Goal: Task Accomplishment & Management: Use online tool/utility

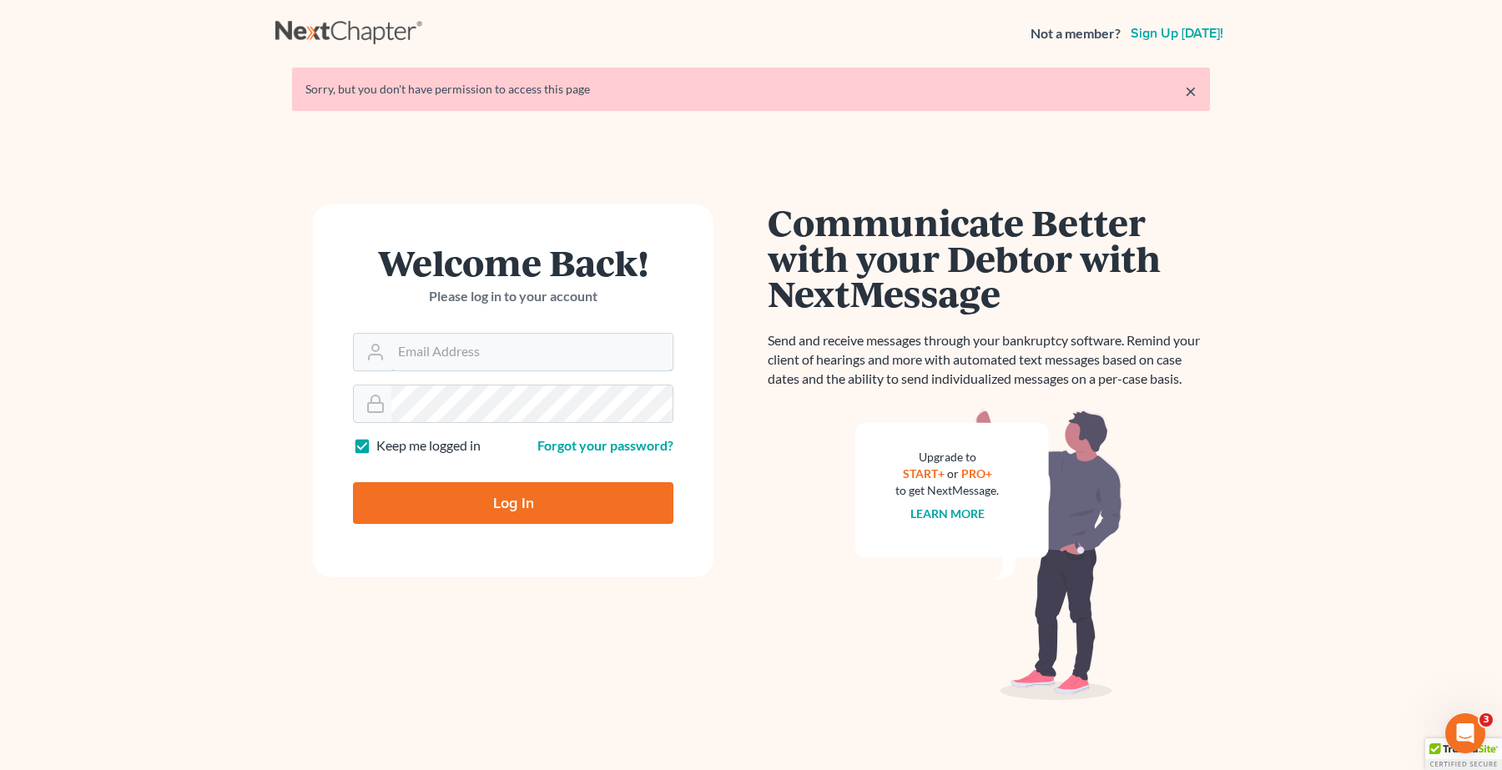
type input "angela@fairmaxlaw.com"
click at [511, 499] on input "Log In" at bounding box center [513, 503] width 320 height 42
type input "Thinking..."
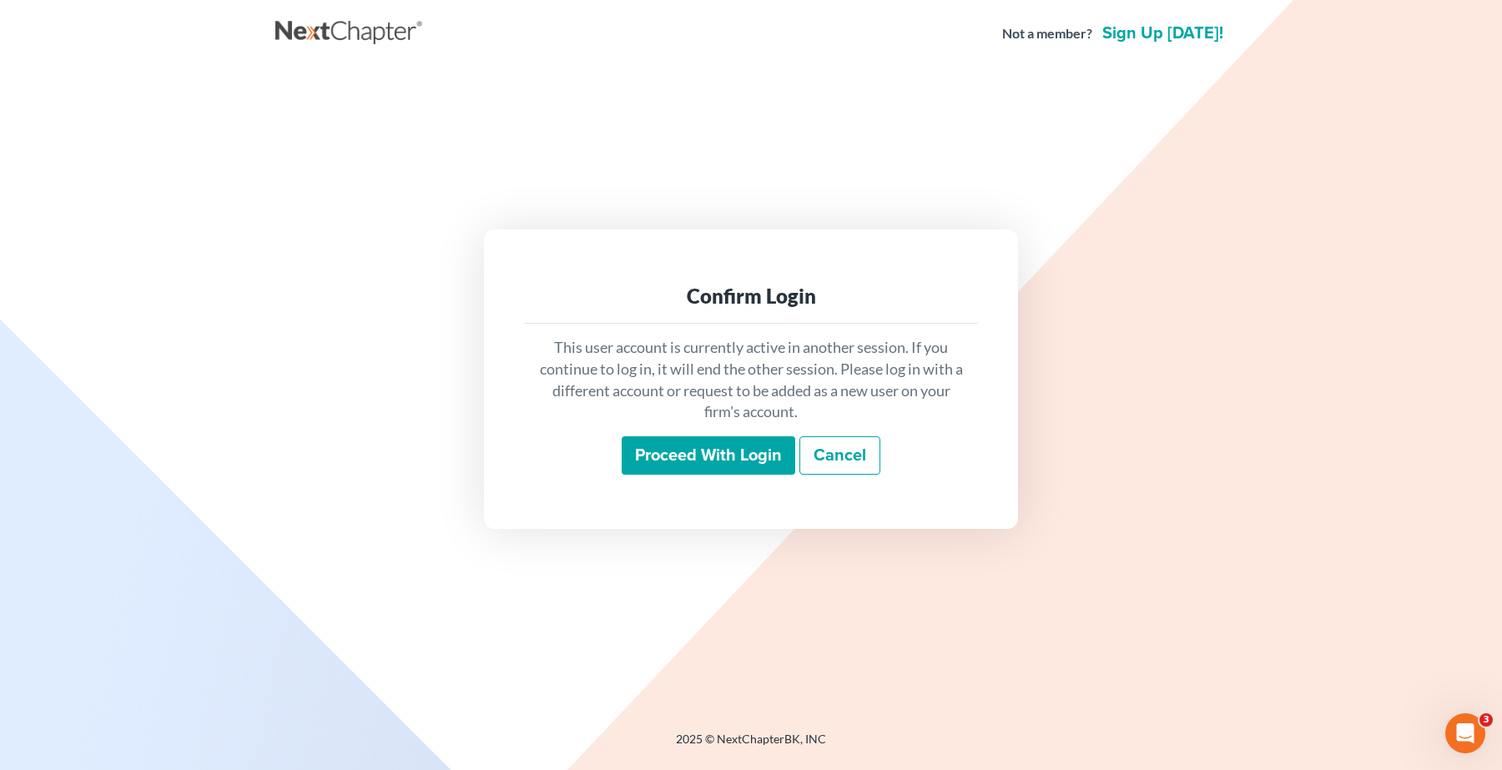
click at [730, 444] on input "Proceed with login" at bounding box center [709, 455] width 174 height 38
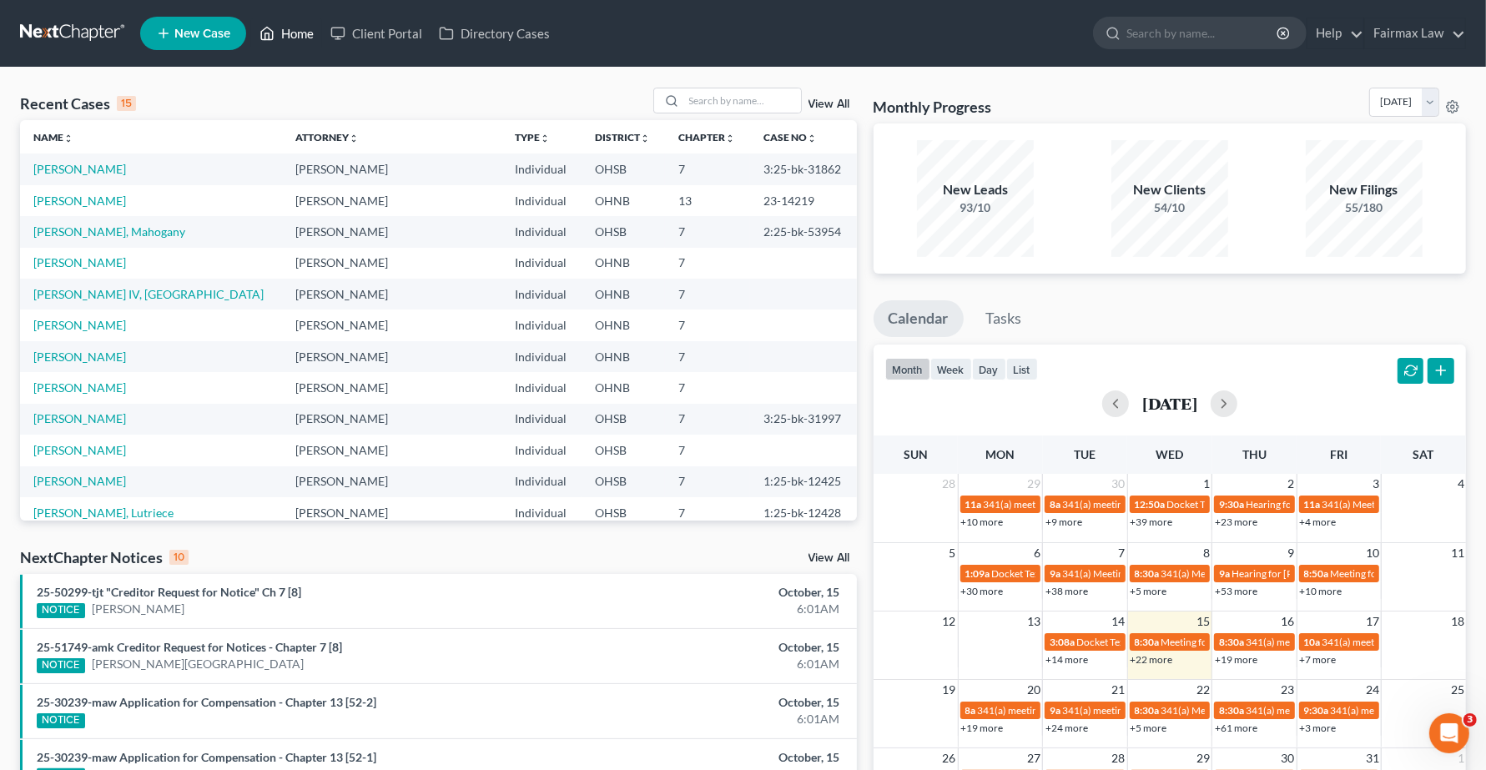
click at [288, 31] on link "Home" at bounding box center [286, 33] width 71 height 30
click at [286, 21] on link "Home" at bounding box center [286, 33] width 71 height 30
click at [697, 107] on input "search" at bounding box center [742, 100] width 117 height 24
type input "julie lejeune"
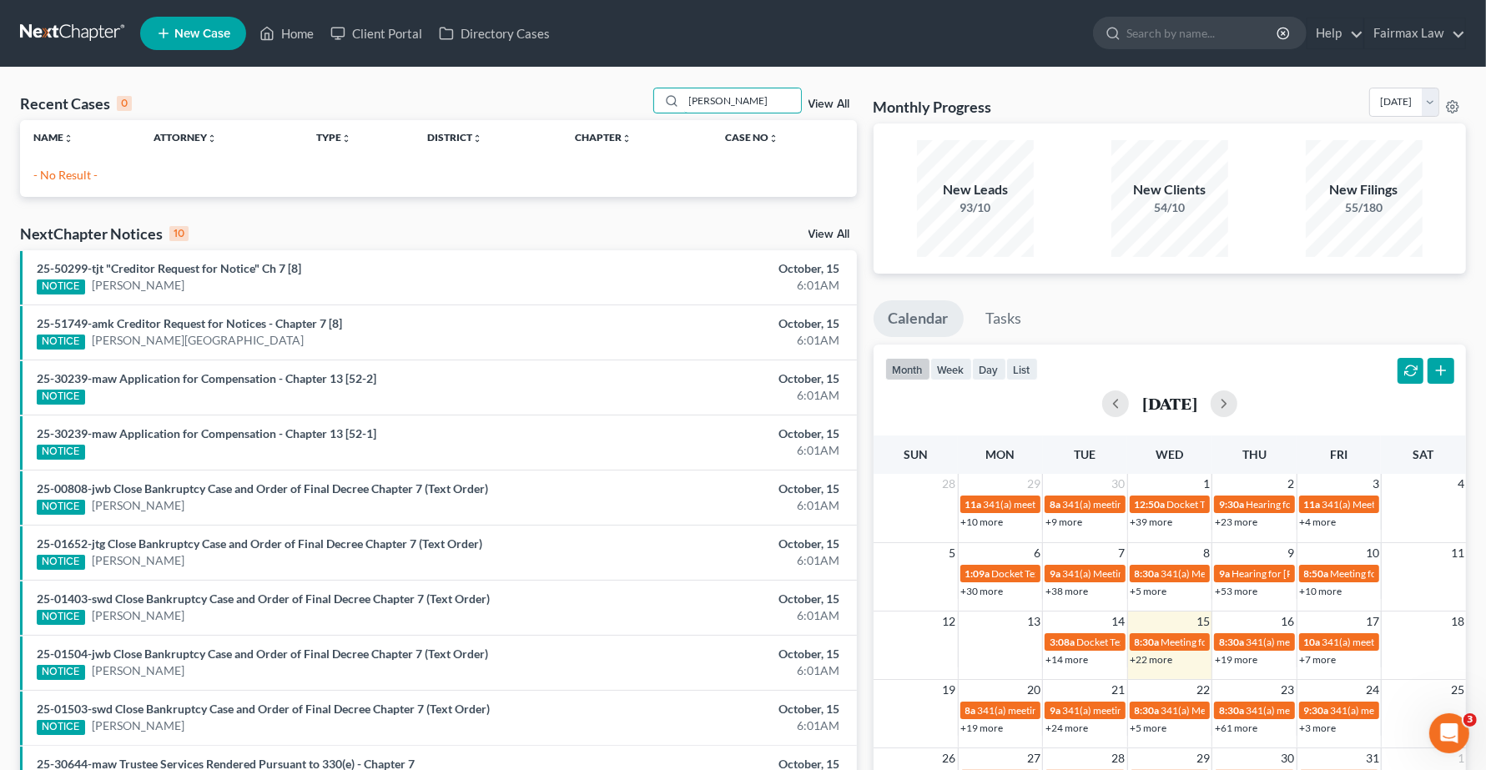
drag, startPoint x: 761, startPoint y: 97, endPoint x: 234, endPoint y: 63, distance: 527.6
click at [234, 63] on div "Home New Case Client Portal Directory Cases Fairmax Law angela@fairmaxlaw.com M…" at bounding box center [743, 482] width 1486 height 964
type input "L"
type input "l"
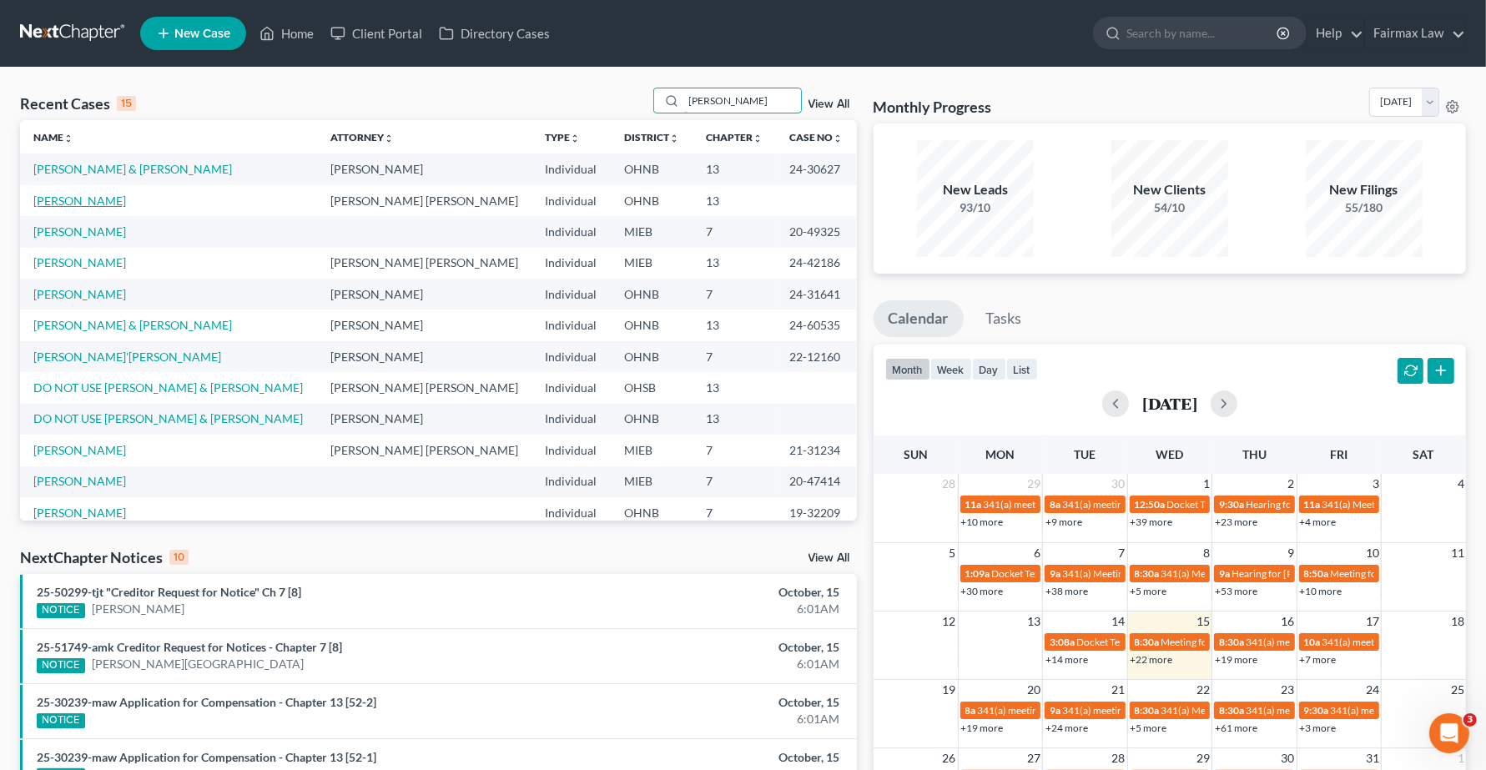
type input "julie"
click at [86, 205] on link "Le Jeune, Julie" at bounding box center [79, 201] width 93 height 14
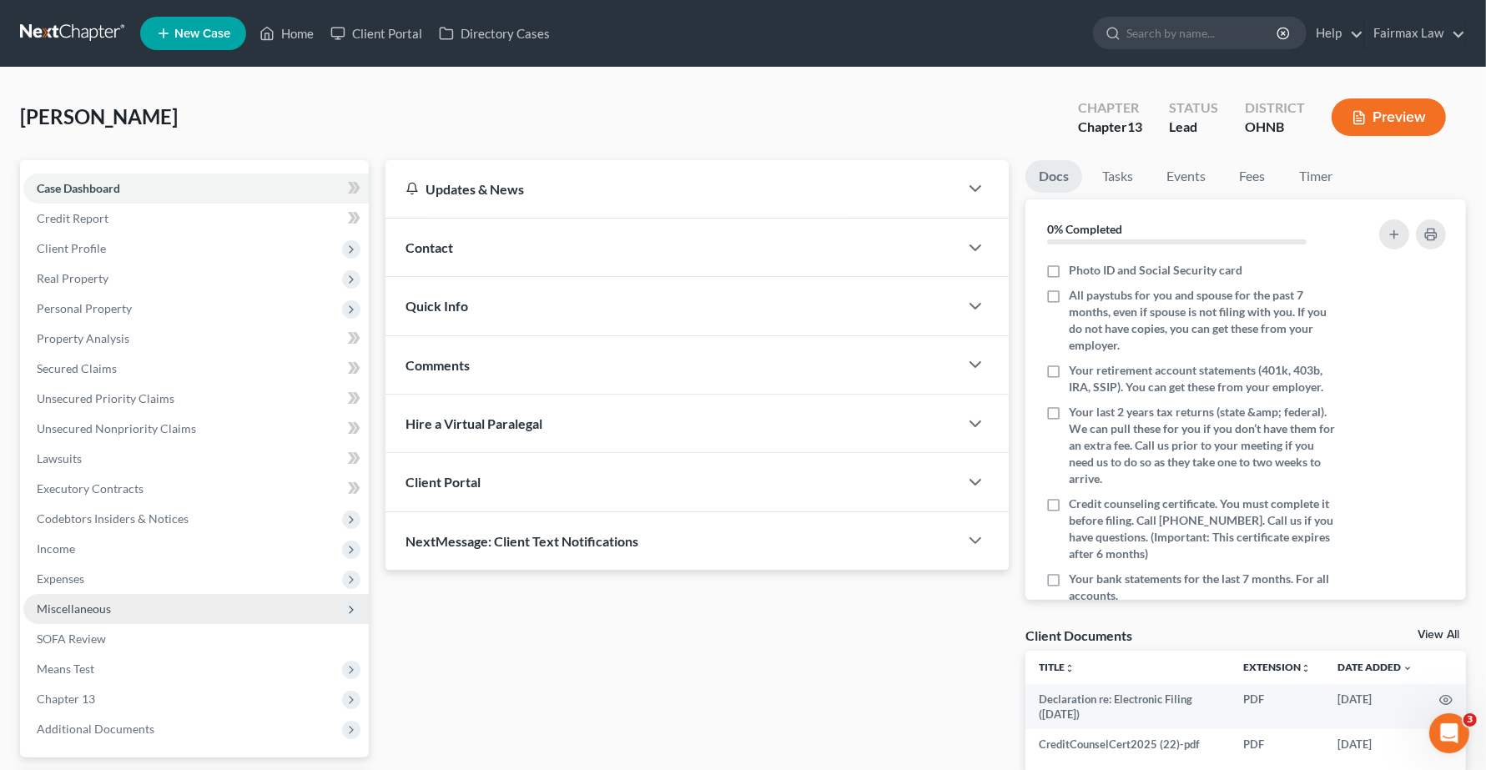
click at [94, 598] on span "Miscellaneous" at bounding box center [195, 609] width 345 height 30
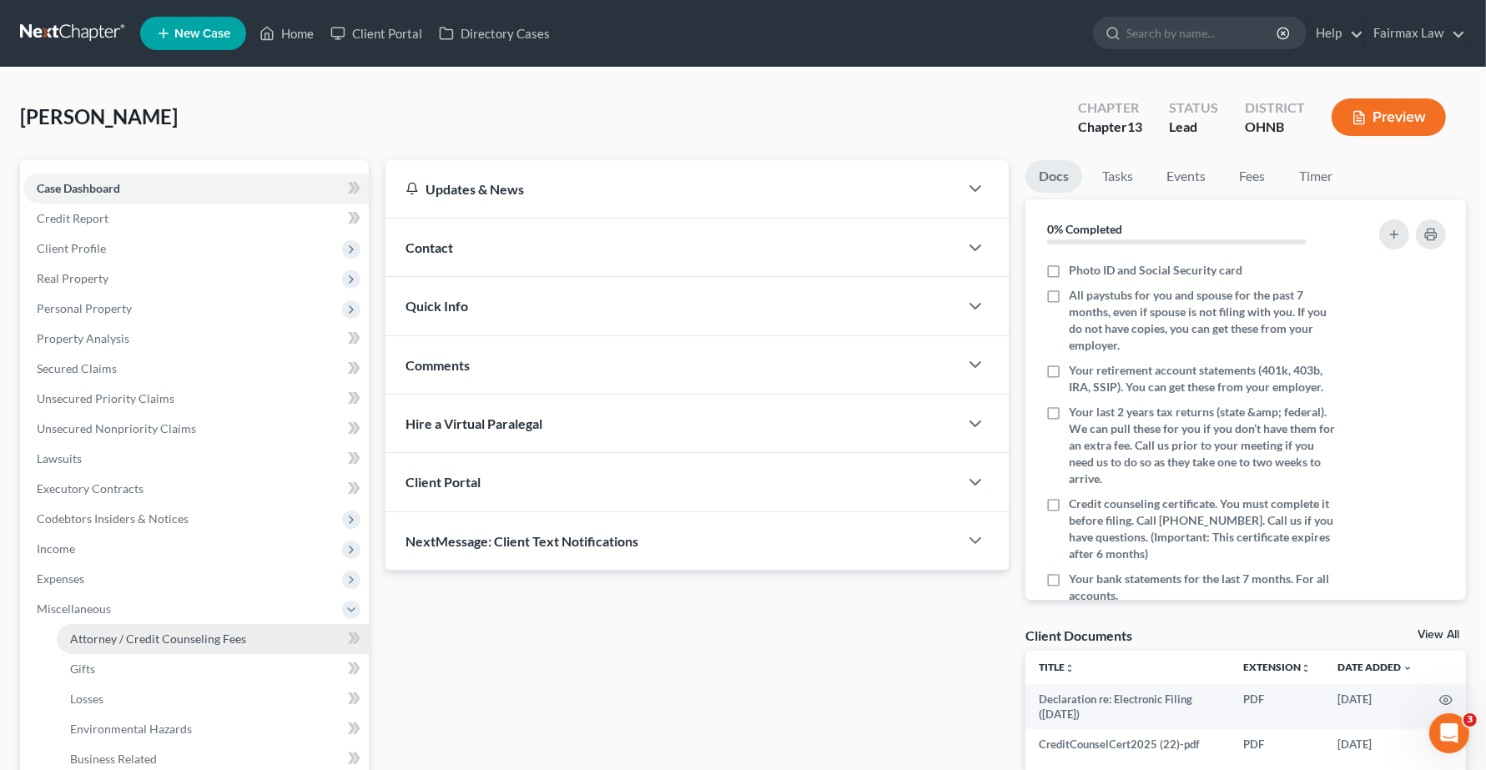
click at [110, 644] on link "Attorney / Credit Counseling Fees" at bounding box center [213, 639] width 312 height 30
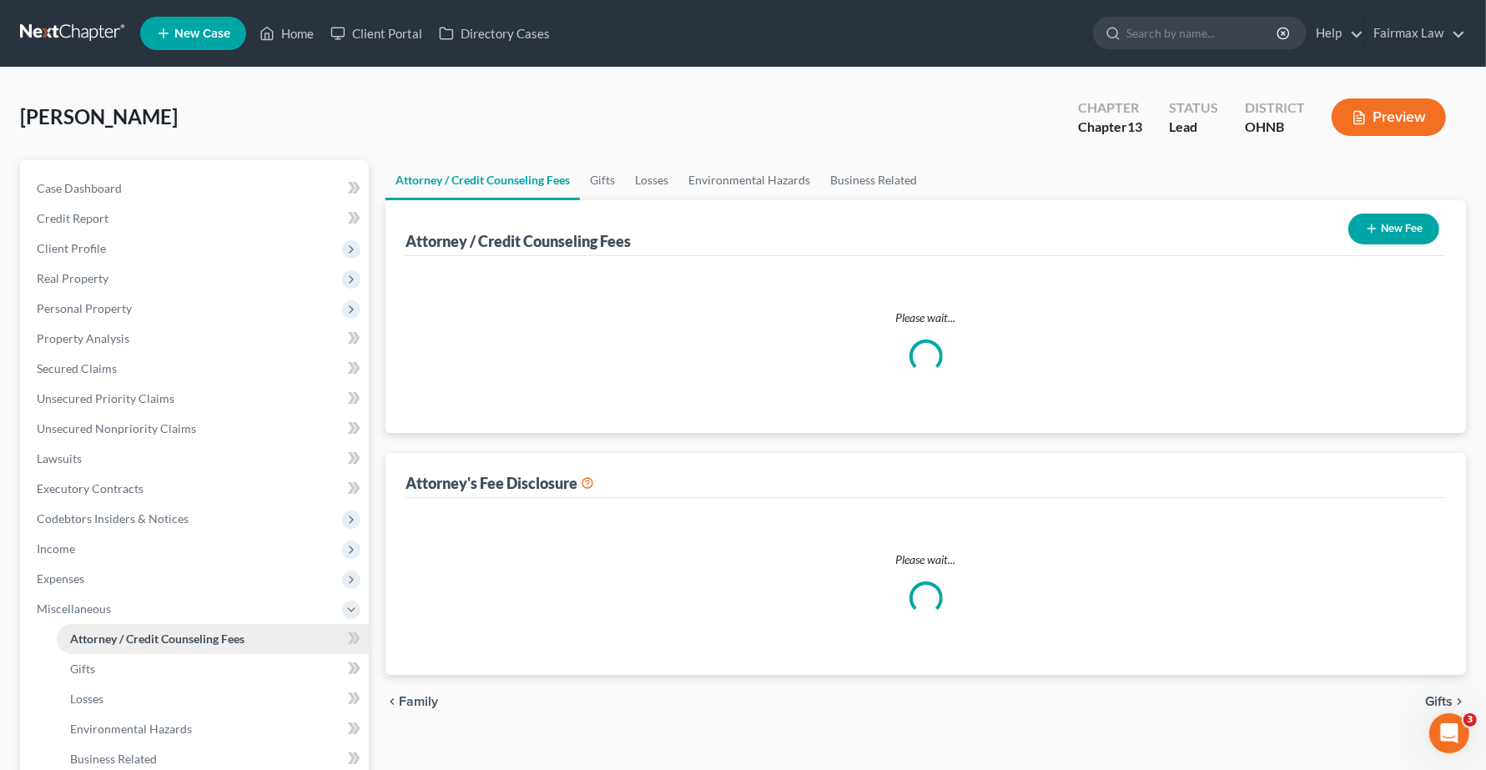
select select "4"
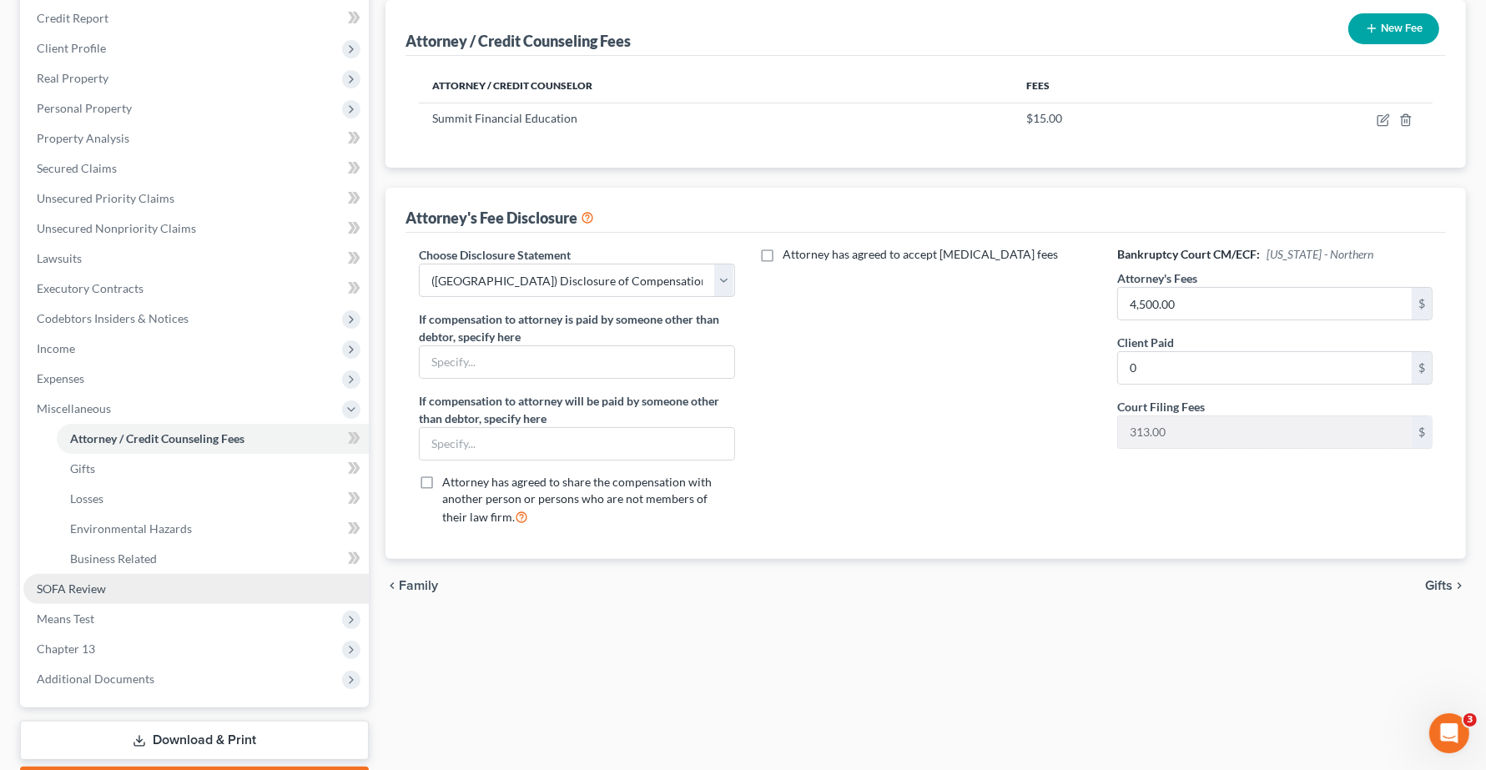
scroll to position [209, 0]
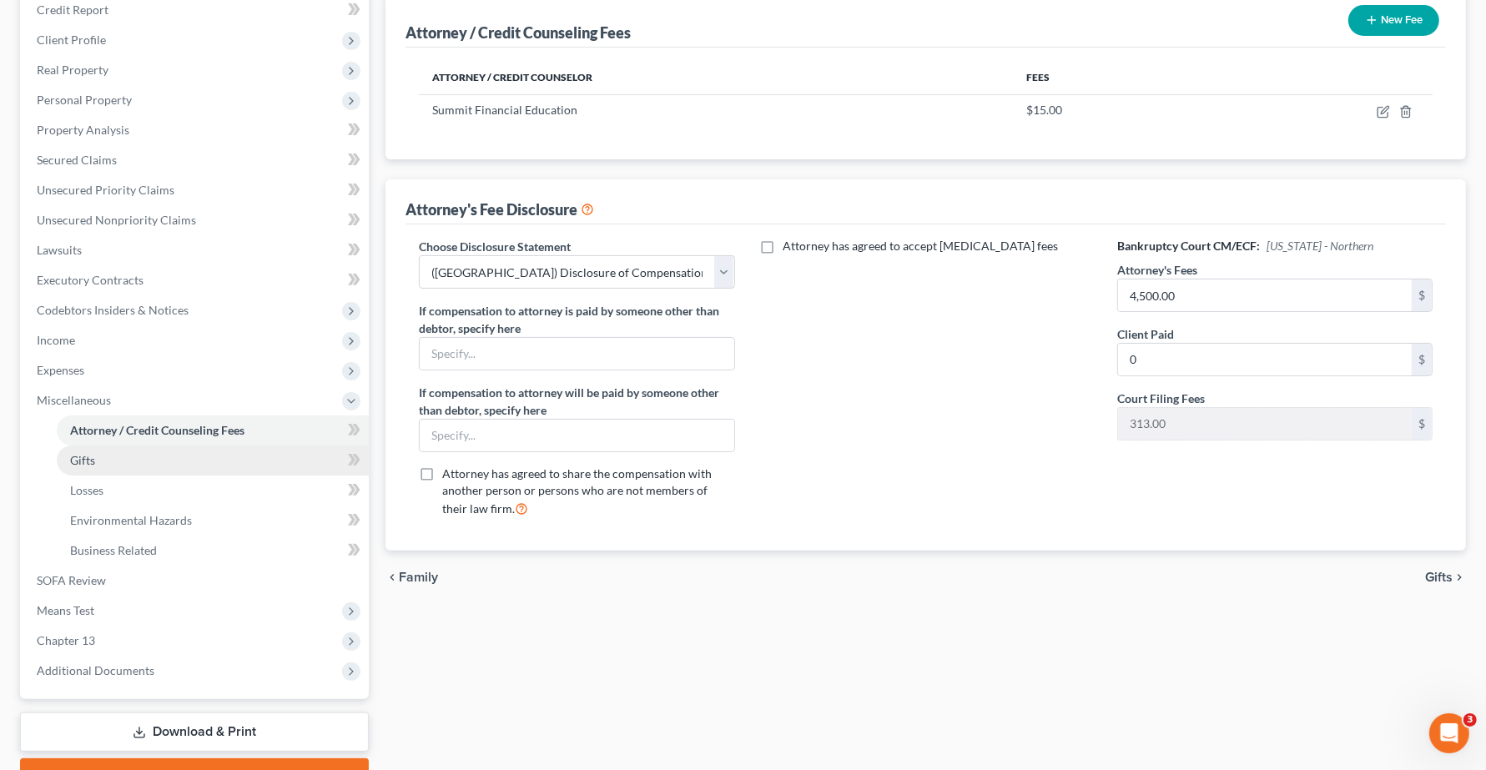
click at [71, 459] on span "Gifts" at bounding box center [82, 460] width 25 height 14
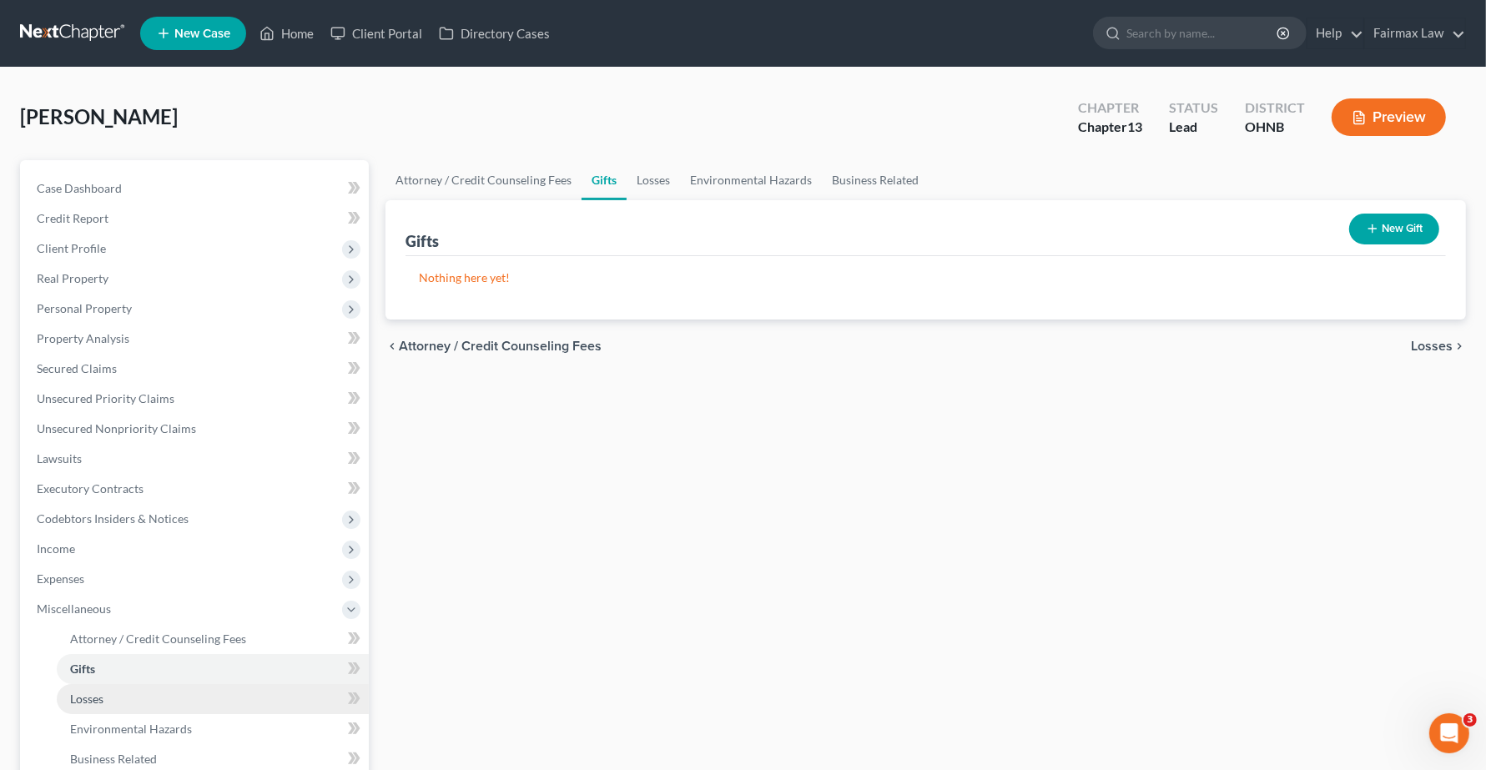
click at [93, 699] on span "Losses" at bounding box center [86, 699] width 33 height 14
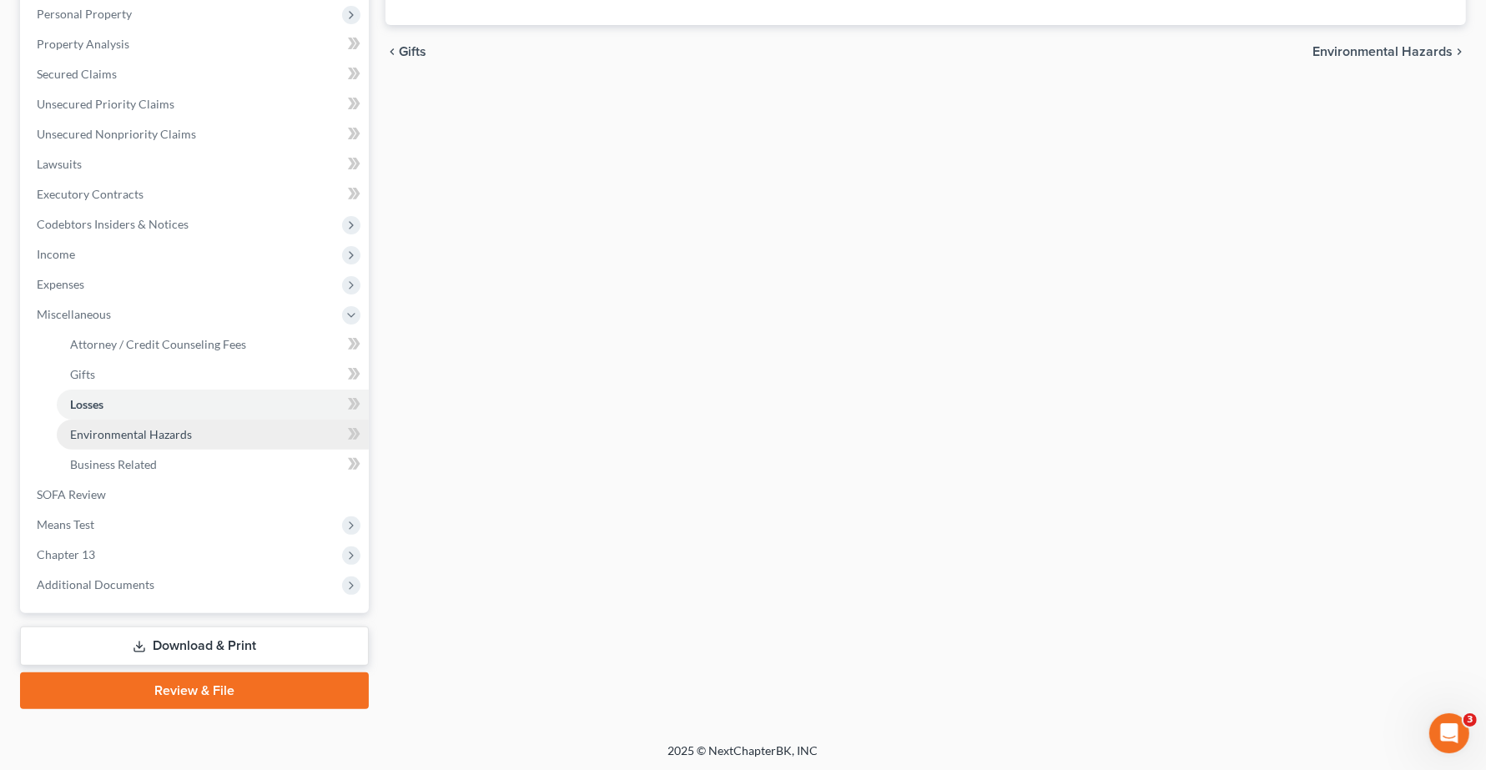
click at [160, 435] on span "Environmental Hazards" at bounding box center [131, 434] width 122 height 14
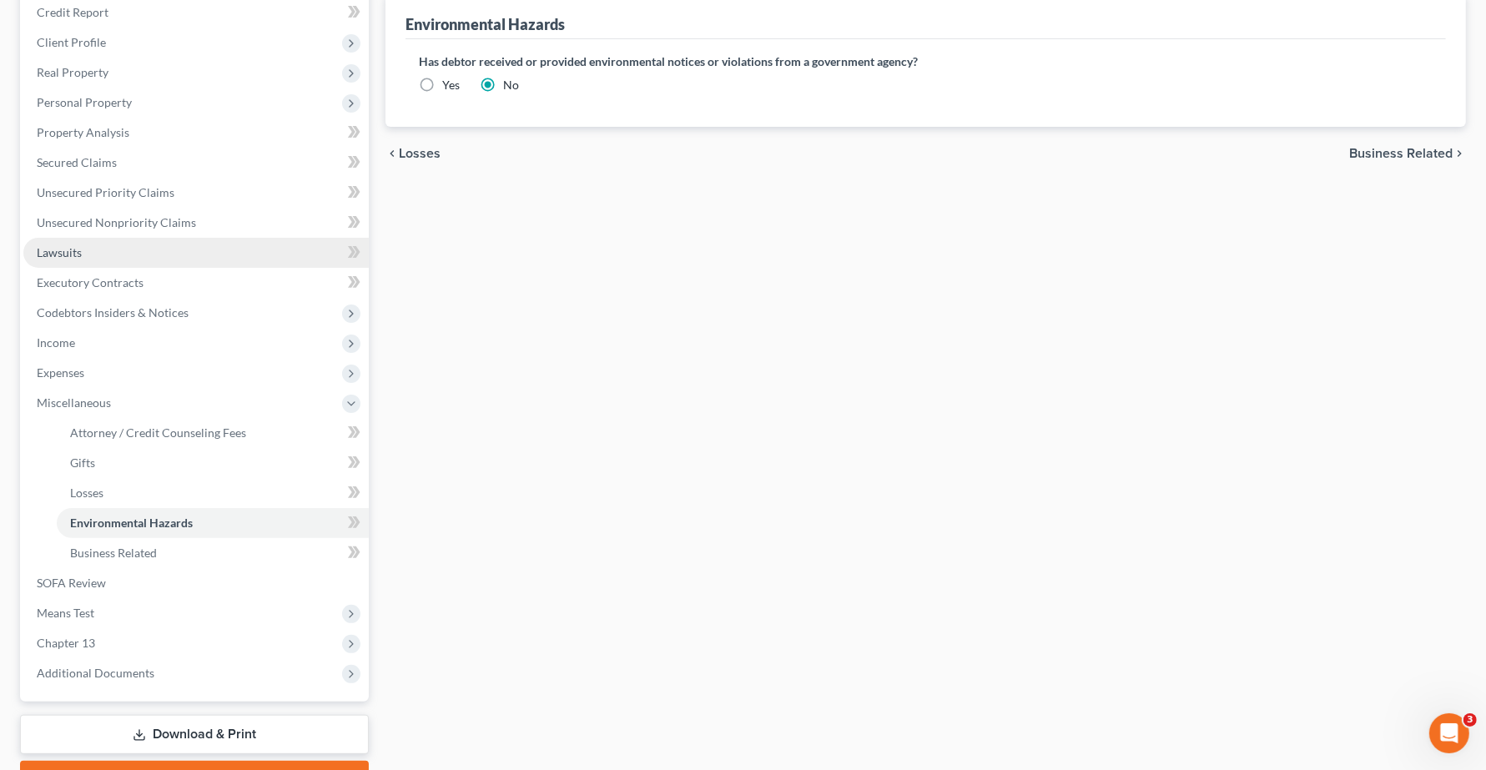
scroll to position [209, 0]
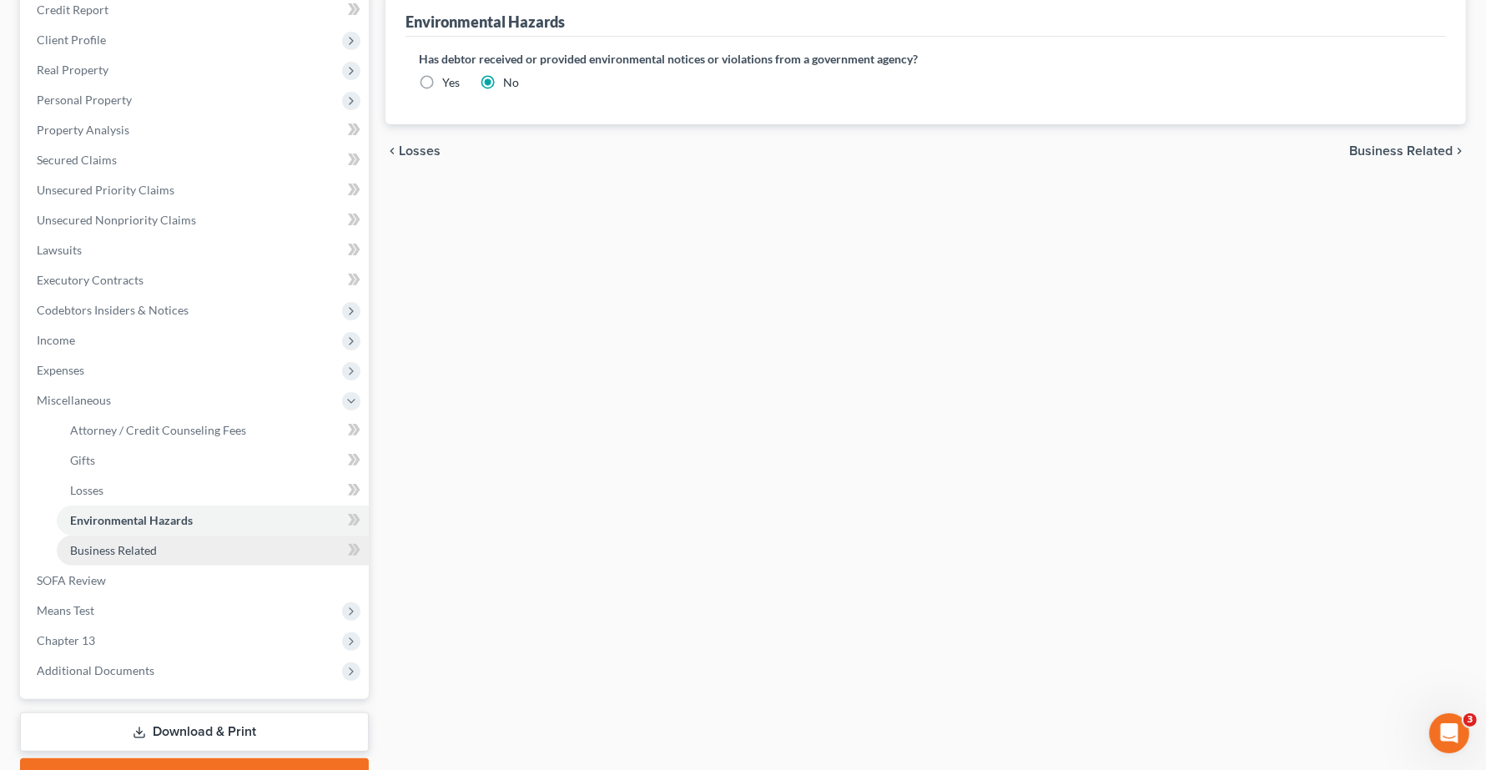
click at [117, 555] on span "Business Related" at bounding box center [113, 550] width 87 height 14
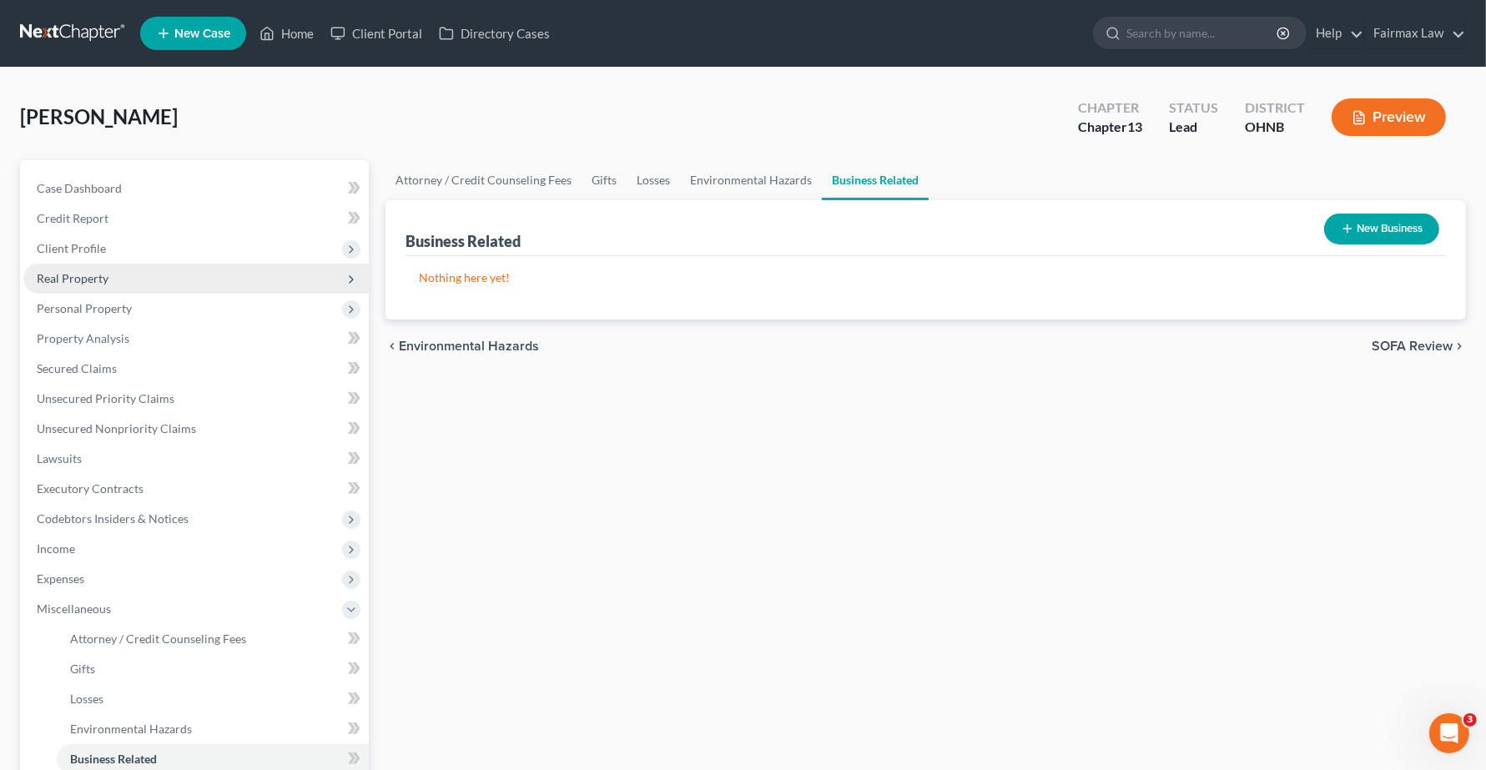
click at [61, 281] on span "Real Property" at bounding box center [73, 278] width 72 height 14
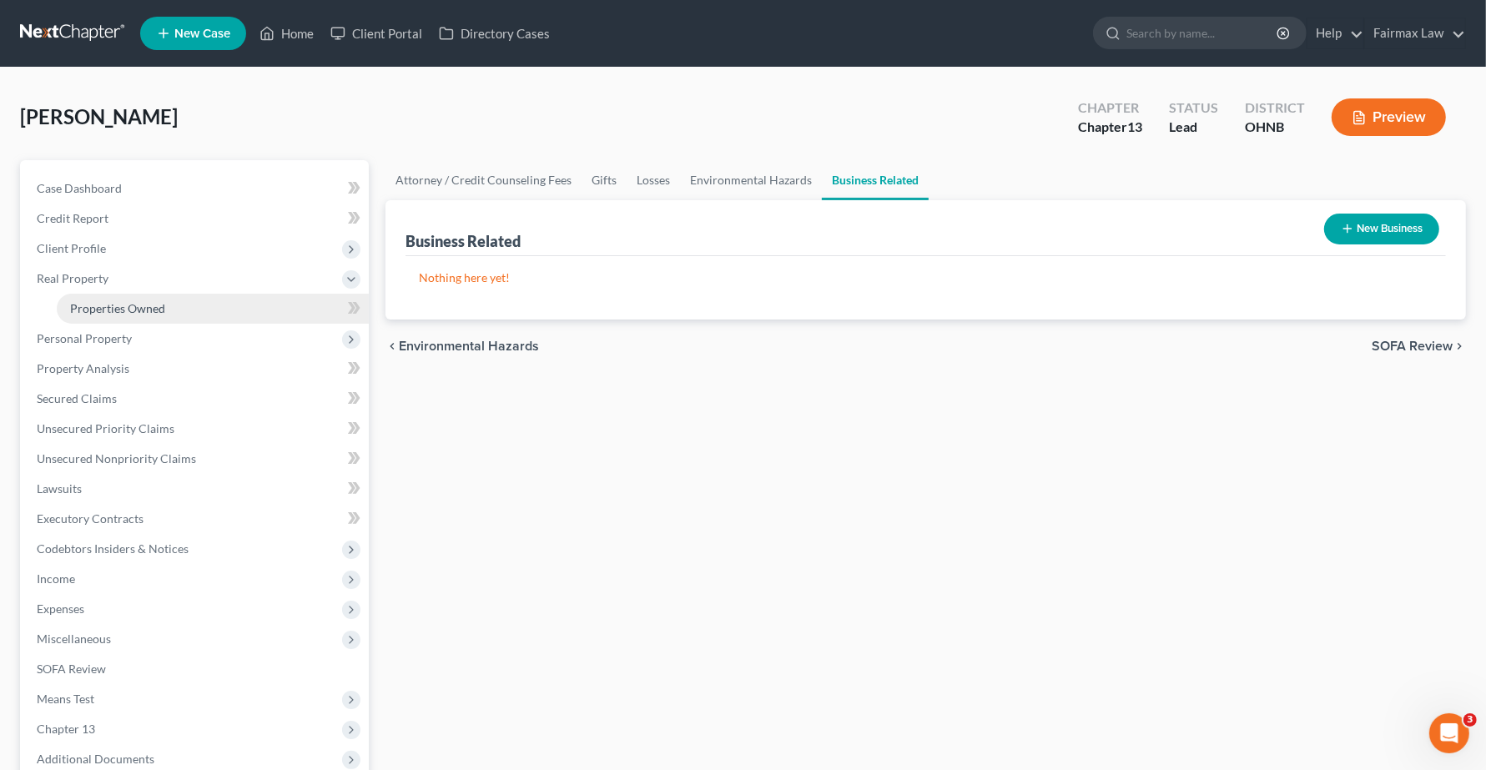
click at [80, 311] on span "Properties Owned" at bounding box center [117, 308] width 95 height 14
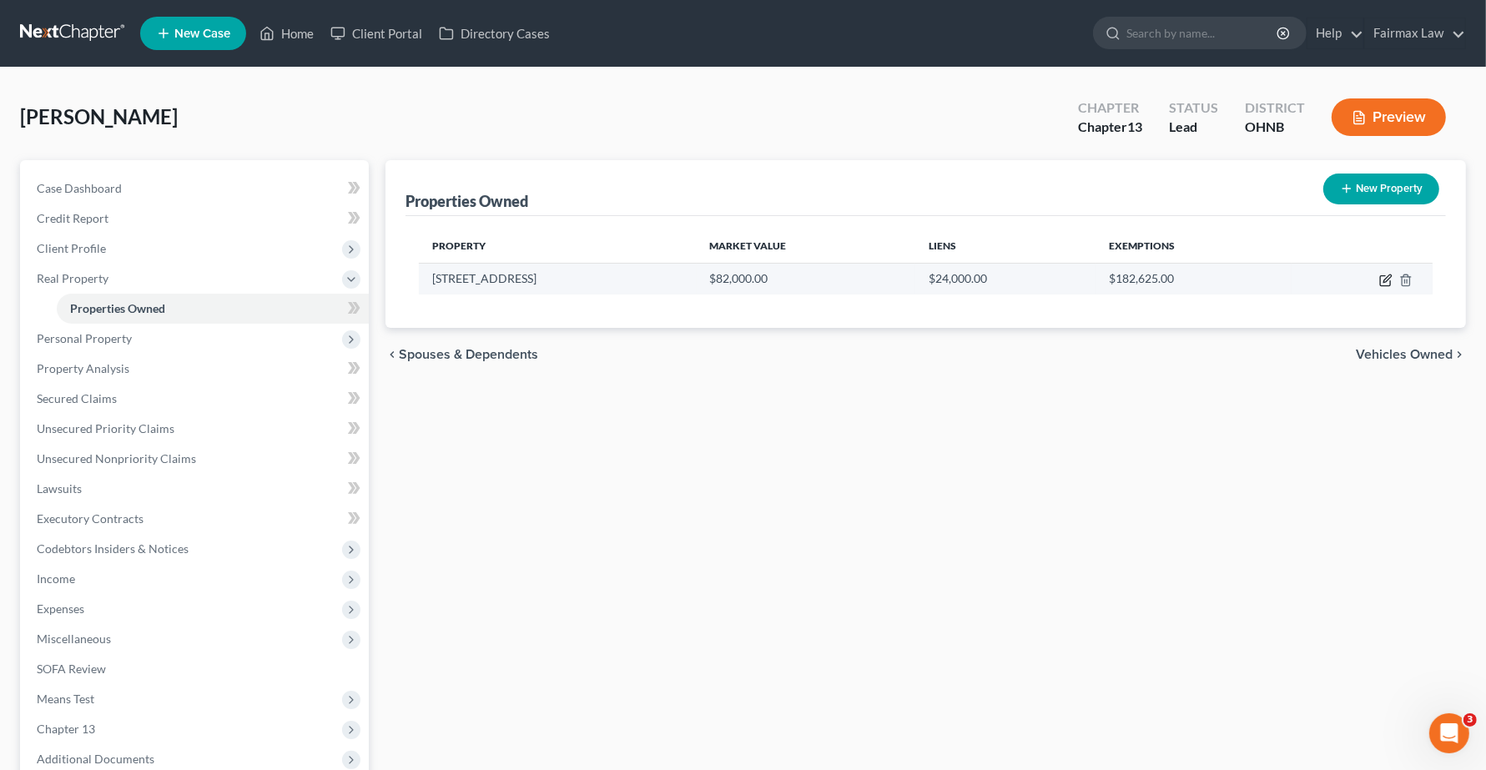
click at [1383, 281] on icon "button" at bounding box center [1387, 279] width 8 height 8
select select "36"
select select "0"
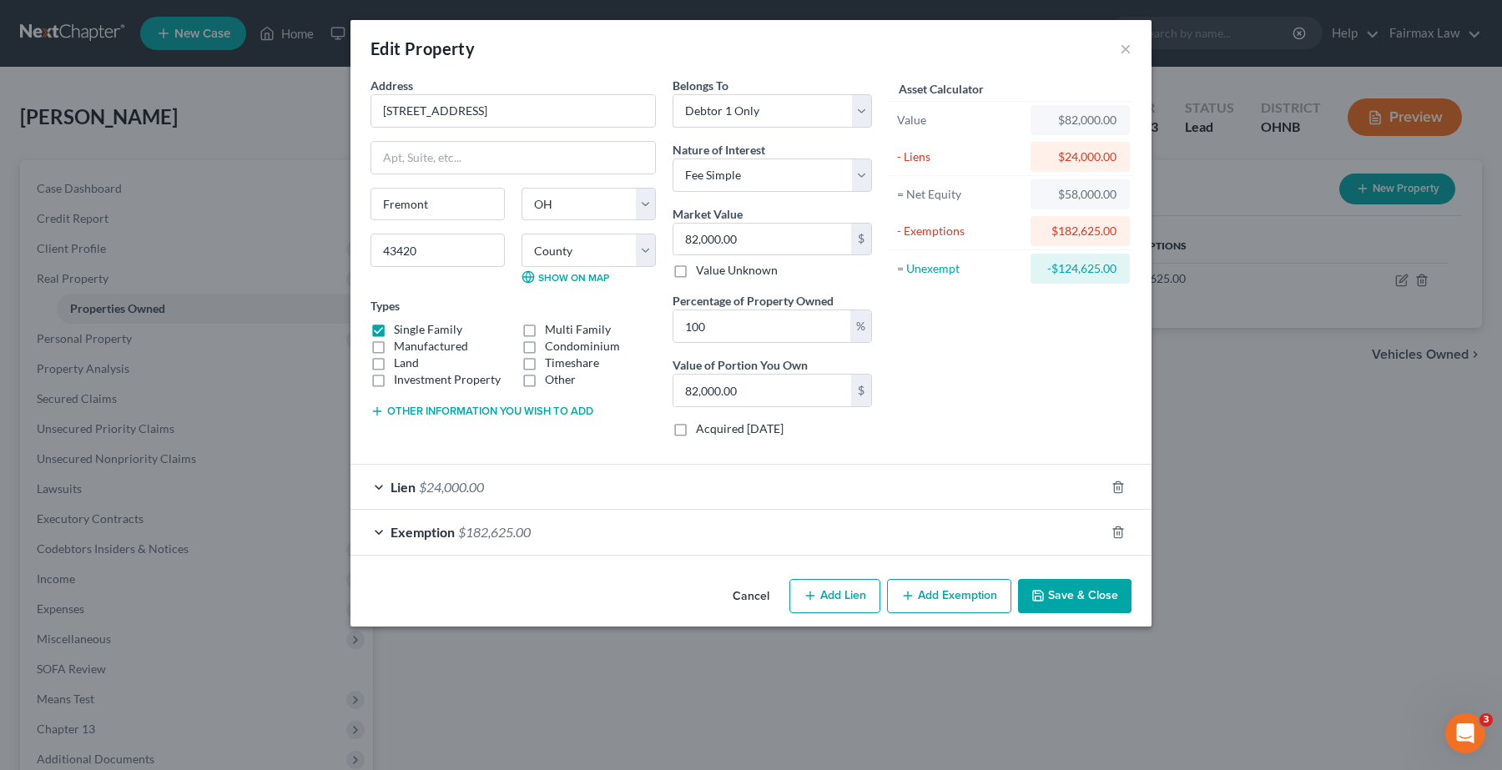
click at [401, 527] on span "Exemption" at bounding box center [422, 532] width 64 height 16
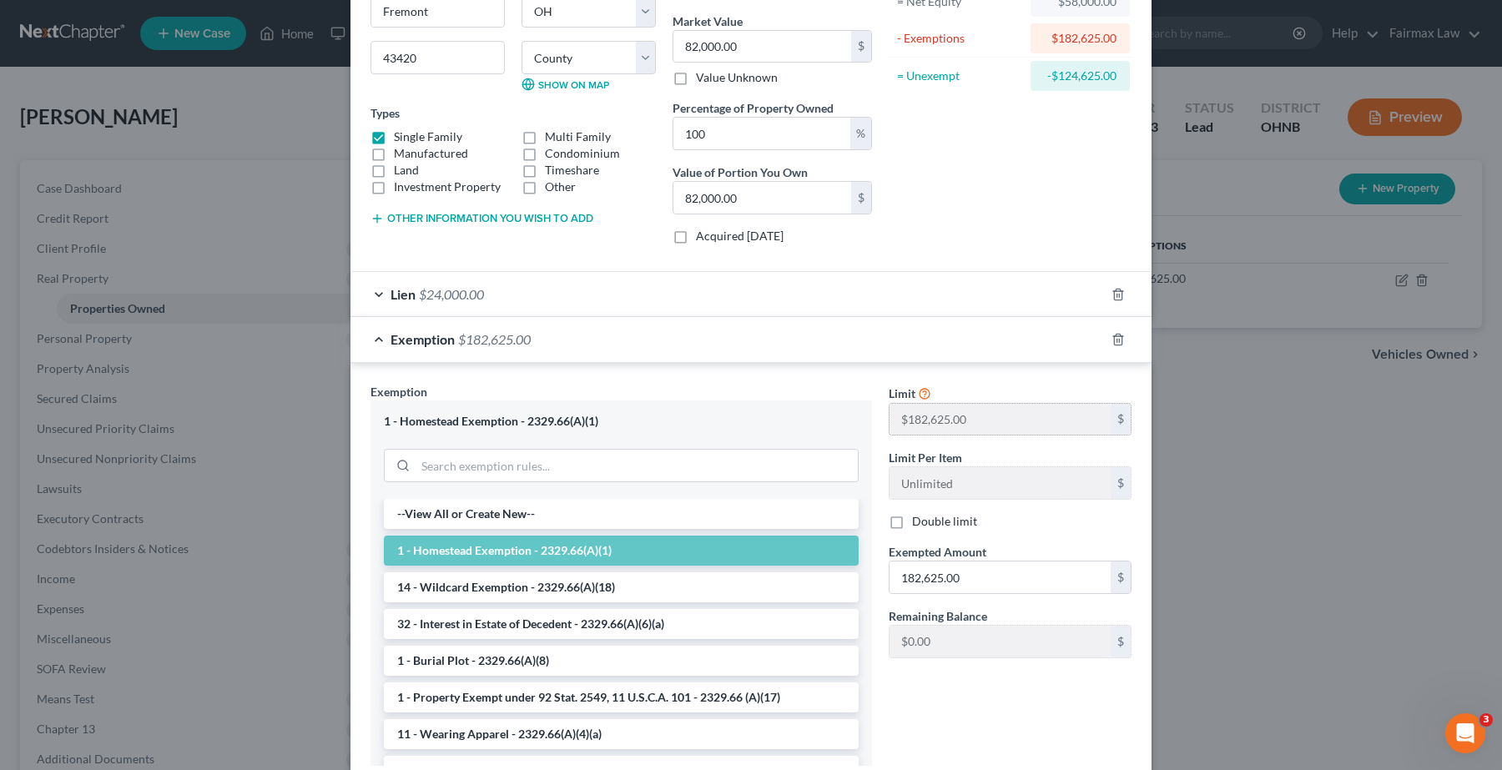
scroll to position [209, 0]
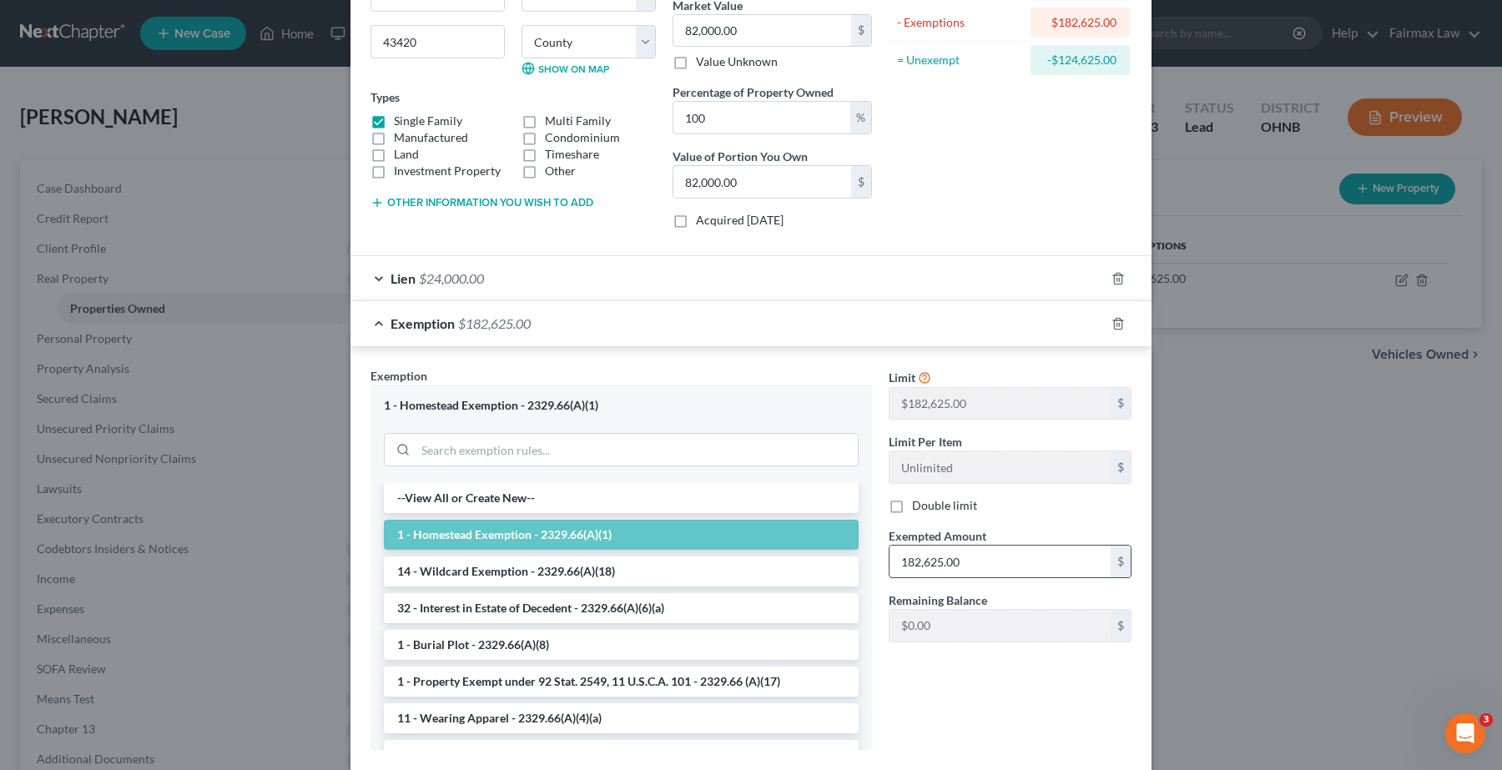
click at [986, 553] on input "182,625.00" at bounding box center [999, 562] width 221 height 32
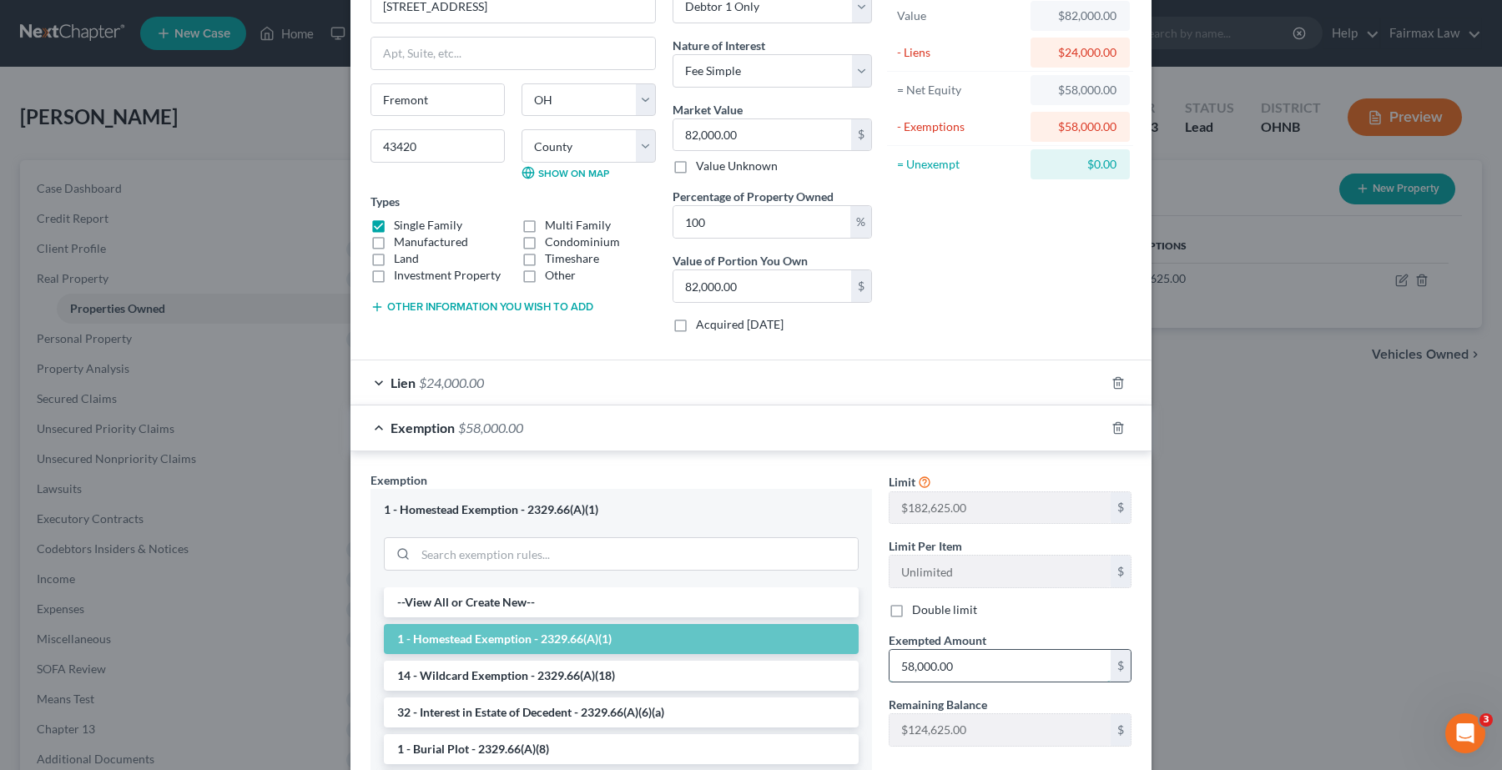
type input "58,000.00"
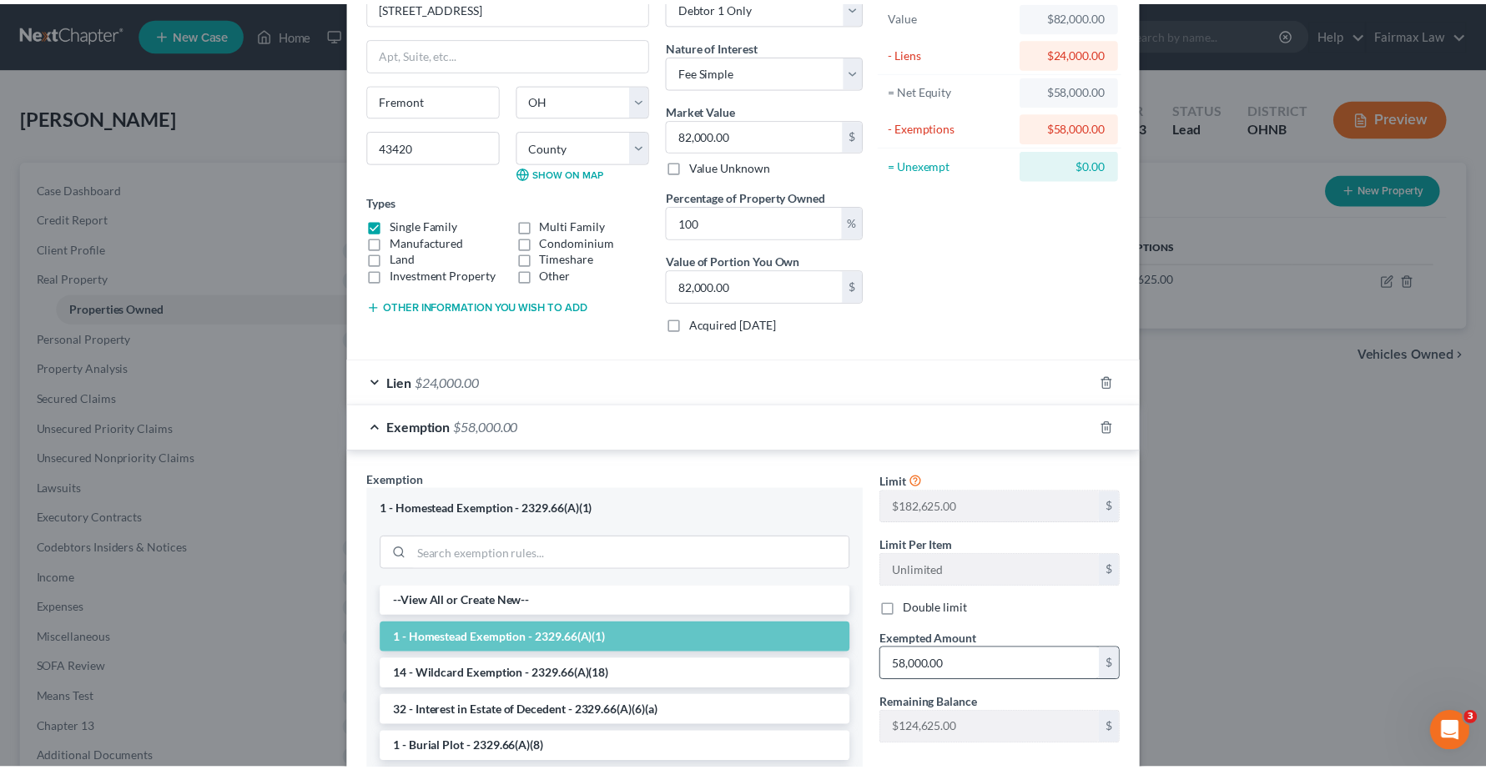
scroll to position [310, 0]
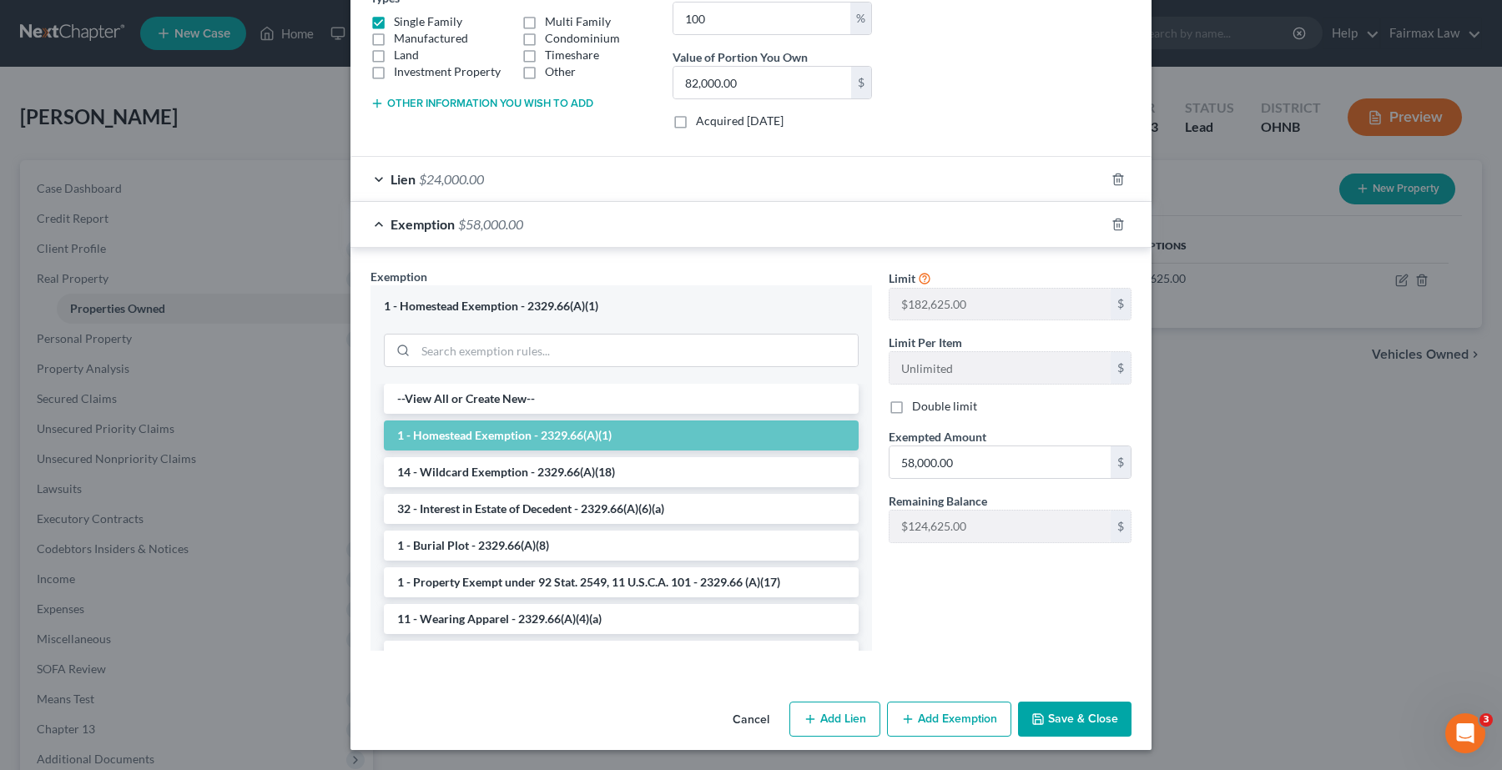
click at [1056, 715] on button "Save & Close" at bounding box center [1074, 719] width 113 height 35
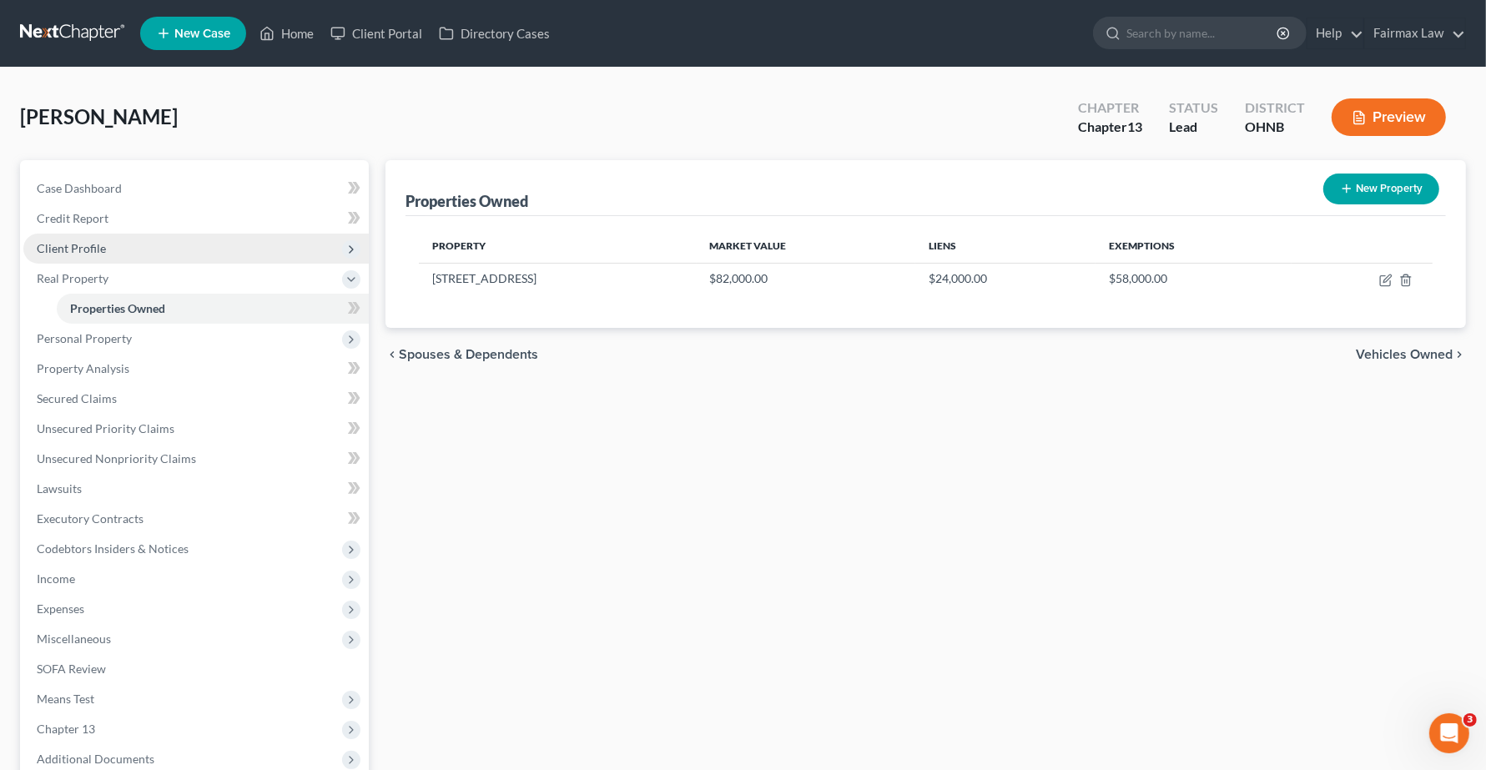
click at [79, 249] on span "Client Profile" at bounding box center [71, 248] width 69 height 14
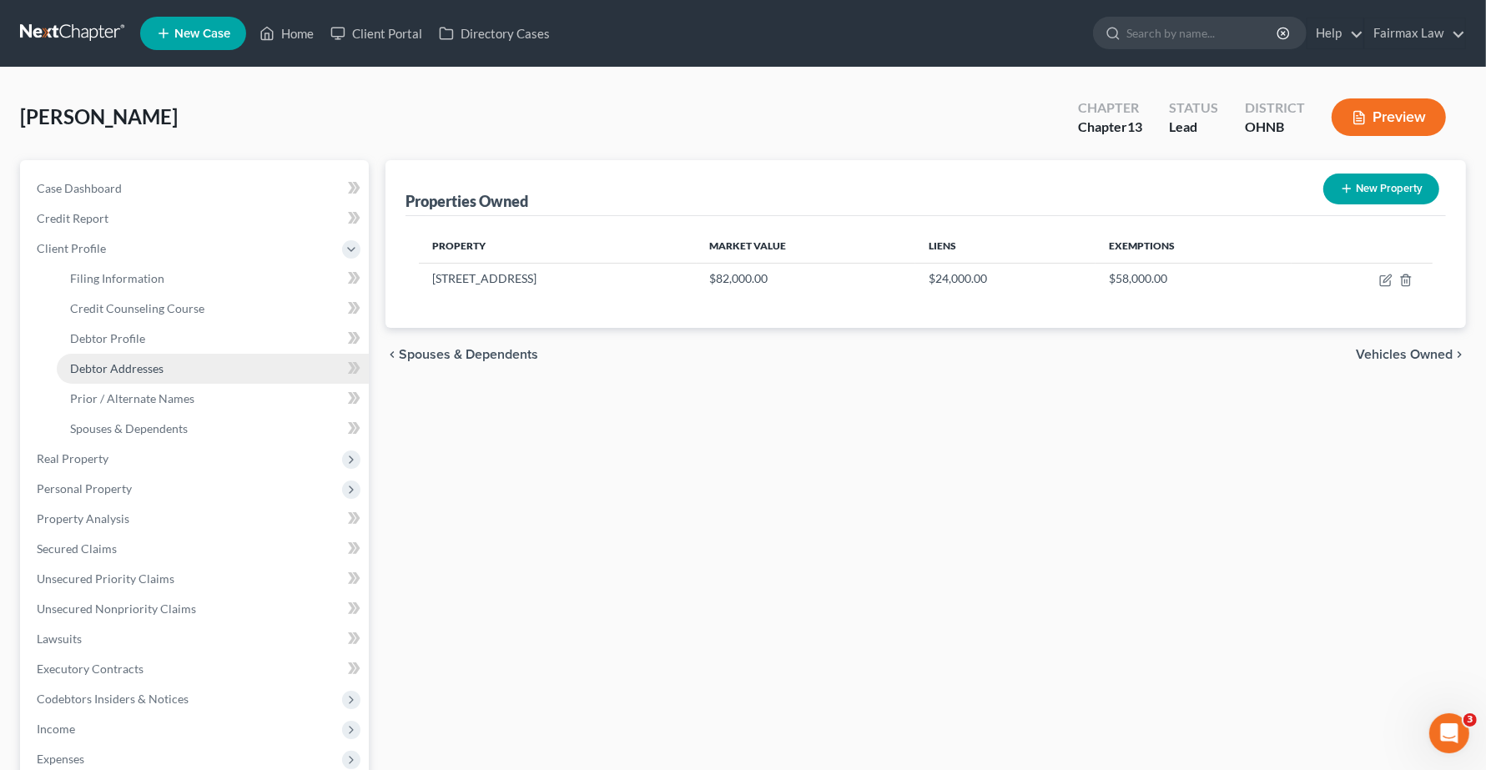
click at [118, 367] on span "Debtor Addresses" at bounding box center [116, 368] width 93 height 14
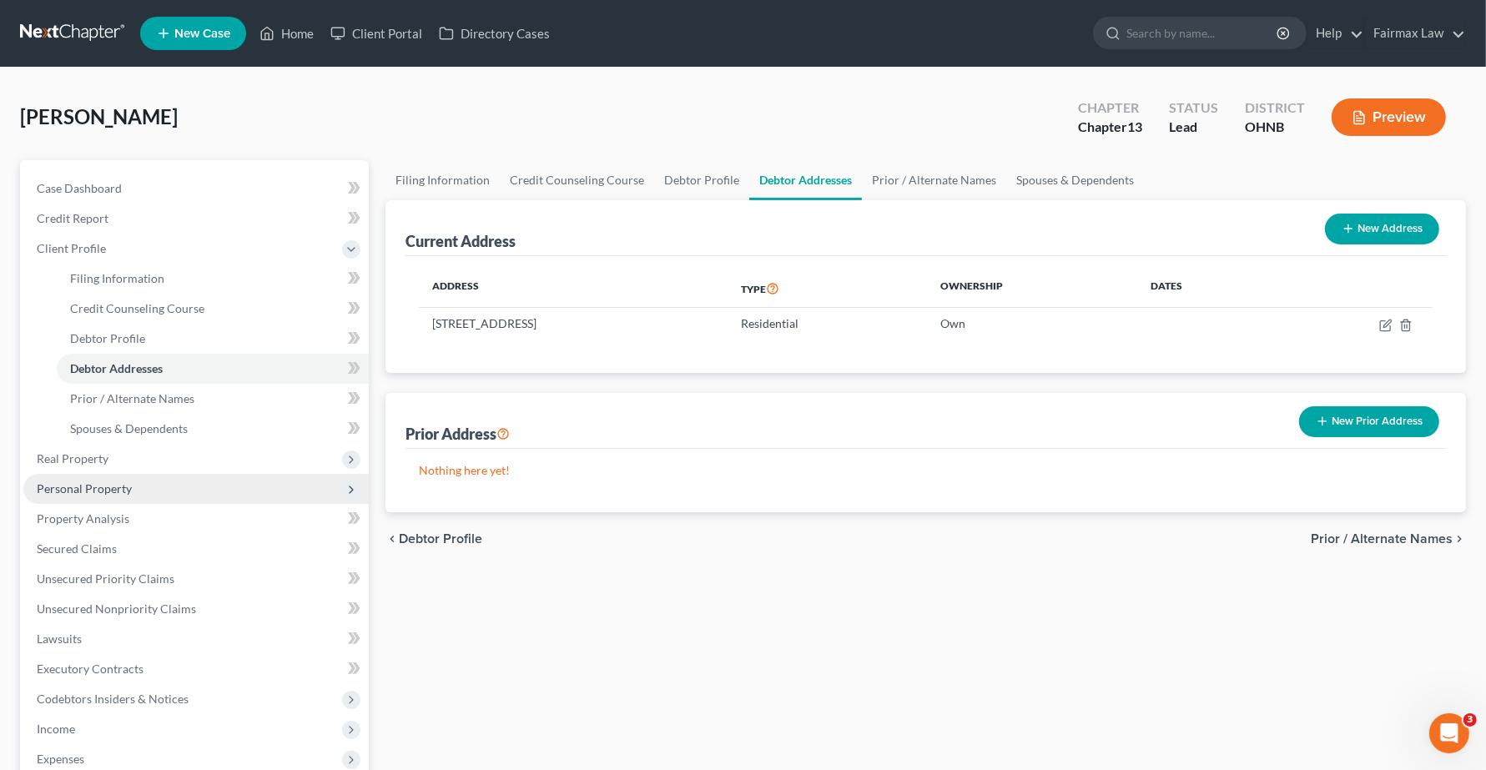
click at [72, 482] on span "Personal Property" at bounding box center [84, 488] width 95 height 14
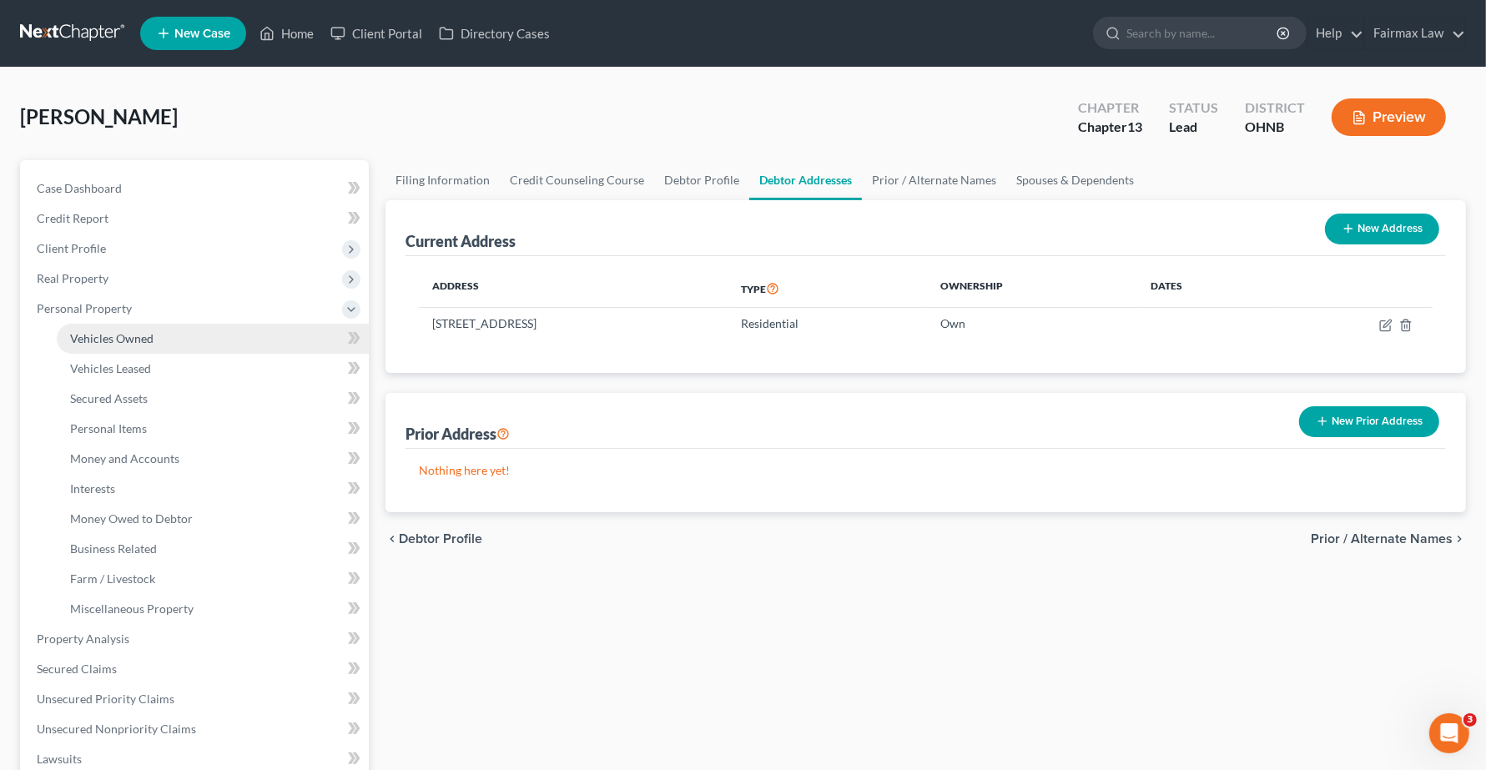
click at [105, 331] on span "Vehicles Owned" at bounding box center [111, 338] width 83 height 14
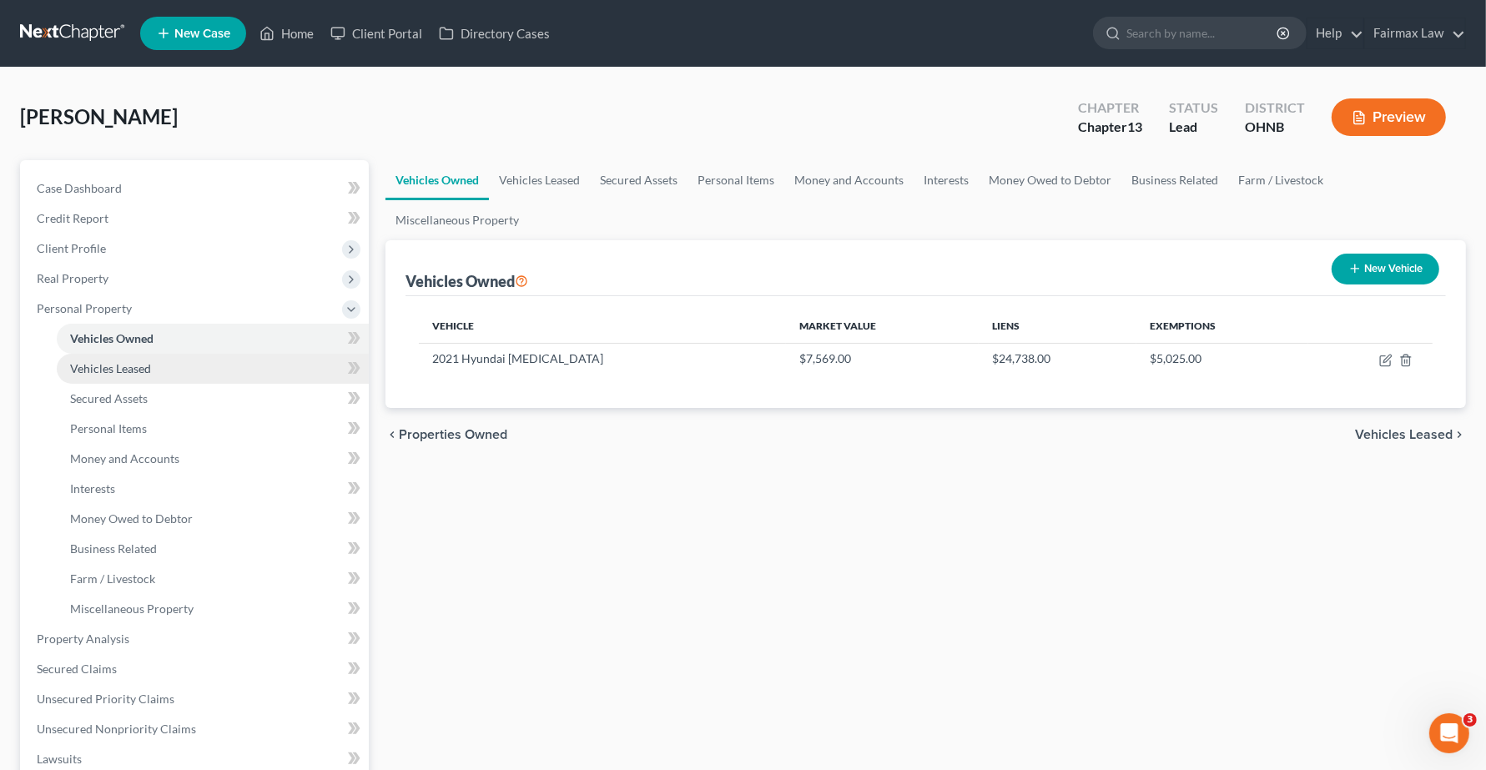
click at [72, 367] on span "Vehicles Leased" at bounding box center [110, 368] width 81 height 14
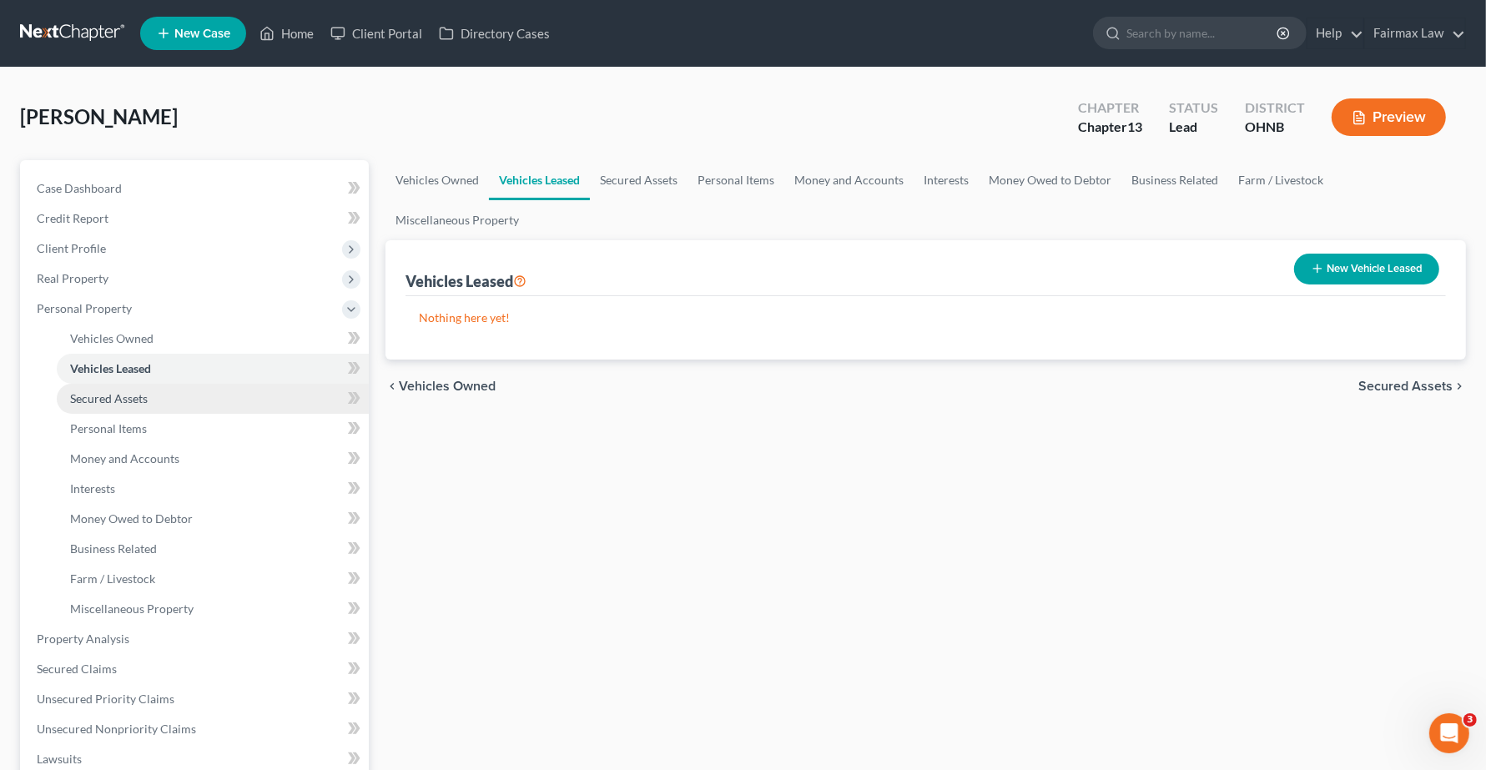
click at [82, 396] on span "Secured Assets" at bounding box center [109, 398] width 78 height 14
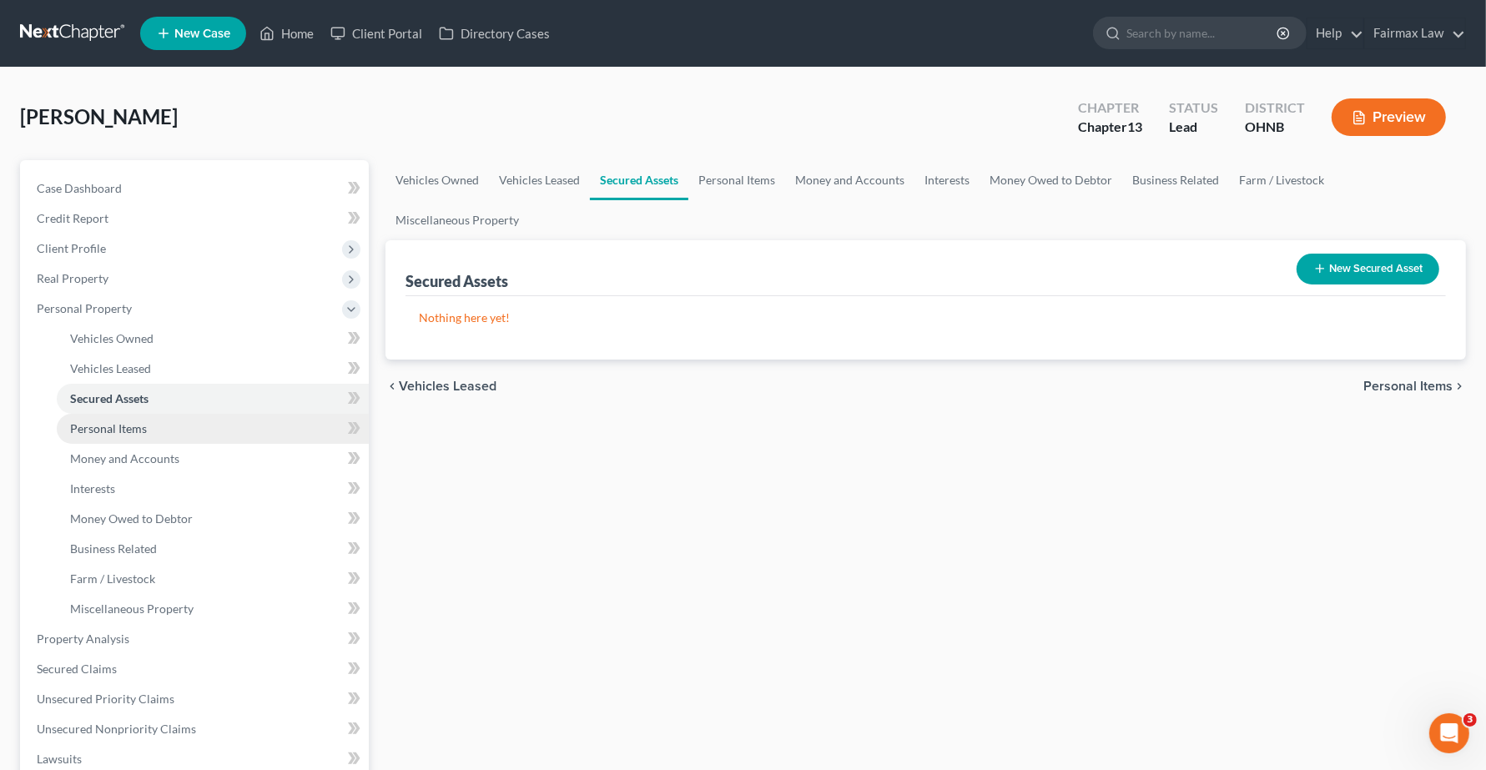
click at [100, 427] on span "Personal Items" at bounding box center [108, 428] width 77 height 14
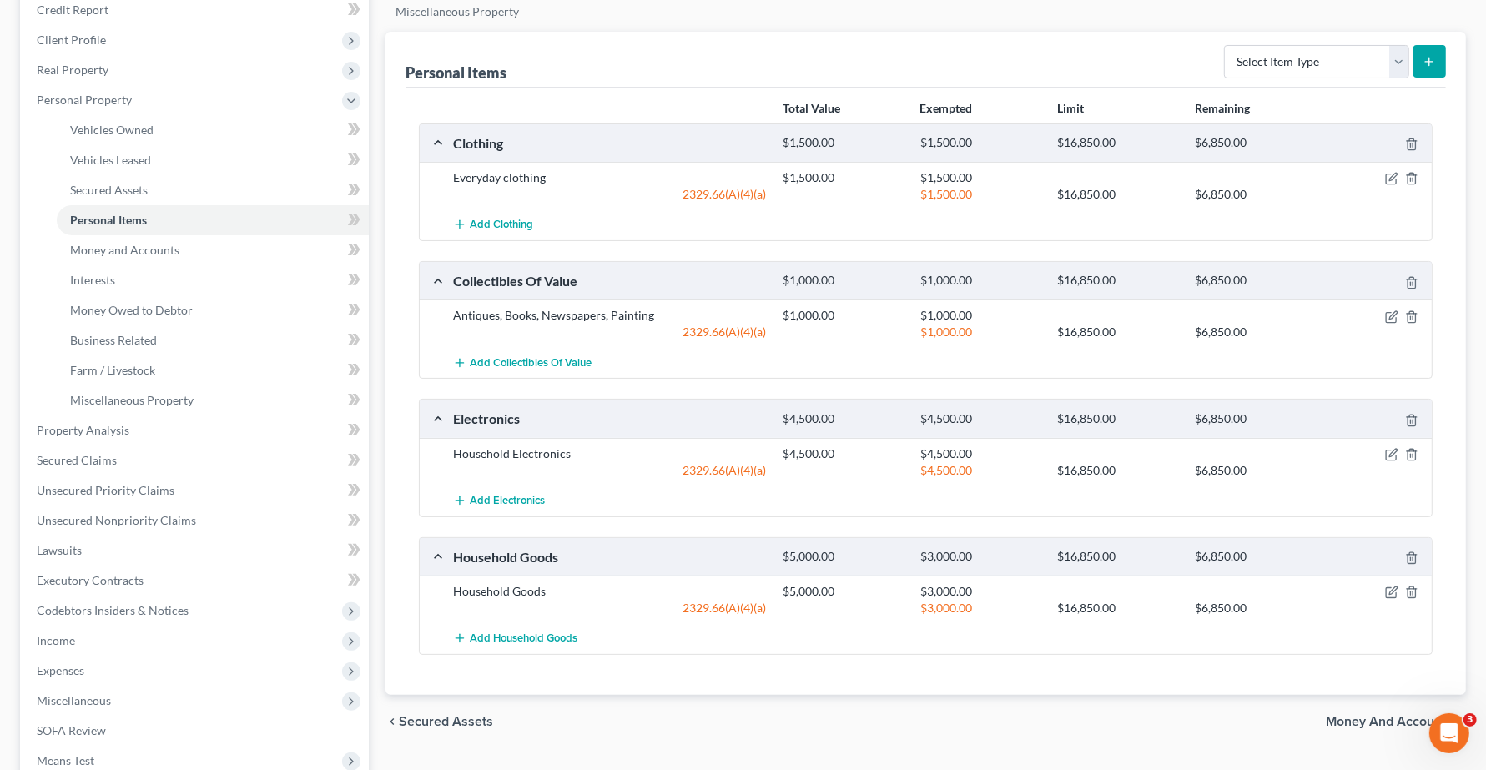
scroll to position [313, 0]
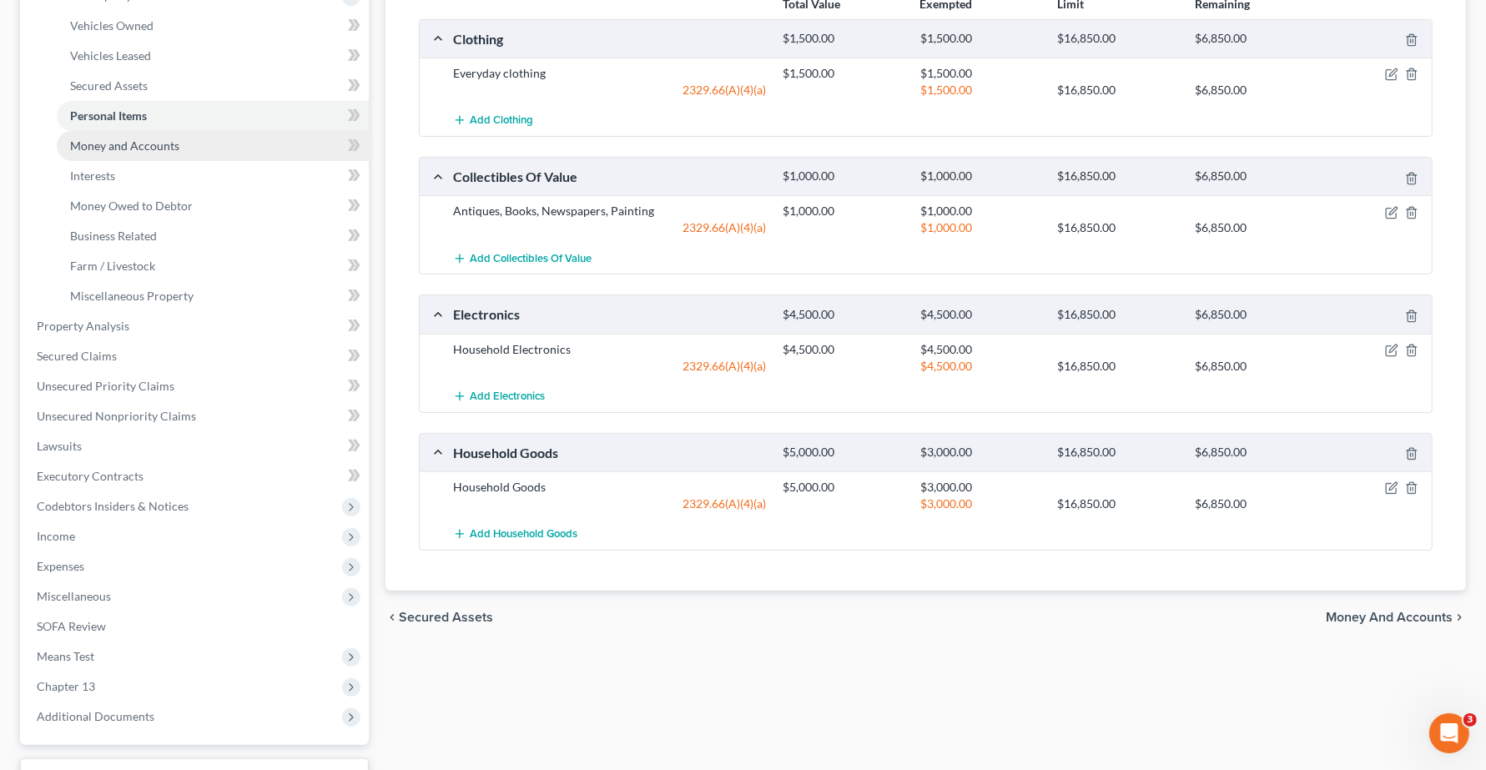
click at [126, 144] on span "Money and Accounts" at bounding box center [124, 146] width 109 height 14
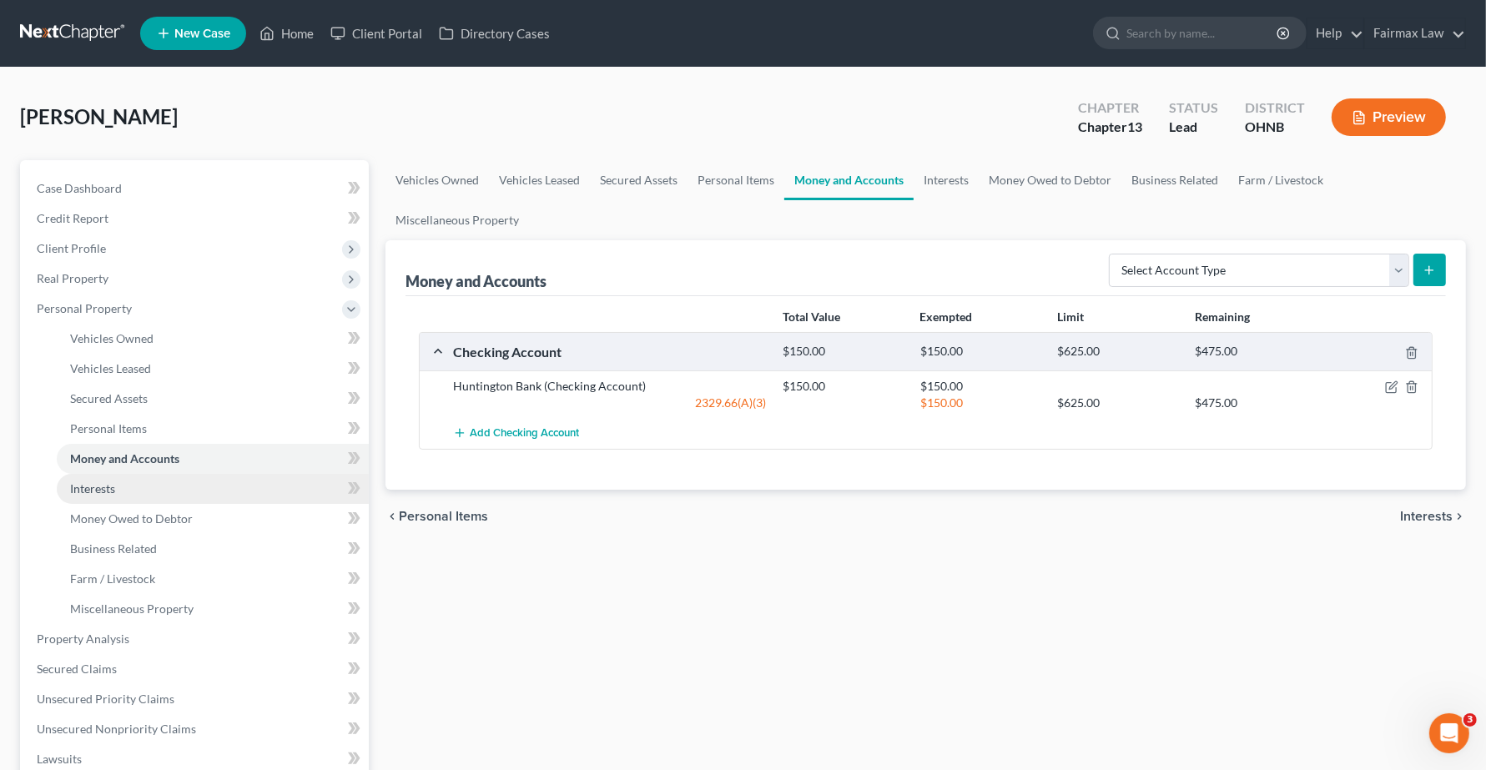
click at [102, 484] on span "Interests" at bounding box center [92, 488] width 45 height 14
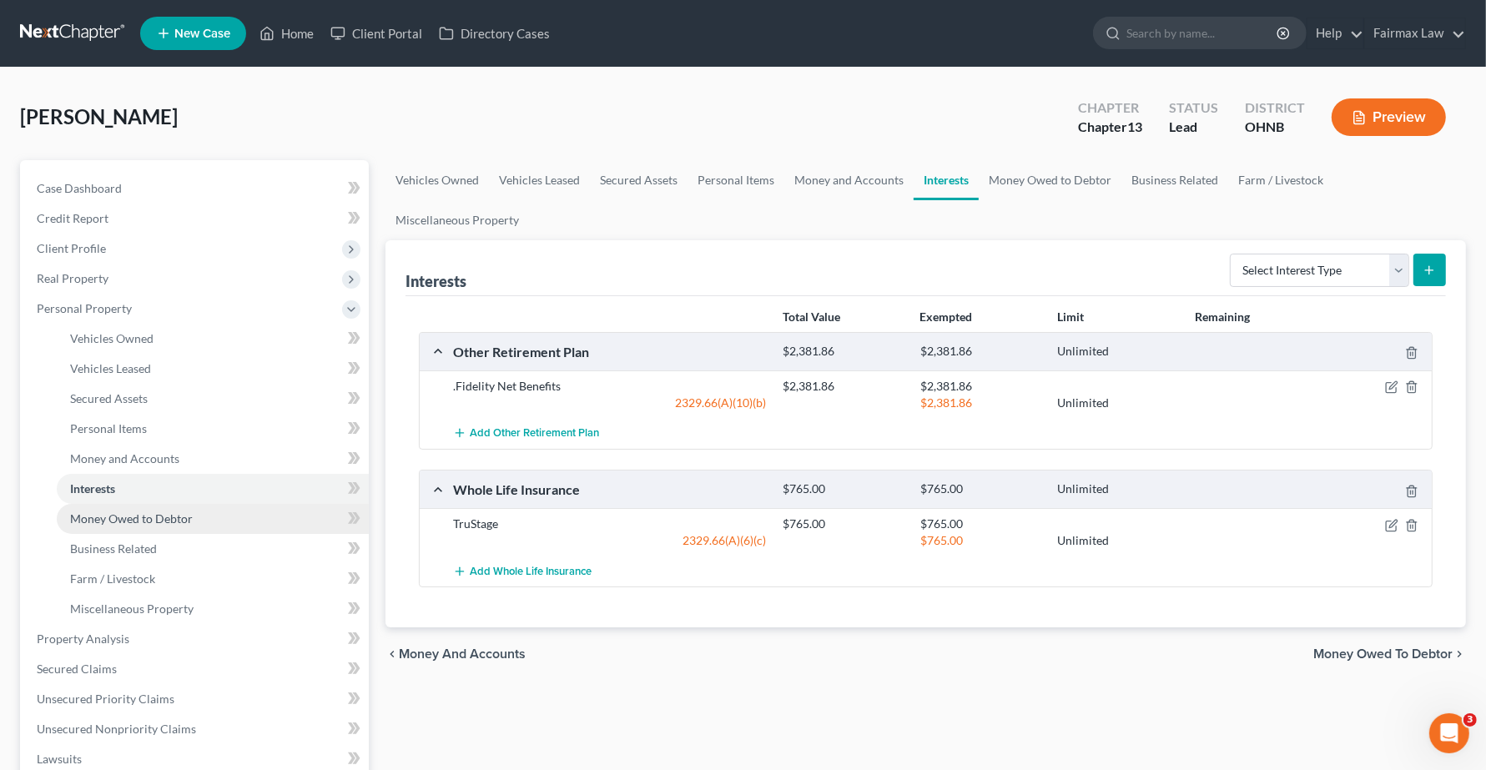
click at [114, 515] on span "Money Owed to Debtor" at bounding box center [131, 518] width 123 height 14
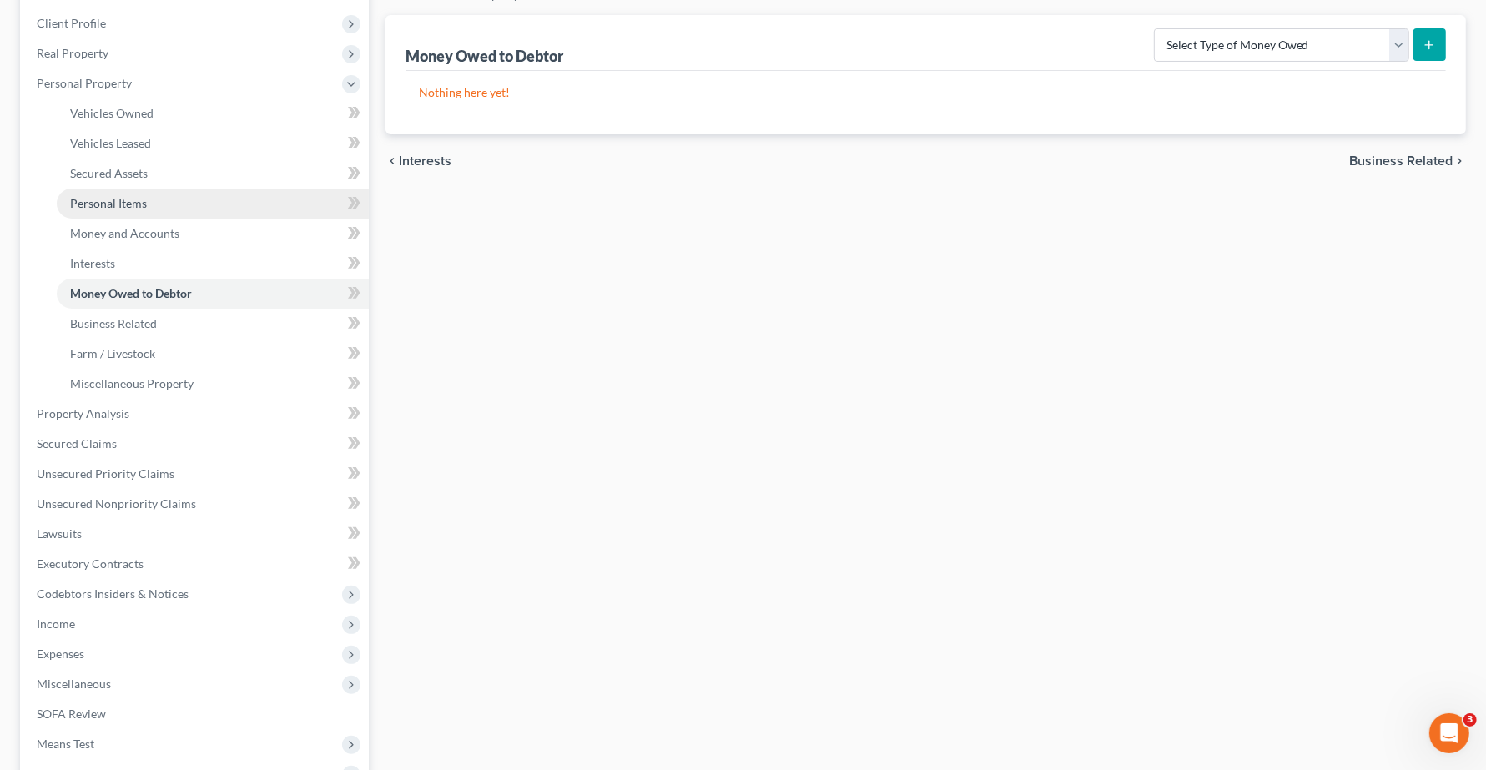
scroll to position [313, 0]
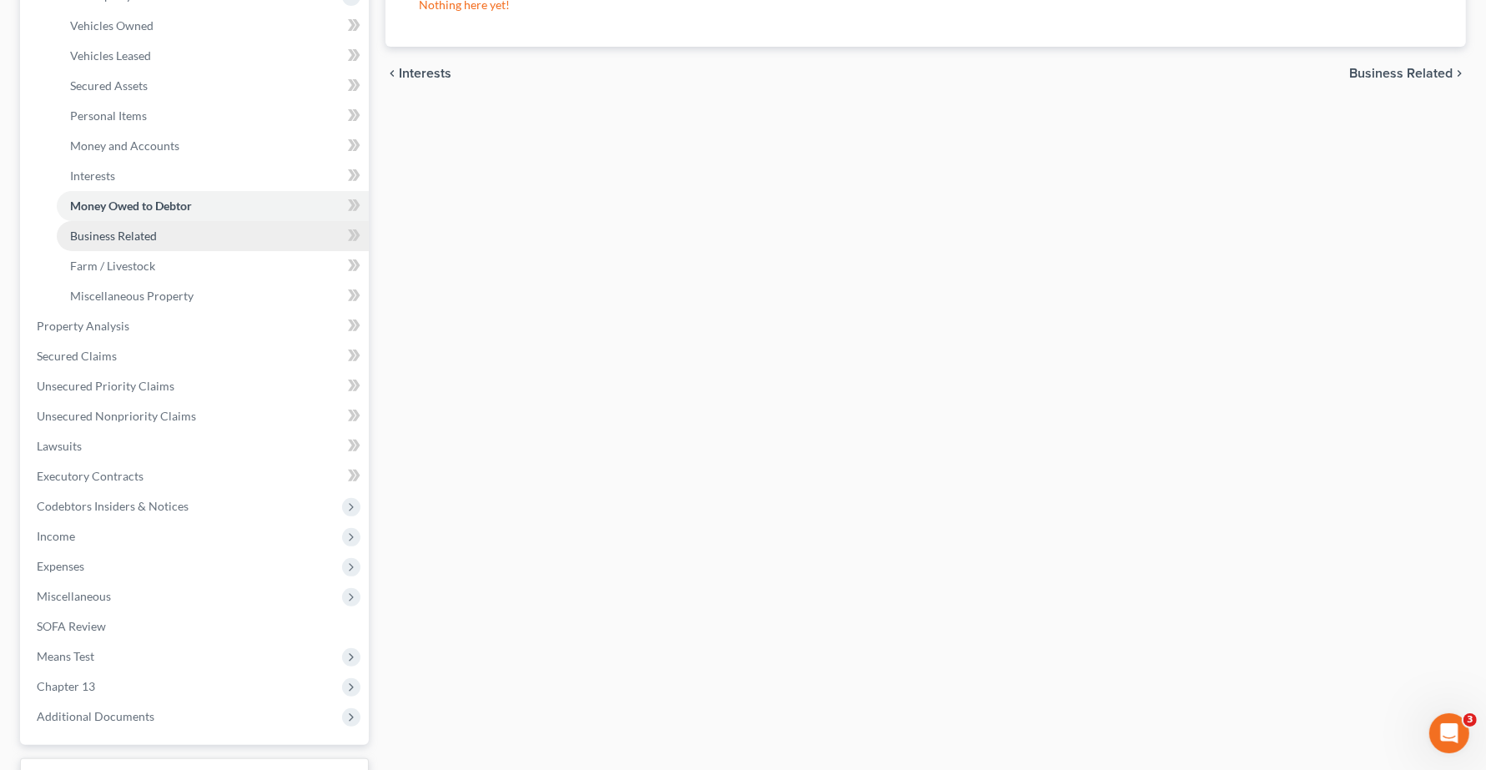
click at [121, 234] on span "Business Related" at bounding box center [113, 236] width 87 height 14
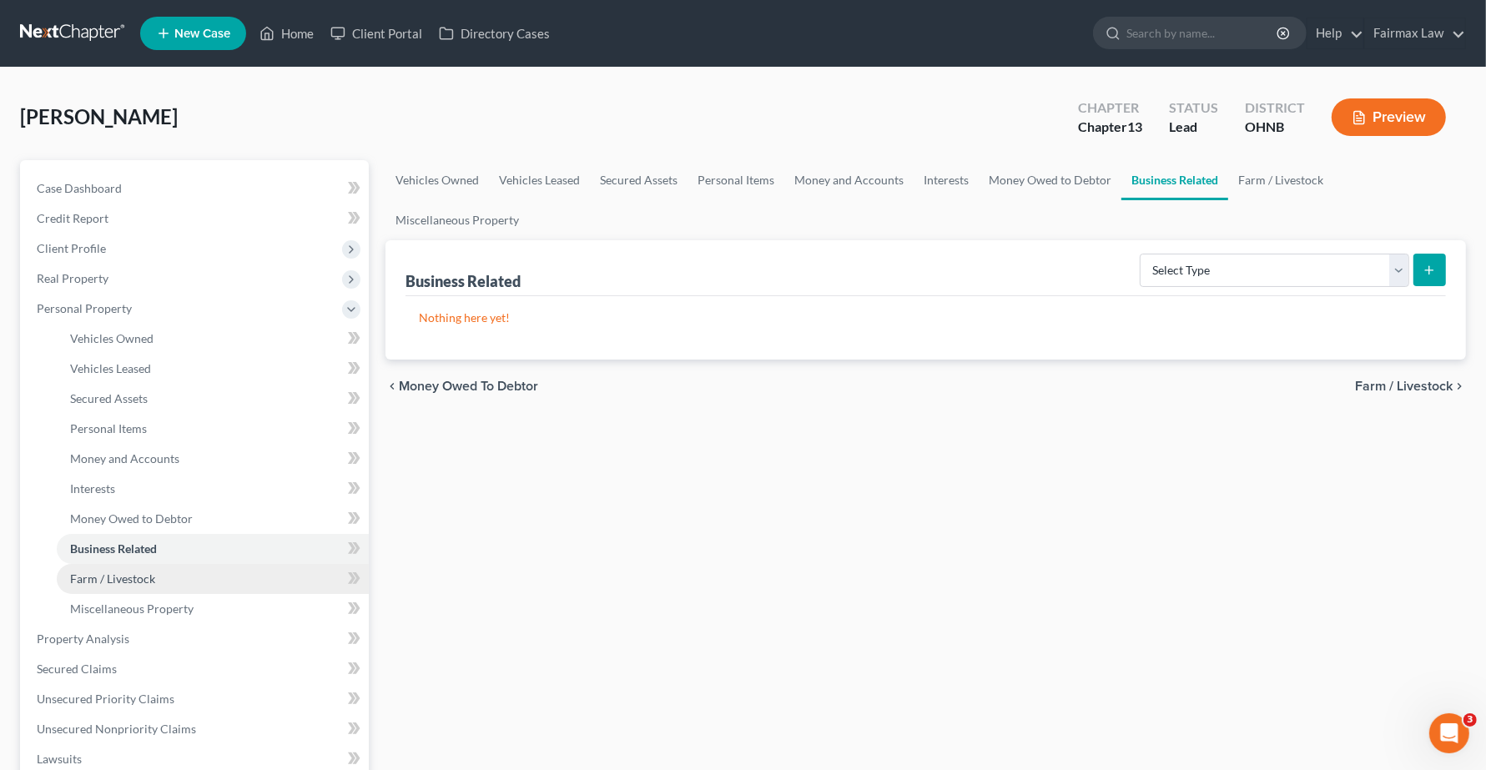
click at [83, 587] on link "Farm / Livestock" at bounding box center [213, 579] width 312 height 30
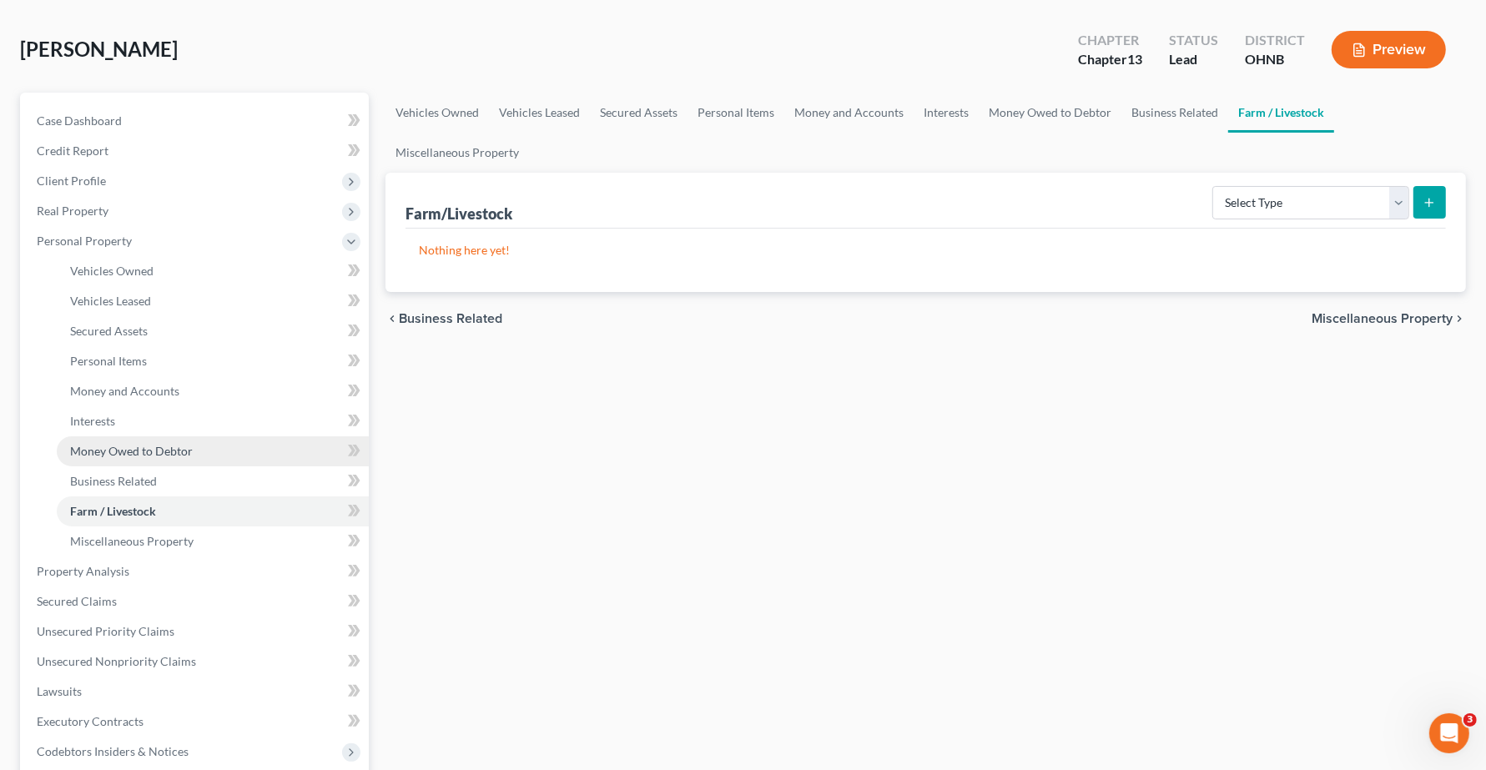
scroll to position [104, 0]
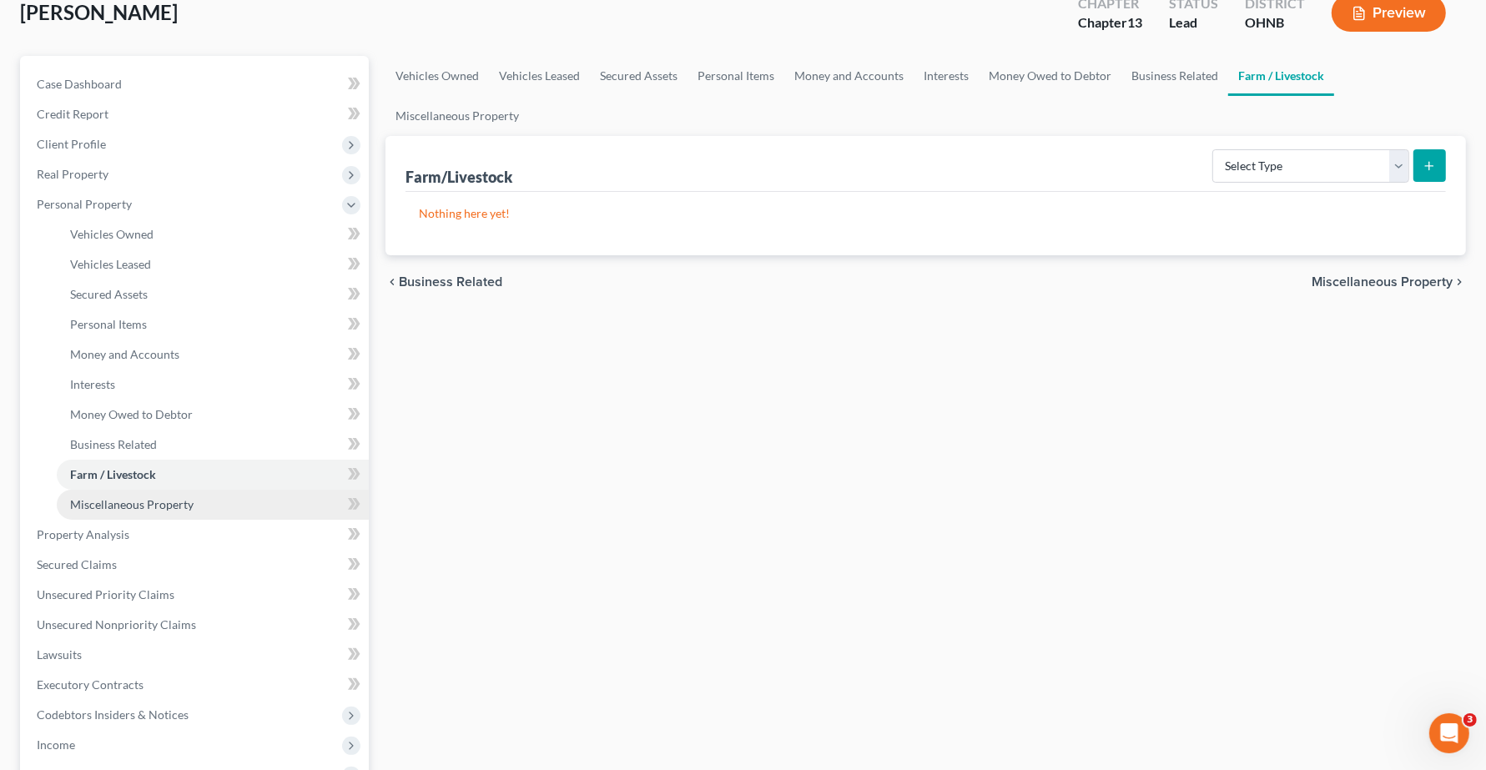
click at [118, 506] on span "Miscellaneous Property" at bounding box center [131, 504] width 123 height 14
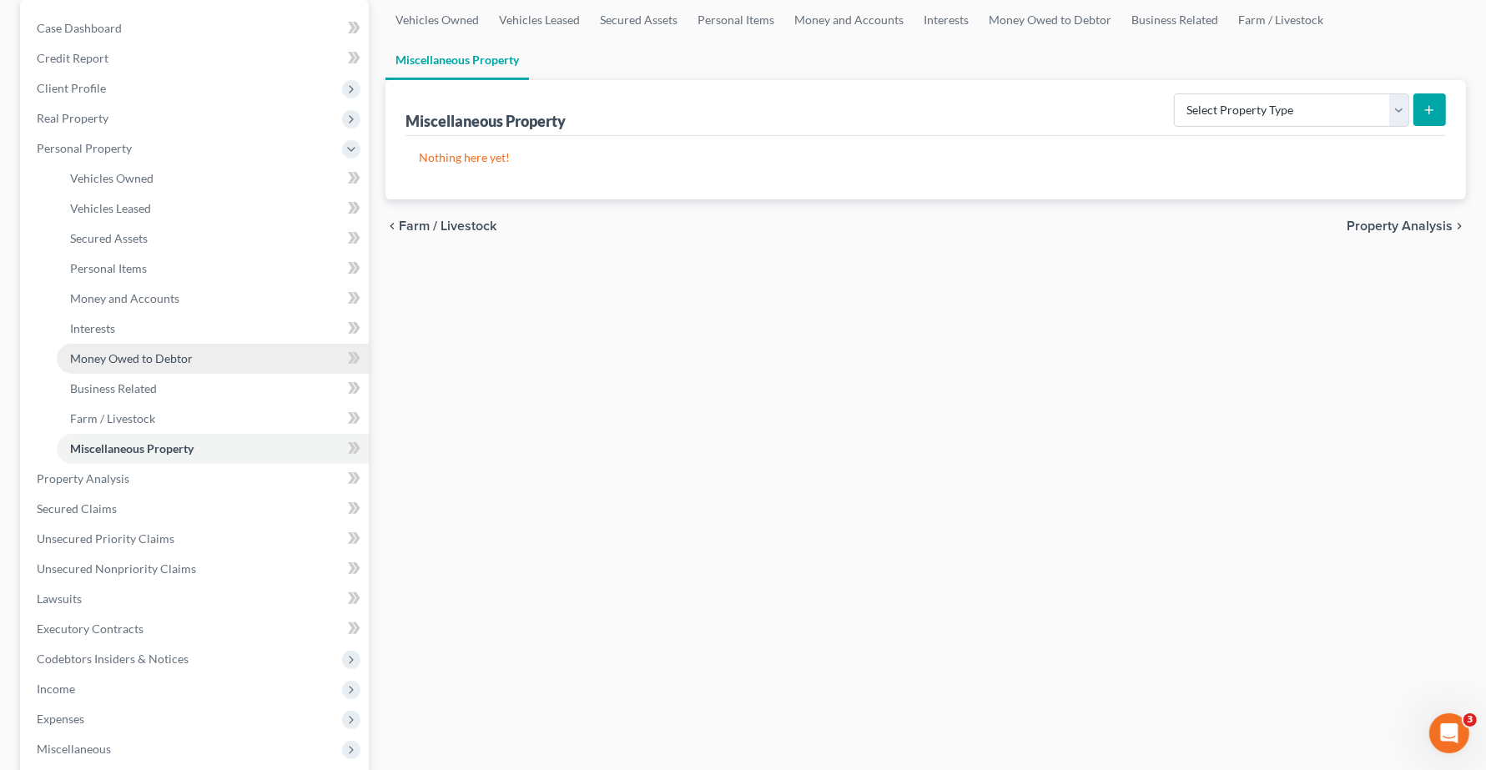
scroll to position [209, 0]
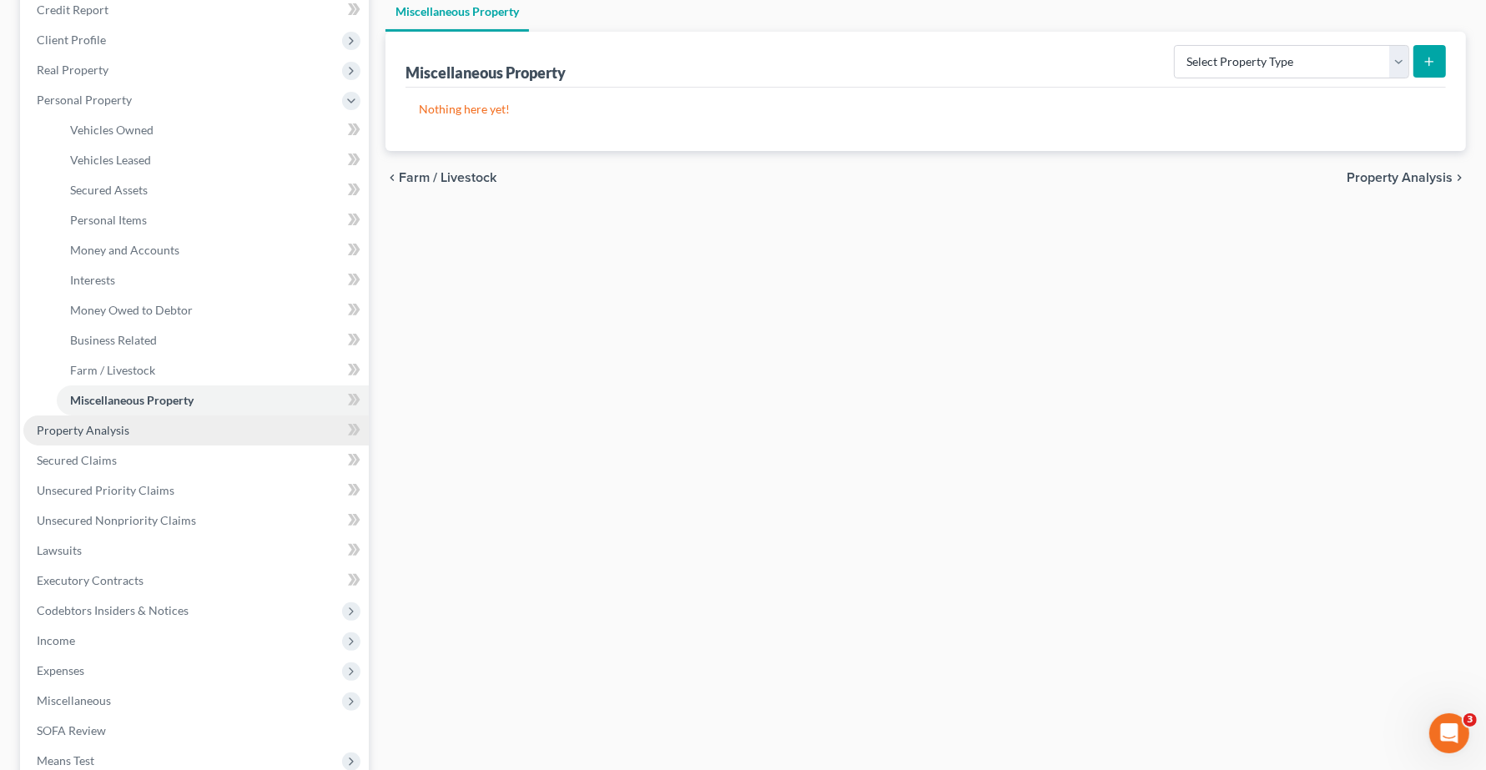
click at [100, 428] on span "Property Analysis" at bounding box center [83, 430] width 93 height 14
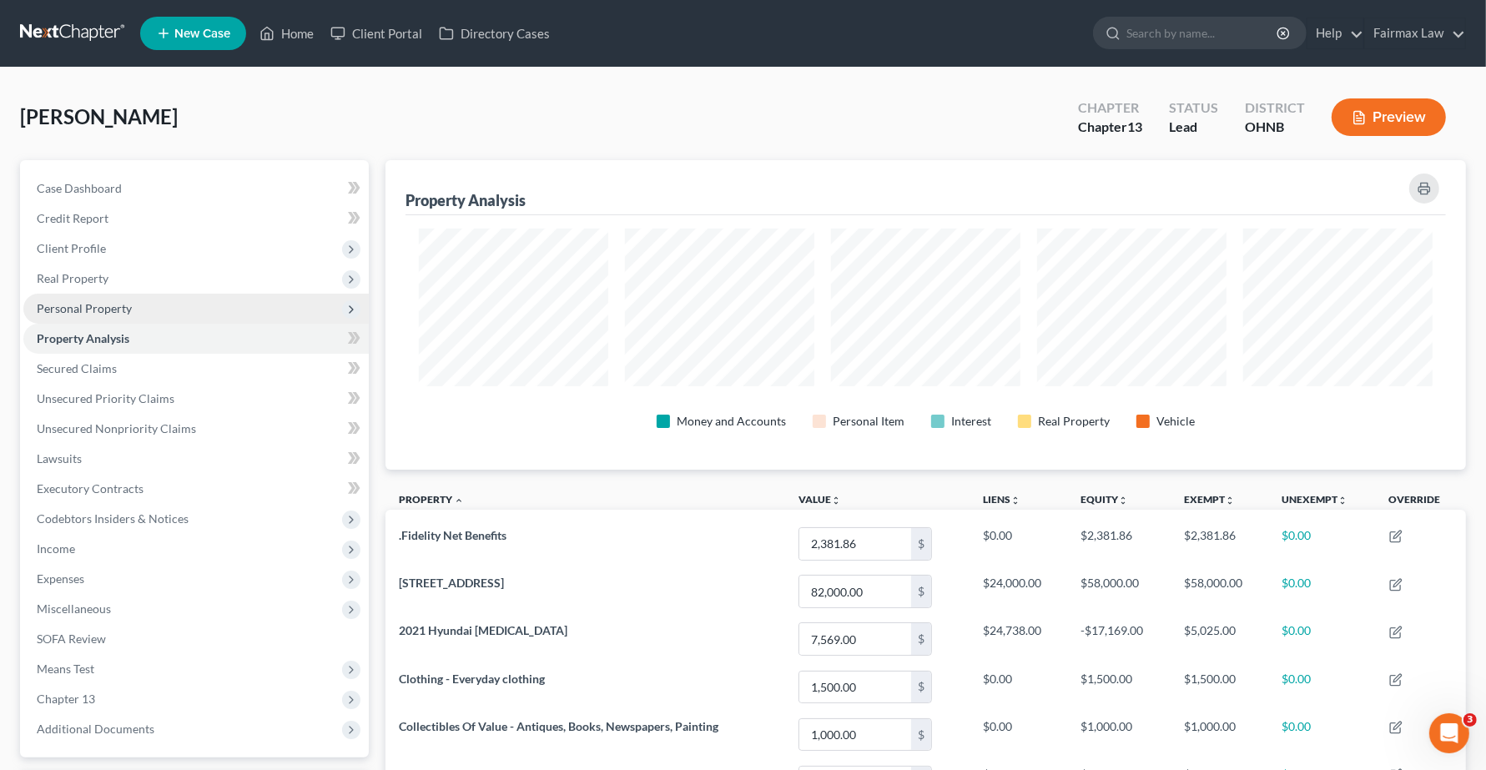
scroll to position [104, 0]
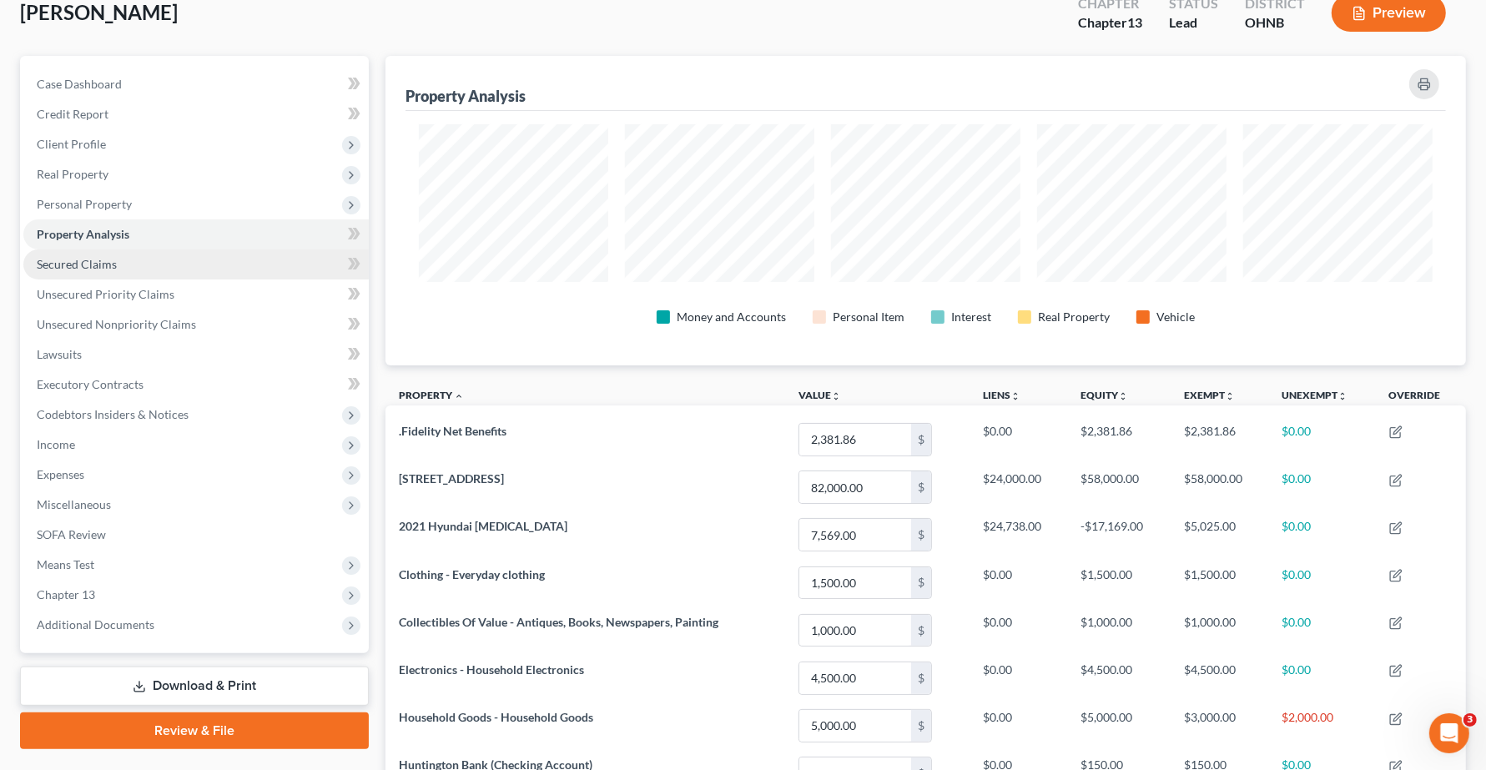
click at [73, 268] on span "Secured Claims" at bounding box center [77, 264] width 80 height 14
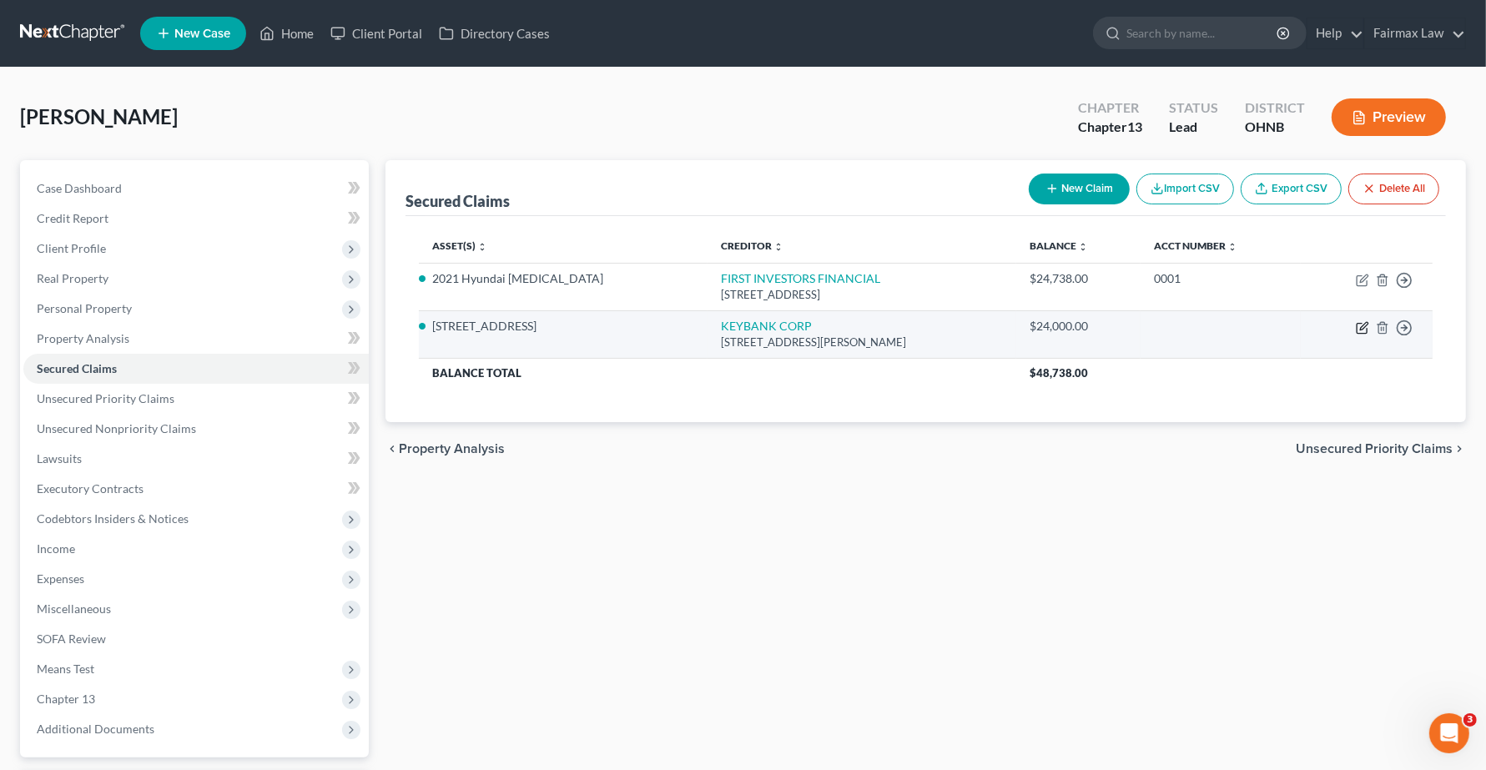
click at [1367, 327] on icon "button" at bounding box center [1362, 327] width 13 height 13
select select "50"
select select "2"
select select "0"
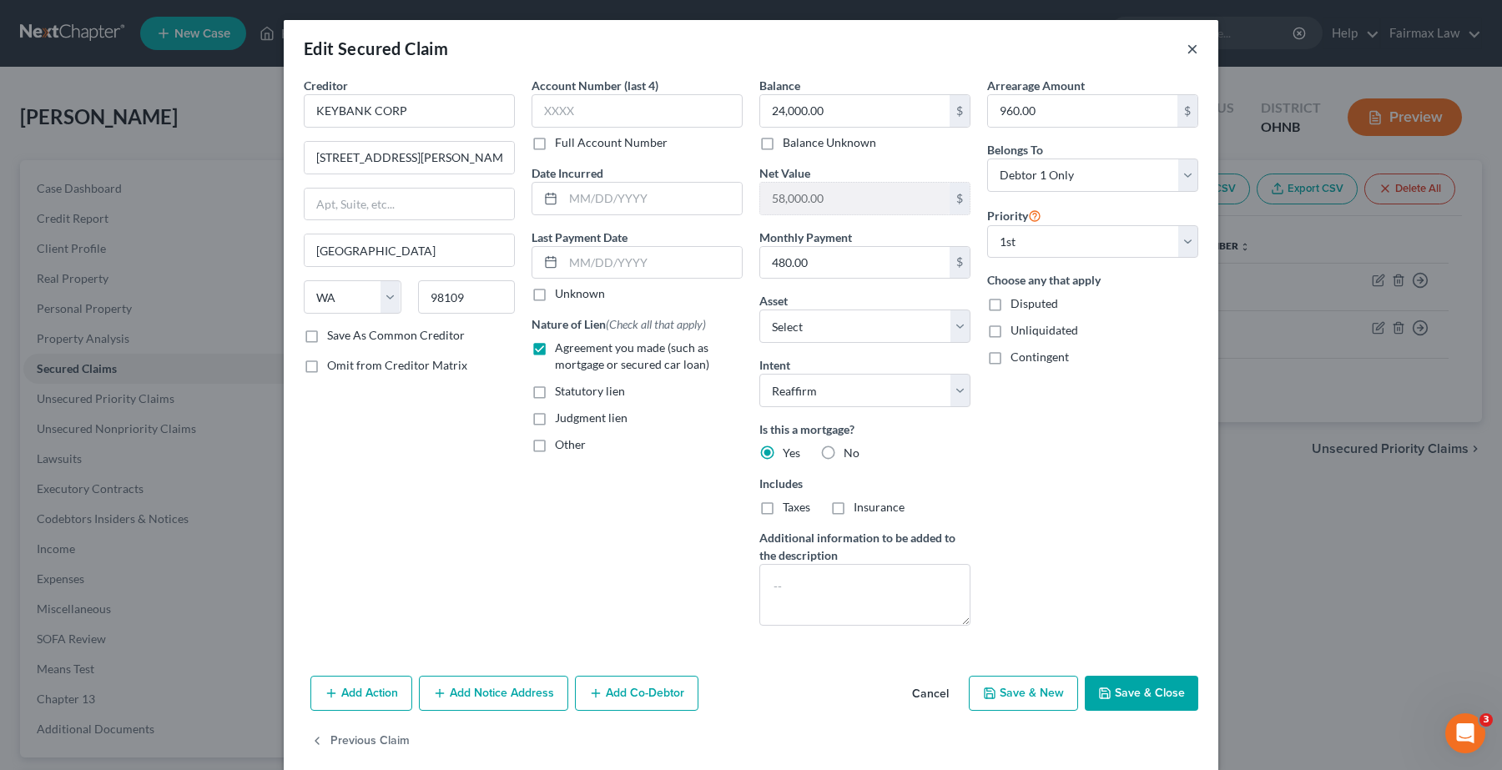
click at [1187, 46] on button "×" at bounding box center [1192, 48] width 12 height 20
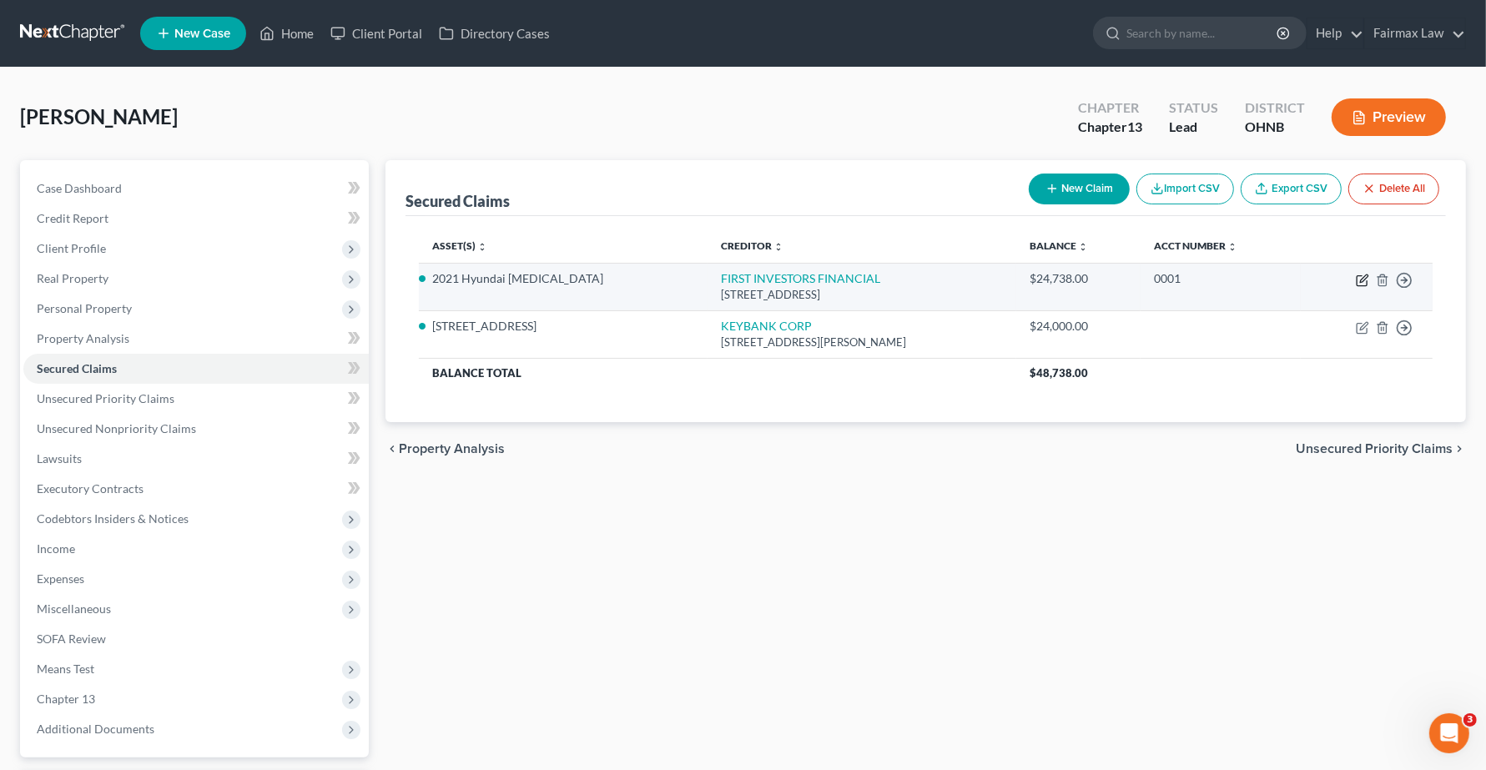
click at [1367, 281] on icon "button" at bounding box center [1362, 281] width 10 height 10
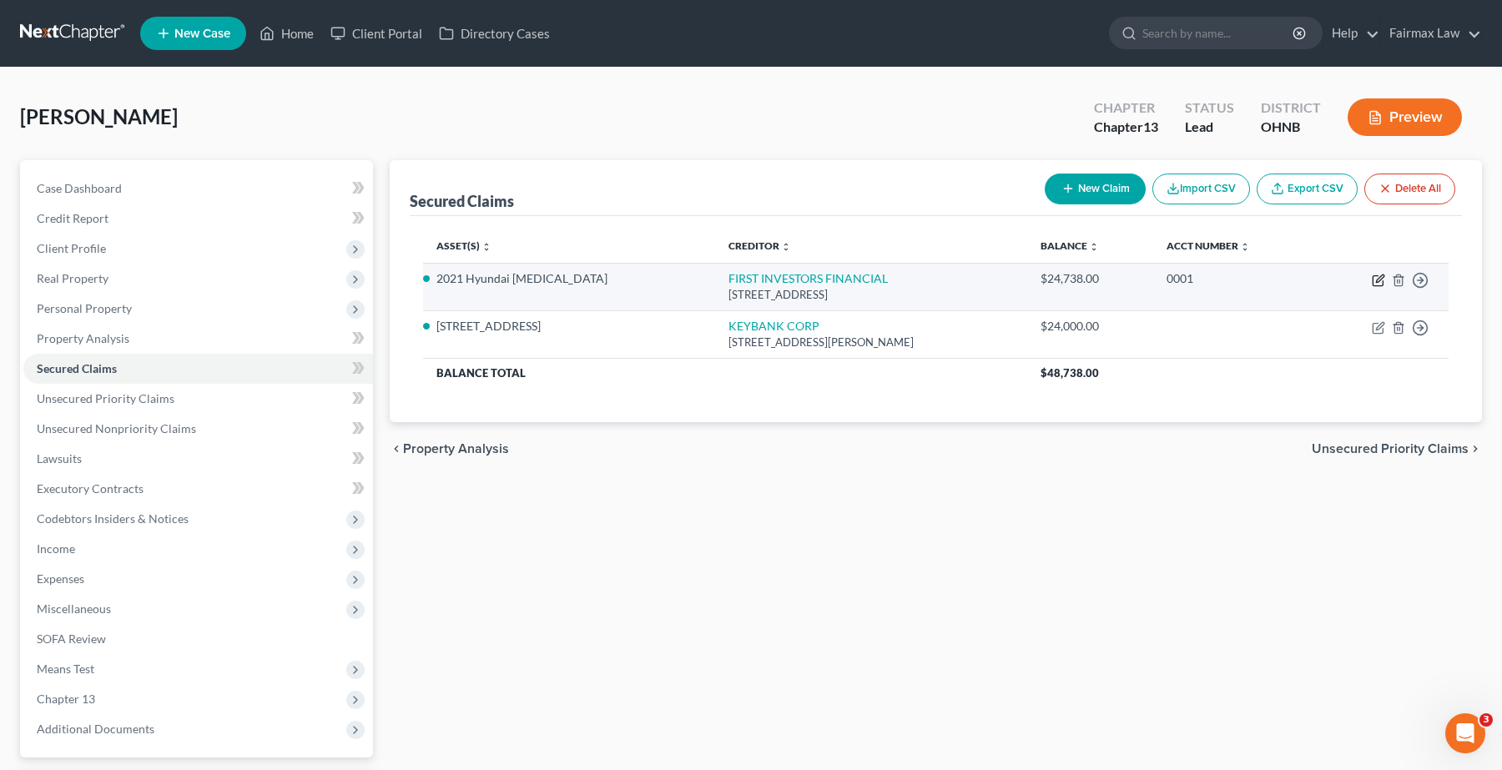
select select "4"
select select "10"
select select "2"
select select "0"
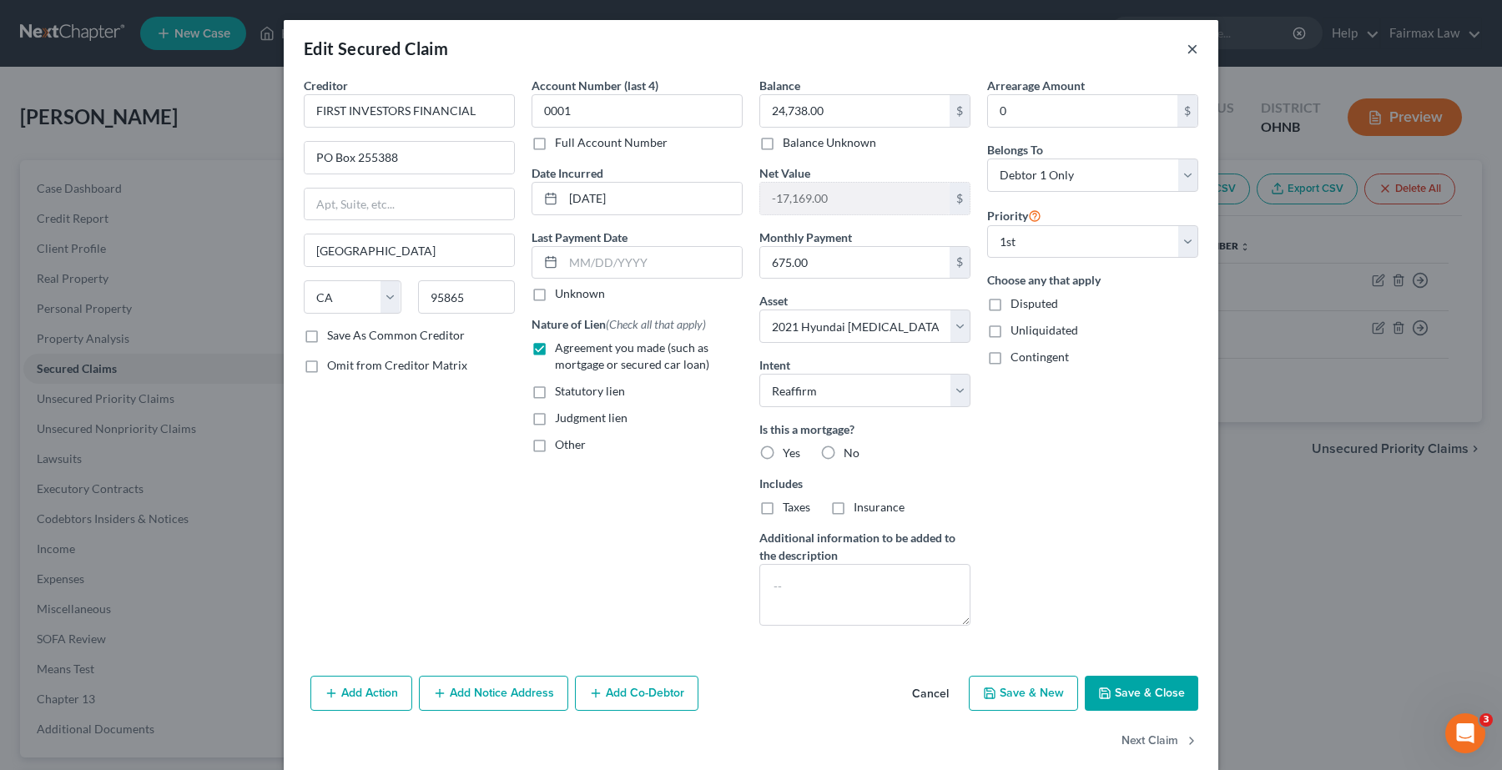
click at [1186, 43] on button "×" at bounding box center [1192, 48] width 12 height 20
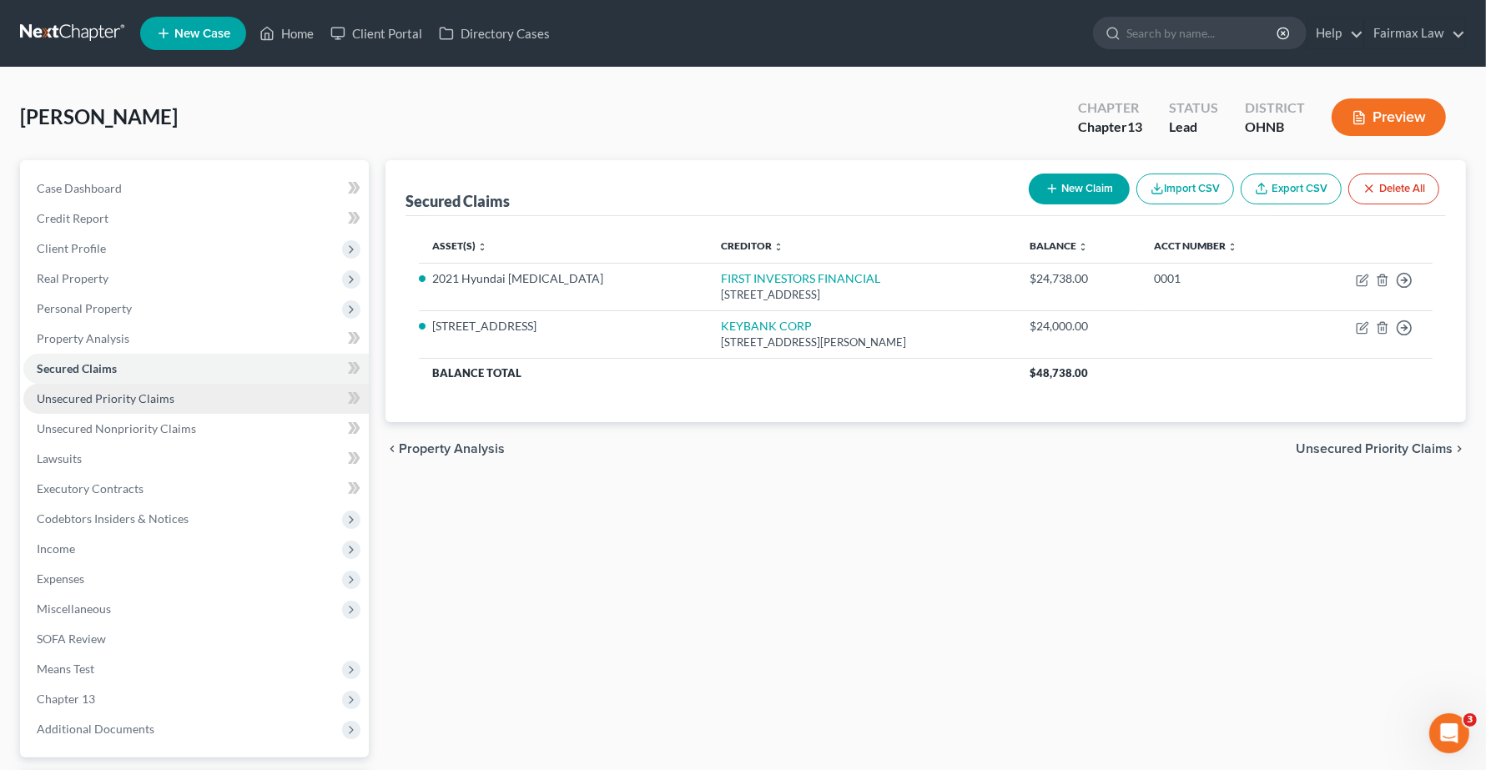
click at [108, 392] on span "Unsecured Priority Claims" at bounding box center [106, 398] width 138 height 14
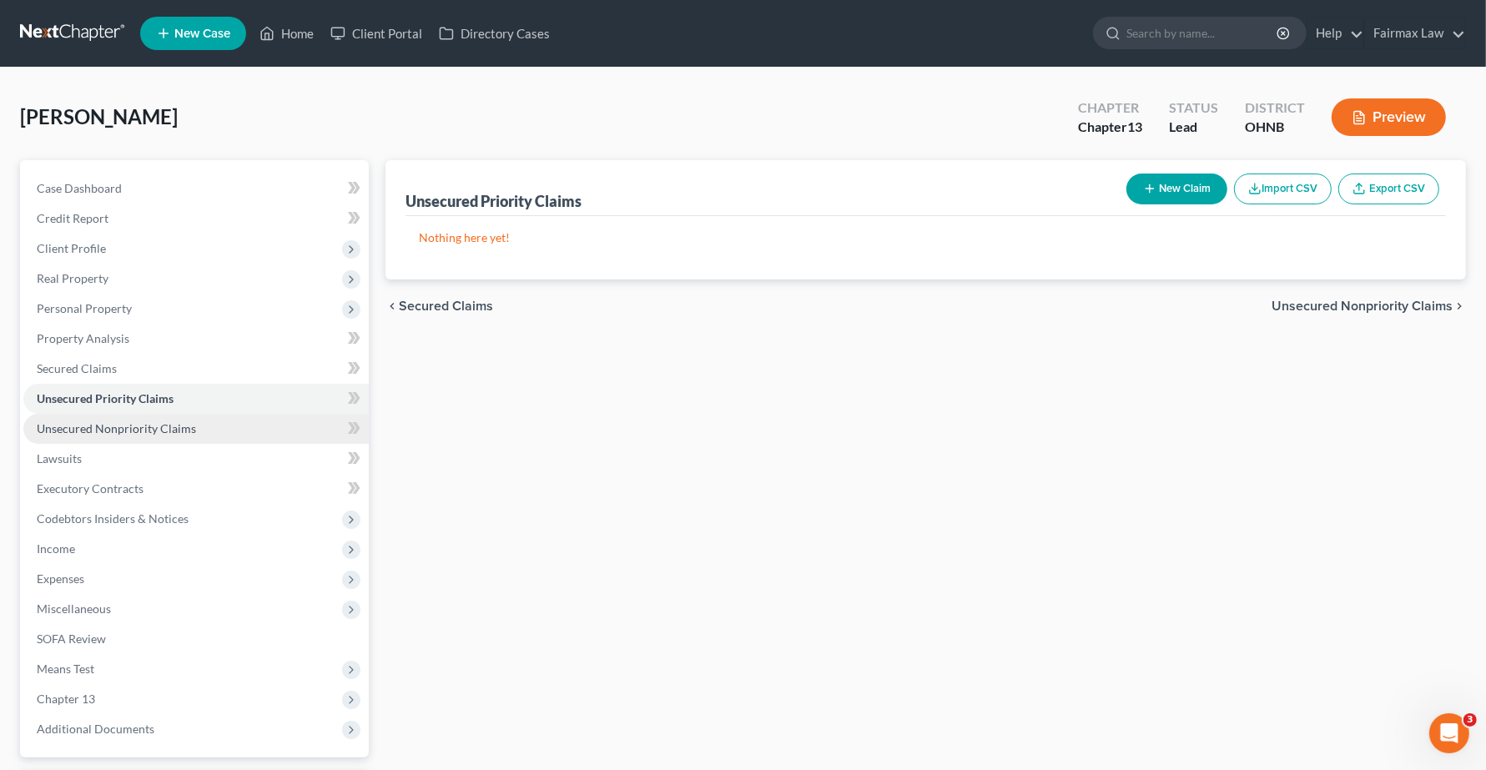
click at [102, 426] on span "Unsecured Nonpriority Claims" at bounding box center [116, 428] width 159 height 14
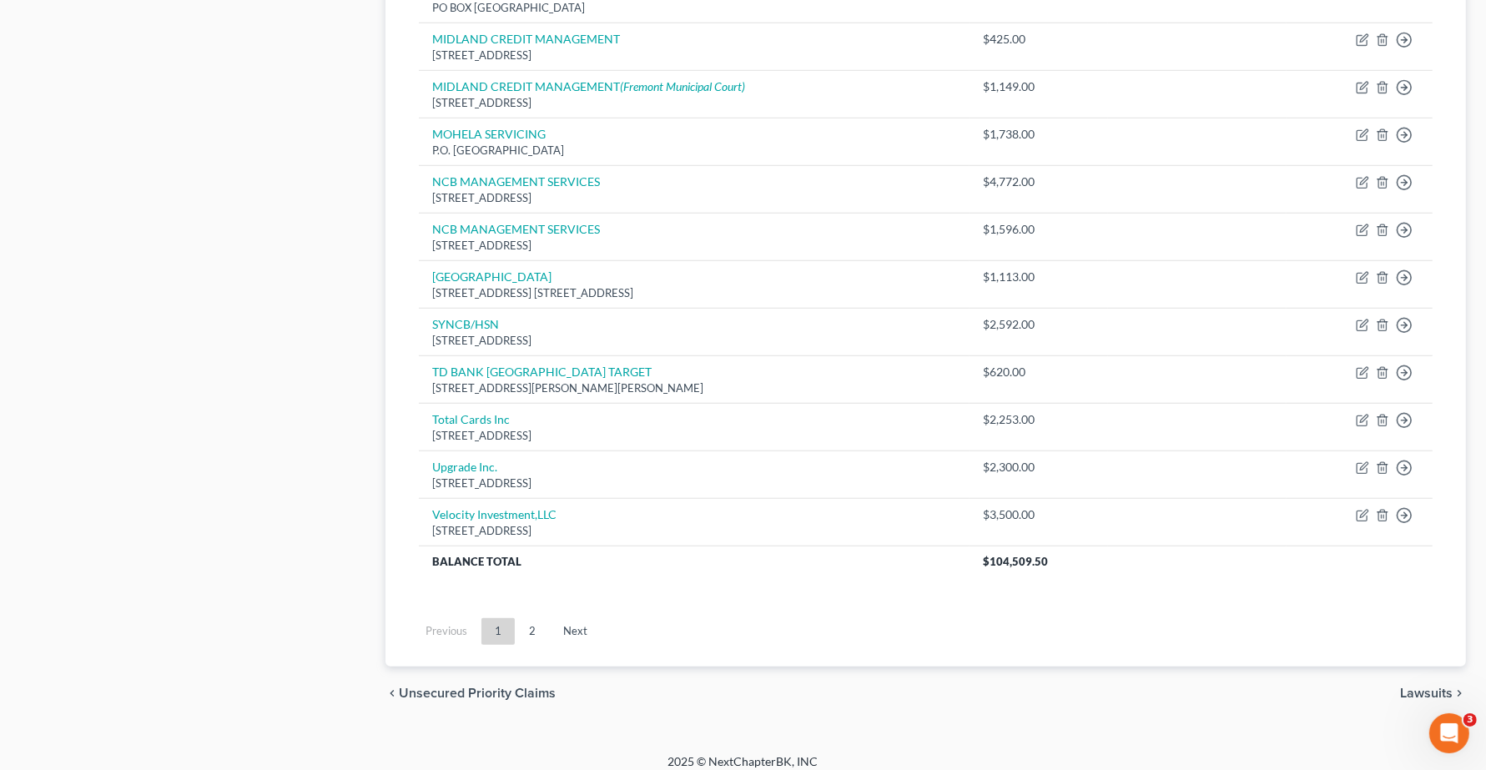
scroll to position [1147, 0]
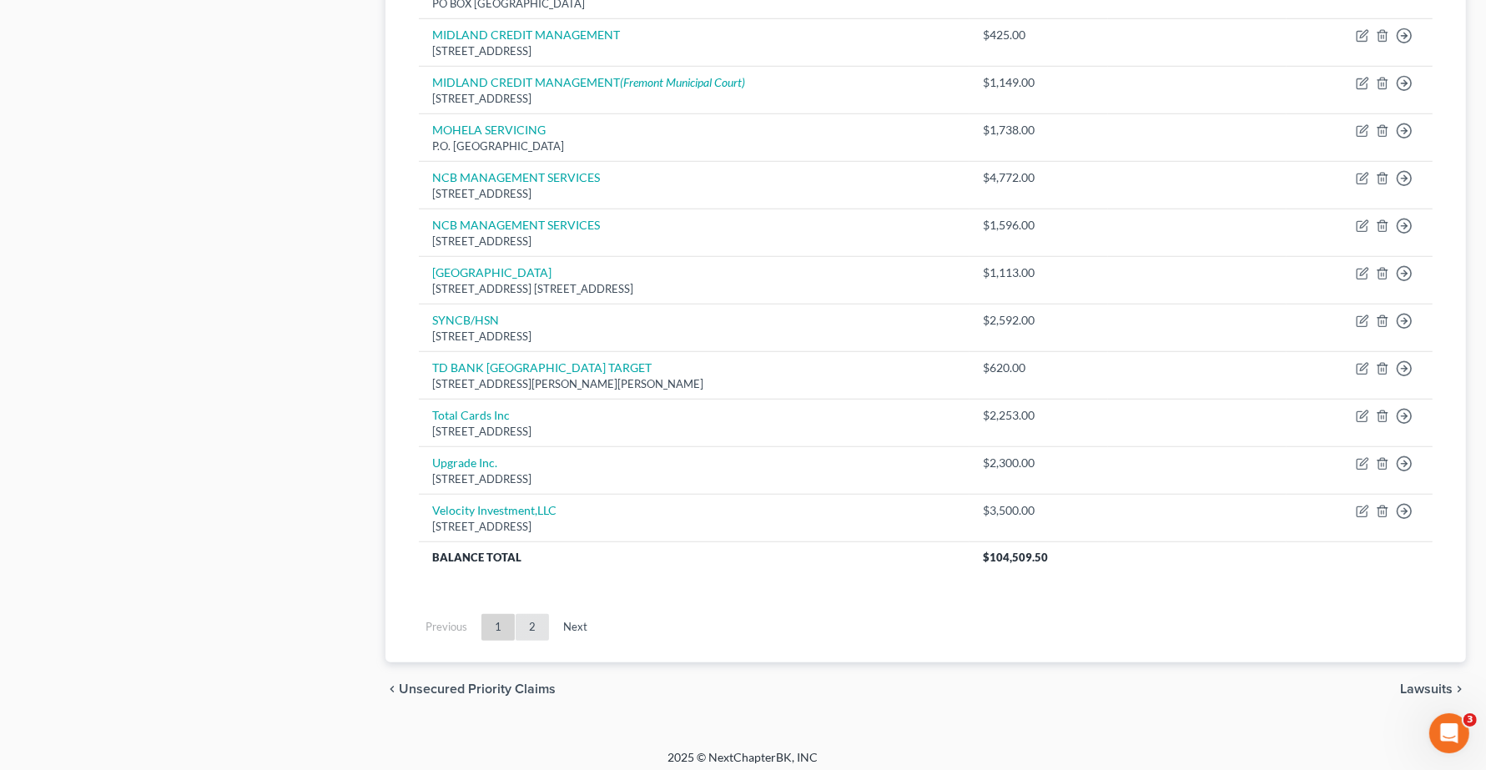
click at [532, 632] on link "2" at bounding box center [532, 627] width 33 height 27
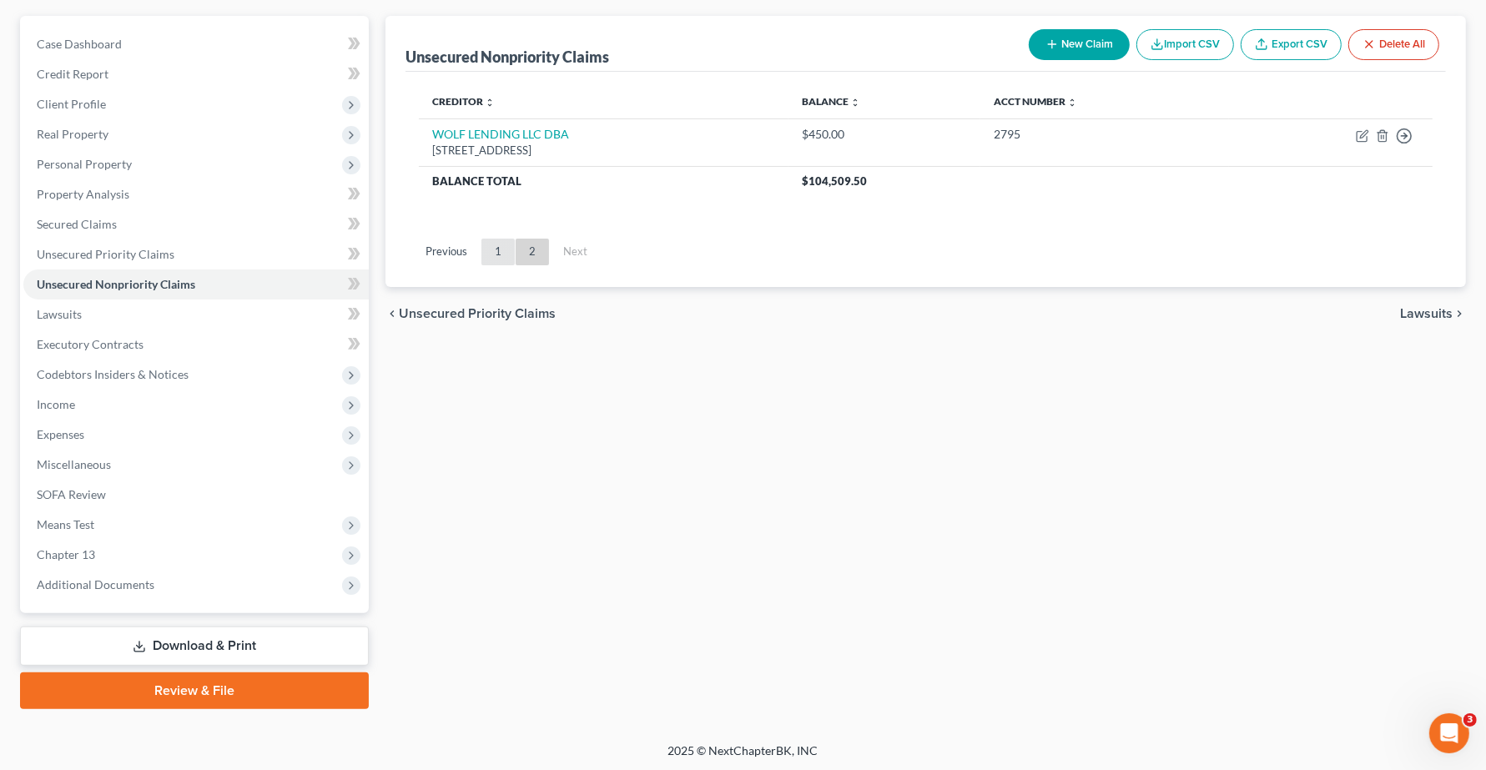
click at [488, 255] on link "1" at bounding box center [497, 252] width 33 height 27
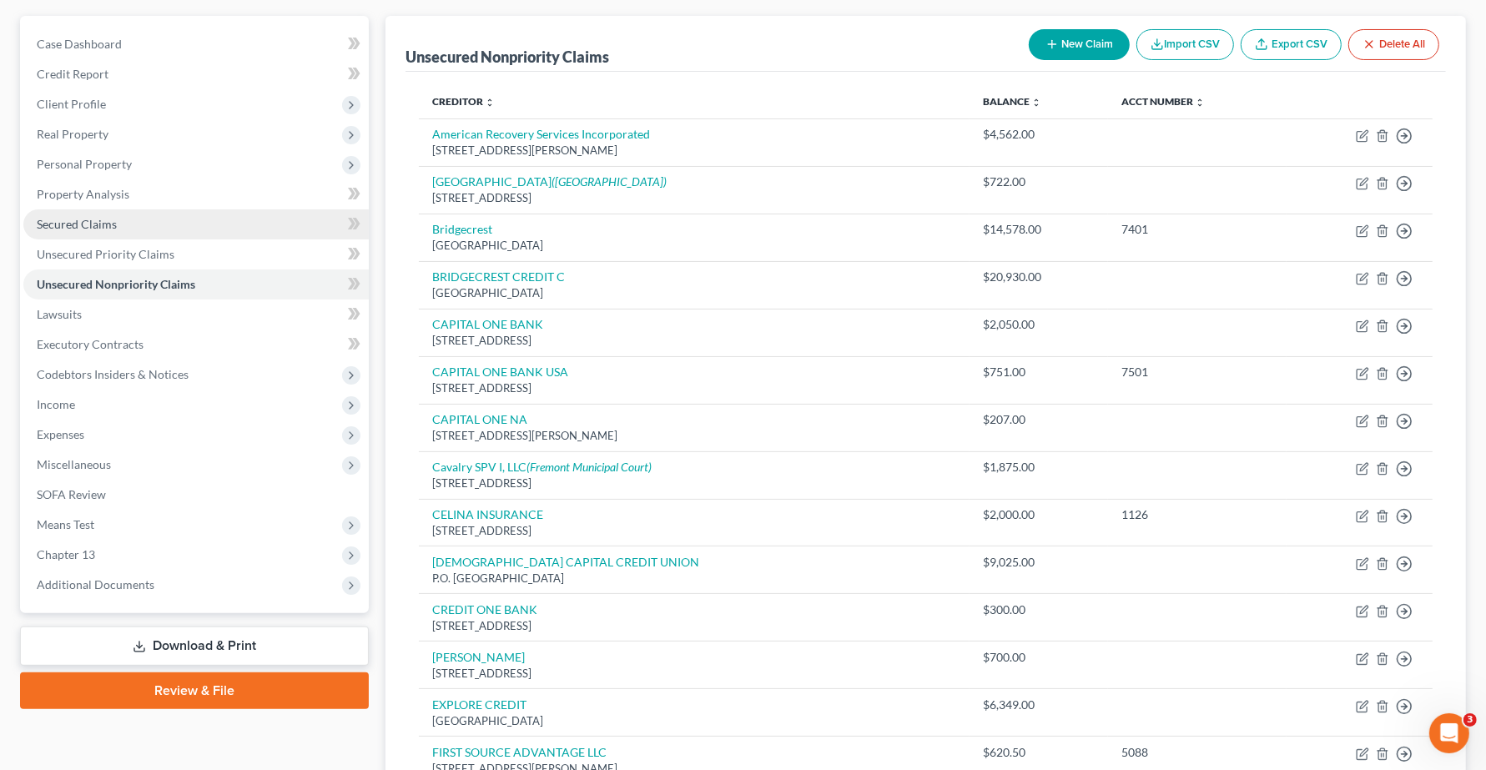
click at [93, 218] on span "Secured Claims" at bounding box center [77, 224] width 80 height 14
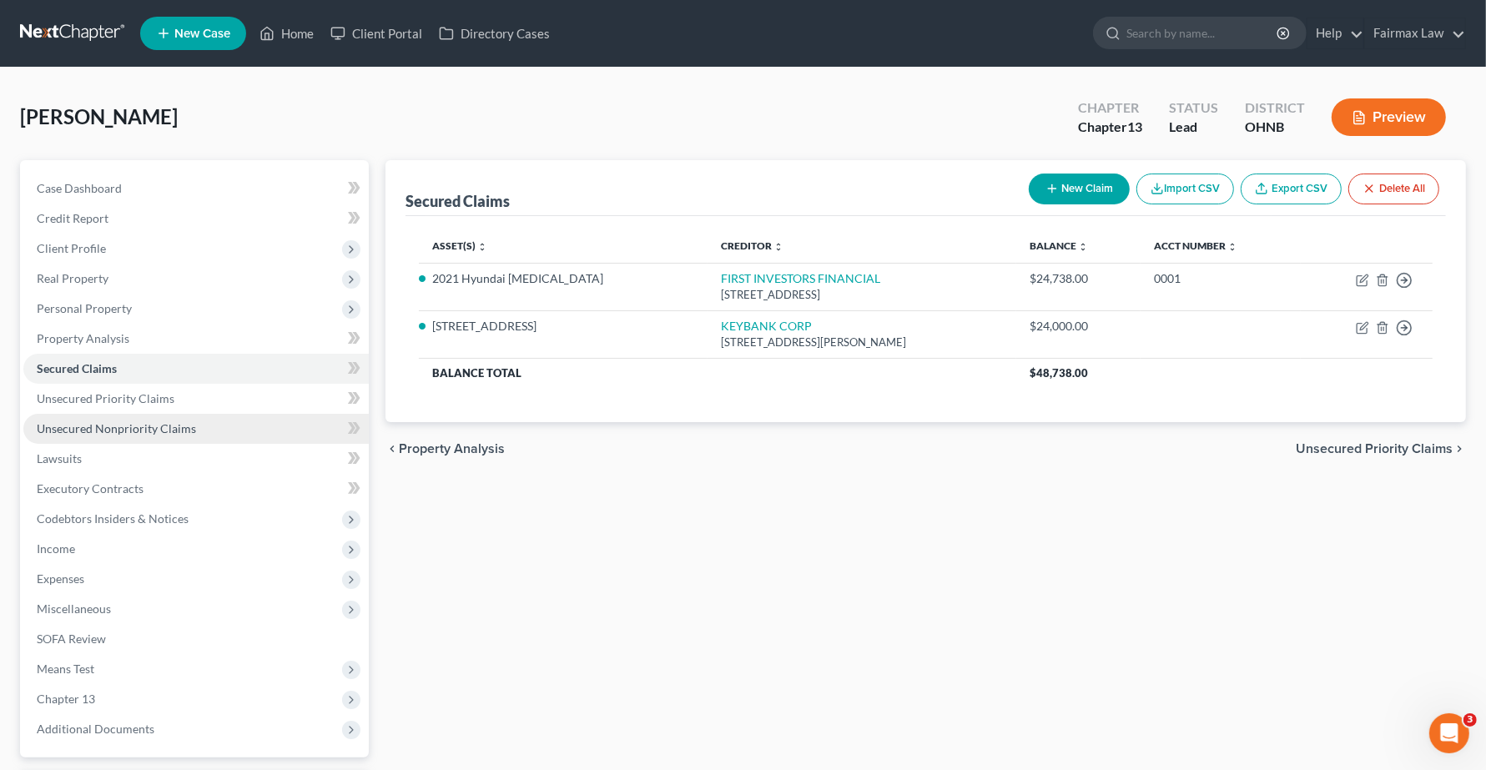
click at [113, 430] on span "Unsecured Nonpriority Claims" at bounding box center [116, 428] width 159 height 14
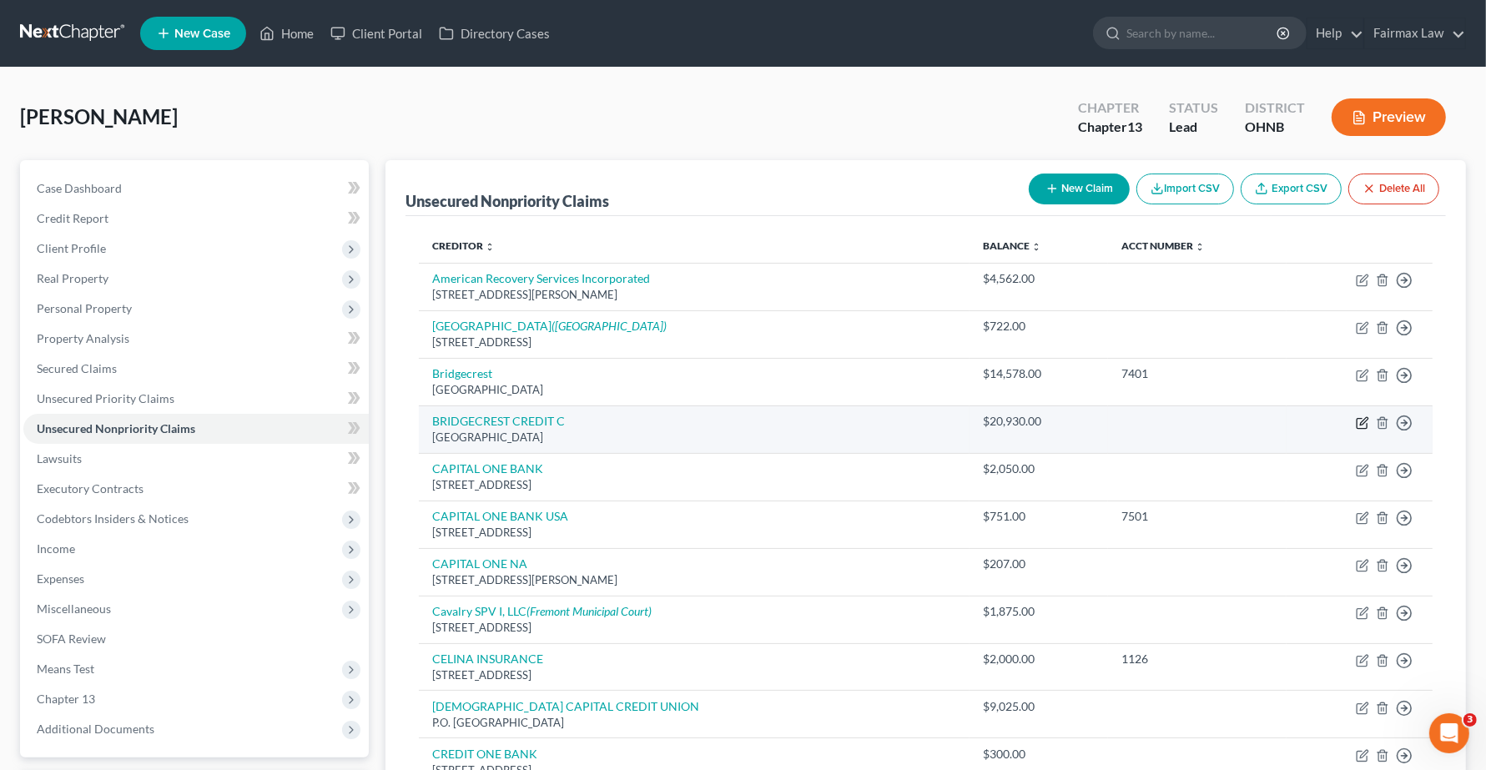
click at [1362, 428] on icon "button" at bounding box center [1362, 423] width 10 height 10
select select "3"
select select "14"
select select "0"
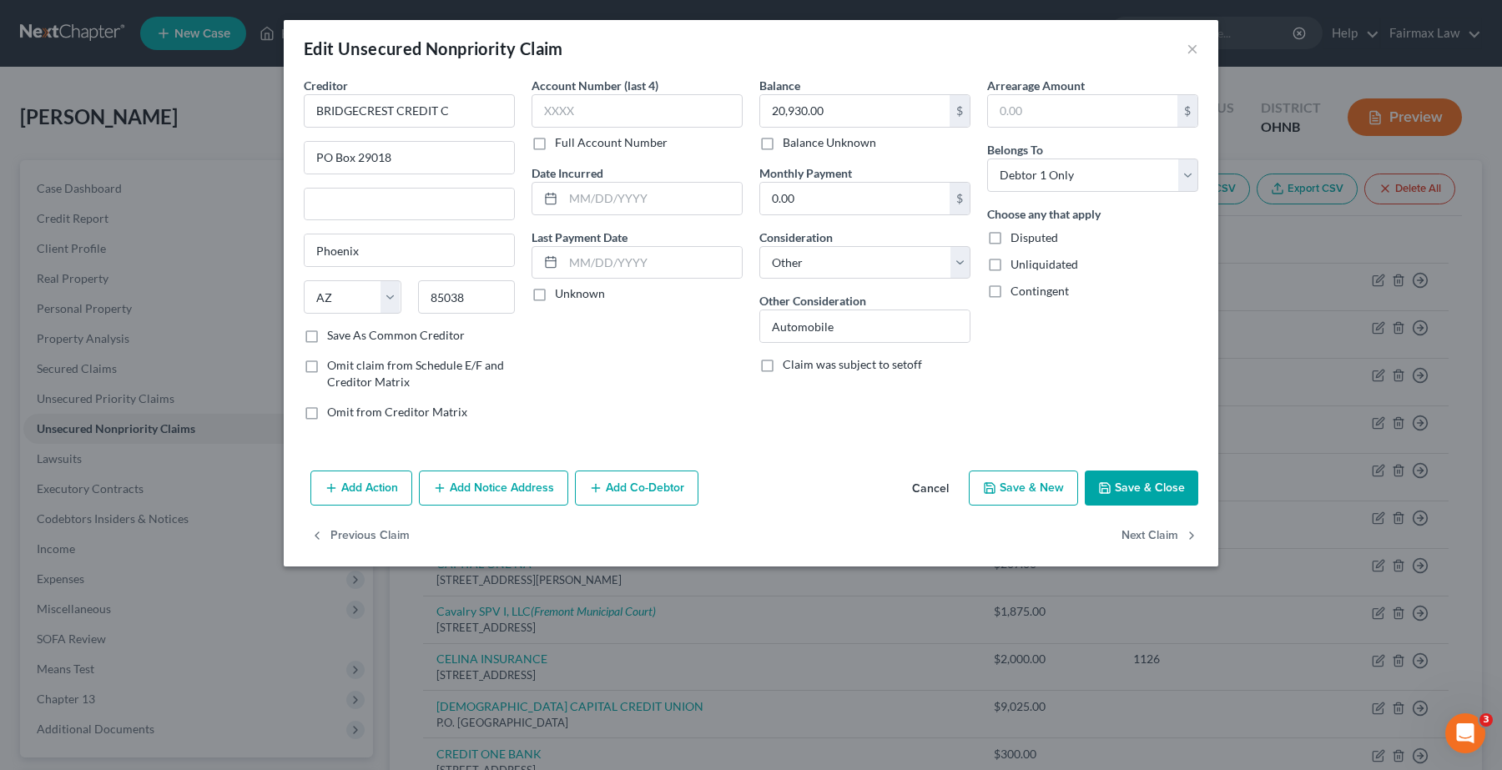
click at [1202, 48] on div "Edit Unsecured Nonpriority Claim ×" at bounding box center [751, 48] width 935 height 57
click at [1189, 51] on button "×" at bounding box center [1192, 48] width 12 height 20
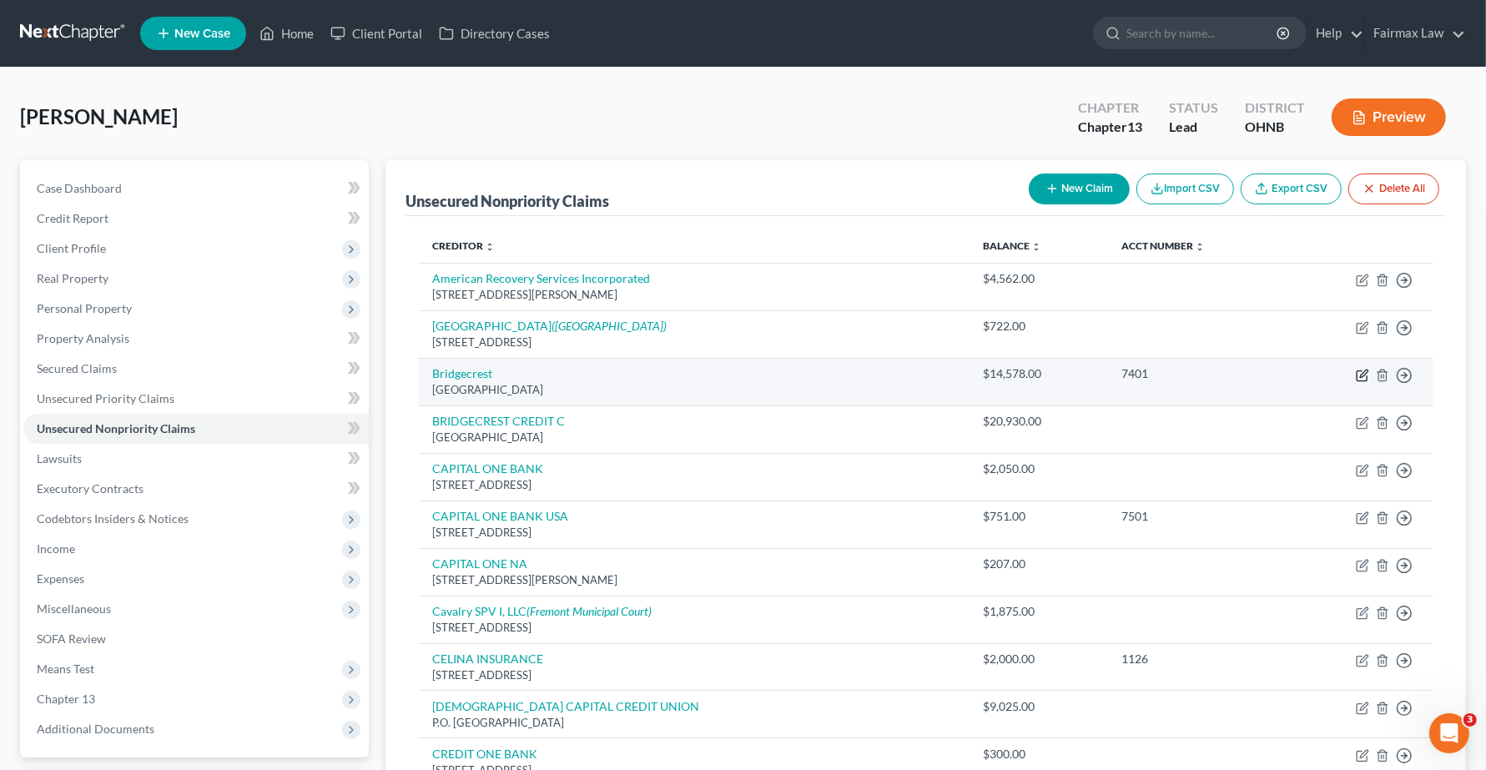
click at [1362, 377] on icon "button" at bounding box center [1364, 374] width 8 height 8
select select "3"
select select "0"
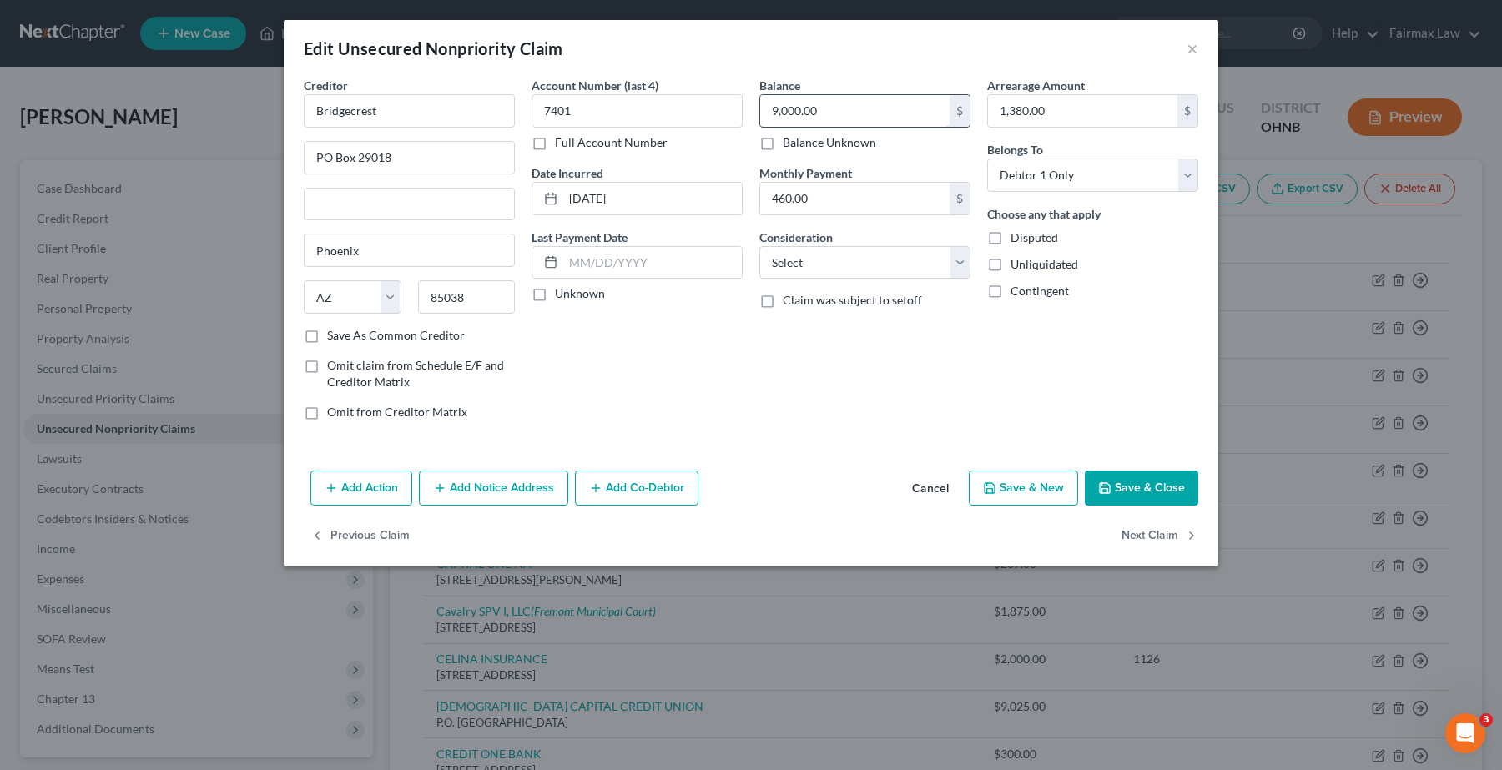
click at [873, 105] on input "9,000.00" at bounding box center [854, 111] width 189 height 32
type input "9,000.00"
click at [1174, 484] on button "Save & Close" at bounding box center [1141, 488] width 113 height 35
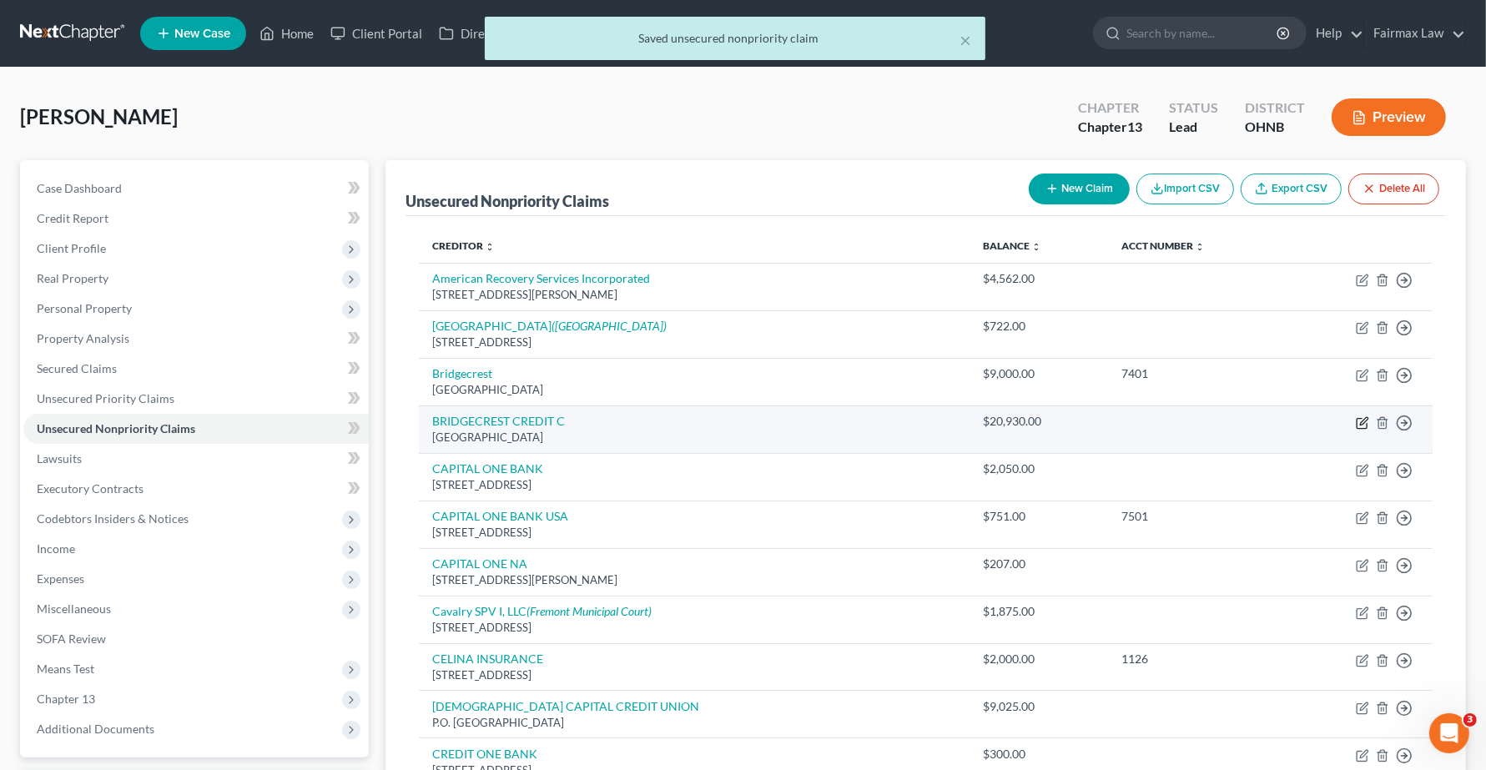
click at [1362, 424] on icon "button" at bounding box center [1362, 422] width 13 height 13
select select "3"
select select "14"
select select "0"
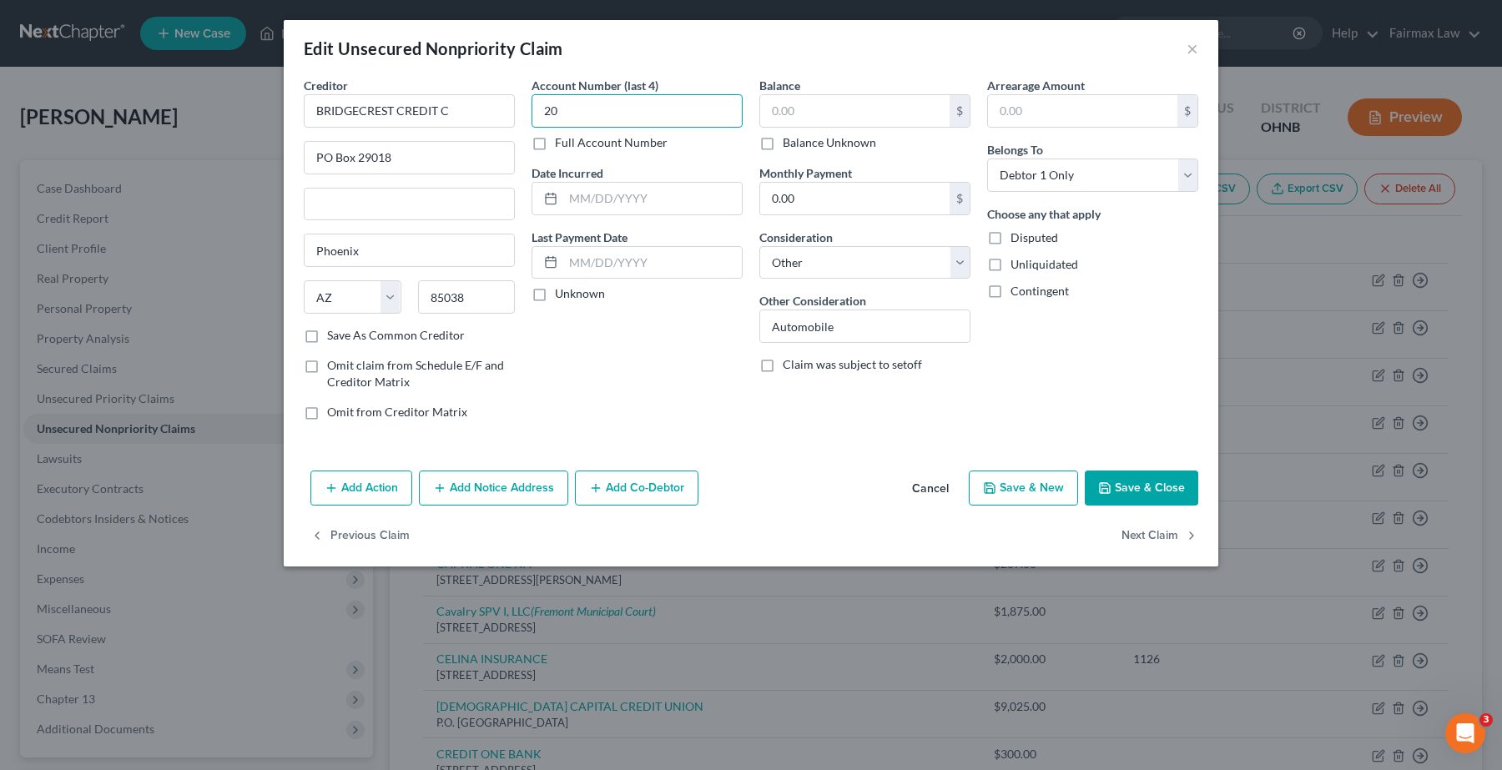
type input "2"
click at [829, 115] on input "text" at bounding box center [854, 111] width 189 height 32
type input "15,000.00"
click at [703, 113] on input "text" at bounding box center [637, 110] width 211 height 33
type input "3201"
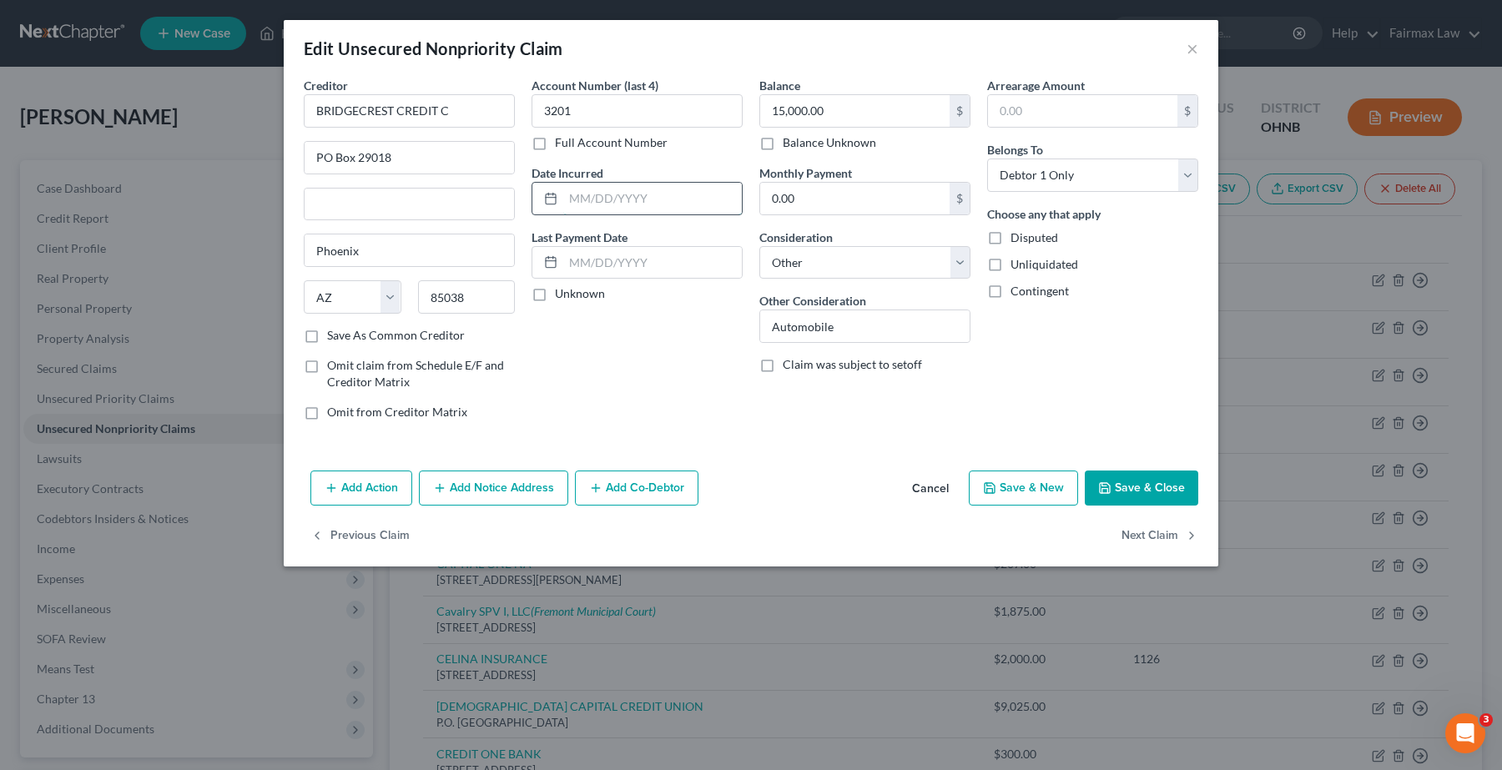
click at [645, 203] on input "text" at bounding box center [652, 199] width 179 height 32
type input "11/25/2022"
click at [1125, 492] on button "Save & Close" at bounding box center [1141, 488] width 113 height 35
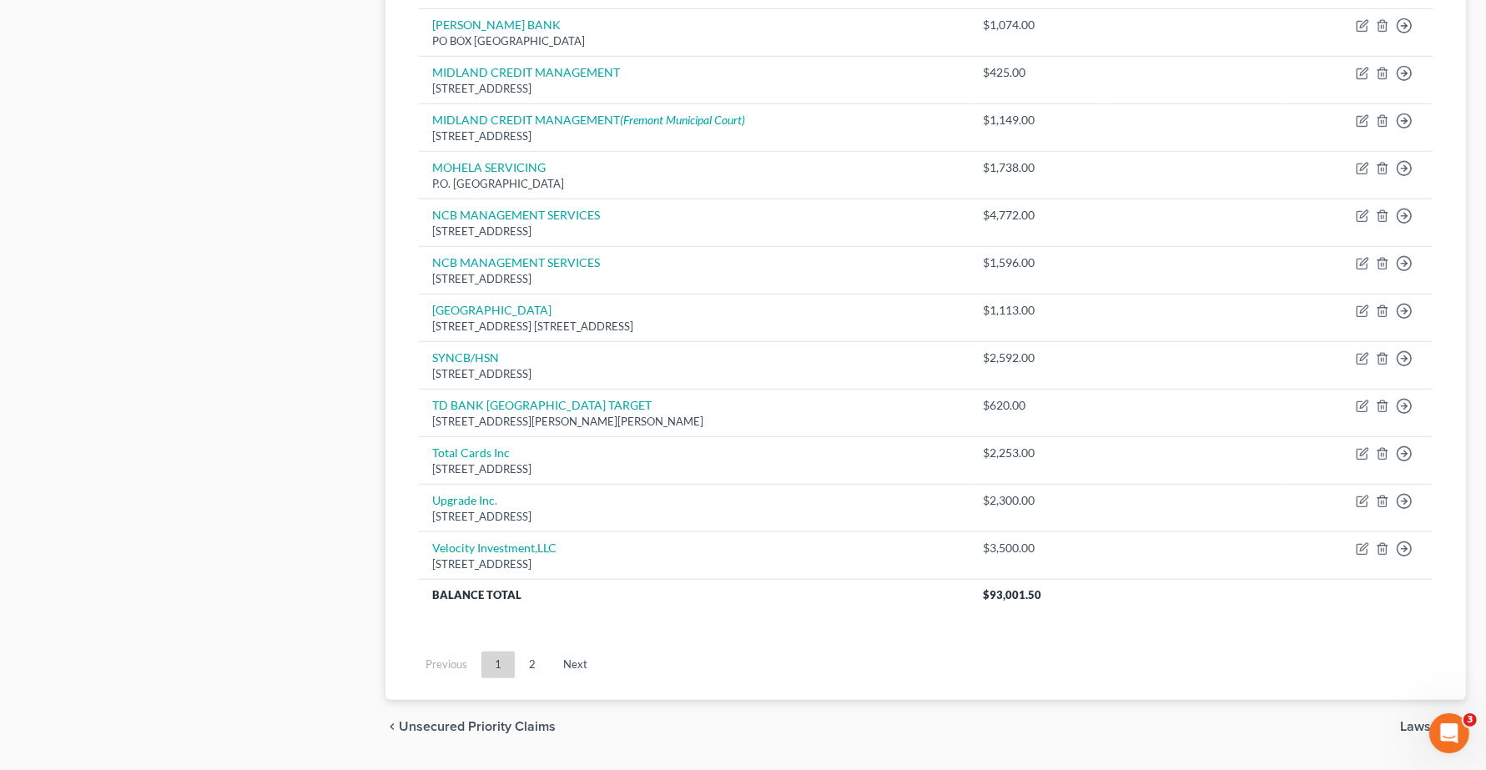
scroll to position [1147, 0]
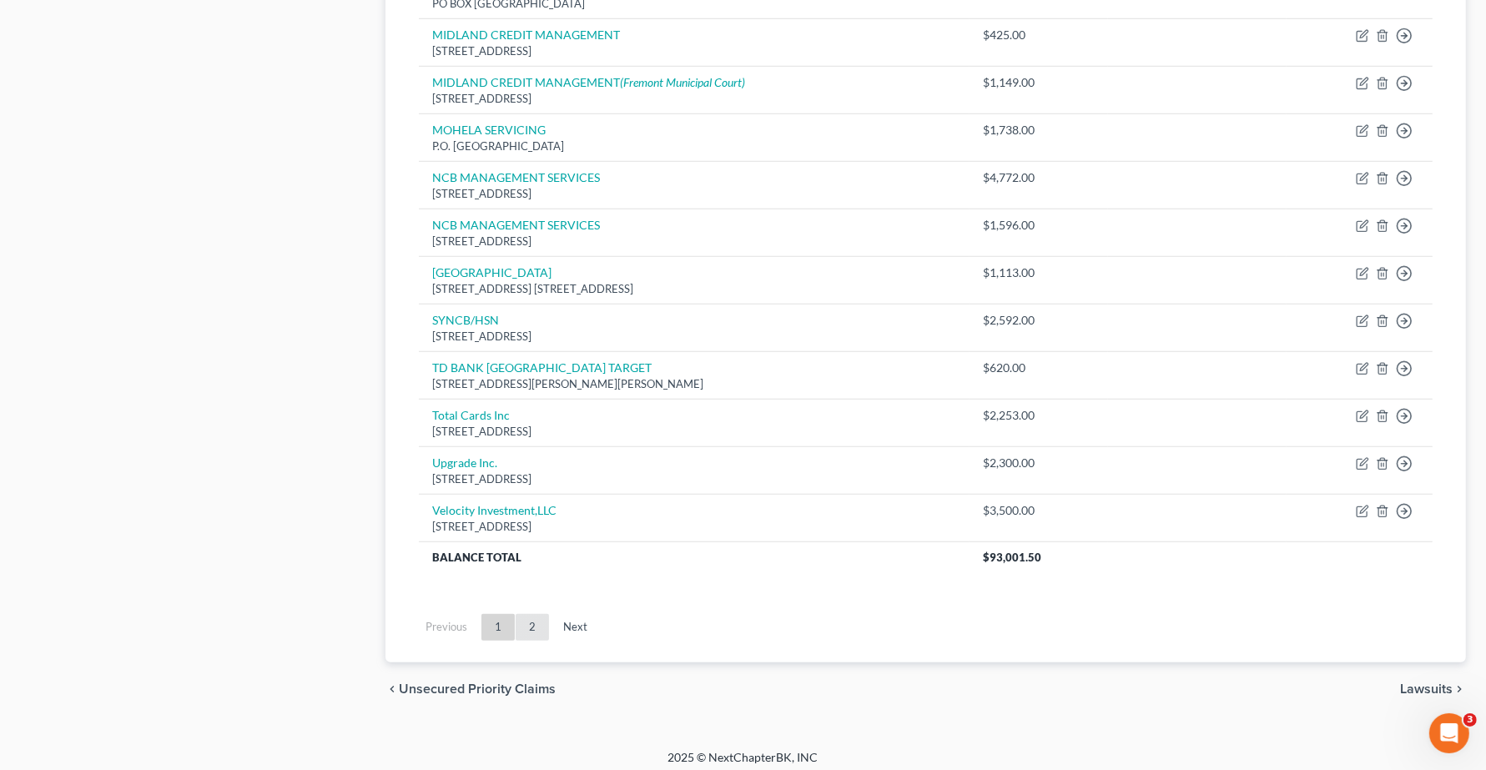
click at [526, 632] on link "2" at bounding box center [532, 627] width 33 height 27
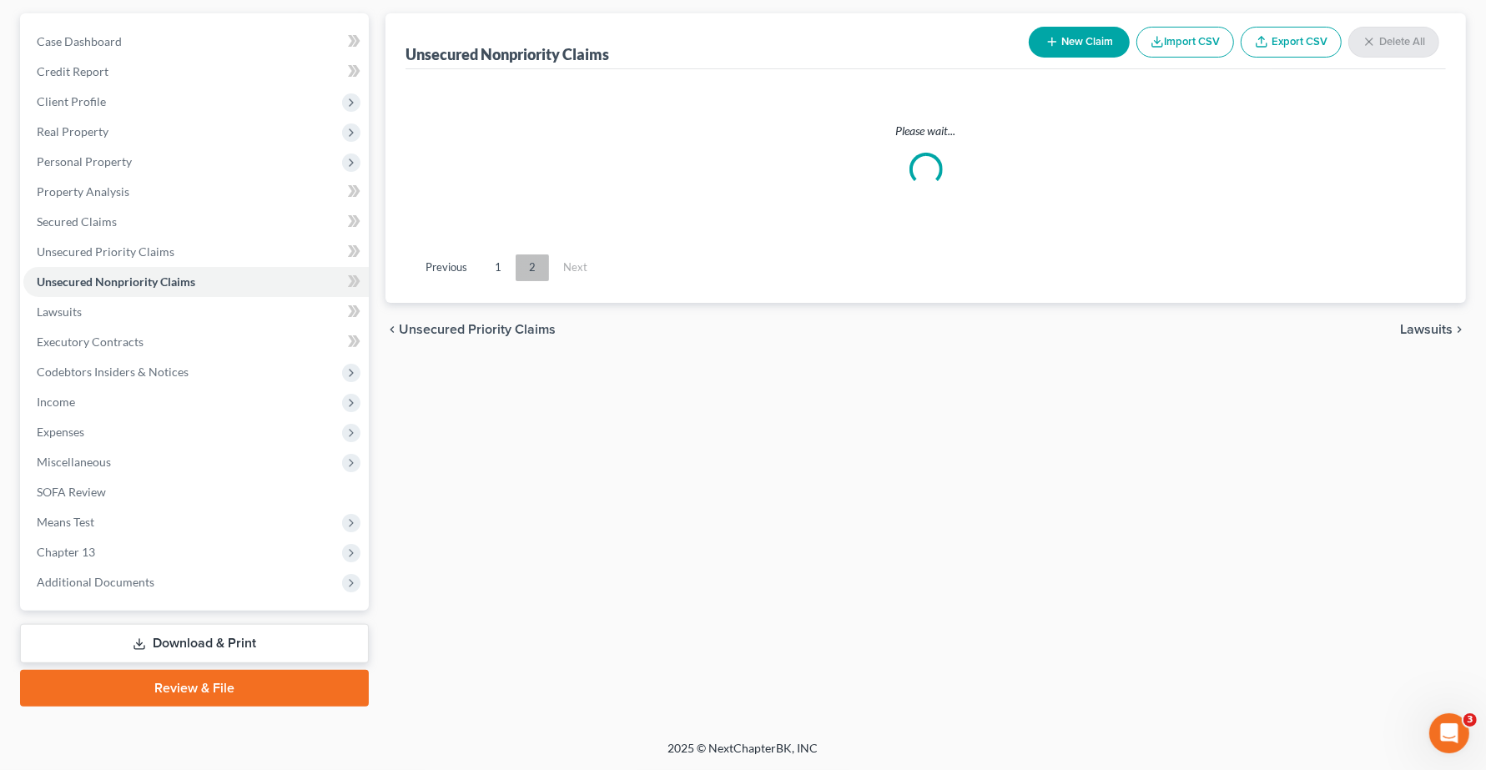
scroll to position [144, 0]
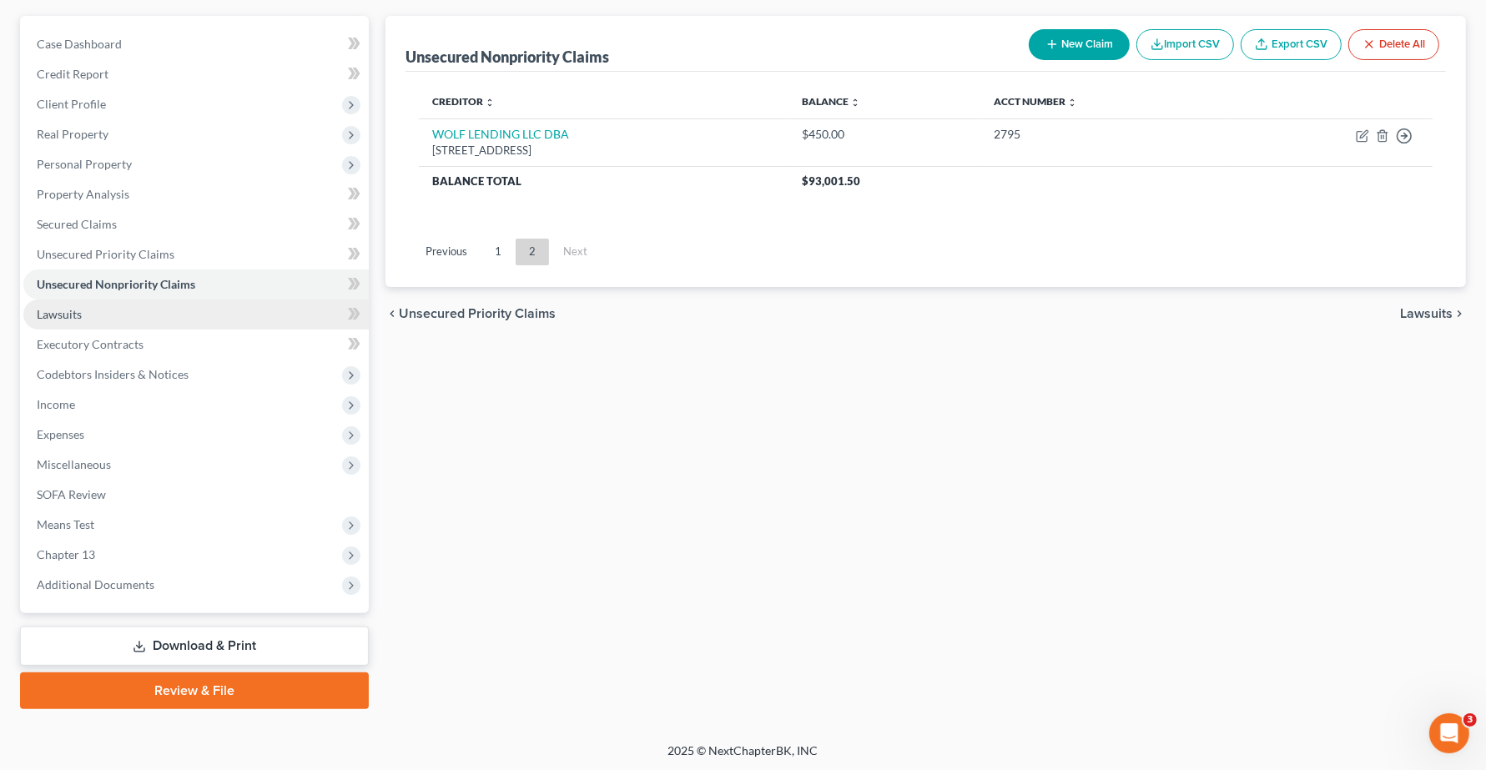
click at [77, 310] on span "Lawsuits" at bounding box center [59, 314] width 45 height 14
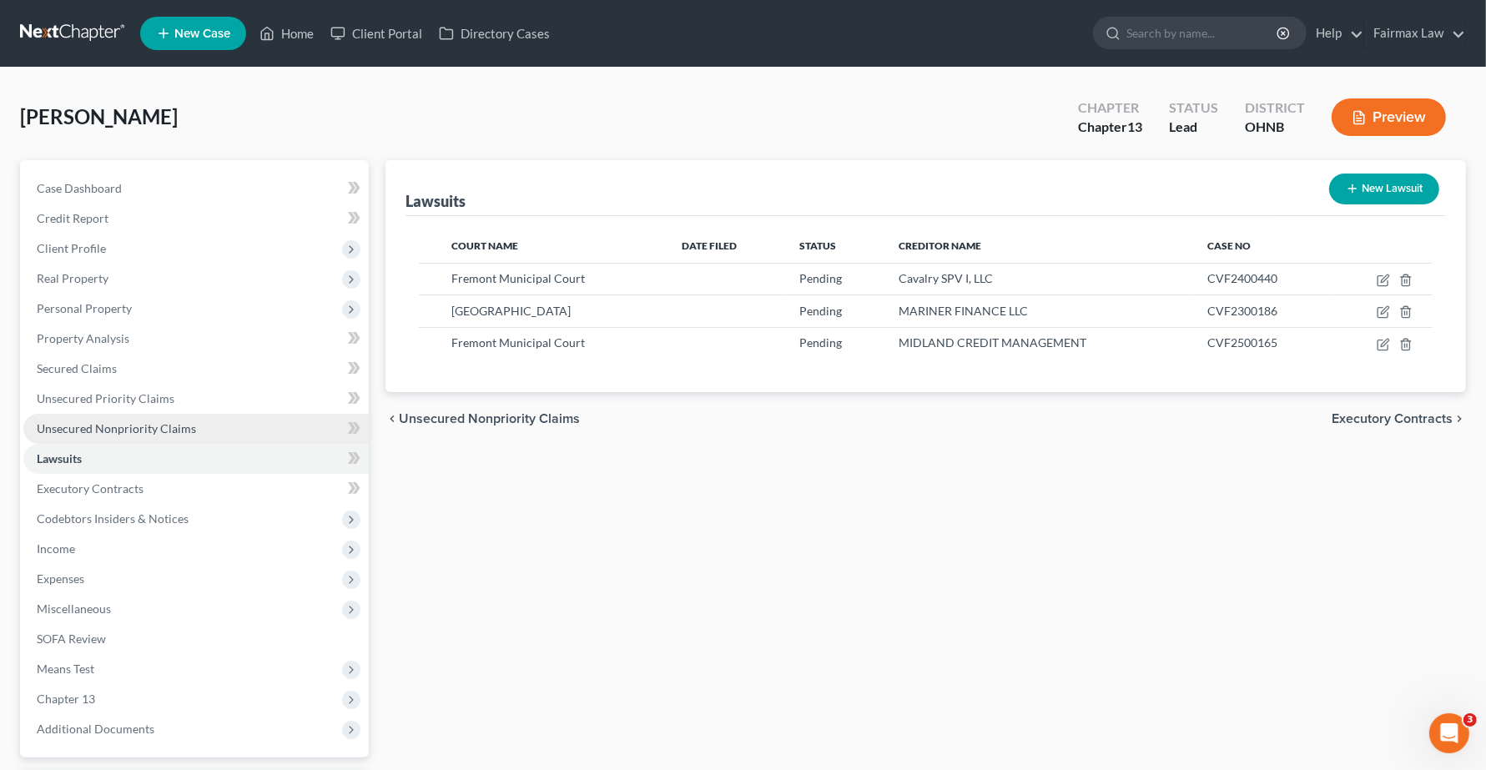
click at [82, 434] on span "Unsecured Nonpriority Claims" at bounding box center [116, 428] width 159 height 14
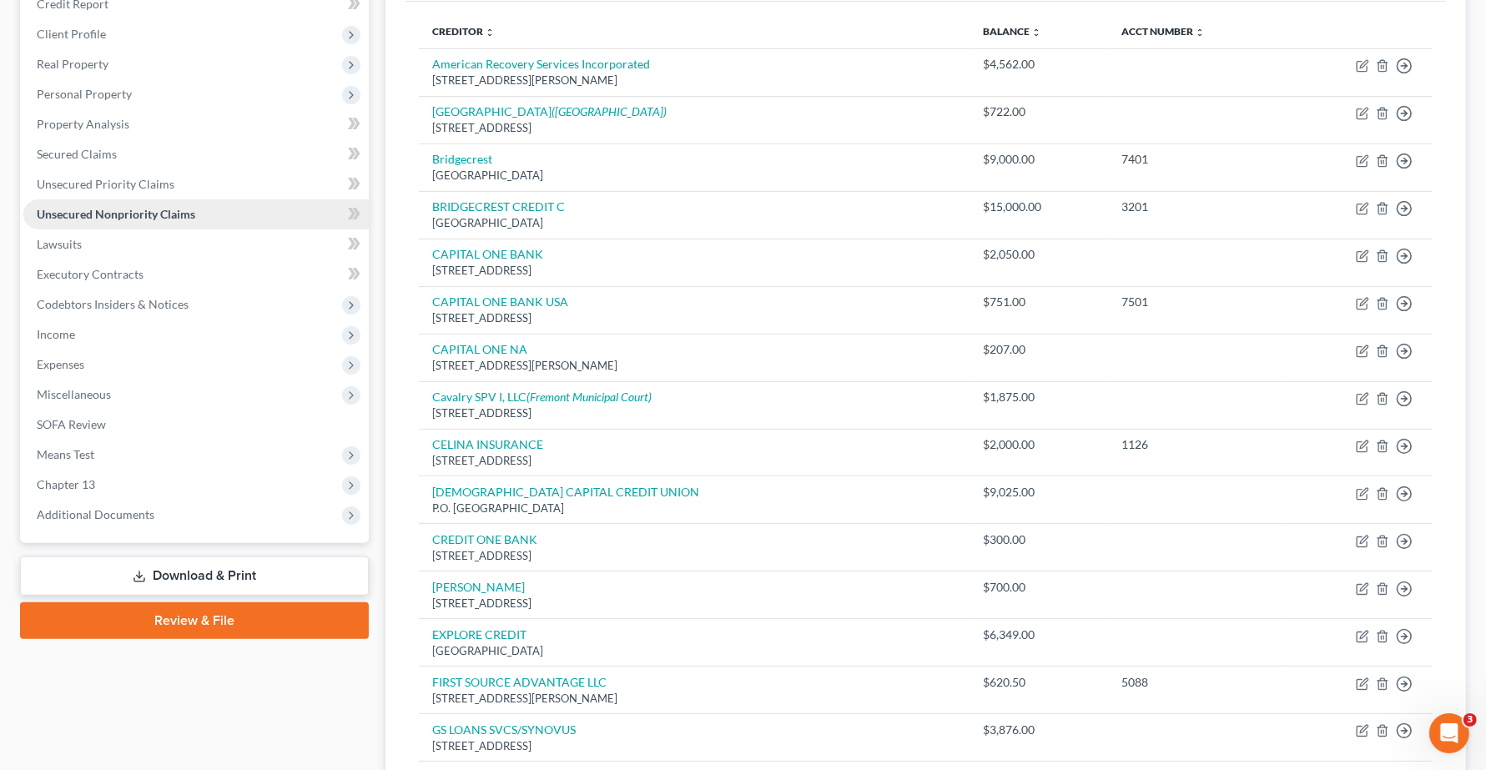
scroll to position [209, 0]
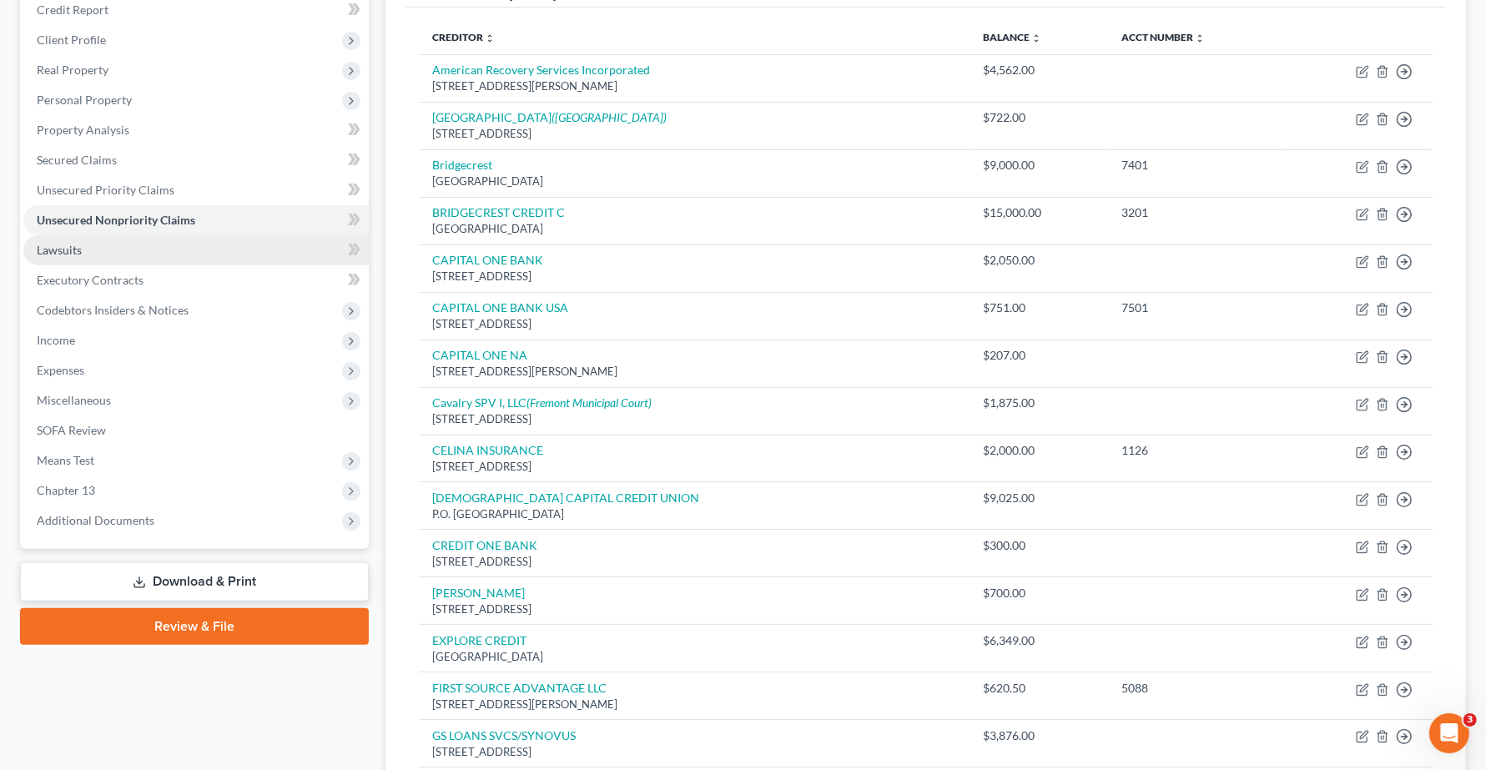
click at [90, 247] on link "Lawsuits" at bounding box center [195, 250] width 345 height 30
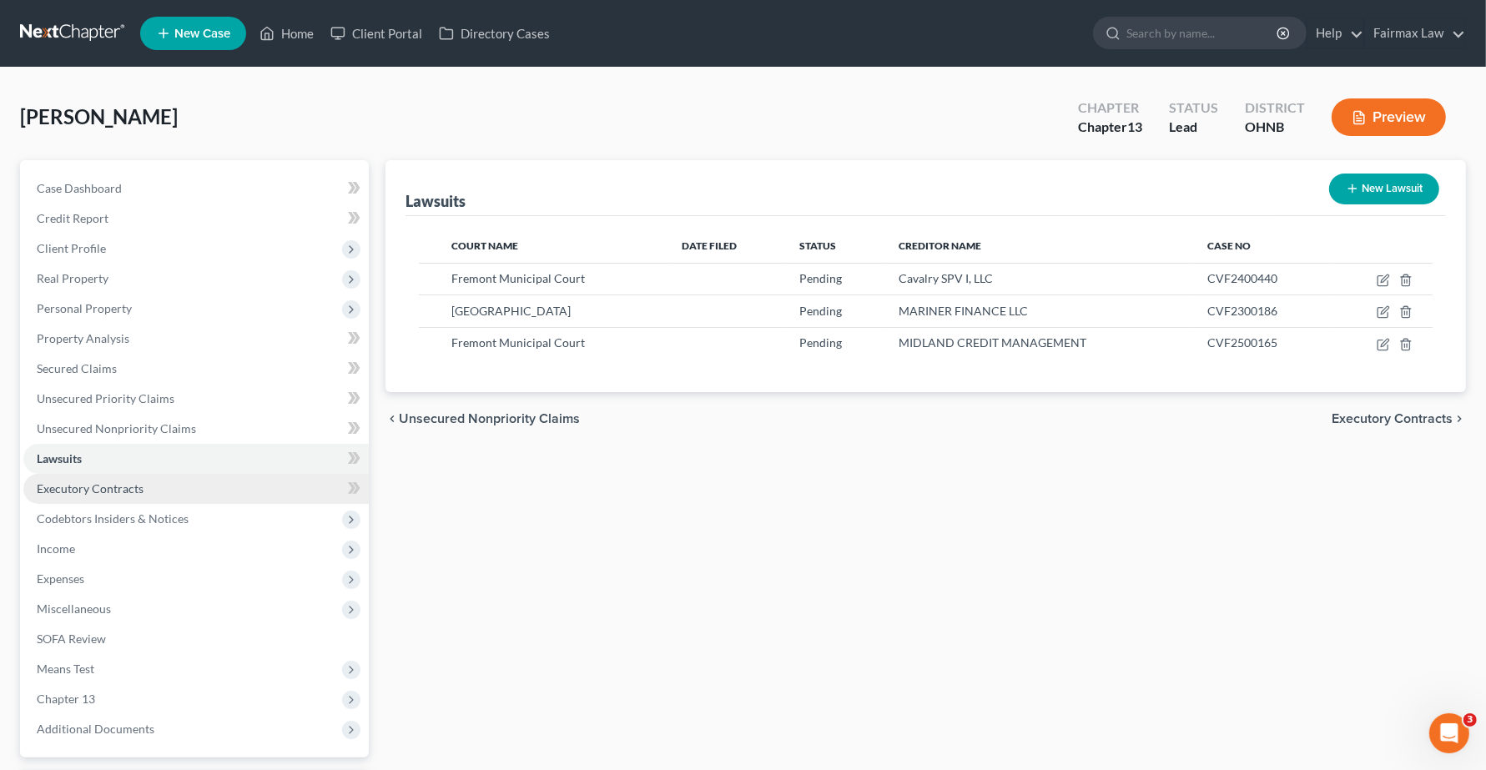
click at [118, 492] on span "Executory Contracts" at bounding box center [90, 488] width 107 height 14
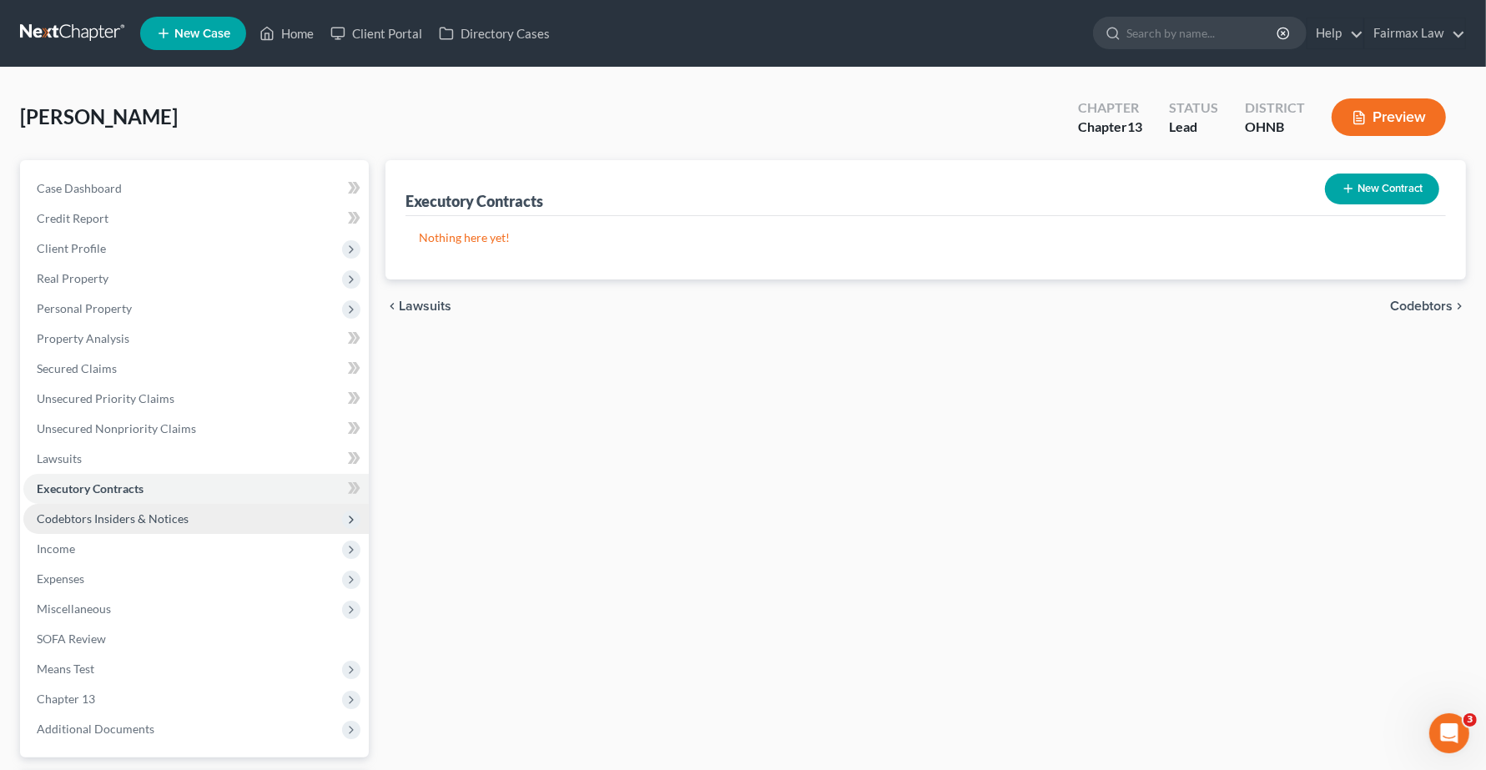
click at [122, 519] on span "Codebtors Insiders & Notices" at bounding box center [113, 518] width 152 height 14
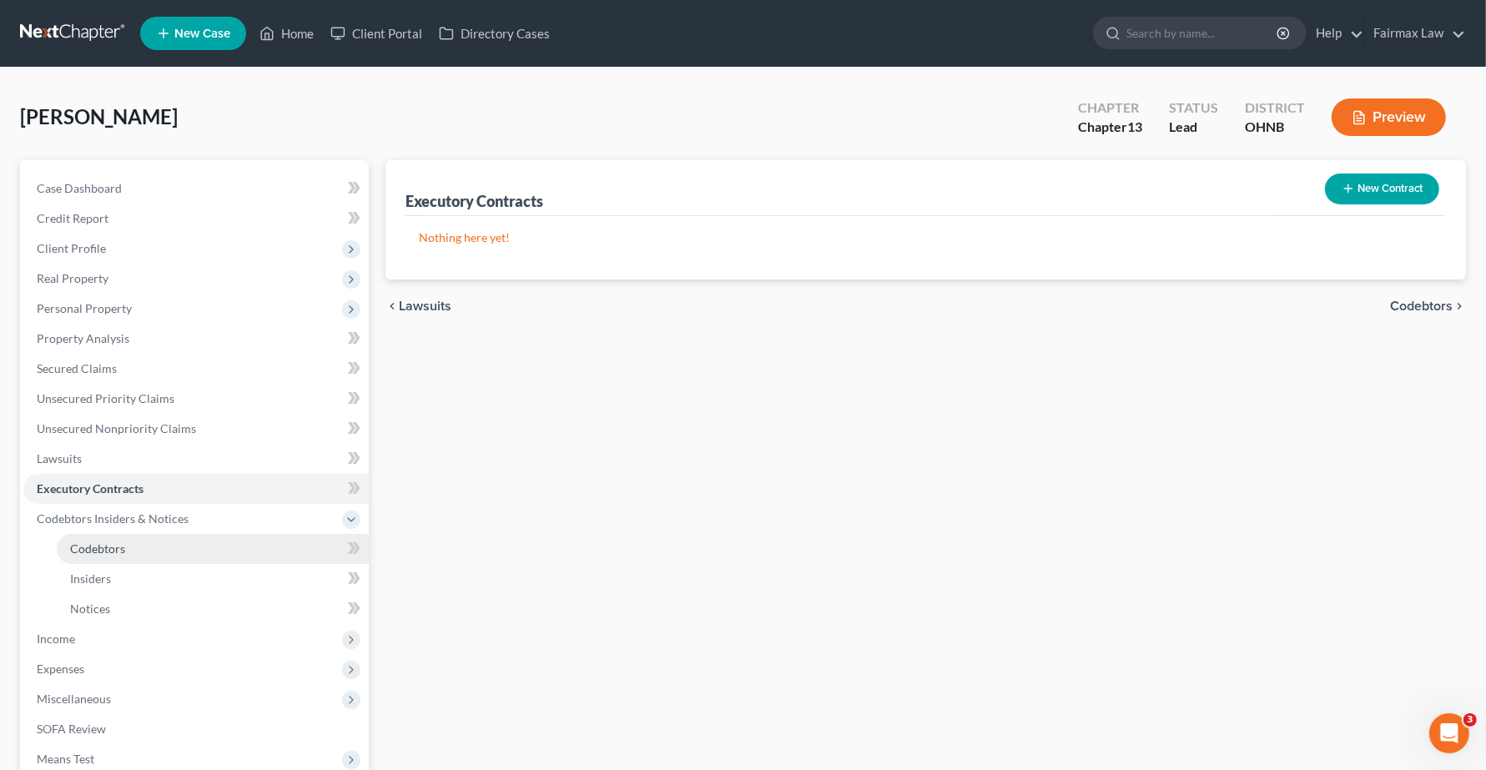
click at [78, 557] on link "Codebtors" at bounding box center [213, 549] width 312 height 30
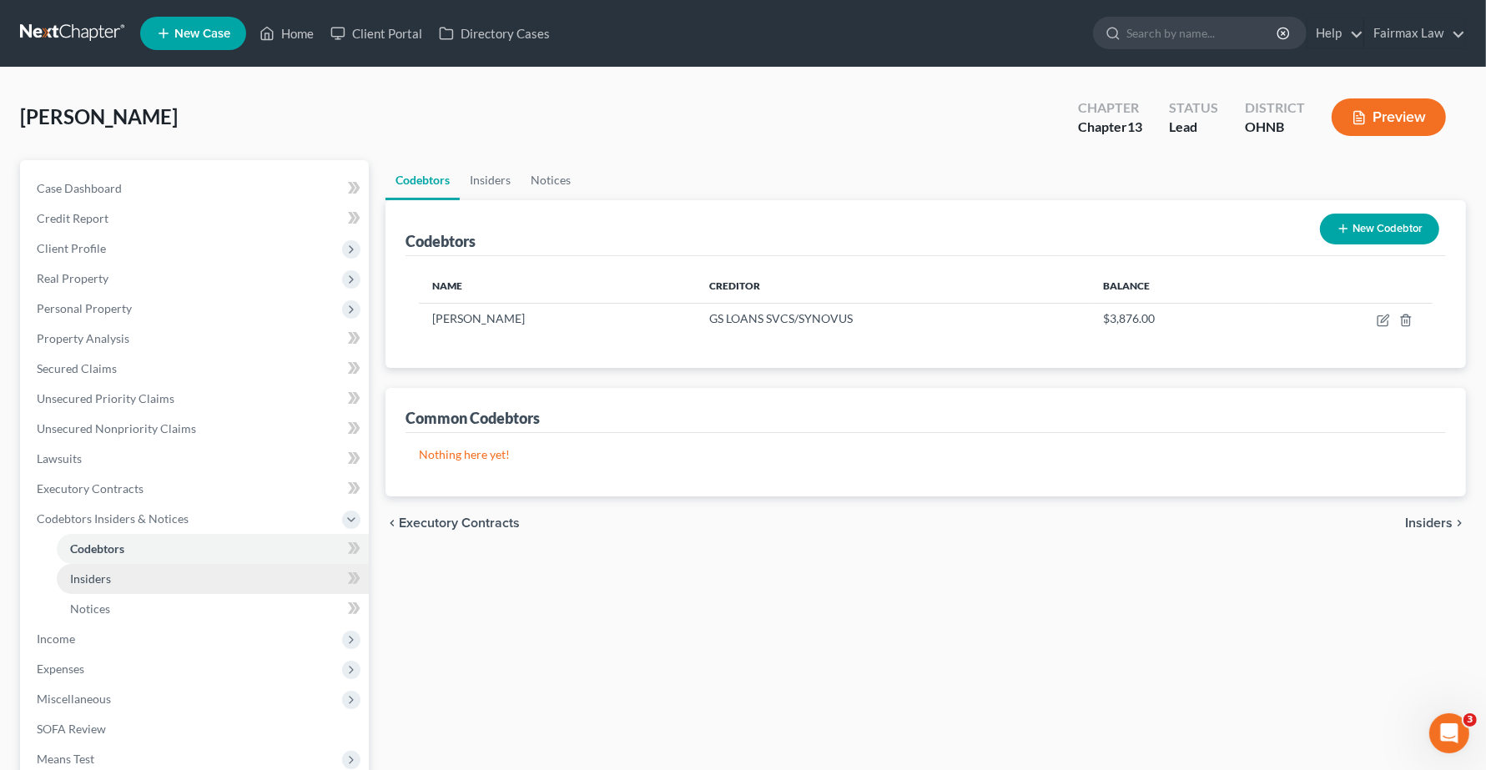
click at [84, 582] on span "Insiders" at bounding box center [90, 579] width 41 height 14
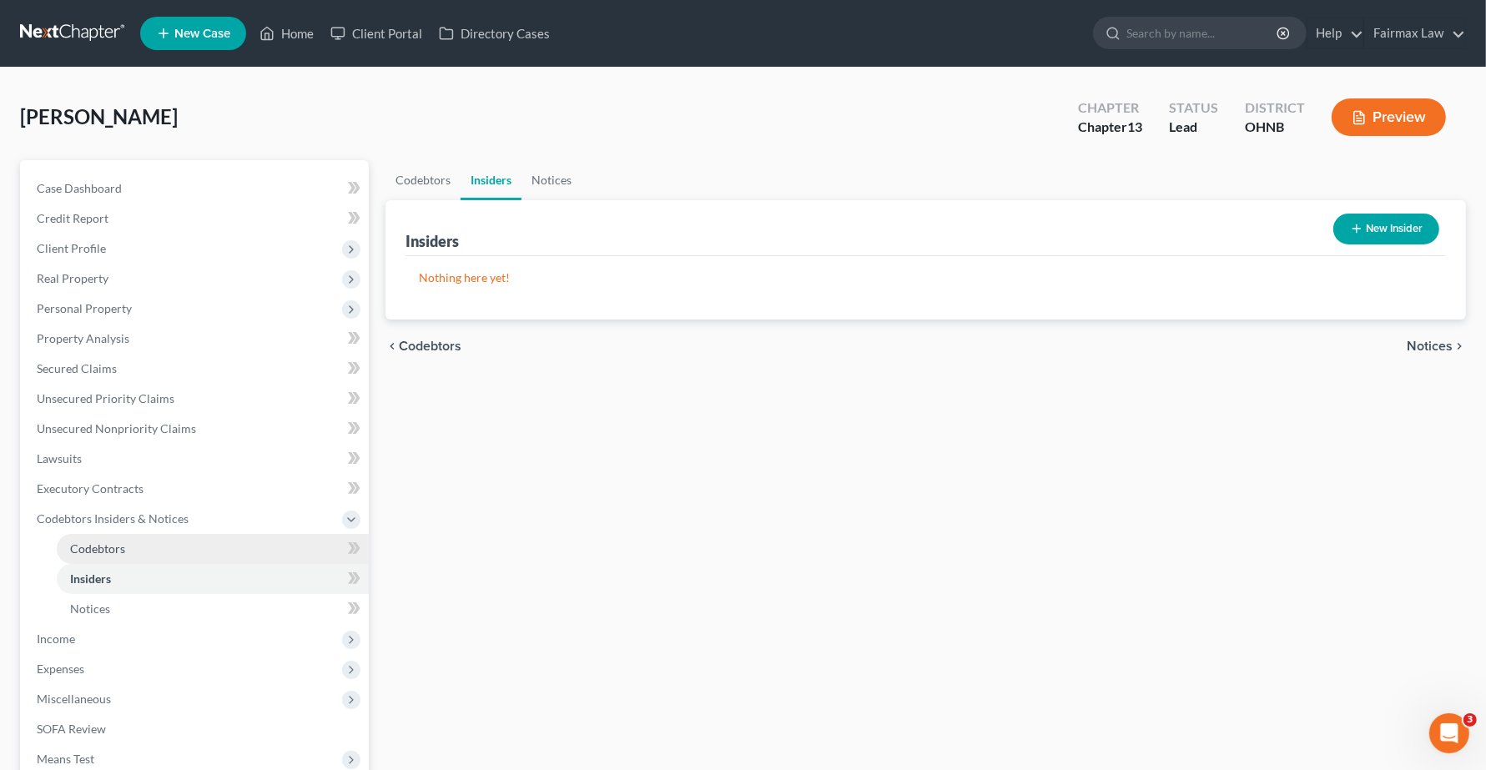
click at [89, 543] on span "Codebtors" at bounding box center [97, 549] width 55 height 14
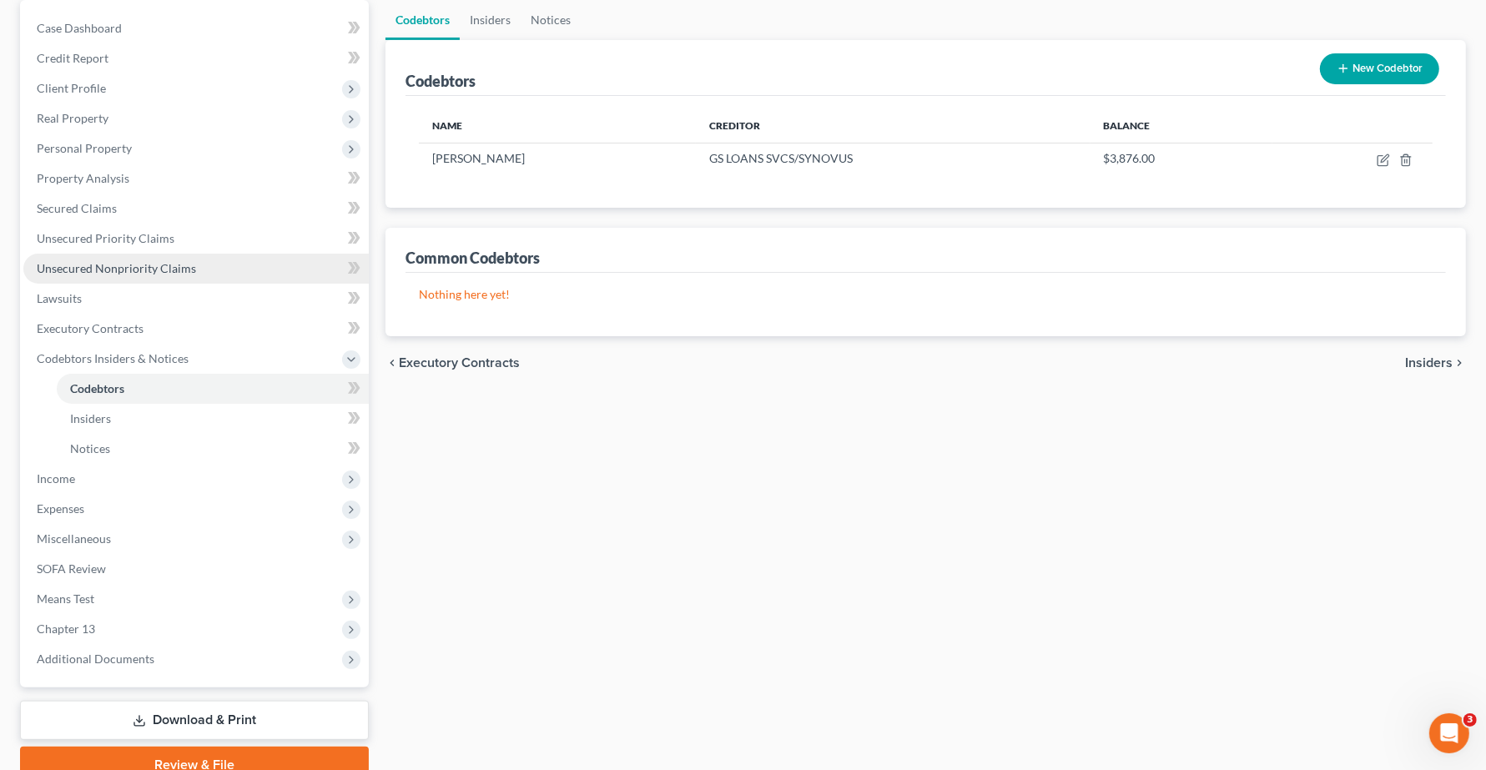
scroll to position [209, 0]
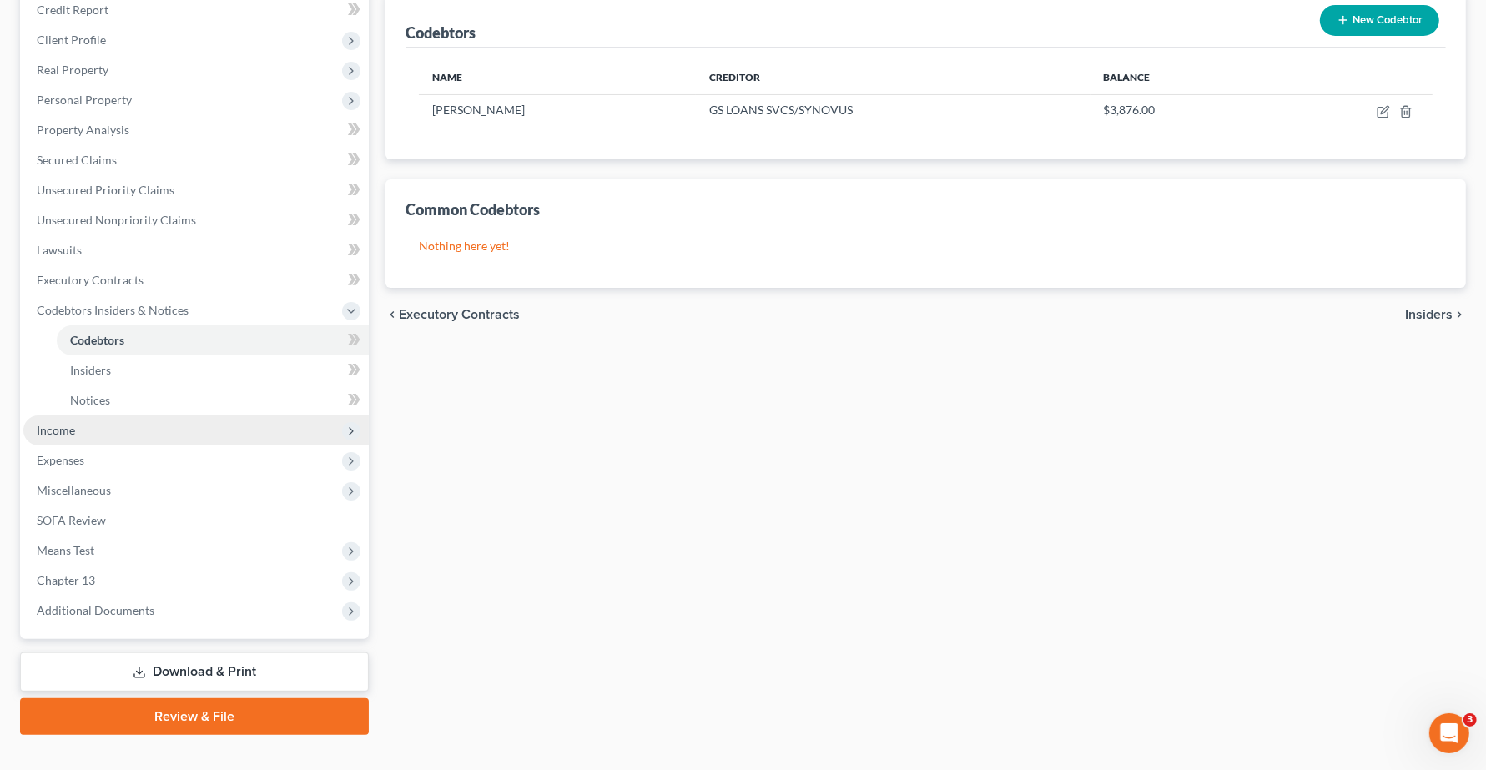
click at [44, 434] on span "Income" at bounding box center [56, 430] width 38 height 14
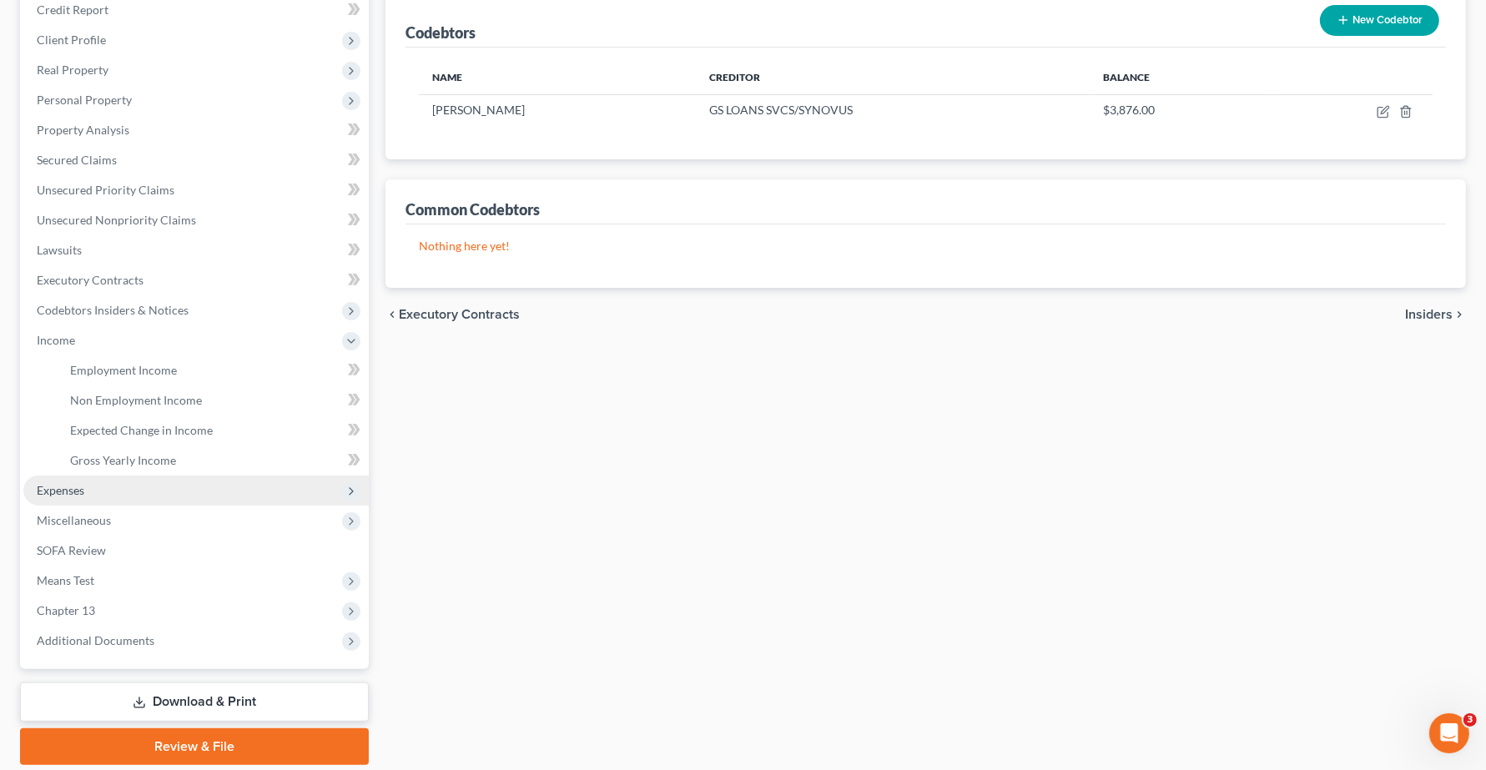
click at [69, 493] on span "Expenses" at bounding box center [61, 490] width 48 height 14
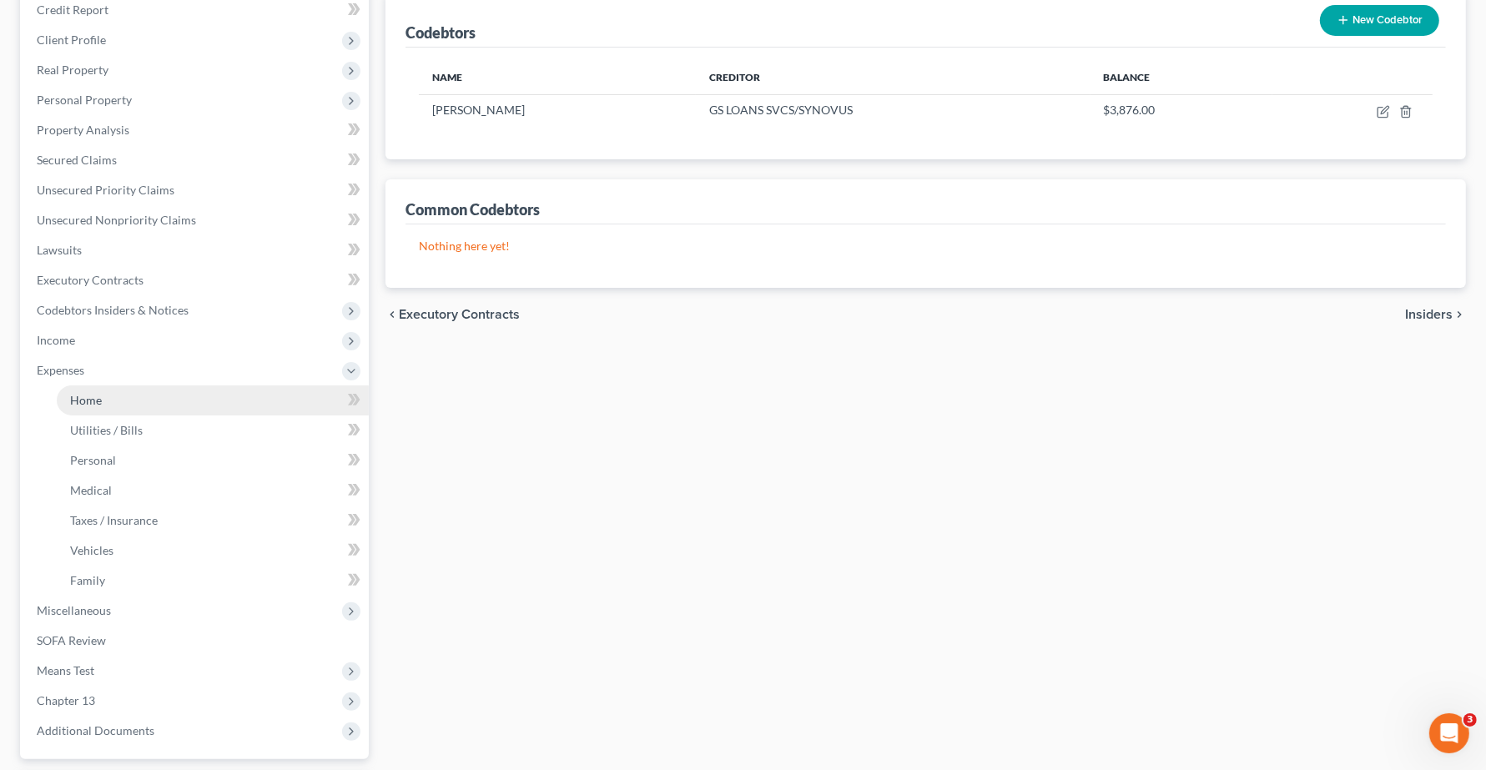
click at [82, 398] on span "Home" at bounding box center [86, 400] width 32 height 14
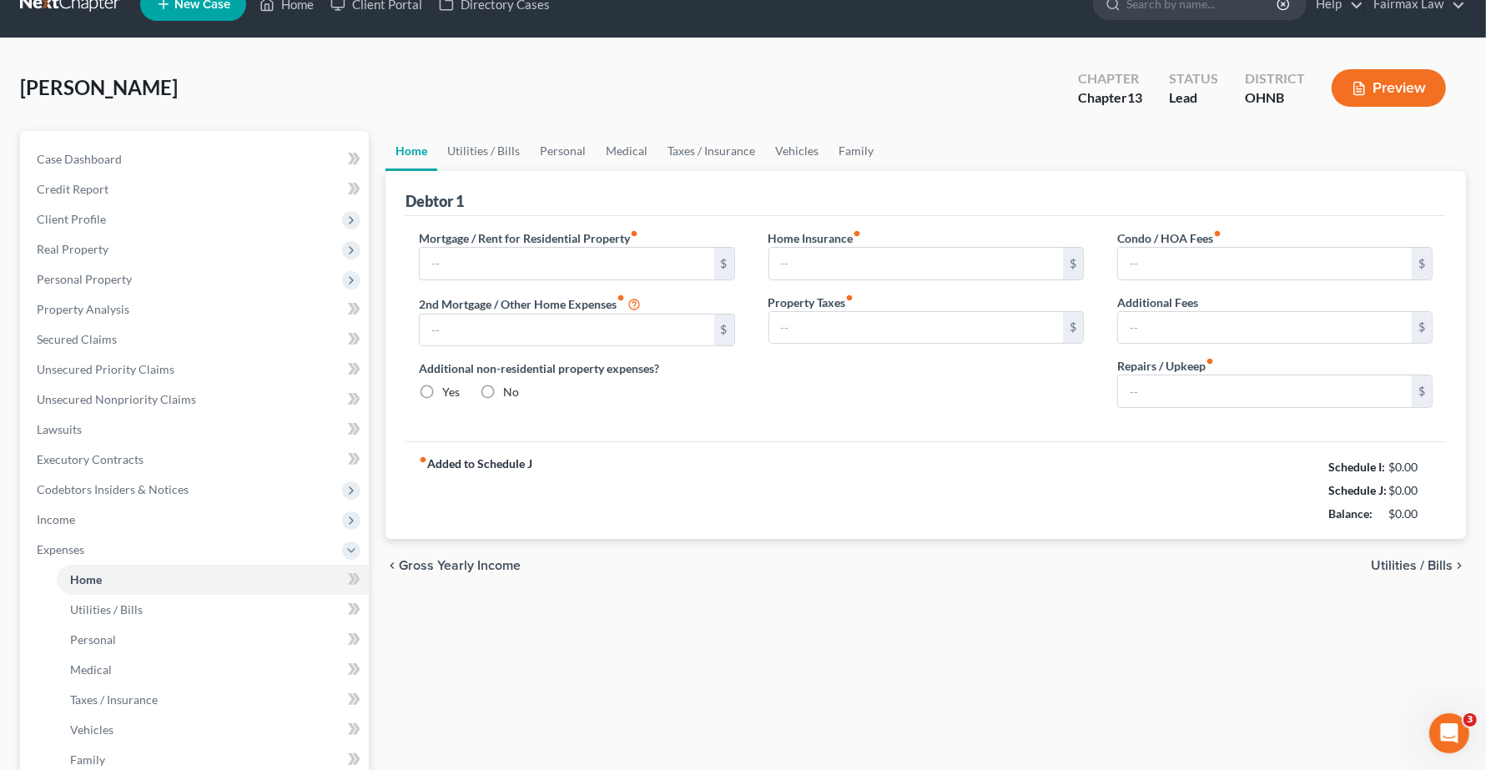
type input "0.00"
radio input "true"
type input "86.00"
type input "83.00"
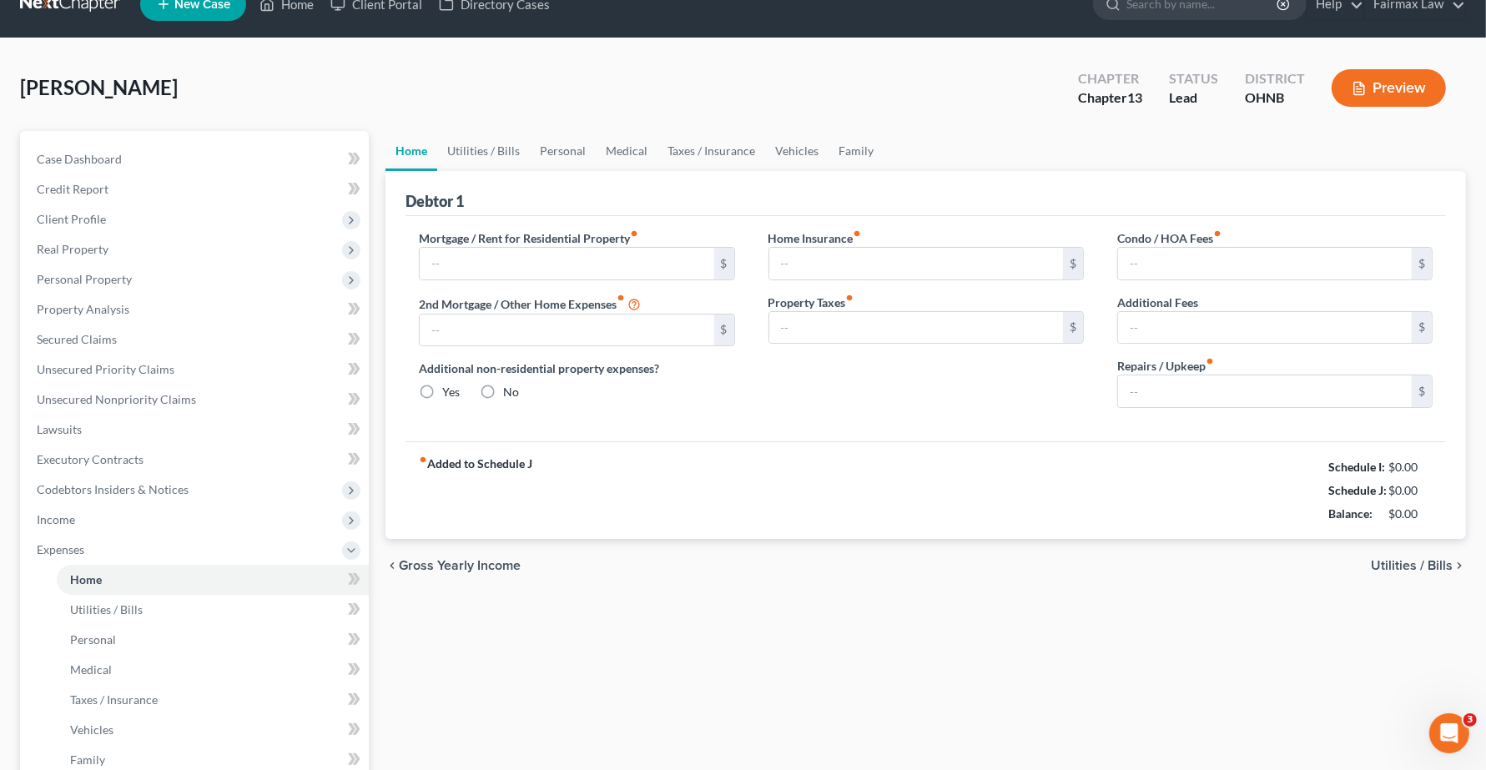
type input "0.00"
type input "125.00"
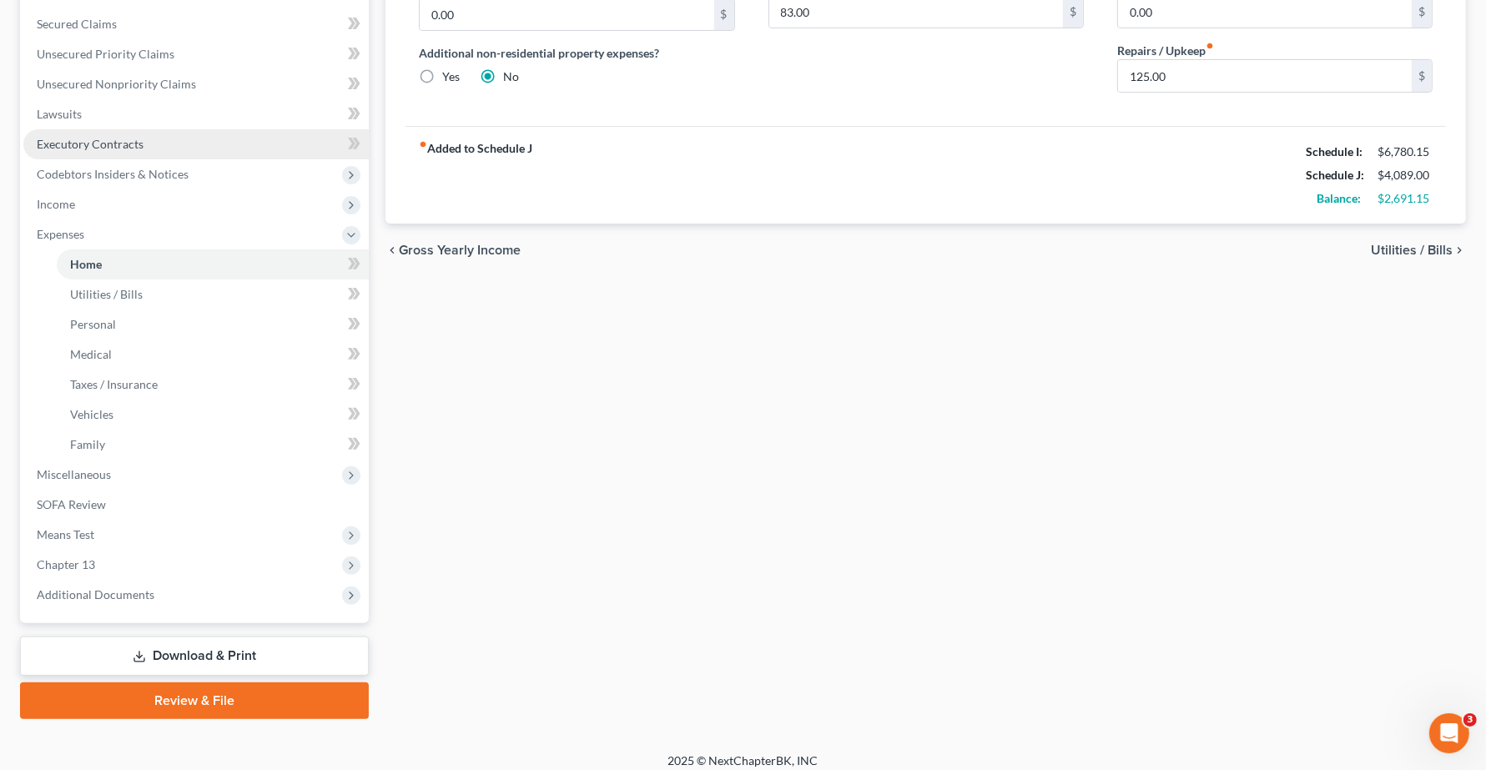
scroll to position [355, 0]
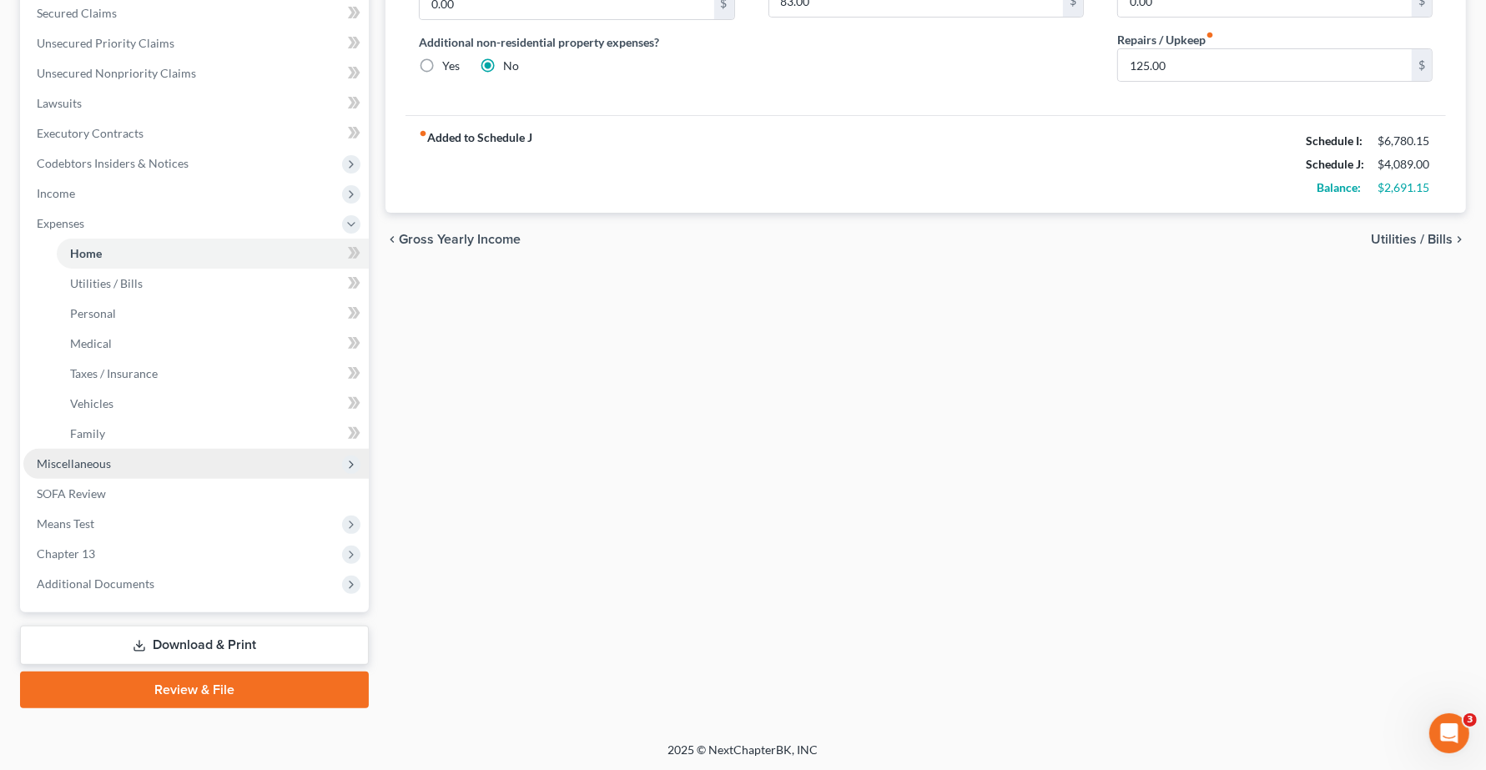
click at [77, 470] on span "Miscellaneous" at bounding box center [195, 464] width 345 height 30
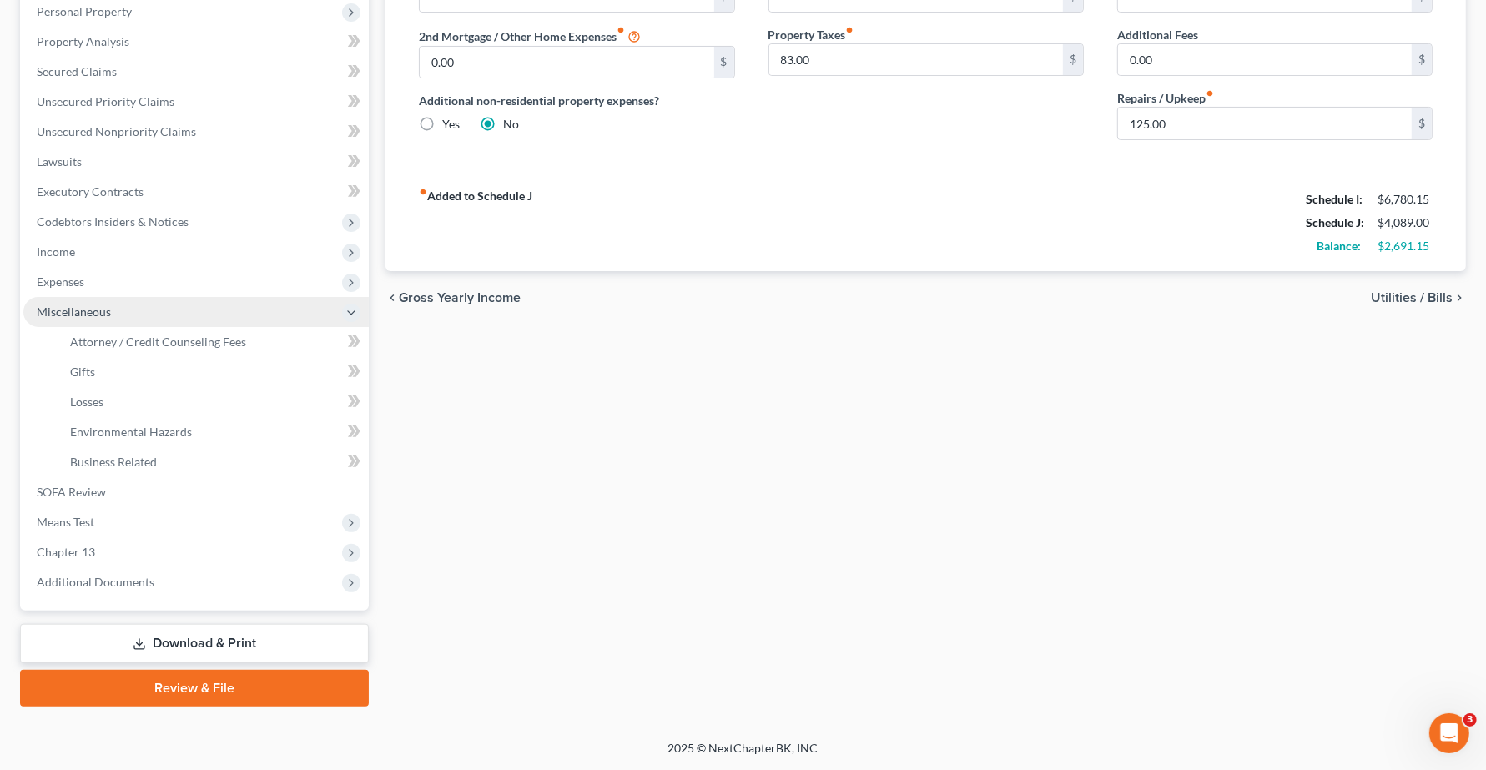
scroll to position [295, 0]
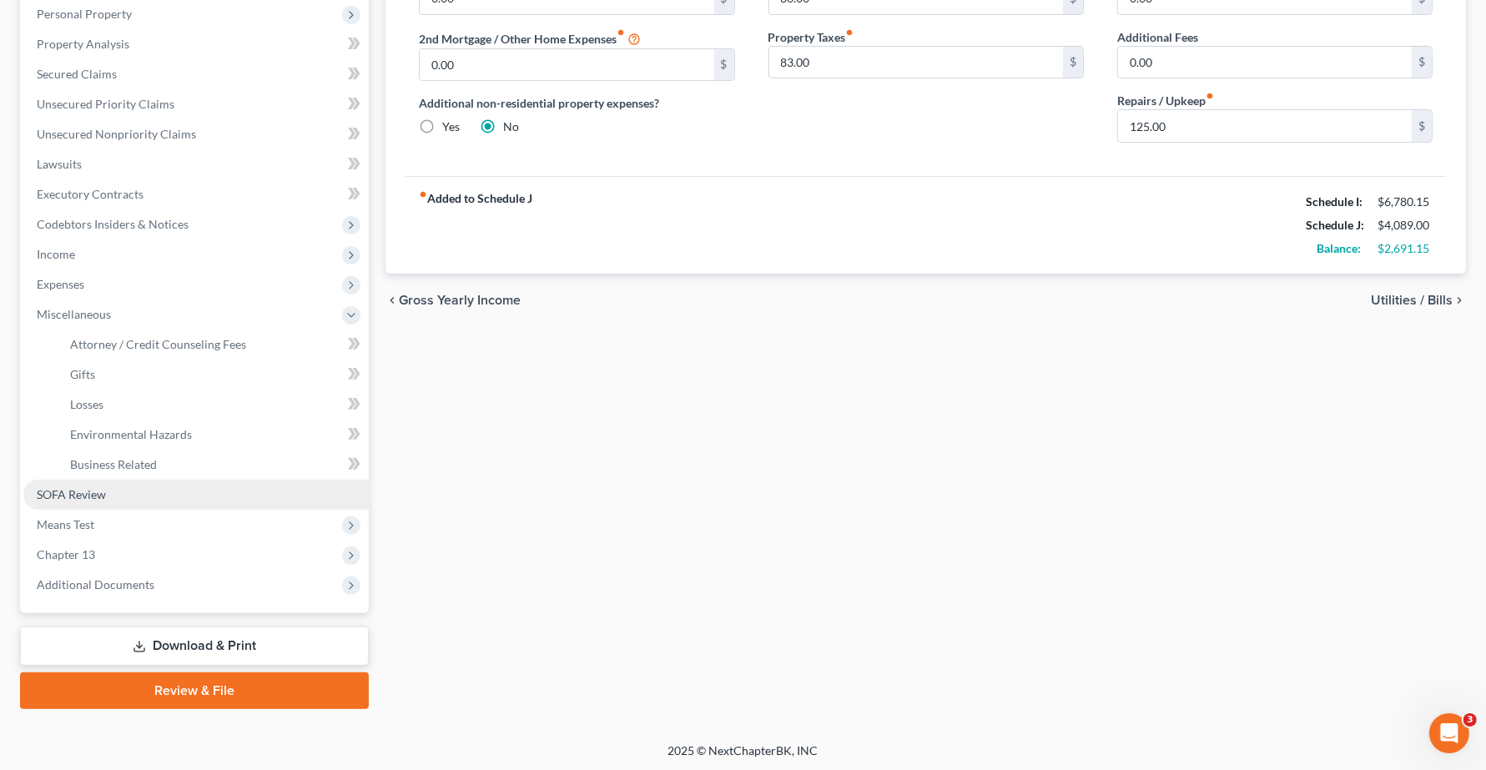
click at [54, 498] on span "SOFA Review" at bounding box center [71, 494] width 69 height 14
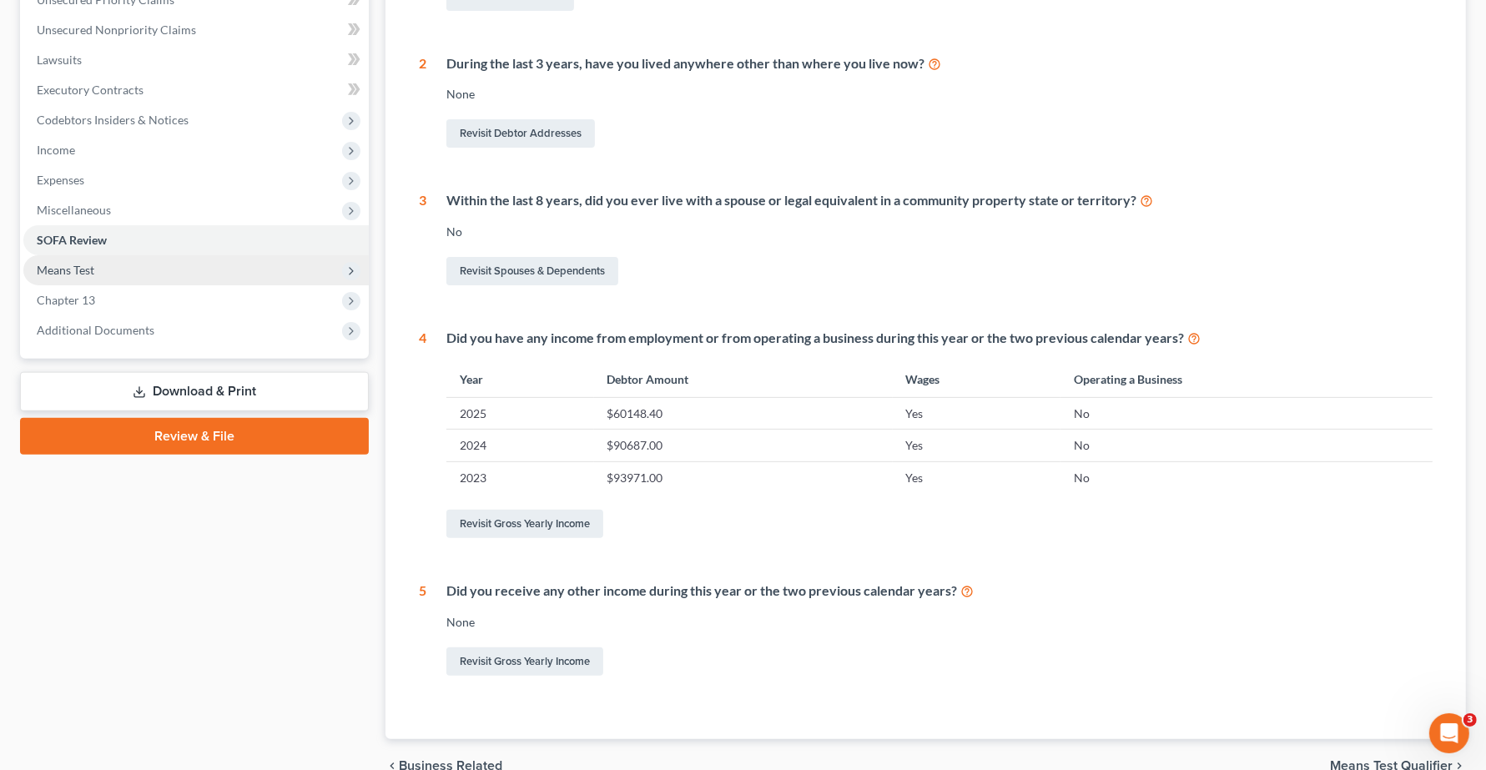
scroll to position [275, 0]
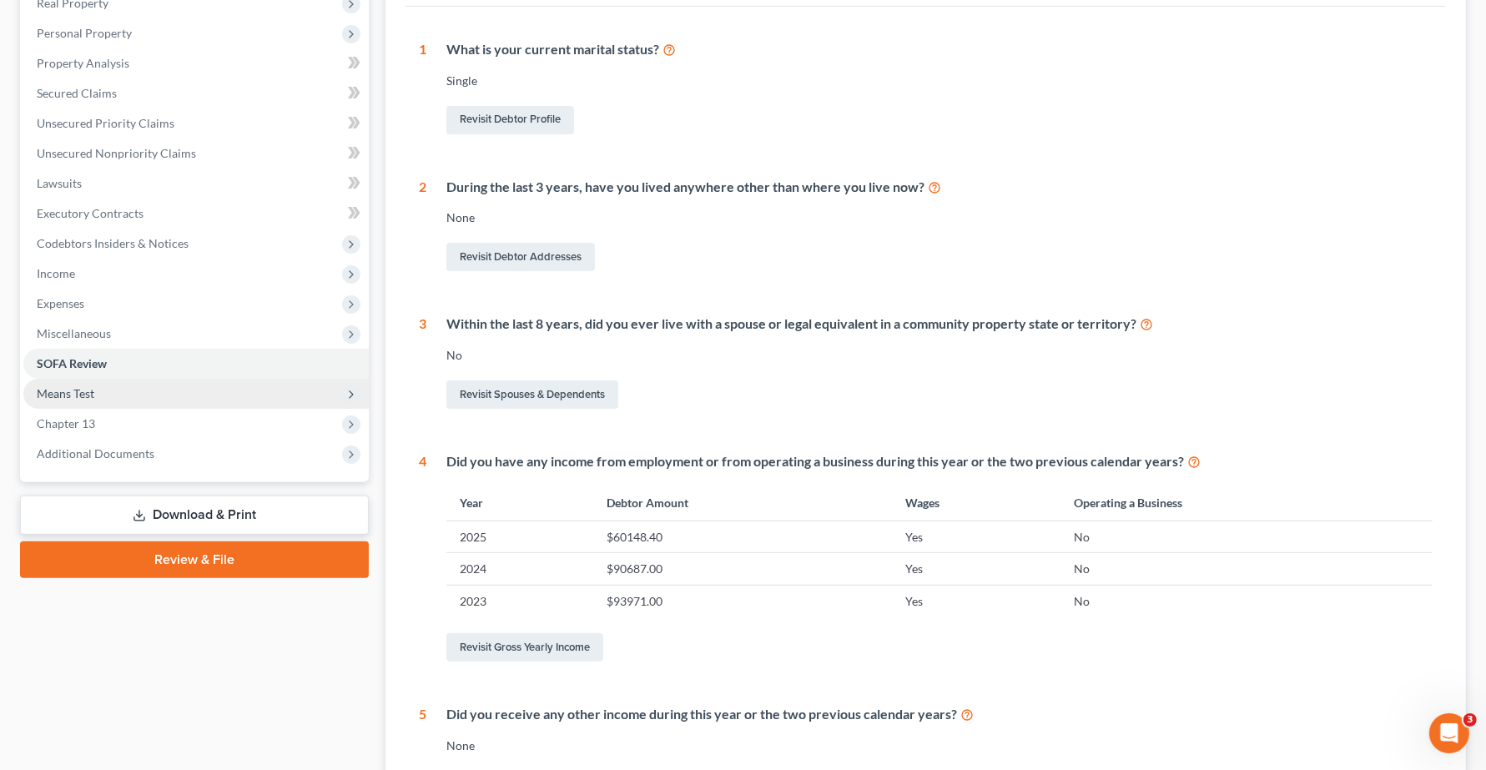
click at [53, 393] on span "Means Test" at bounding box center [66, 393] width 58 height 14
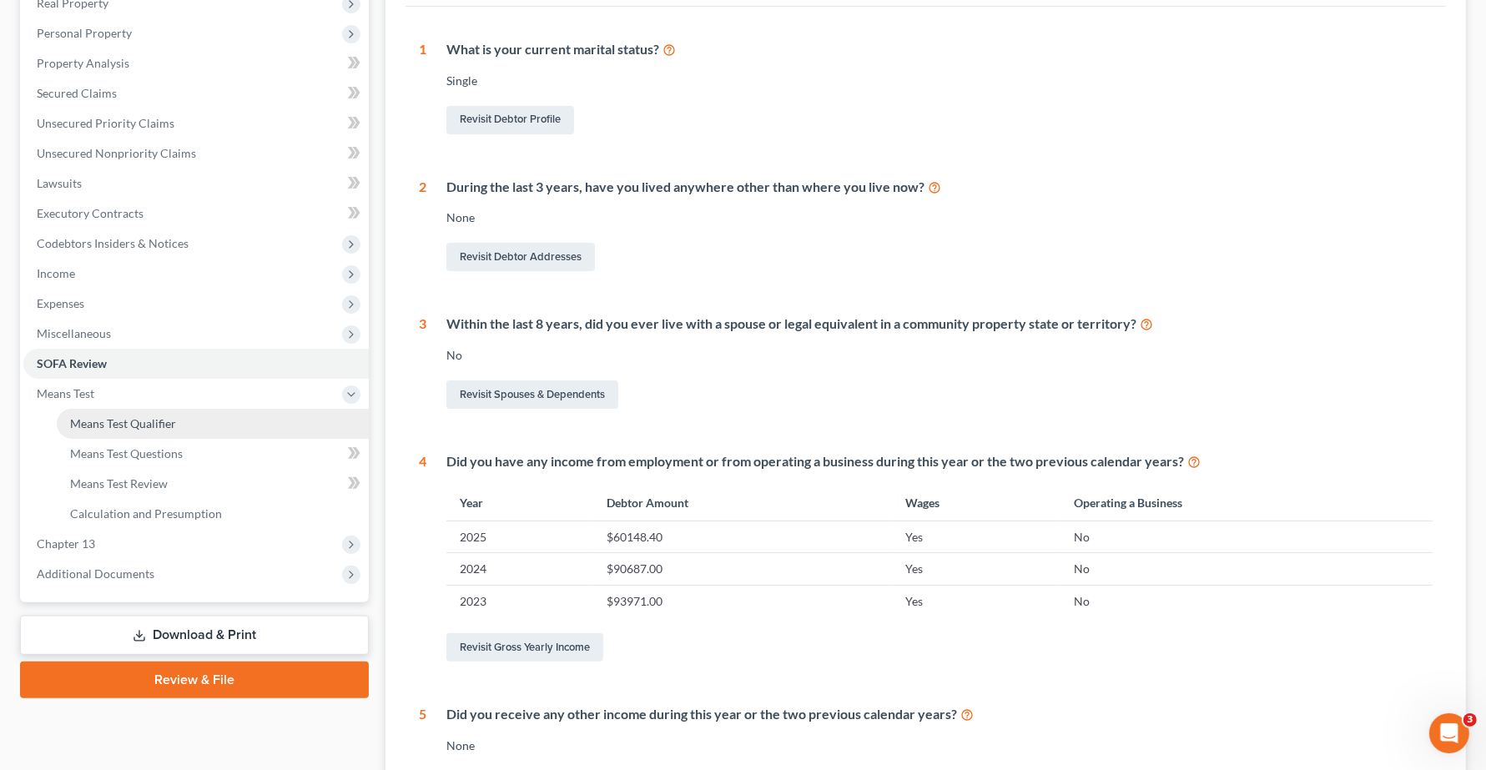
click at [103, 418] on span "Means Test Qualifier" at bounding box center [123, 423] width 106 height 14
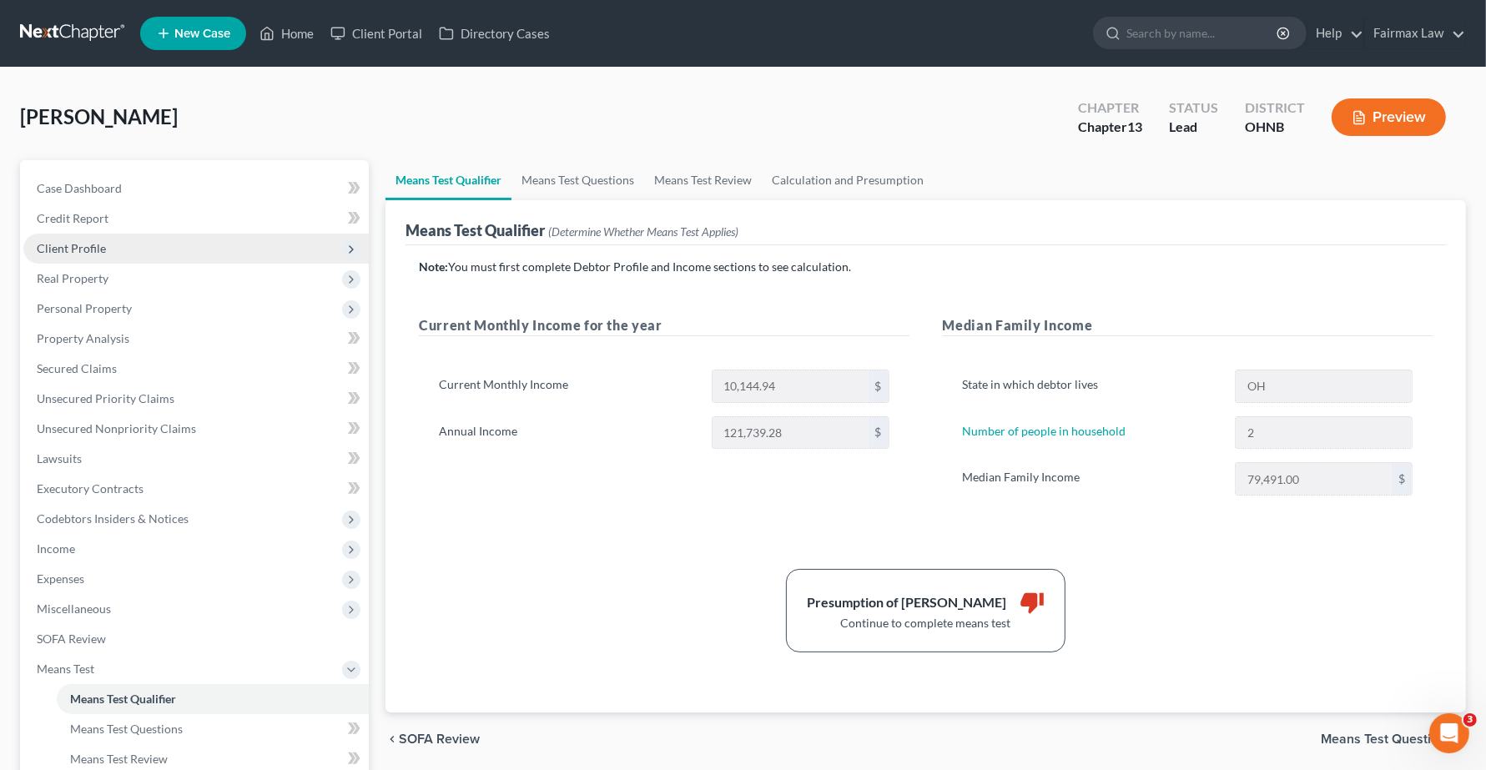
click at [90, 247] on span "Client Profile" at bounding box center [71, 248] width 69 height 14
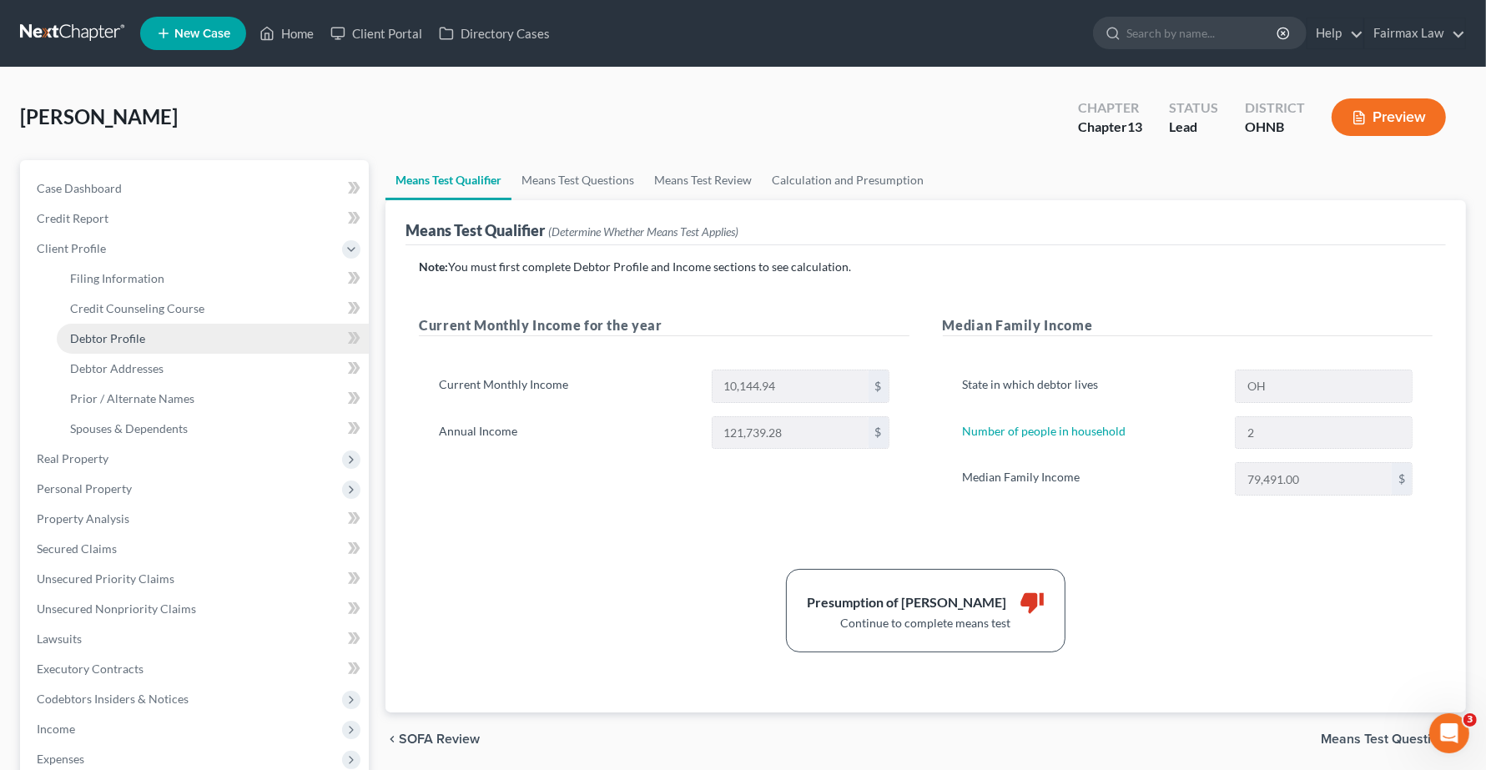
click at [115, 342] on span "Debtor Profile" at bounding box center [107, 338] width 75 height 14
select select "0"
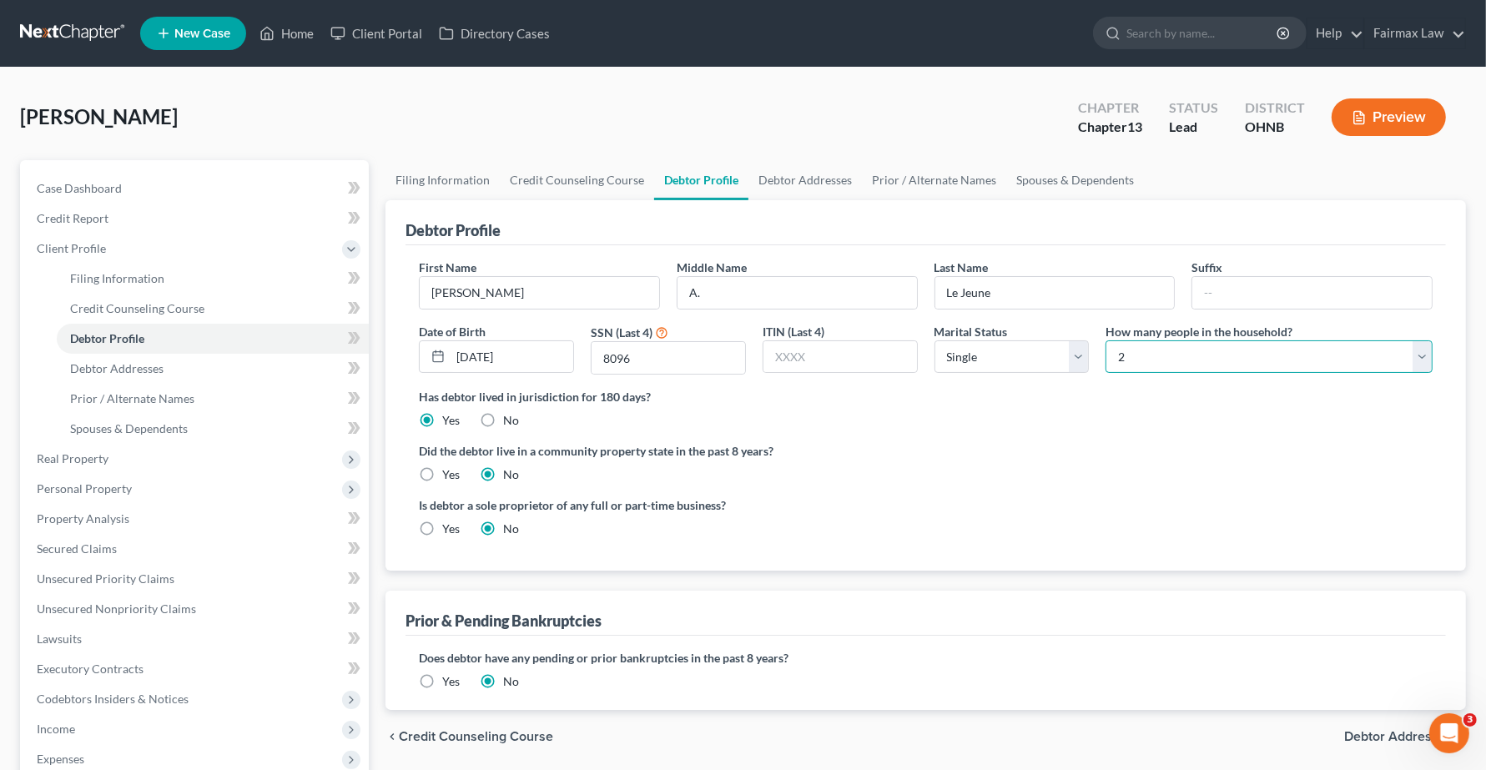
click at [1208, 368] on select "Select 1 2 3 4 5 6 7 8 9 10 11 12 13 14 15 16 17 18 19 20" at bounding box center [1269, 356] width 327 height 33
select select "0"
click at [1106, 340] on select "Select 1 2 3 4 5 6 7 8 9 10 11 12 13 14 15 16 17 18 19 20" at bounding box center [1269, 356] width 327 height 33
click at [129, 426] on span "Spouses & Dependents" at bounding box center [129, 428] width 118 height 14
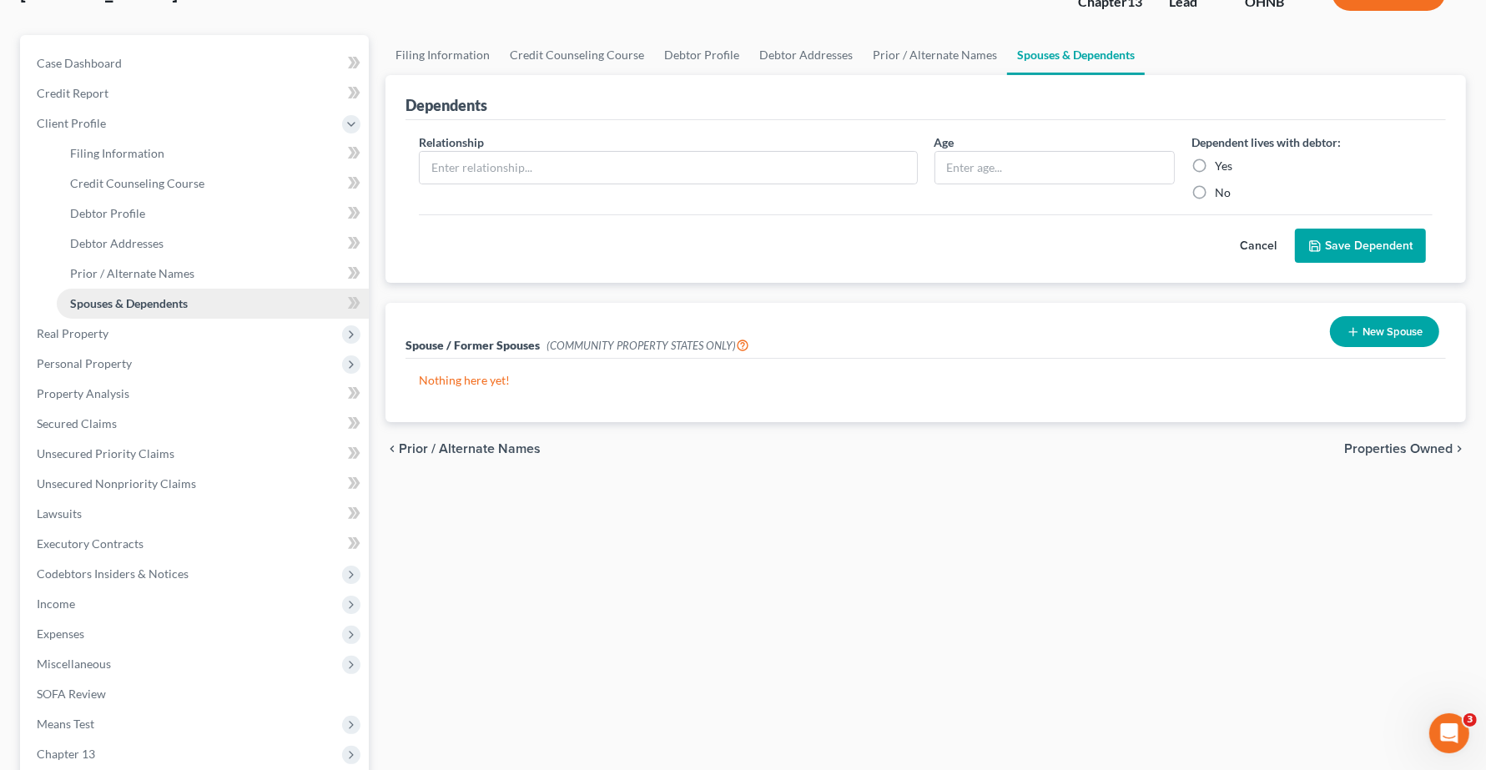
scroll to position [325, 0]
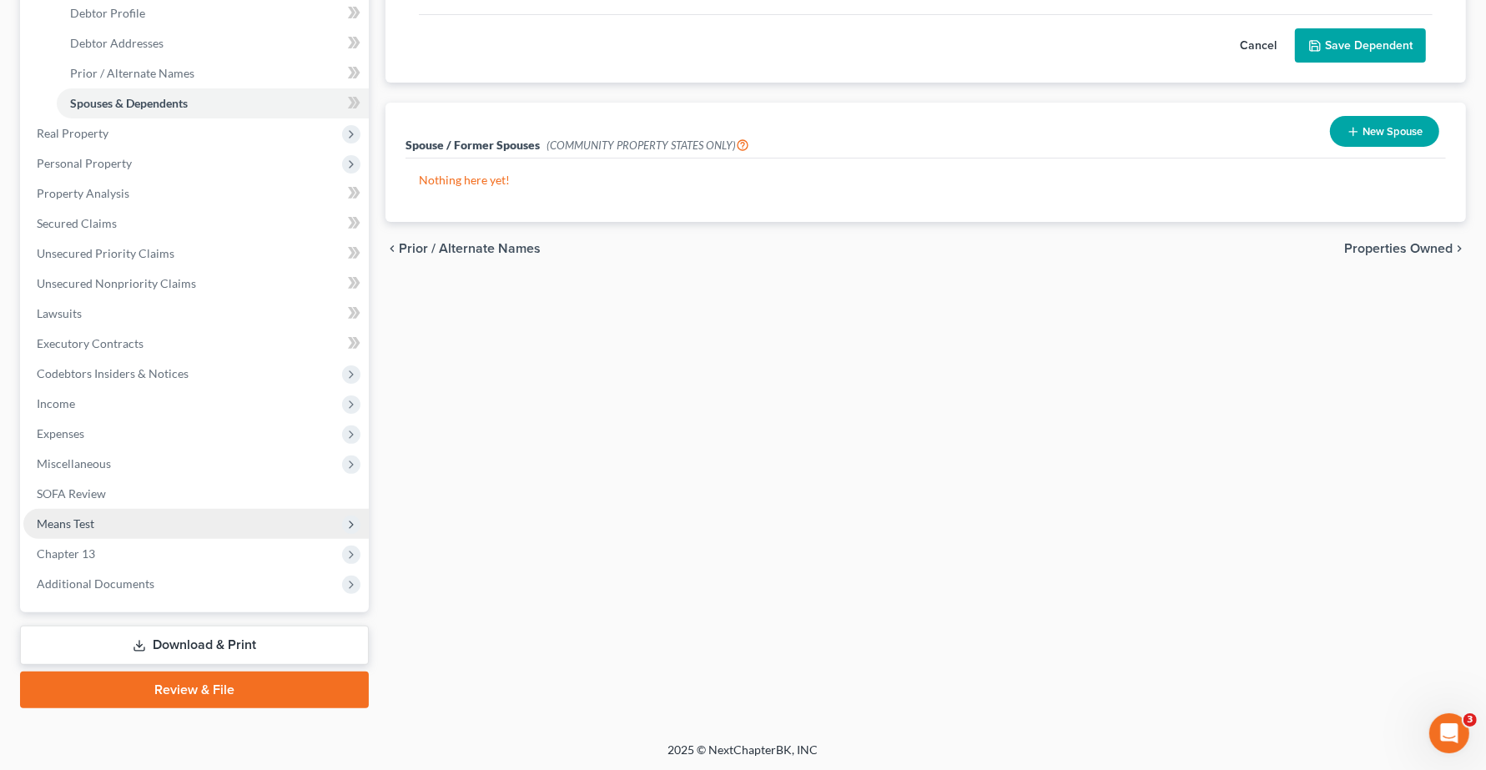
click at [88, 526] on span "Means Test" at bounding box center [66, 523] width 58 height 14
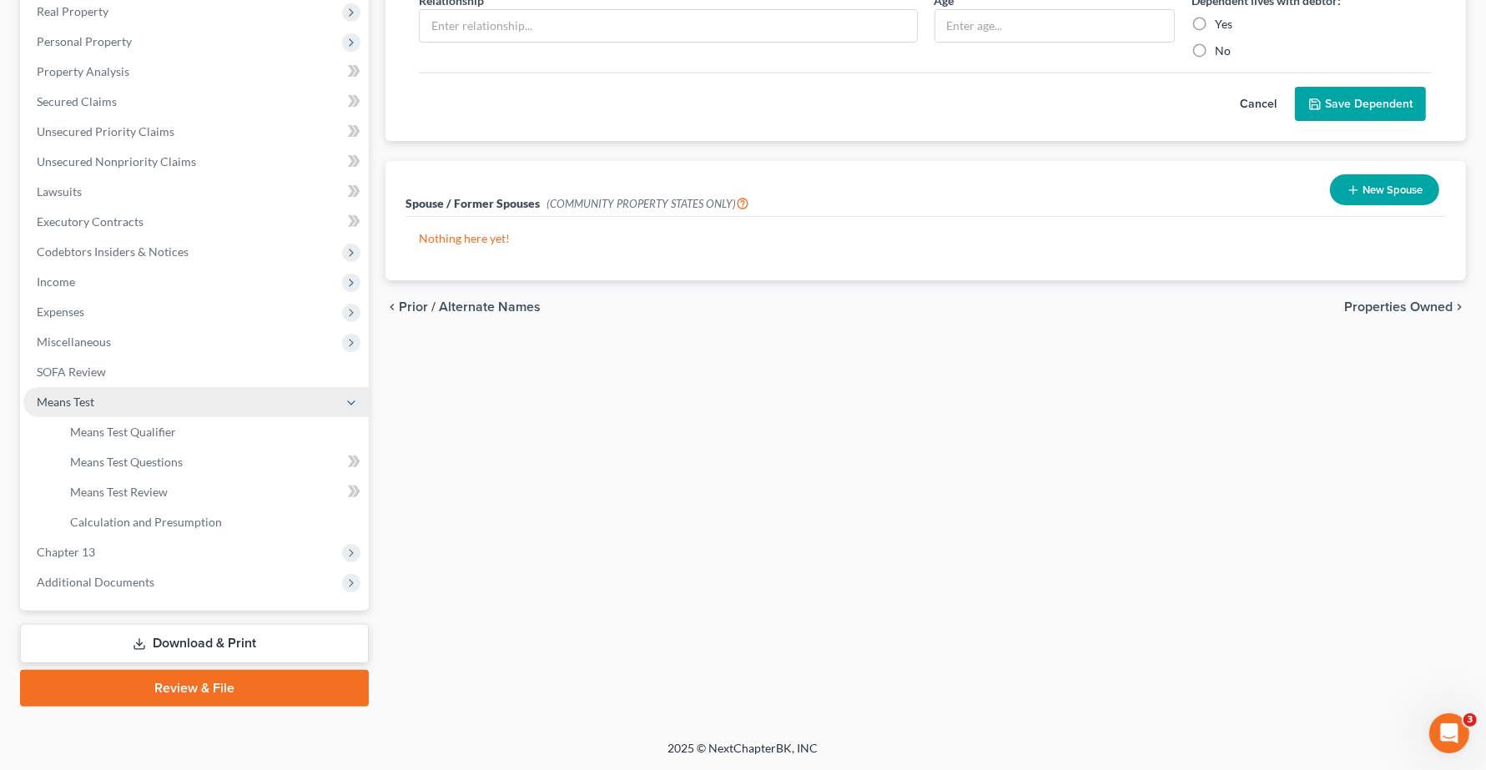
scroll to position [264, 0]
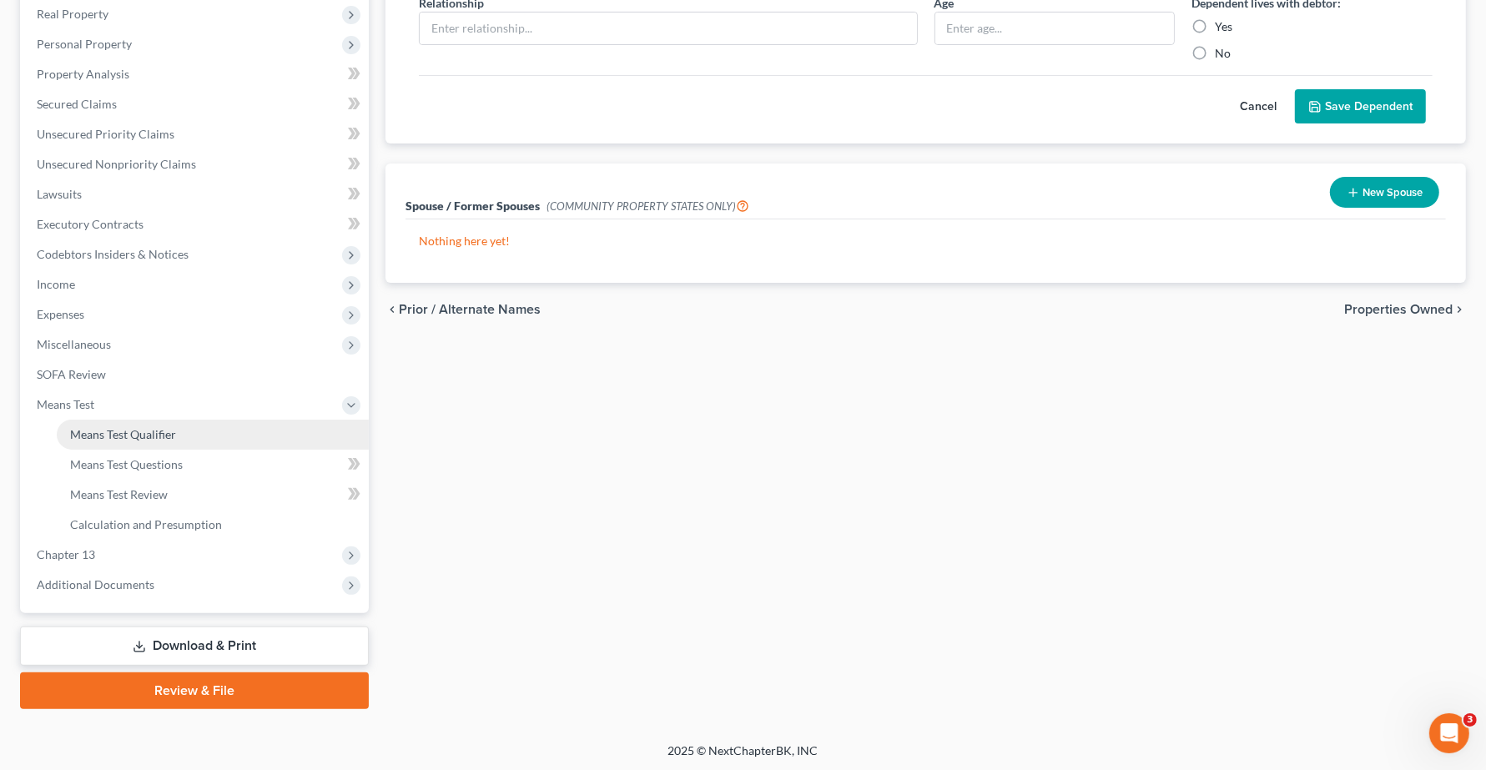
click at [139, 427] on span "Means Test Qualifier" at bounding box center [123, 434] width 106 height 14
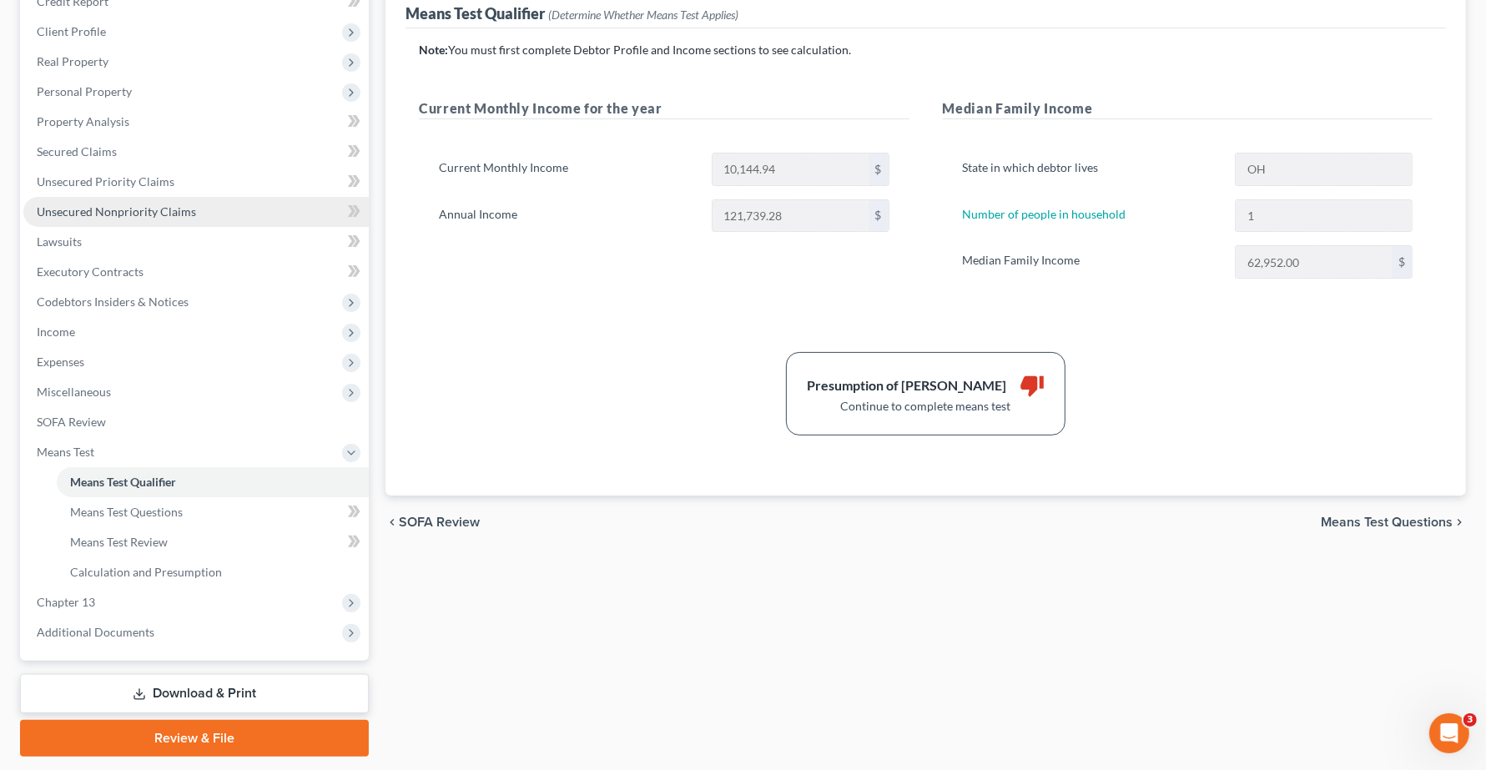
scroll to position [264, 0]
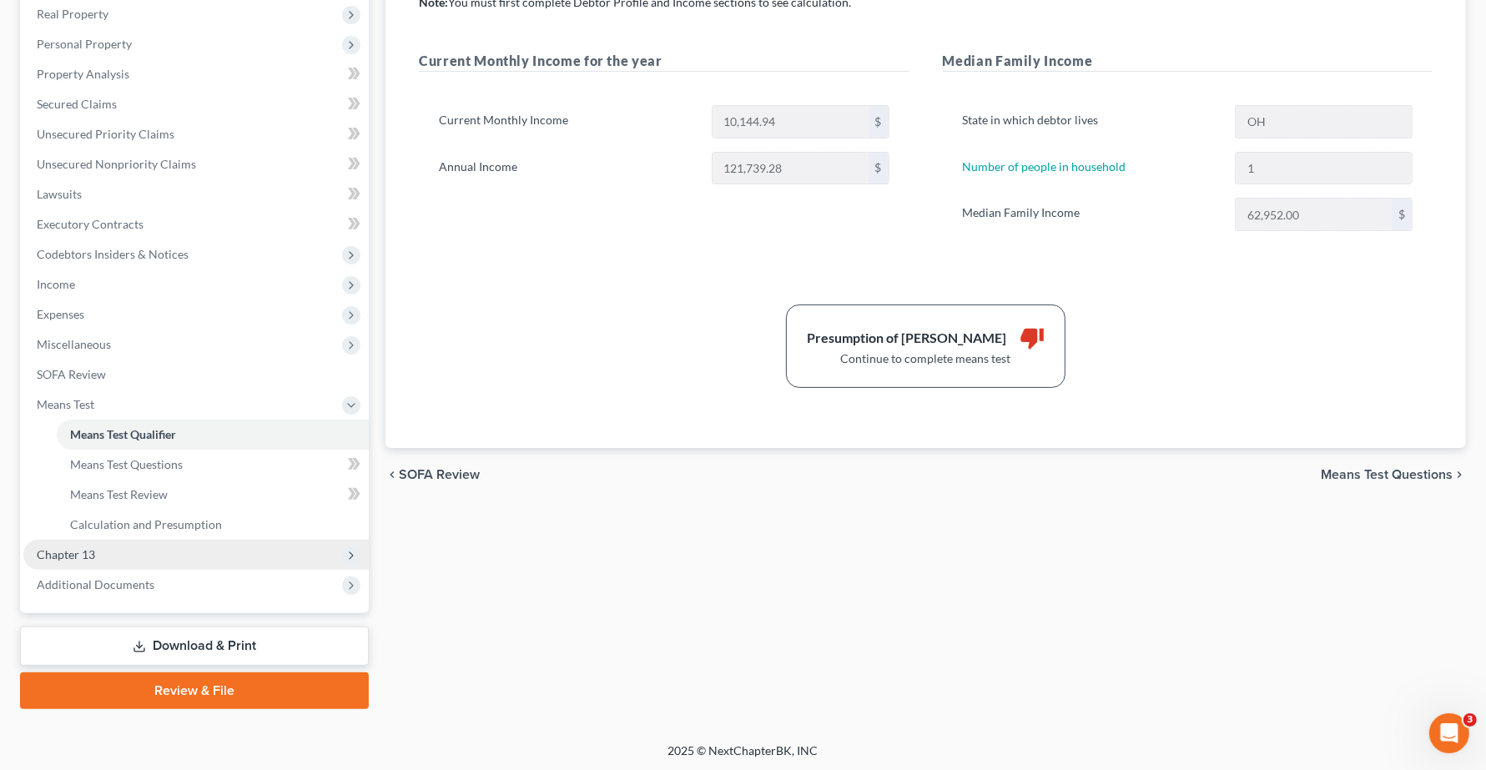
click at [75, 548] on span "Chapter 13" at bounding box center [66, 554] width 58 height 14
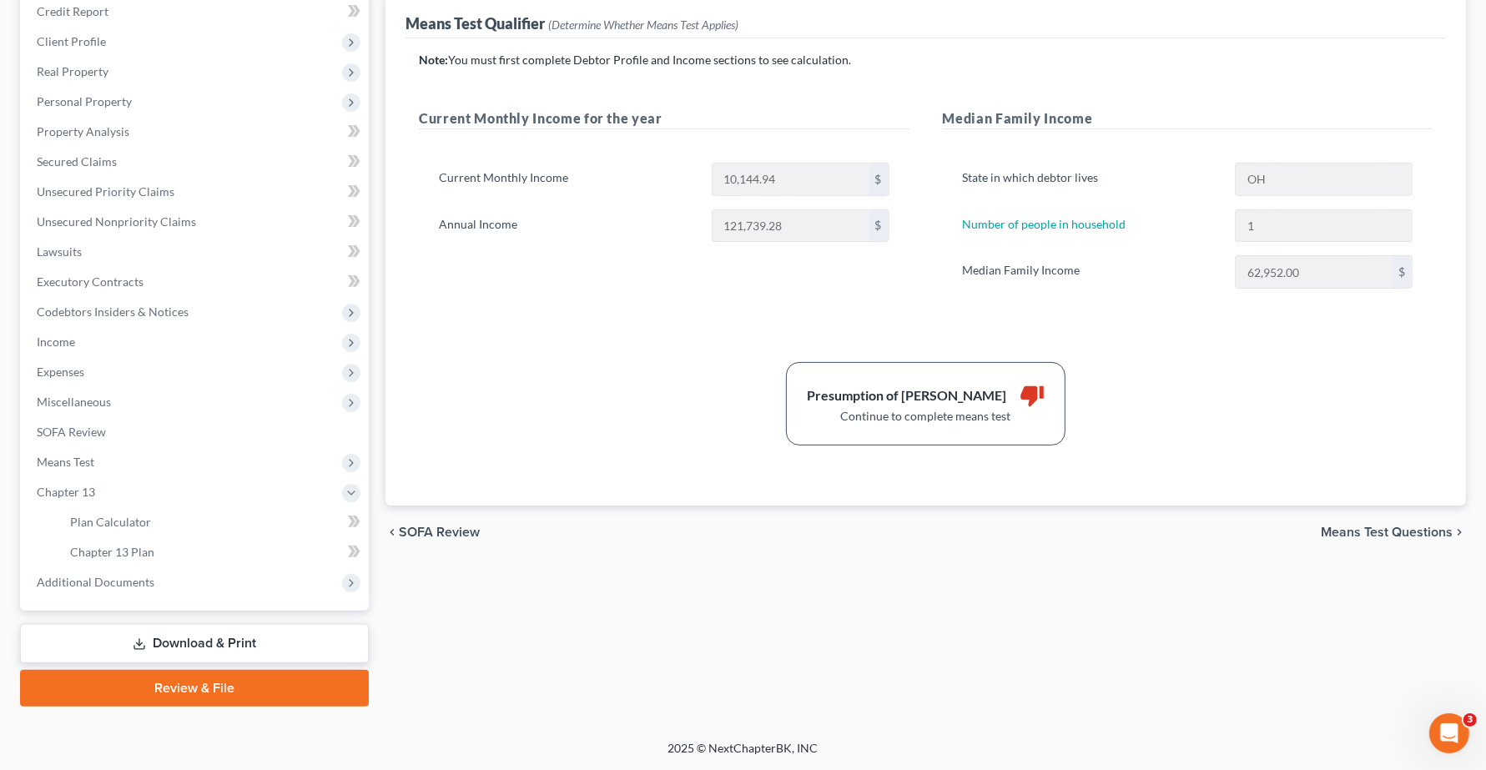
scroll to position [205, 0]
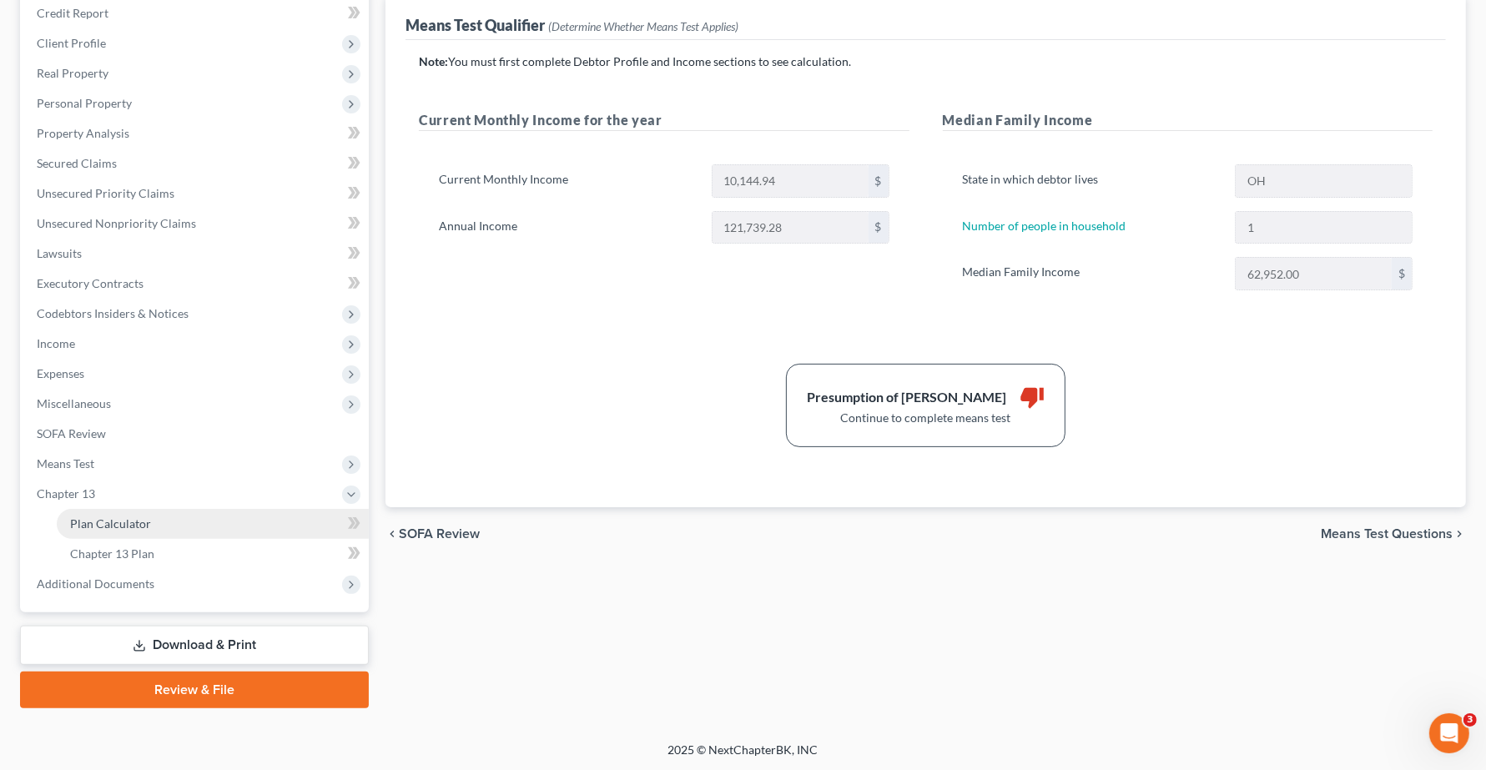
click at [111, 516] on span "Plan Calculator" at bounding box center [110, 523] width 81 height 14
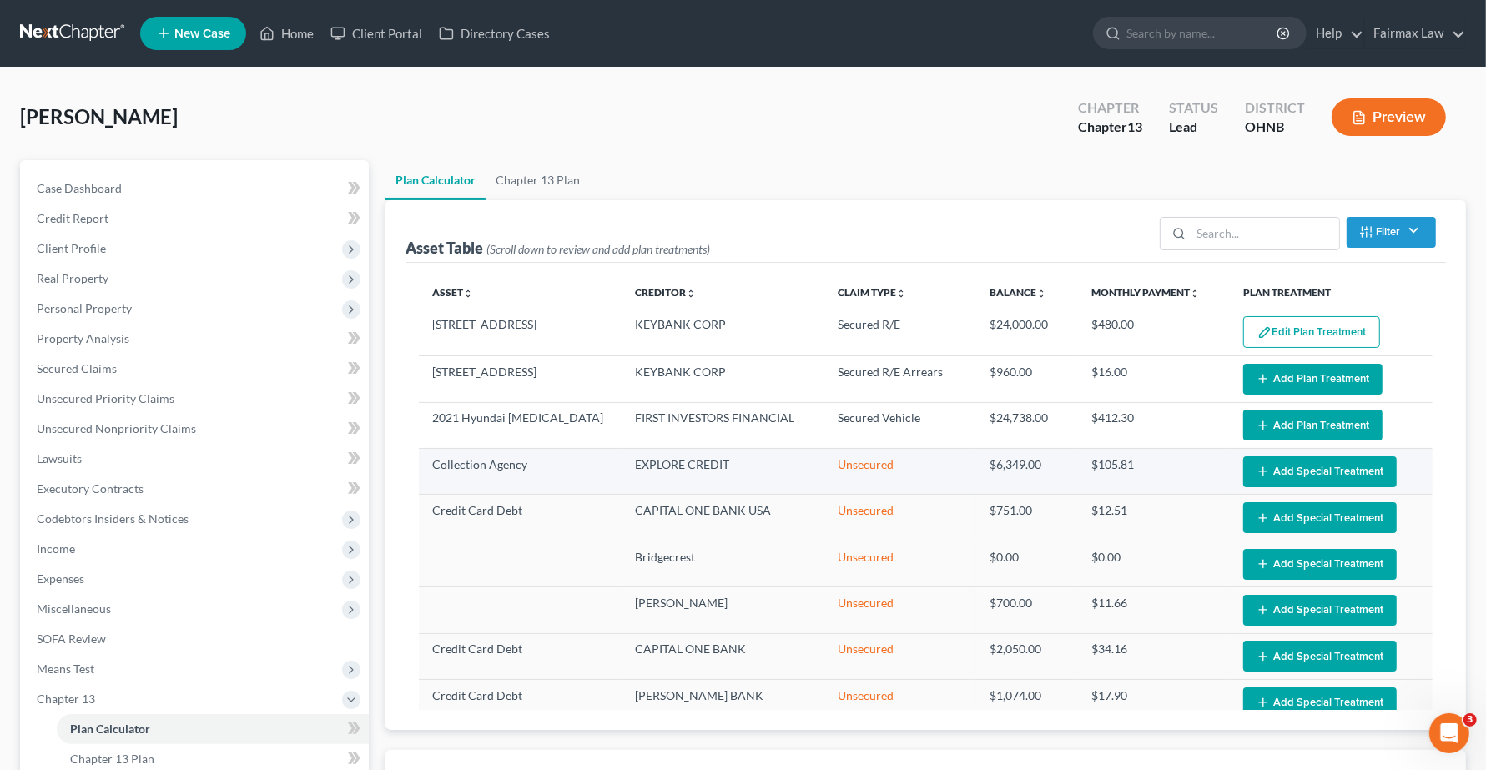
select select "59"
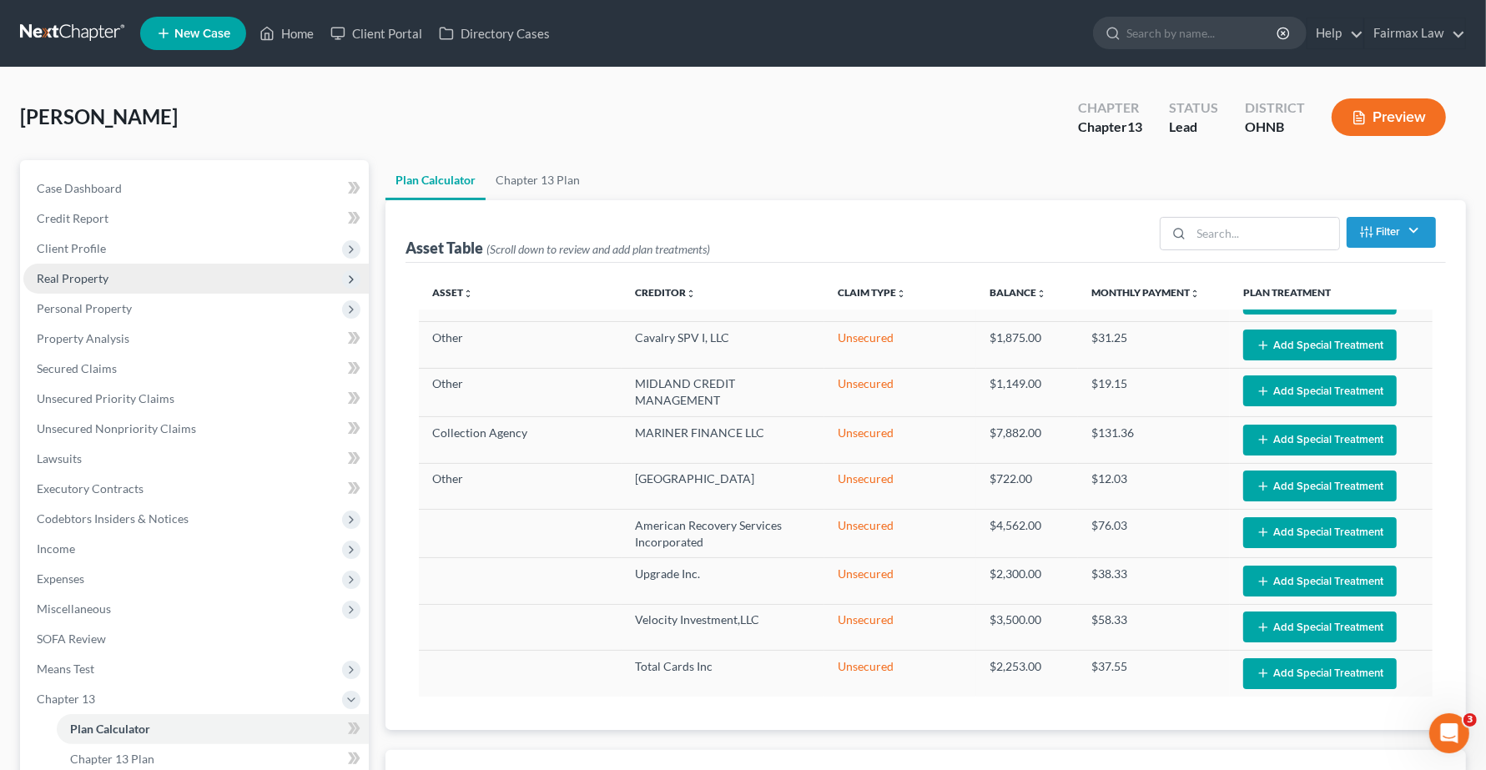
click at [90, 285] on span "Real Property" at bounding box center [195, 279] width 345 height 30
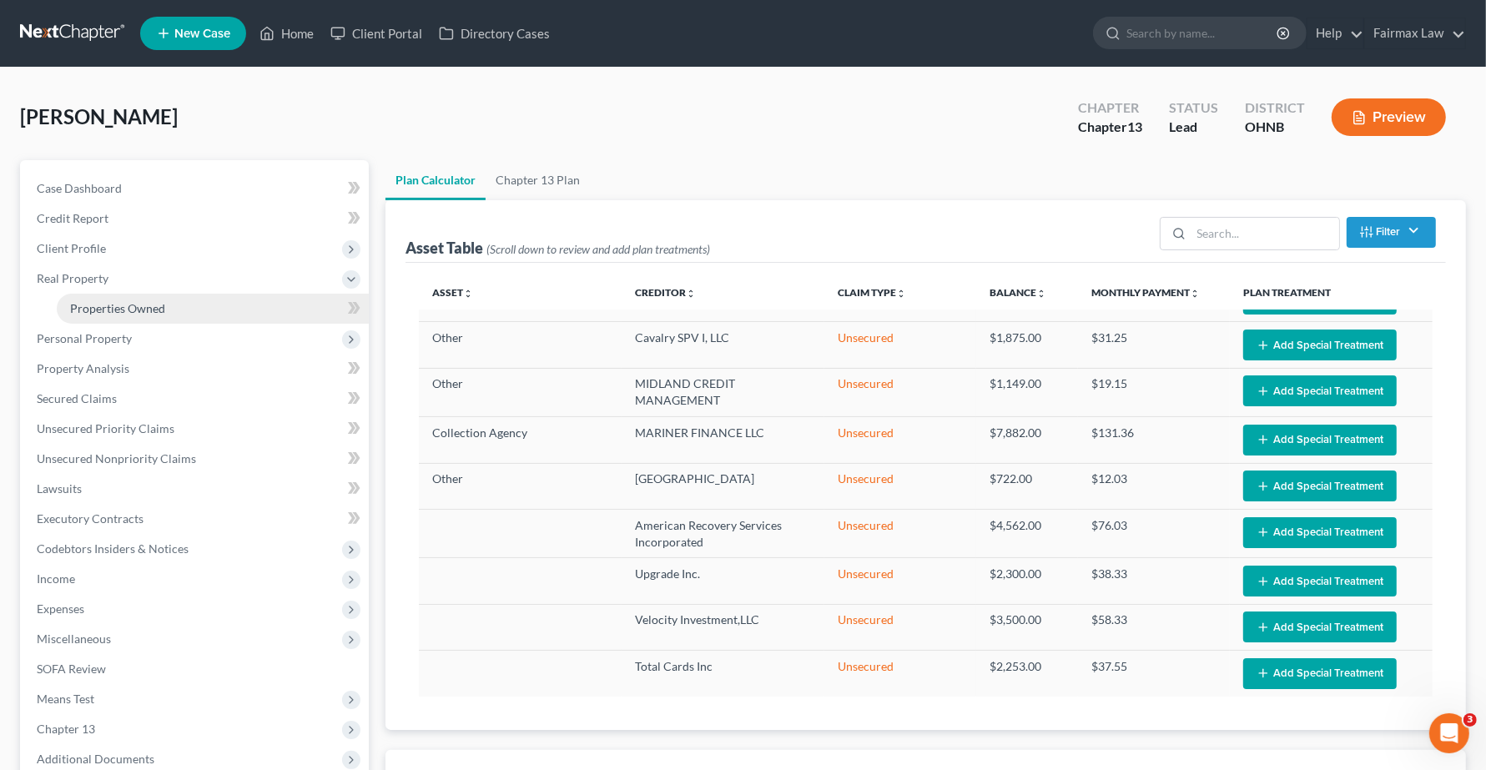
click at [100, 310] on span "Properties Owned" at bounding box center [117, 308] width 95 height 14
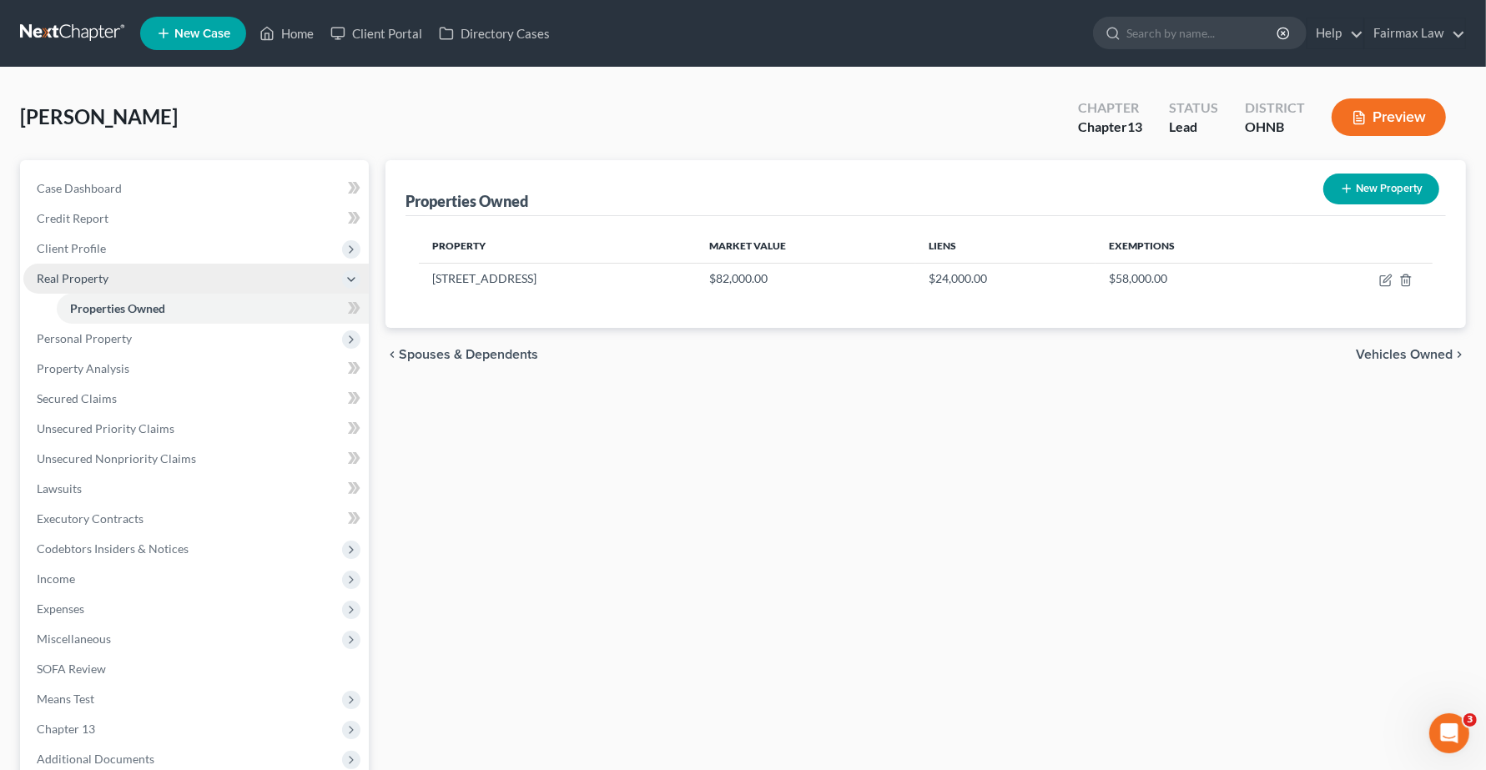
click at [81, 285] on span "Real Property" at bounding box center [195, 279] width 345 height 30
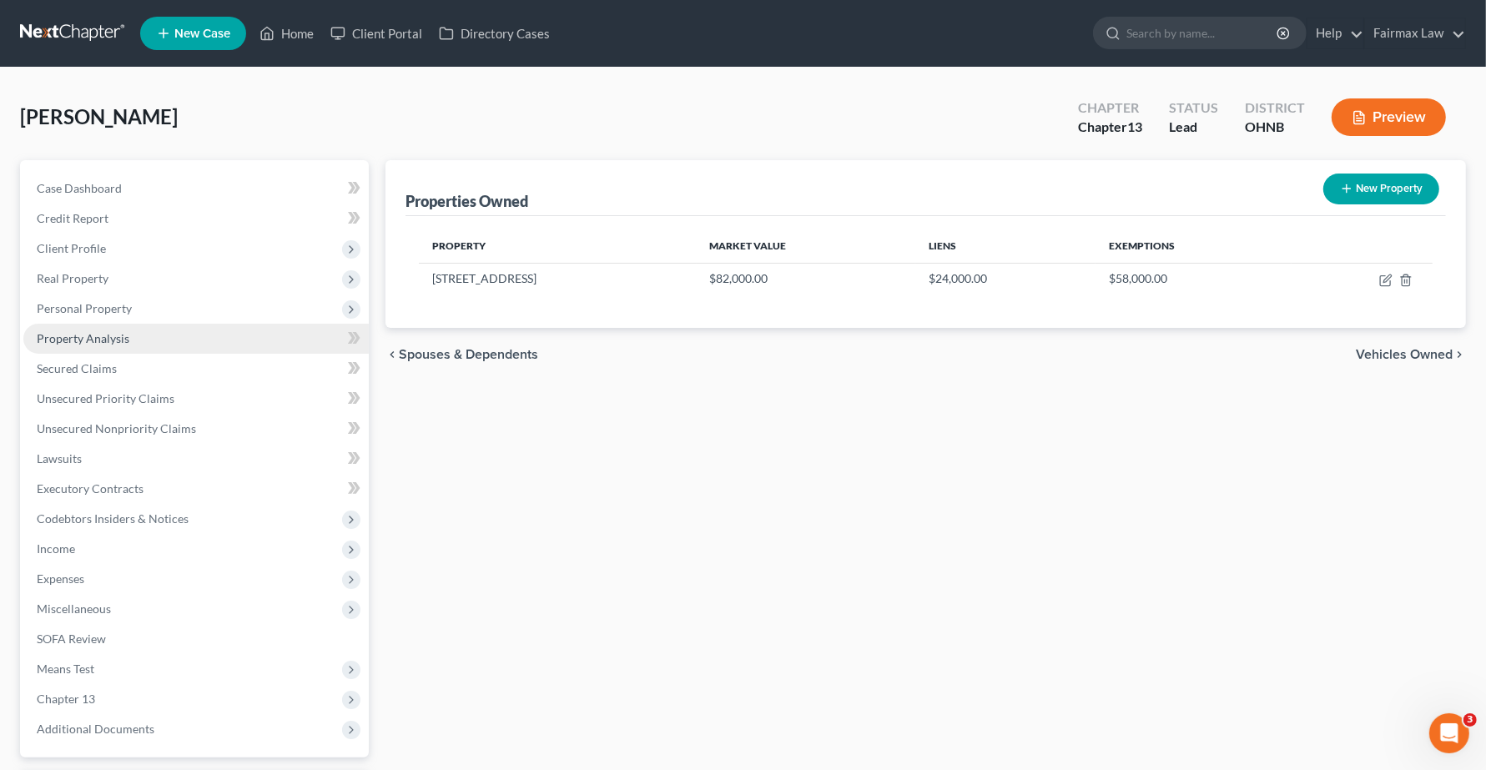
click at [103, 331] on span "Property Analysis" at bounding box center [83, 338] width 93 height 14
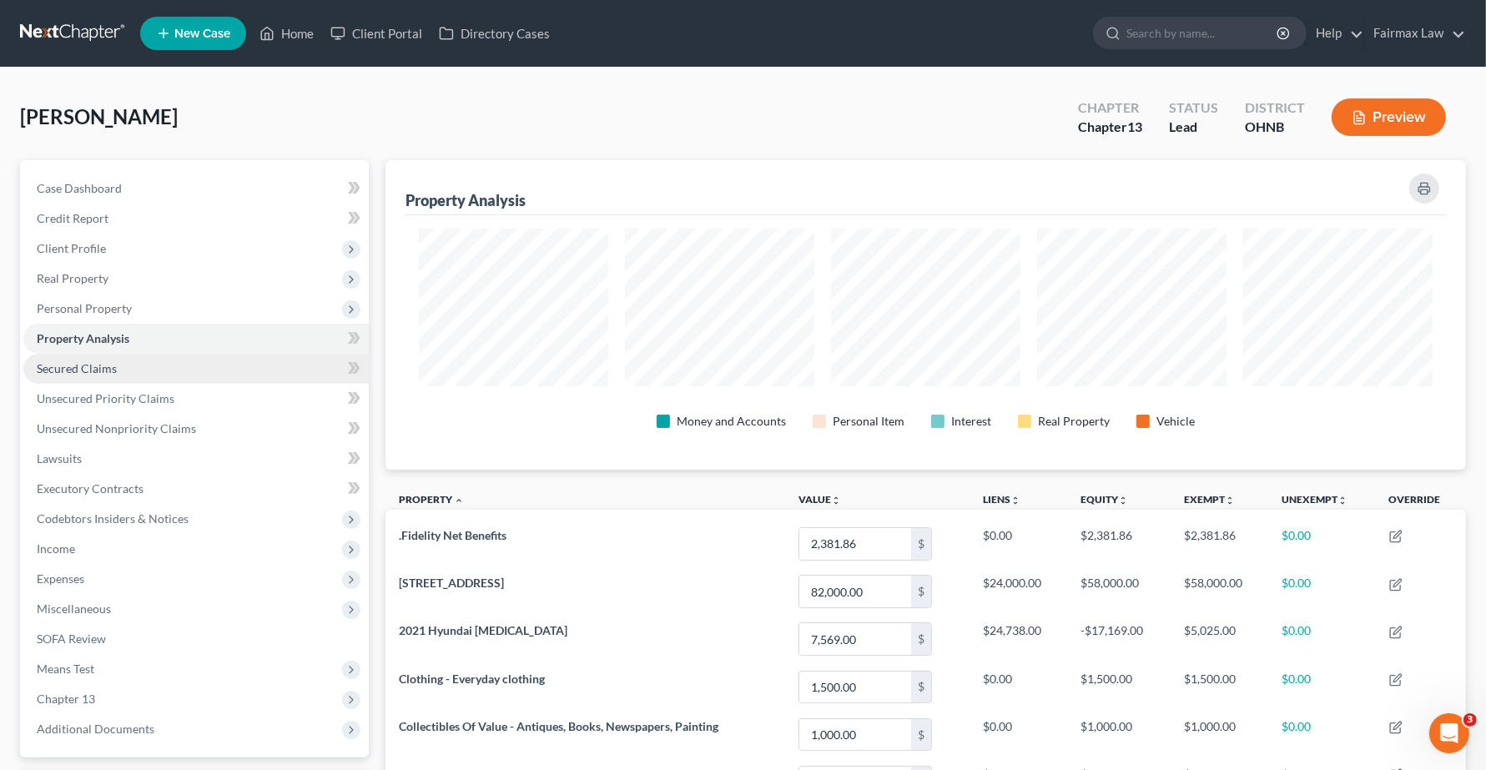
click at [97, 359] on link "Secured Claims" at bounding box center [195, 369] width 345 height 30
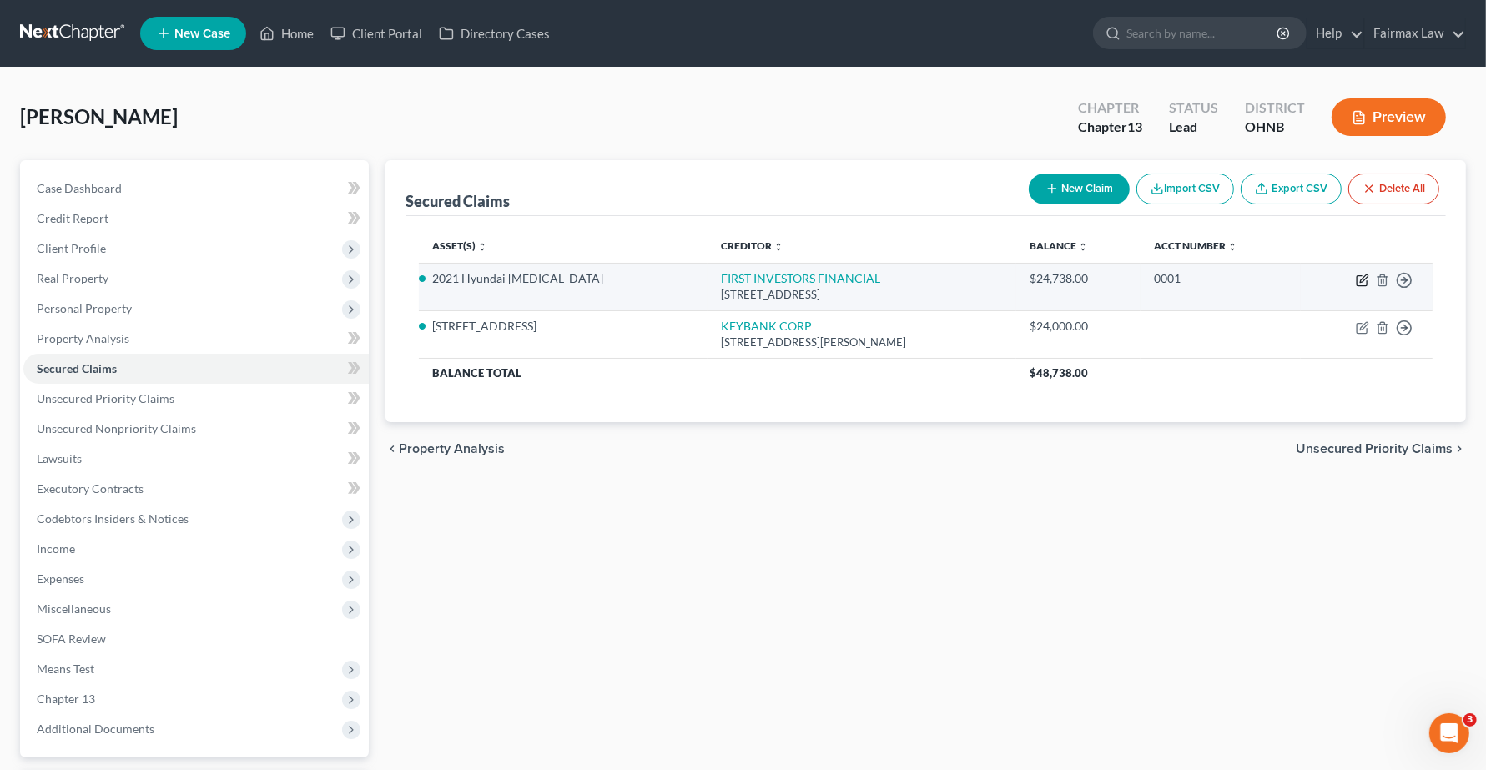
click at [1364, 281] on icon "button" at bounding box center [1362, 280] width 13 height 13
select select "4"
select select "2"
select select "0"
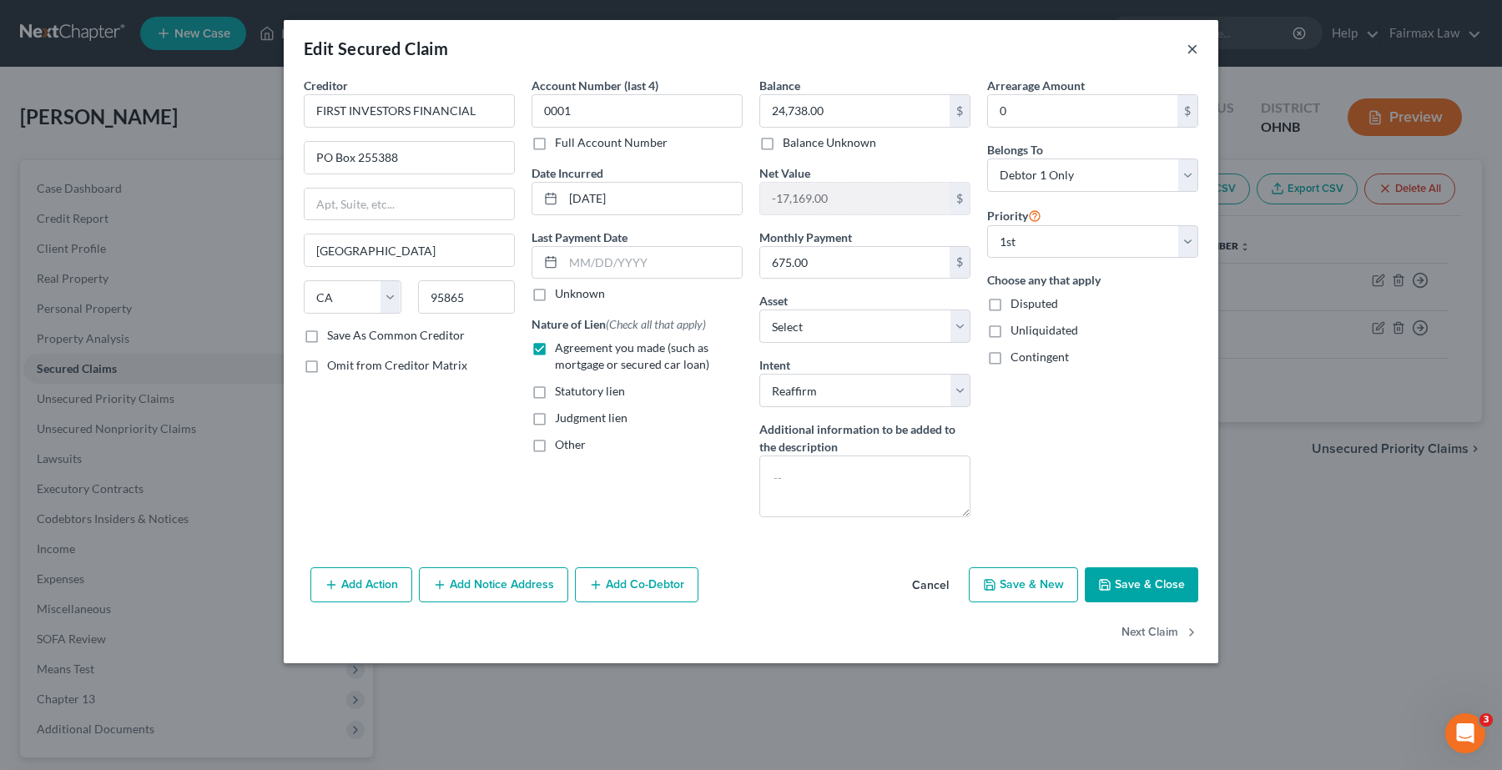
click at [1191, 46] on button "×" at bounding box center [1192, 48] width 12 height 20
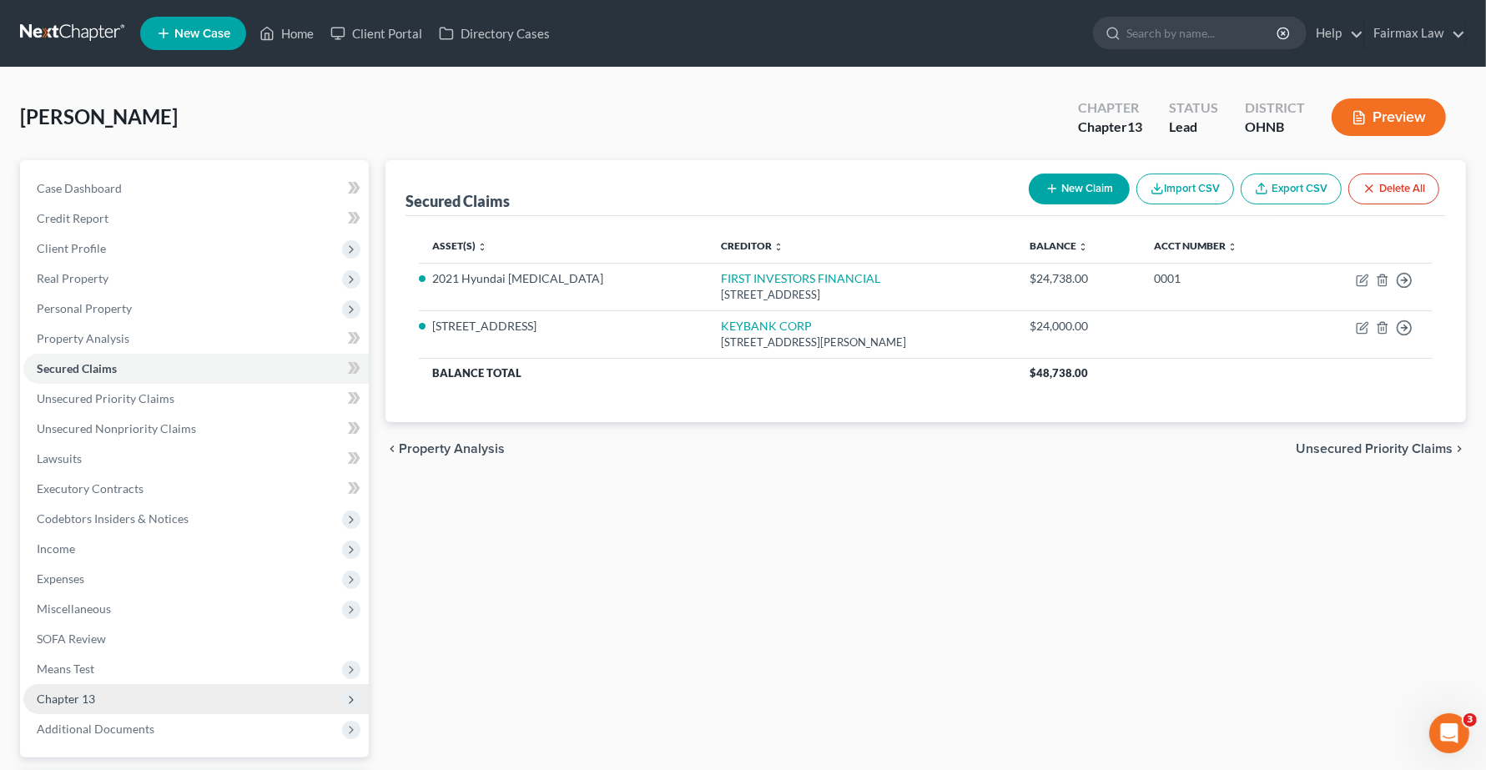
click at [73, 692] on span "Chapter 13" at bounding box center [66, 699] width 58 height 14
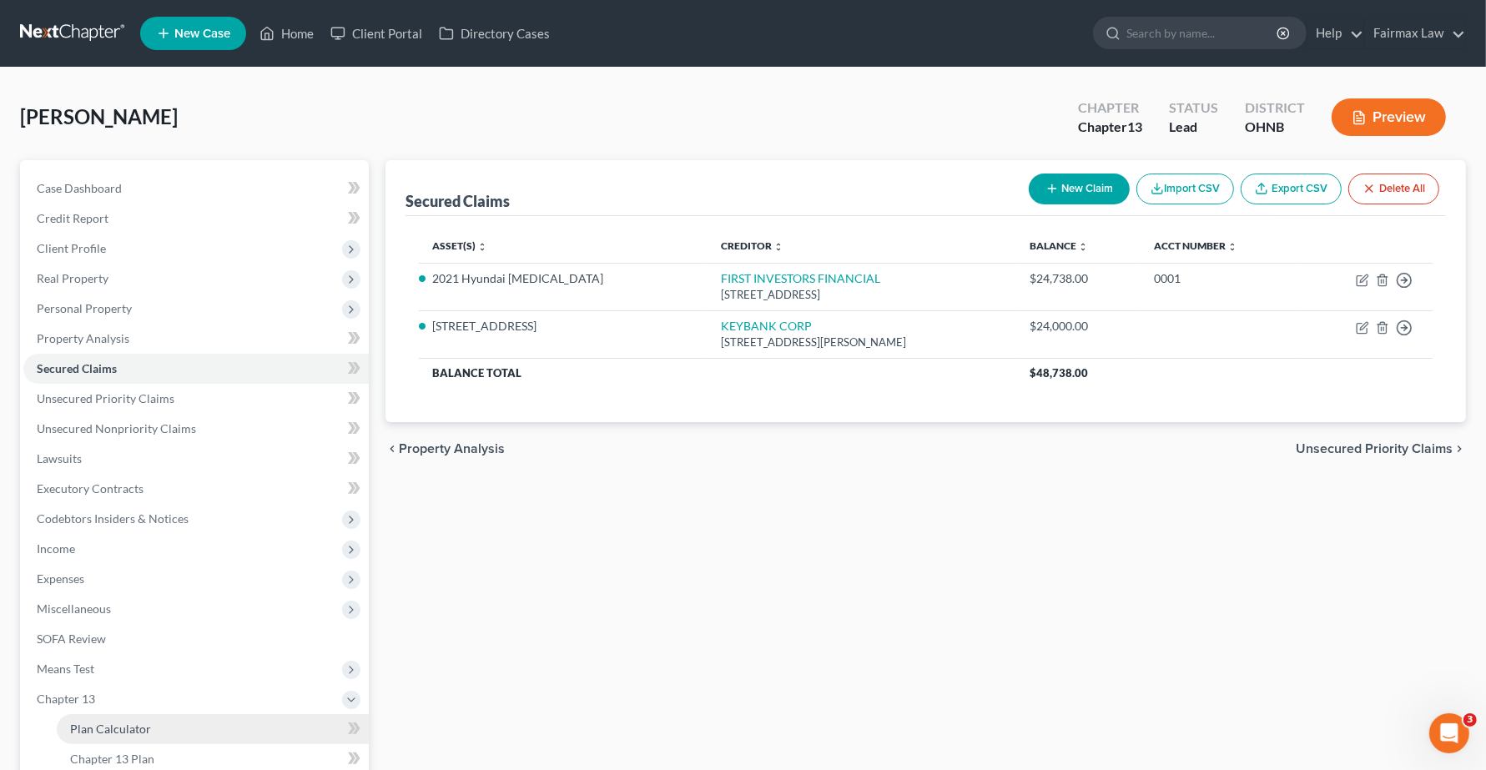
click at [105, 734] on link "Plan Calculator" at bounding box center [213, 729] width 312 height 30
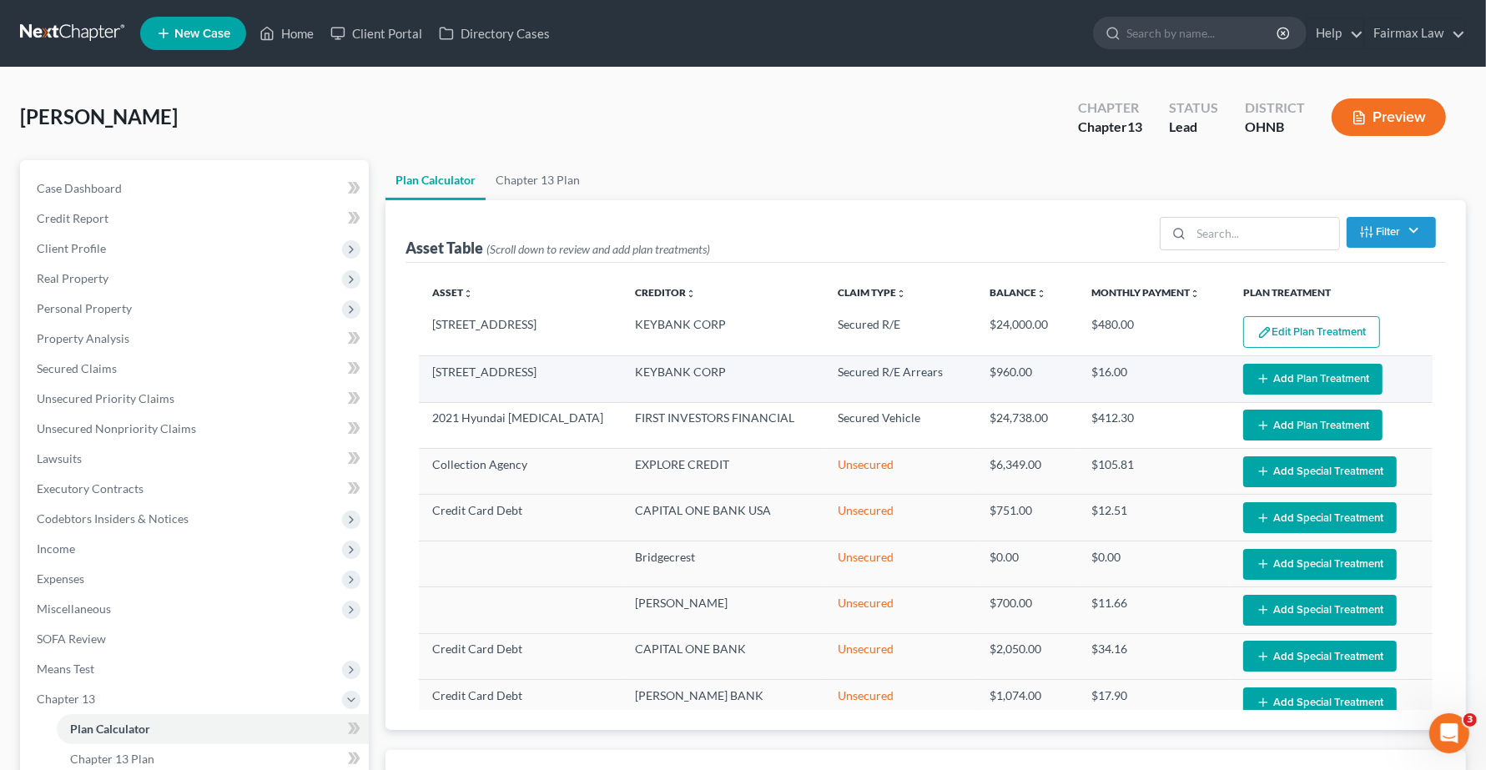
select select "59"
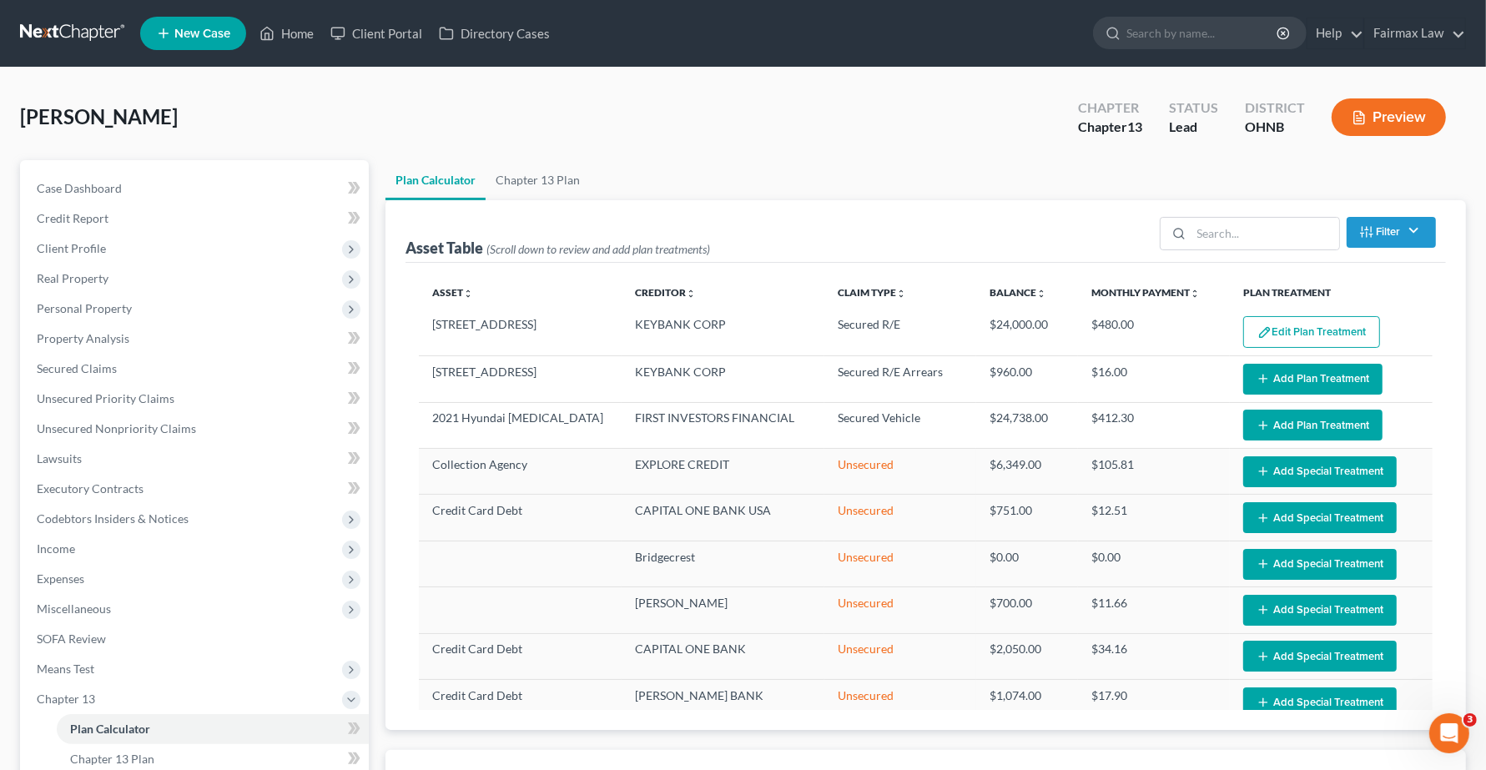
click at [1291, 422] on button "Add Plan Treatment" at bounding box center [1312, 425] width 139 height 31
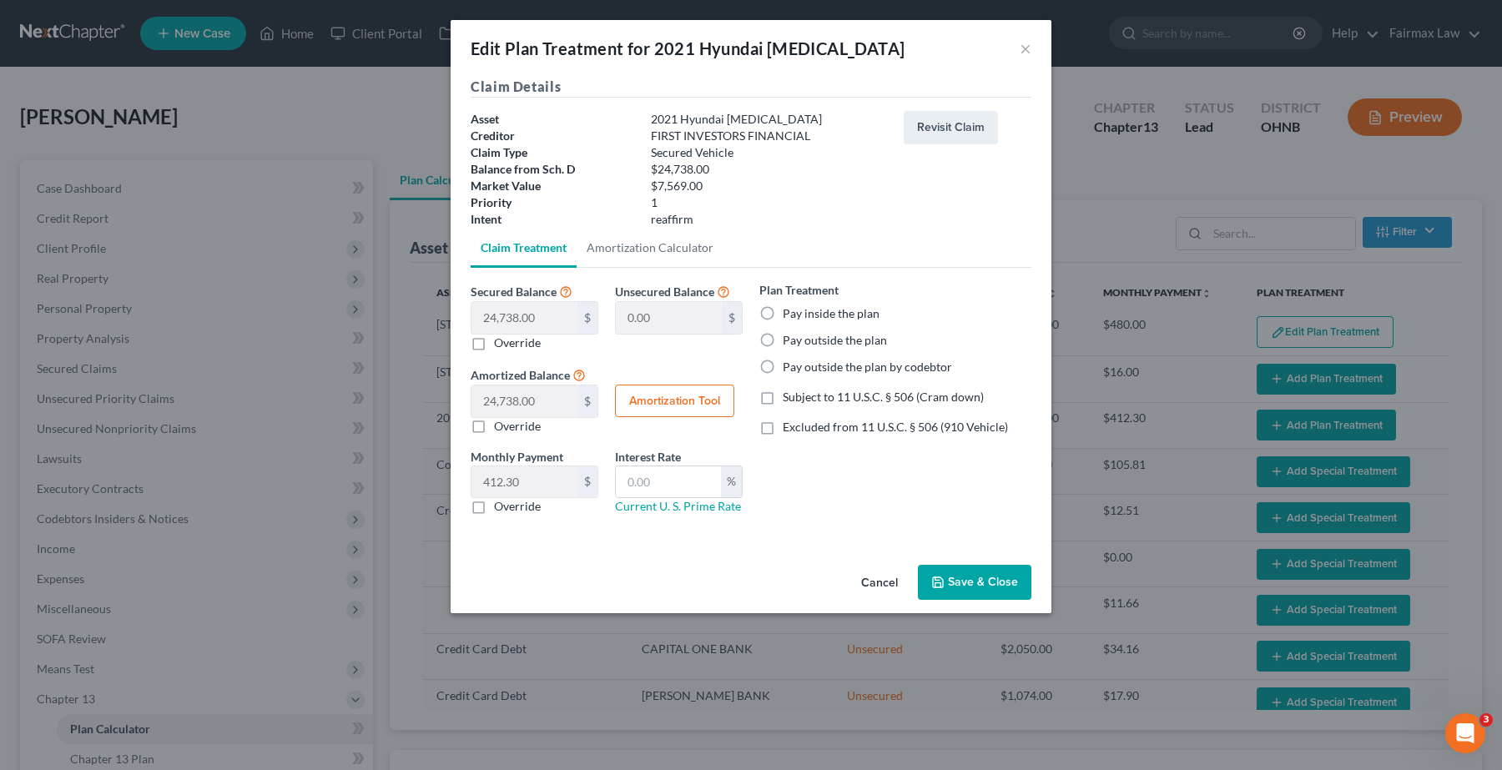
click at [494, 346] on label "Override" at bounding box center [517, 343] width 47 height 17
click at [501, 345] on input "Override" at bounding box center [506, 340] width 11 height 11
checkbox input "true"
click at [519, 324] on input "text" at bounding box center [524, 318] width 106 height 32
type input "1"
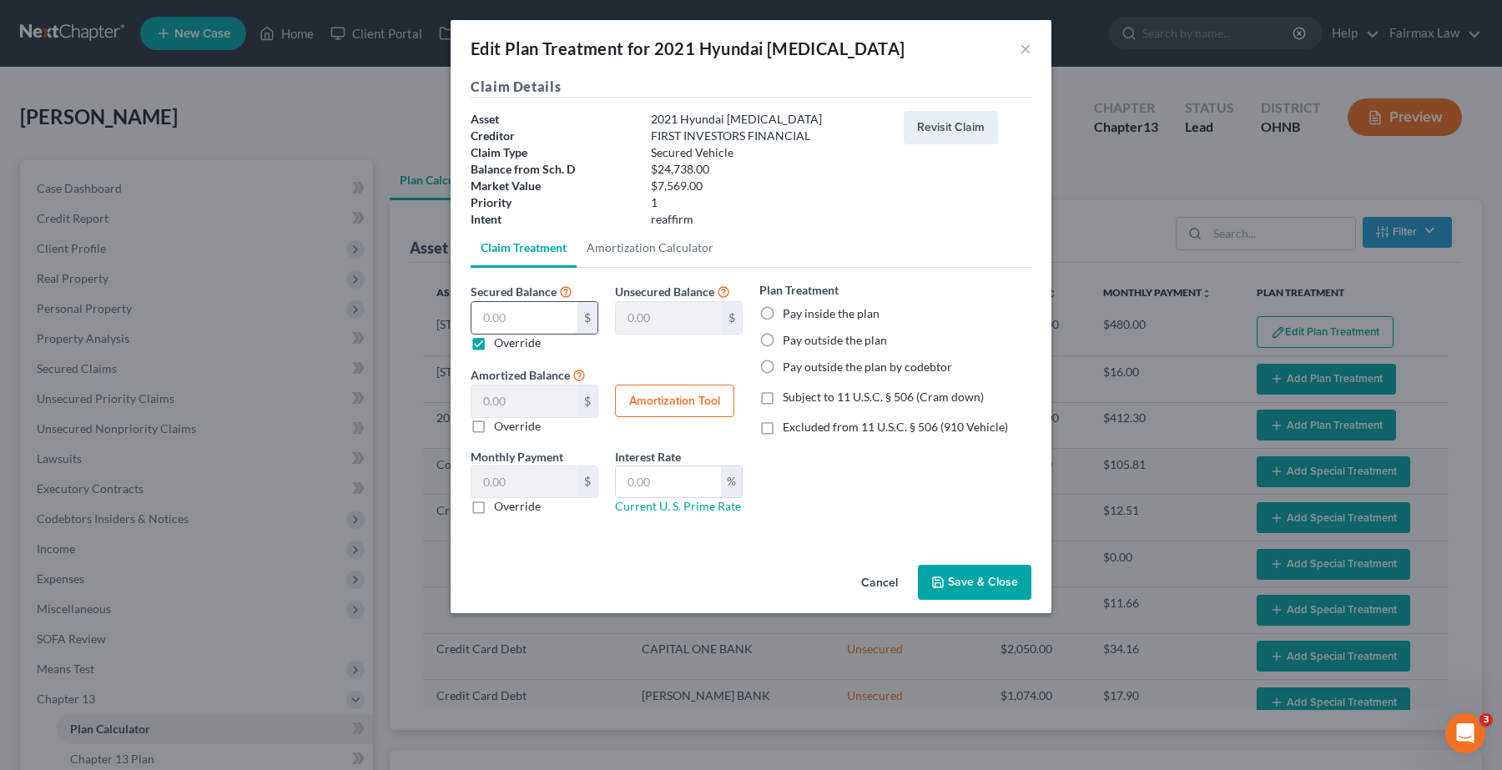
type input "24,737.00"
type input "1.00"
type input "0.01"
type input "17"
type input "24,721.00"
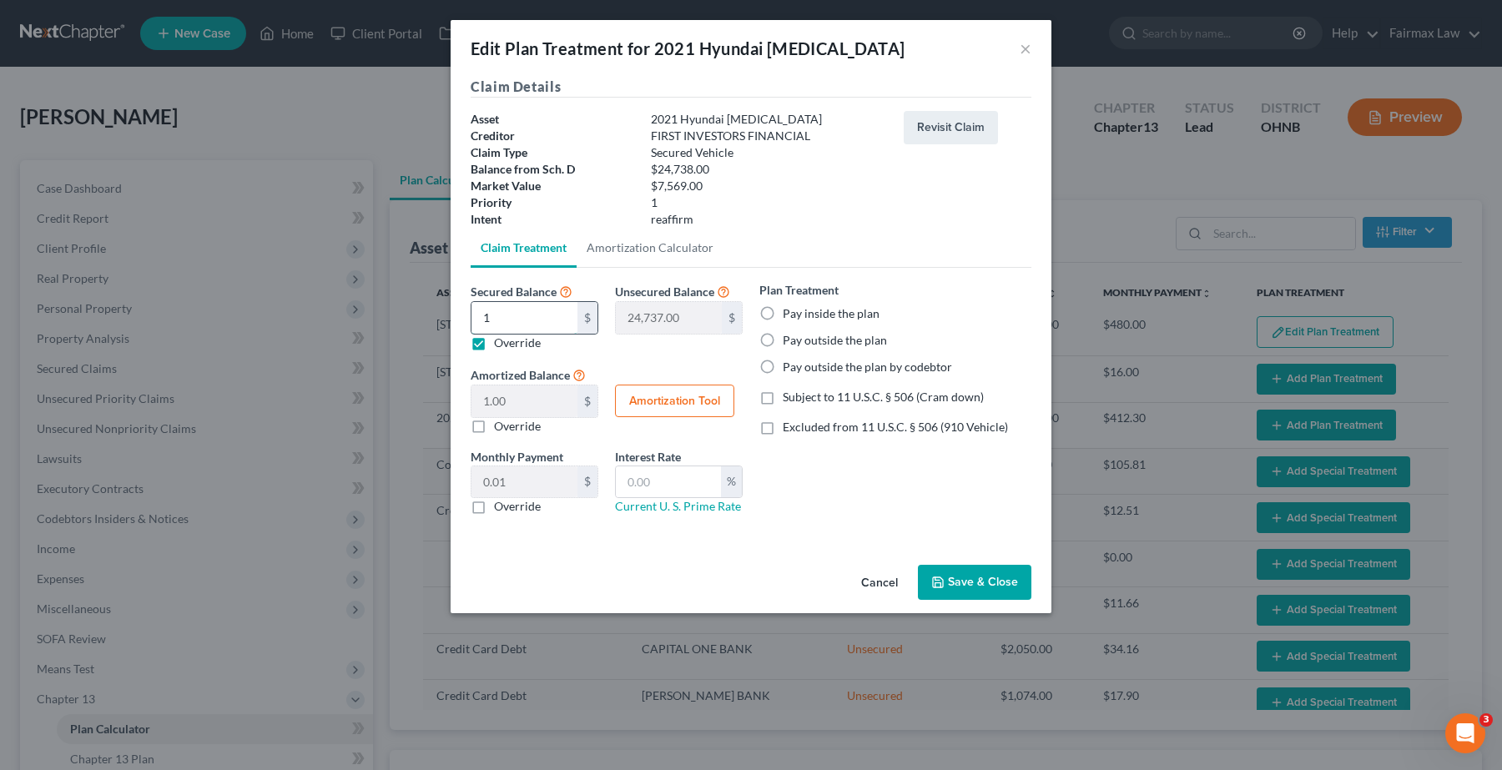
type input "17.00"
type input "0.28"
type input "171"
type input "24,567.00"
type input "171.00"
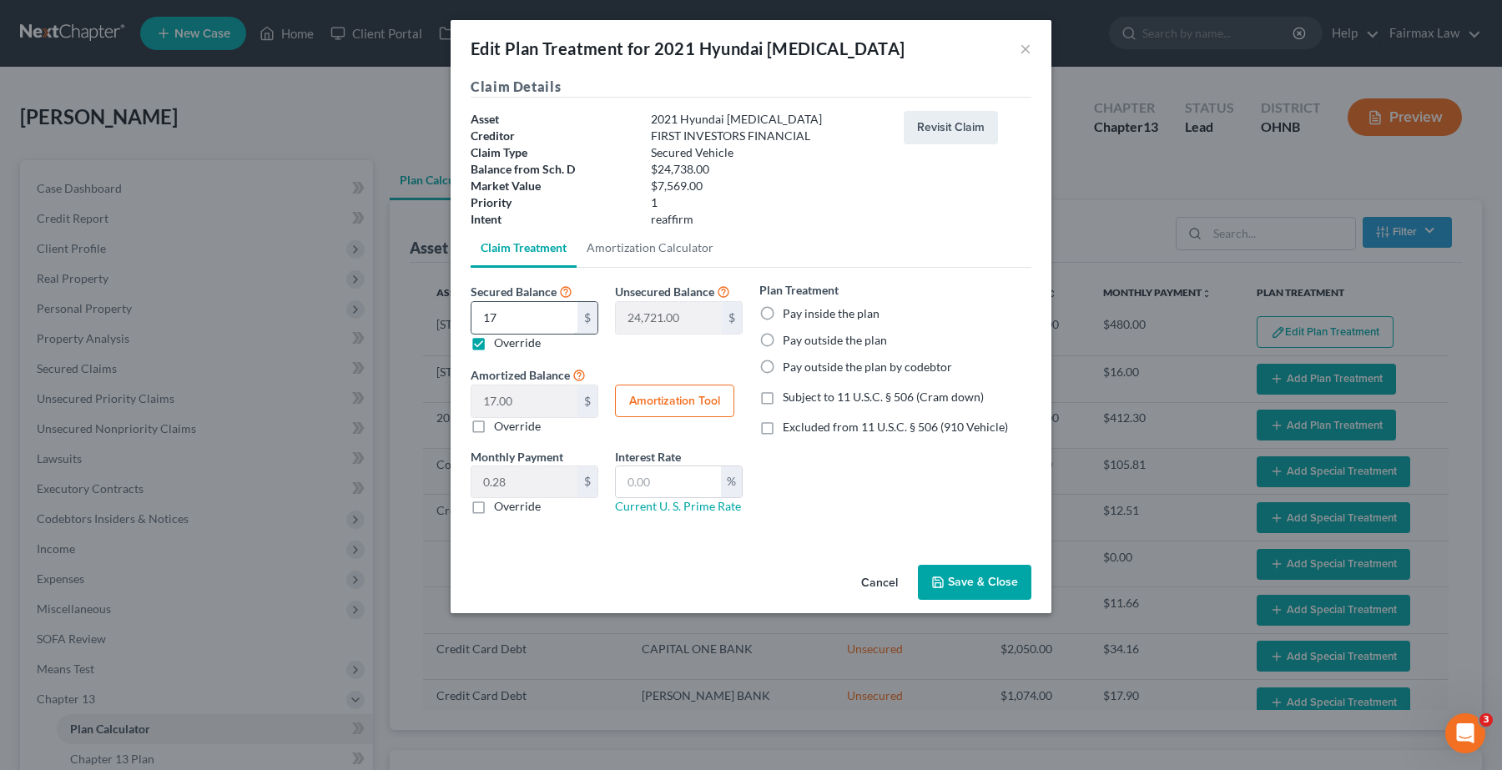
type input "2.85"
type input "1716"
type input "23,022.00"
type input "1,716.00"
type input "28.60"
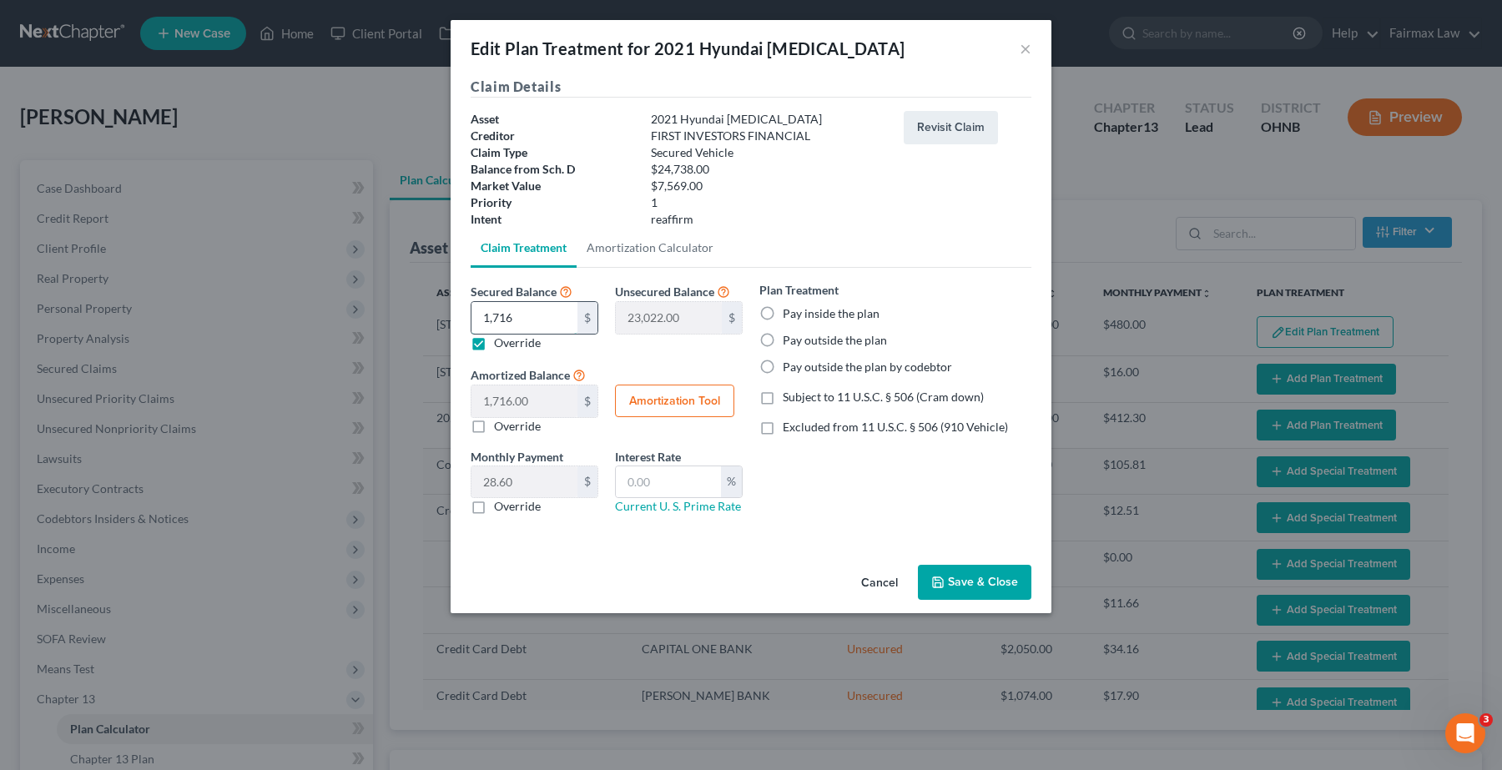
type input "1,7169"
type input "7,569.00"
type input "17,169.00"
type input "286.15"
type input "17,169.00"
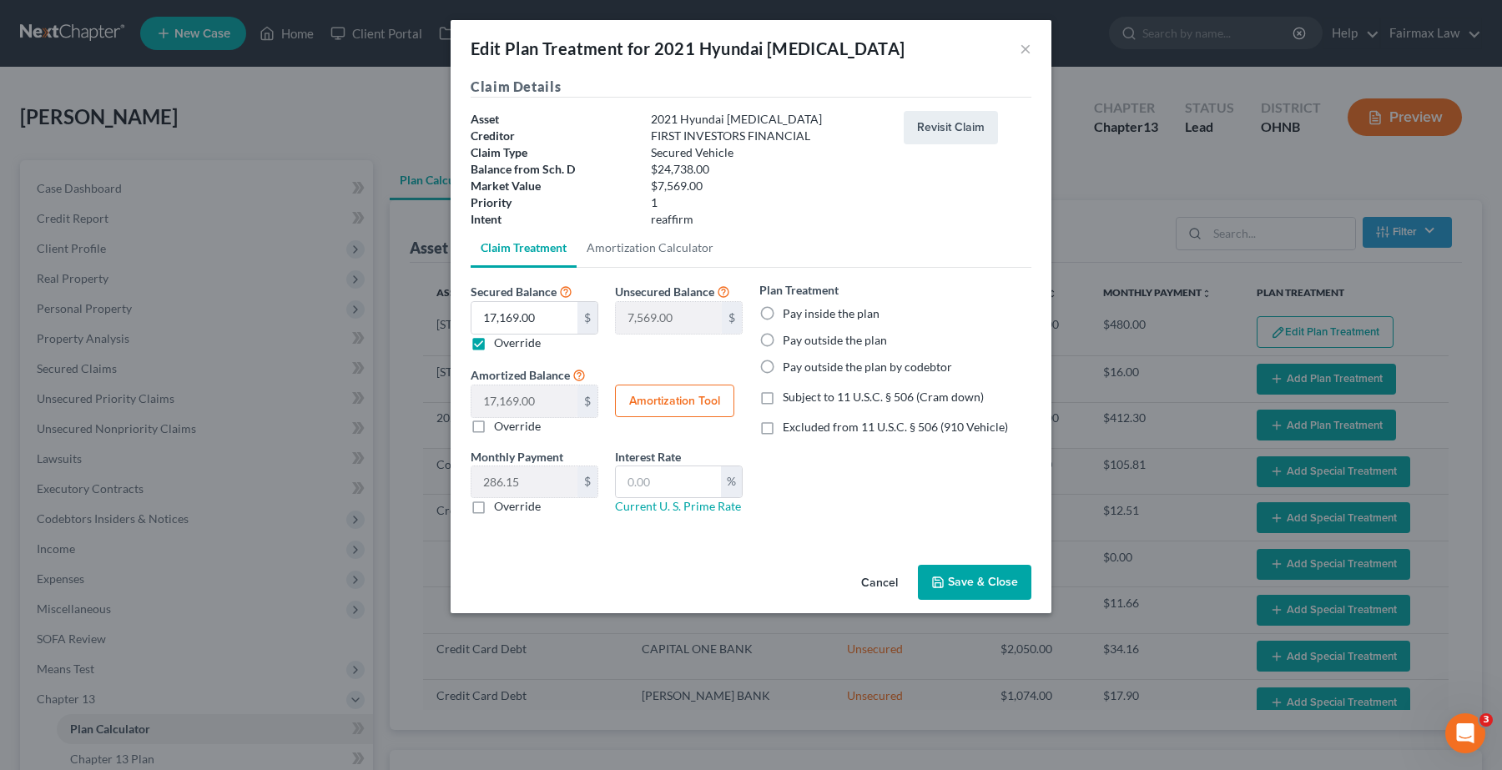
click at [783, 313] on label "Pay inside the plan" at bounding box center [831, 313] width 97 height 17
click at [789, 313] on input "Pay inside the plan" at bounding box center [794, 310] width 11 height 11
radio input "true"
click at [783, 398] on label "Subject to 11 U.S.C. § 506 (Cram down)" at bounding box center [883, 397] width 201 height 17
click at [789, 398] on input "Subject to 11 U.S.C. § 506 (Cram down)" at bounding box center [794, 394] width 11 height 11
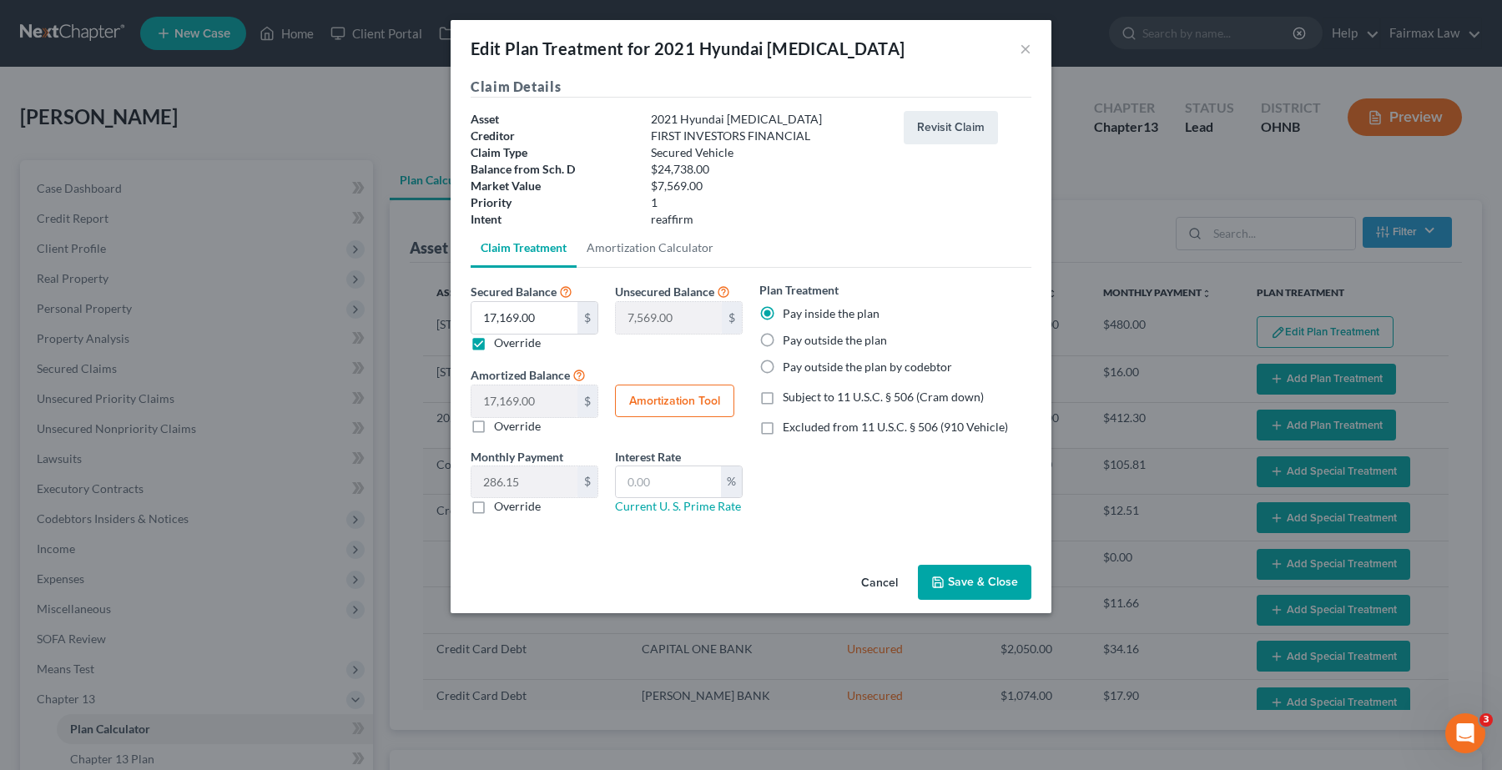
checkbox input "true"
click at [783, 423] on label "Excluded from 11 U.S.C. § 506 (910 Vehicle)" at bounding box center [895, 427] width 225 height 17
click at [789, 423] on input "Excluded from 11 U.S.C. § 506 (910 Vehicle)" at bounding box center [794, 424] width 11 height 11
checkbox input "true"
click at [710, 398] on button "Amortization Tool" at bounding box center [674, 401] width 119 height 33
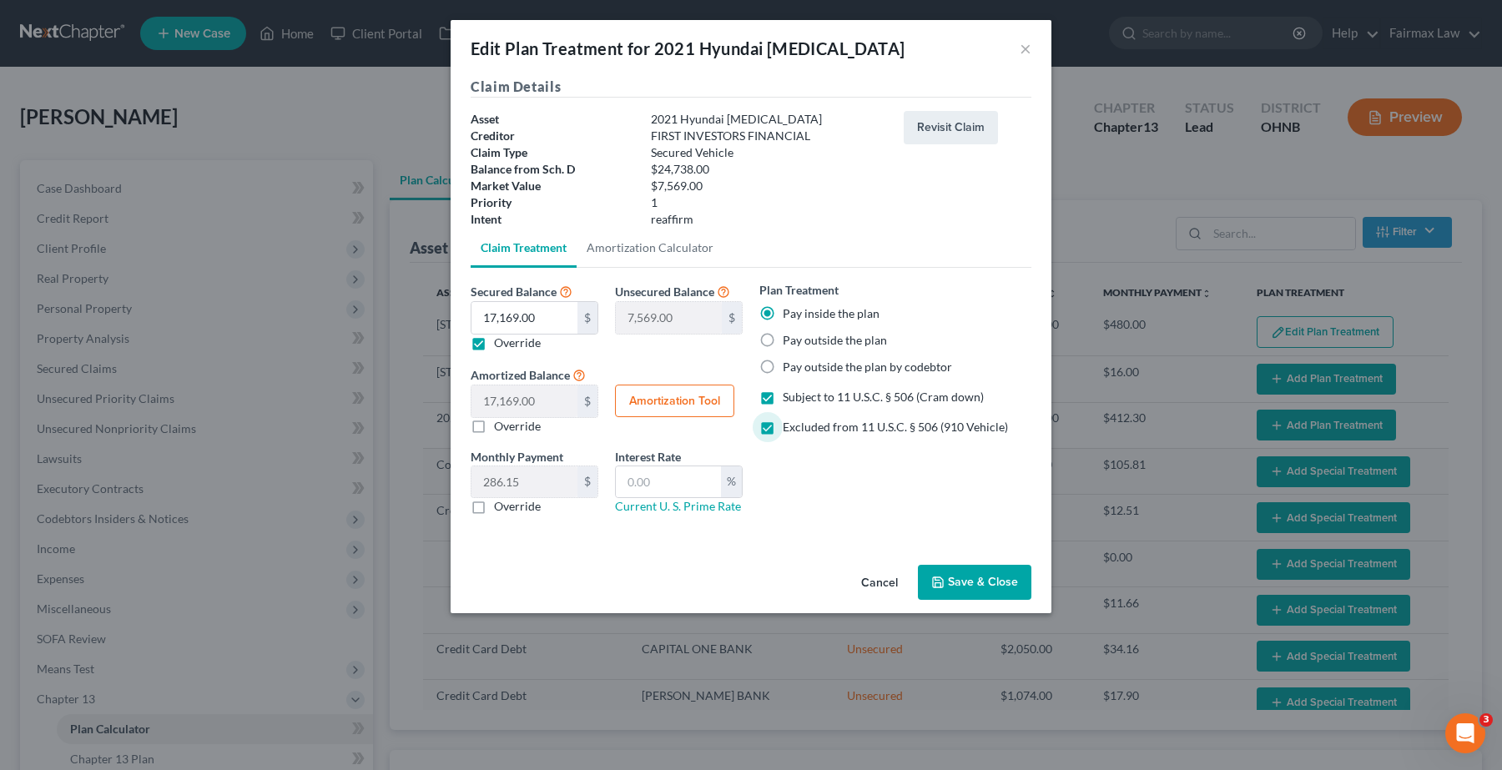
type input "17,169.00"
type input "60"
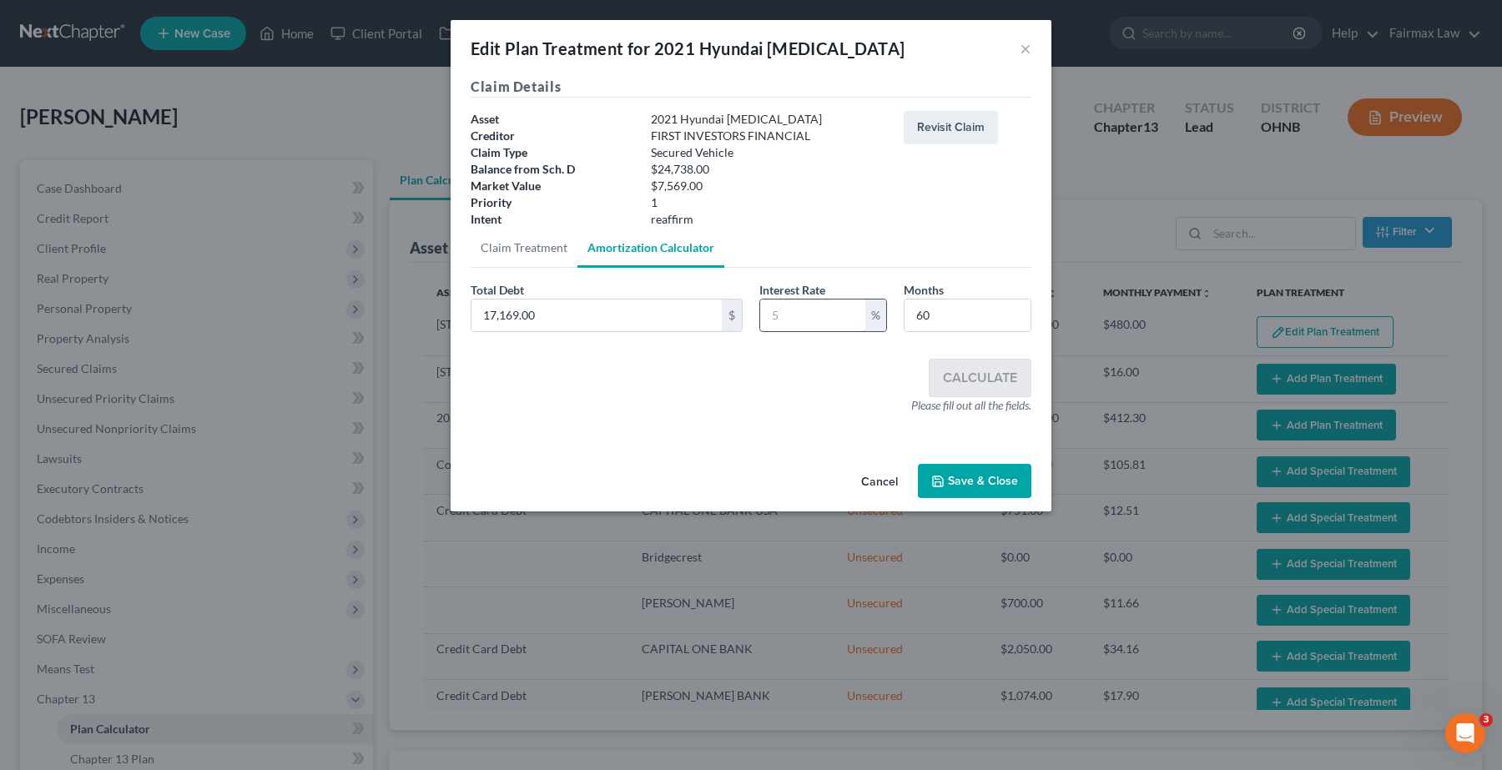
click at [774, 318] on input "text" at bounding box center [812, 316] width 105 height 32
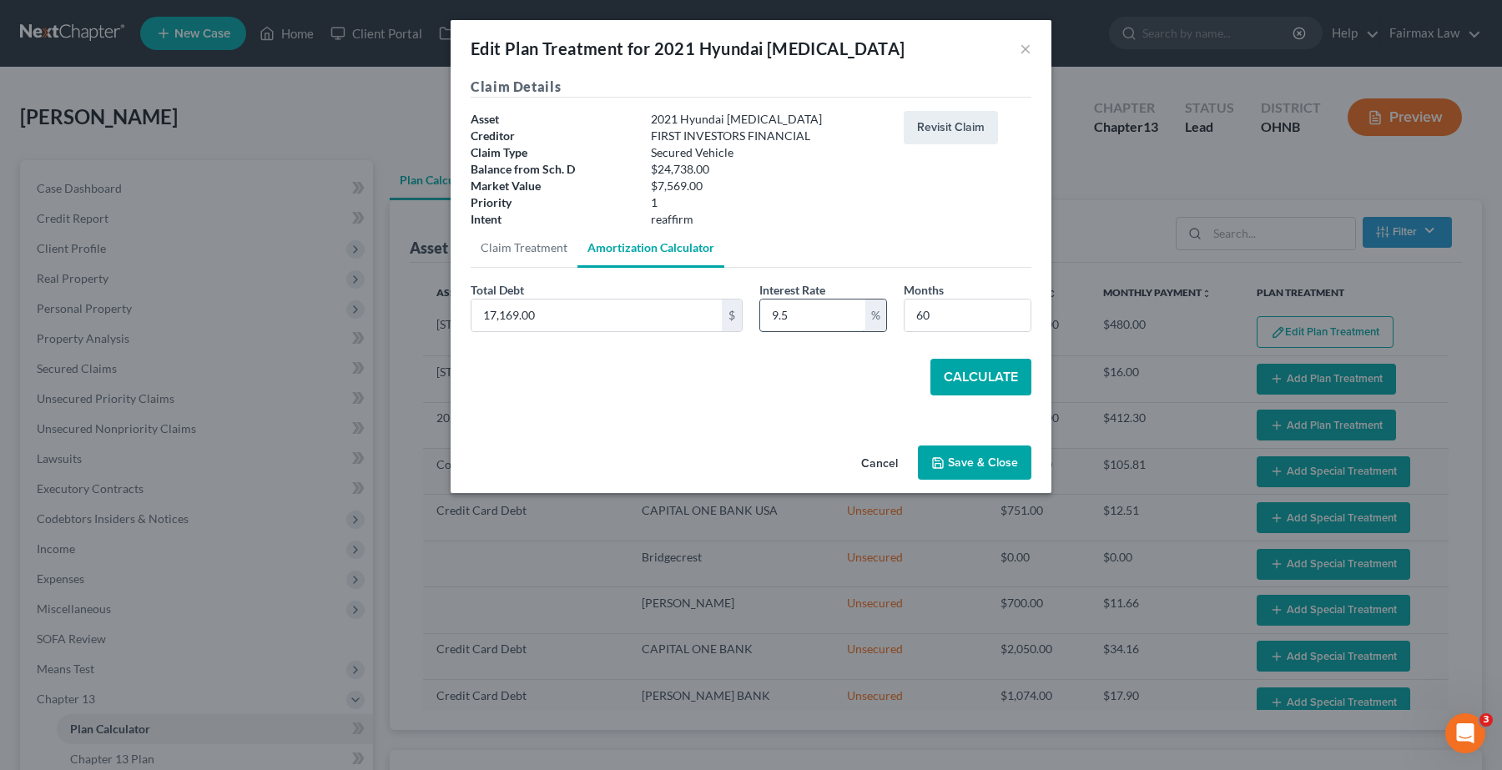
type input "9.5"
click at [1006, 371] on button "Calculate" at bounding box center [980, 377] width 101 height 37
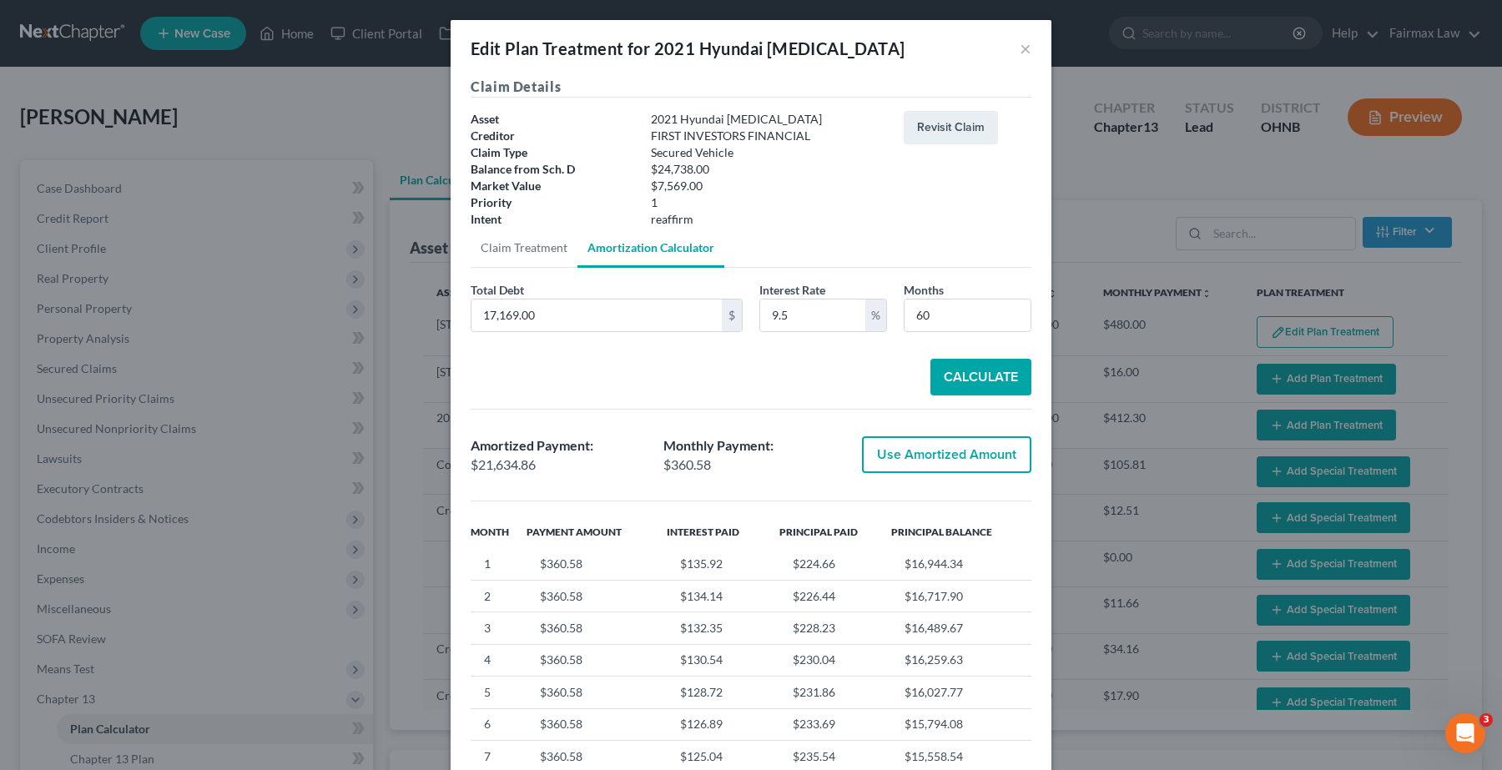
click at [982, 456] on button "Use Amortized Amount" at bounding box center [946, 454] width 169 height 37
type input "21,634.85"
checkbox input "true"
type input "360.58"
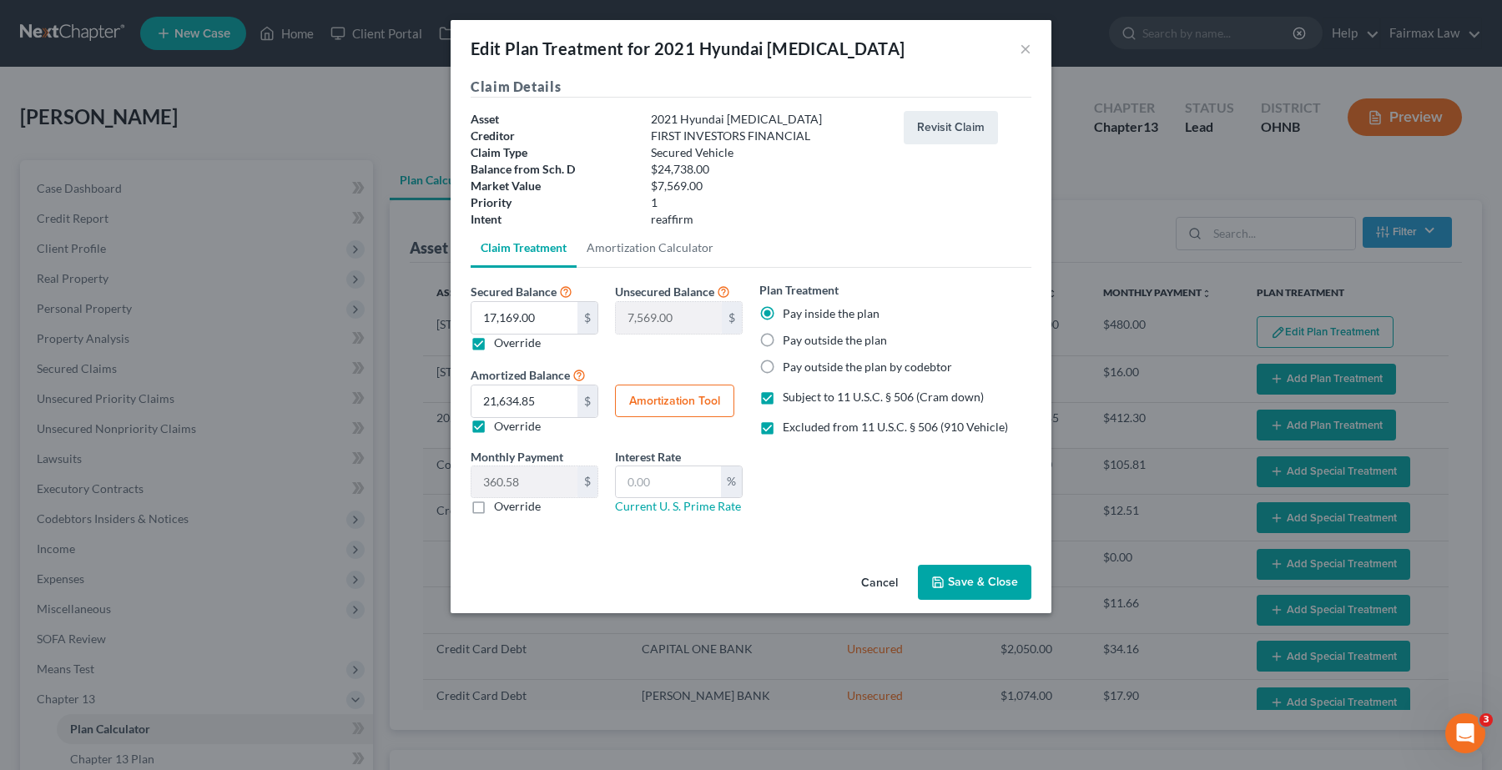
click at [987, 577] on button "Save & Close" at bounding box center [974, 582] width 113 height 35
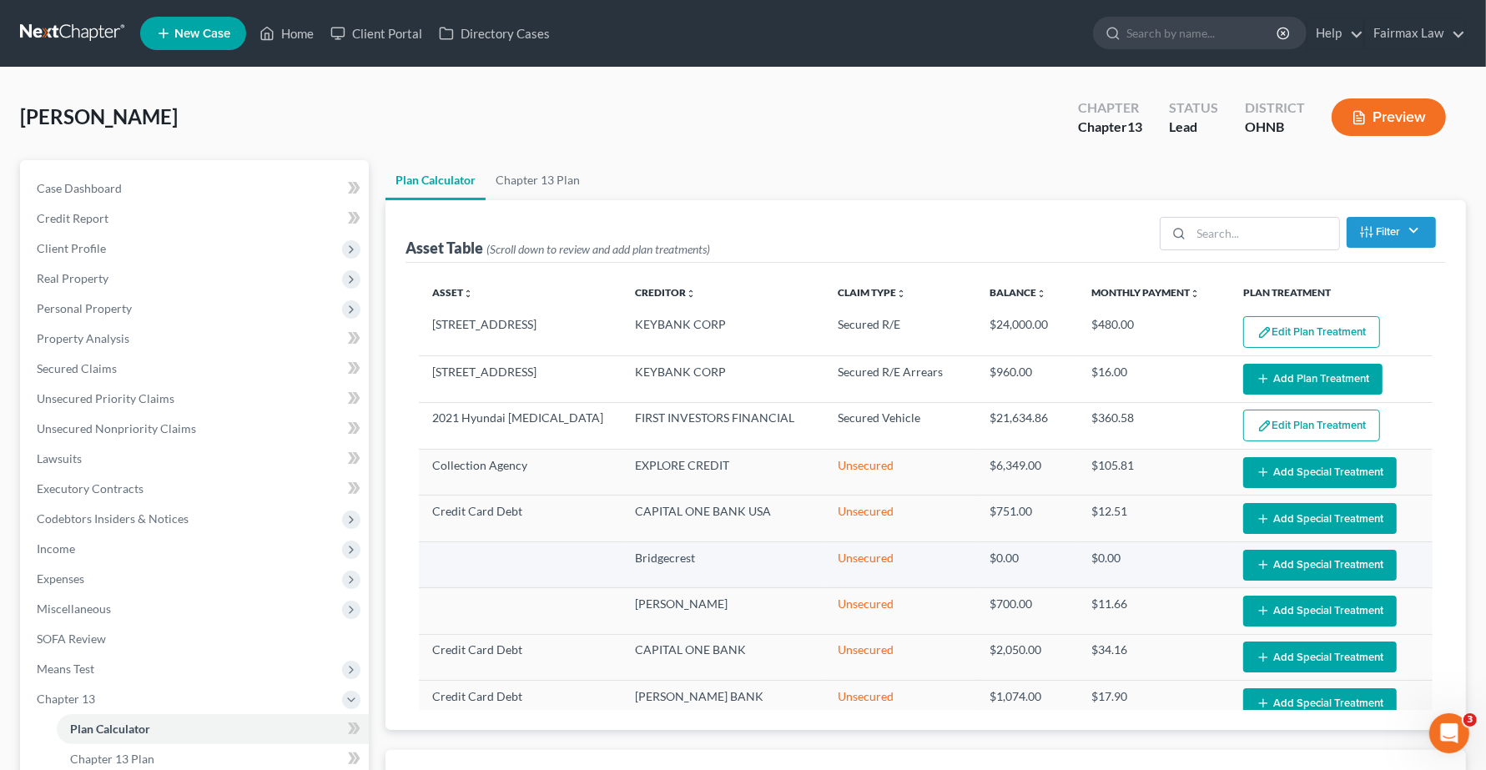
select select "59"
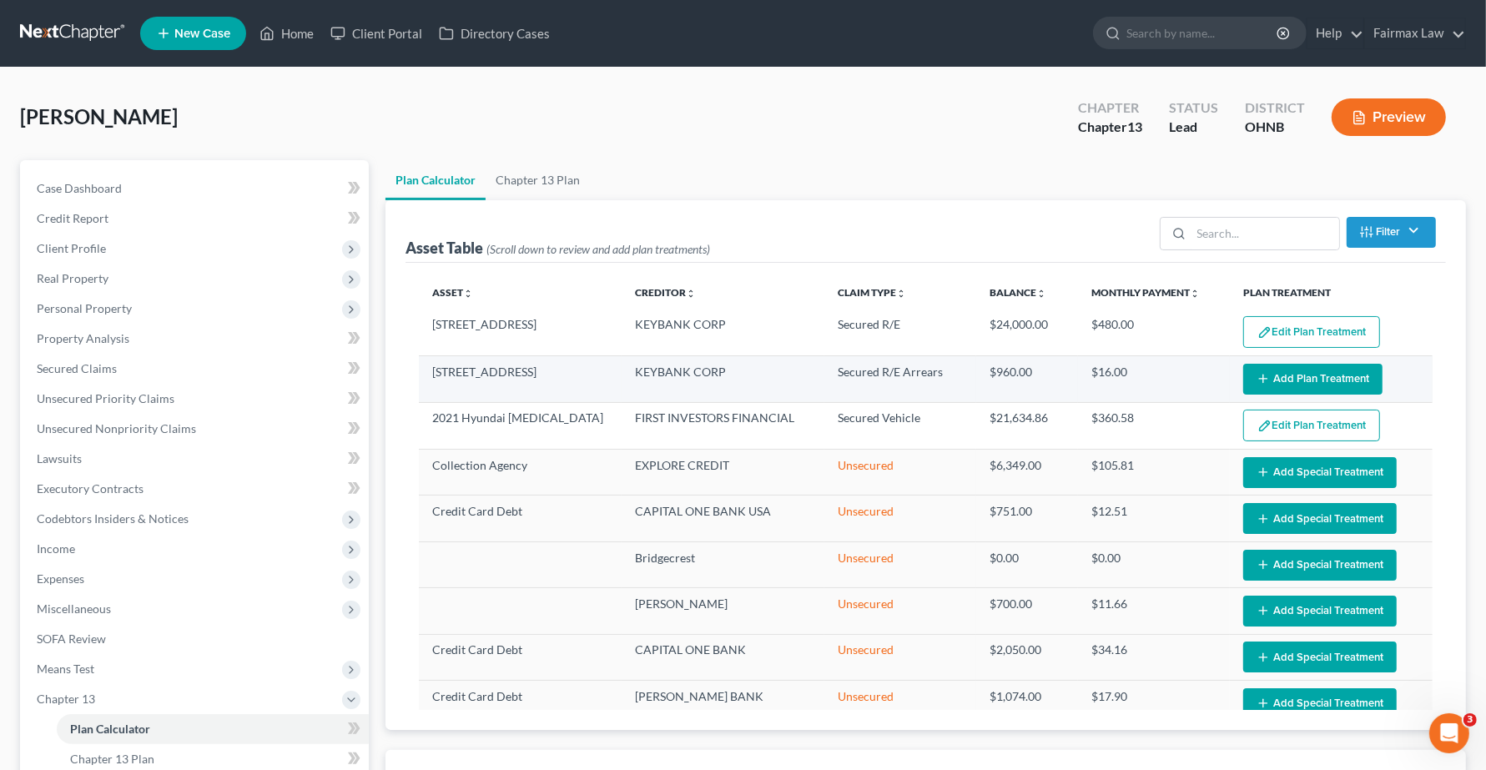
click at [1277, 375] on button "Add Plan Treatment" at bounding box center [1312, 379] width 139 height 31
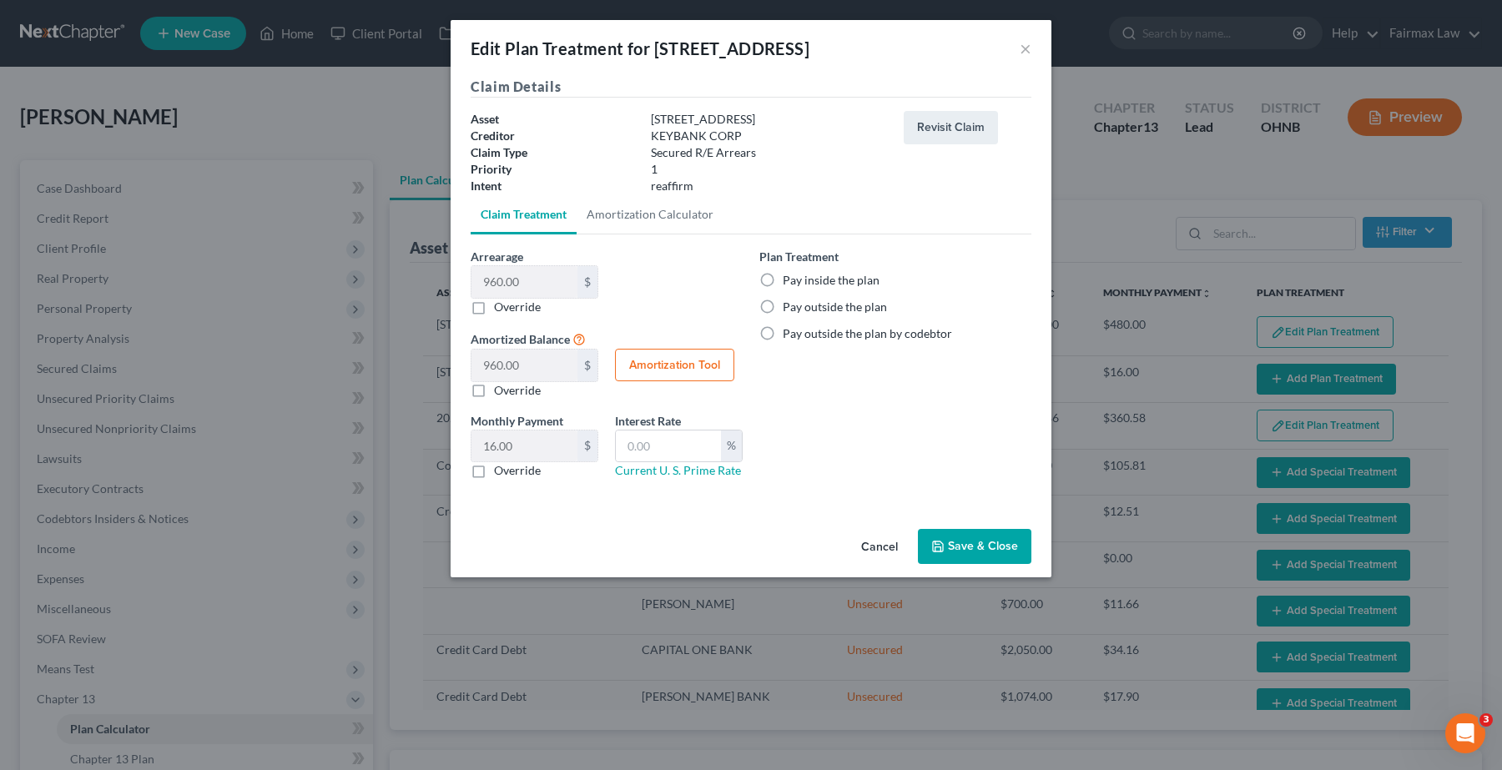
click at [783, 273] on label "Pay inside the plan" at bounding box center [831, 280] width 97 height 17
click at [789, 273] on input "Pay inside the plan" at bounding box center [794, 277] width 11 height 11
radio input "true"
click at [952, 556] on button "Save & Close" at bounding box center [974, 546] width 113 height 35
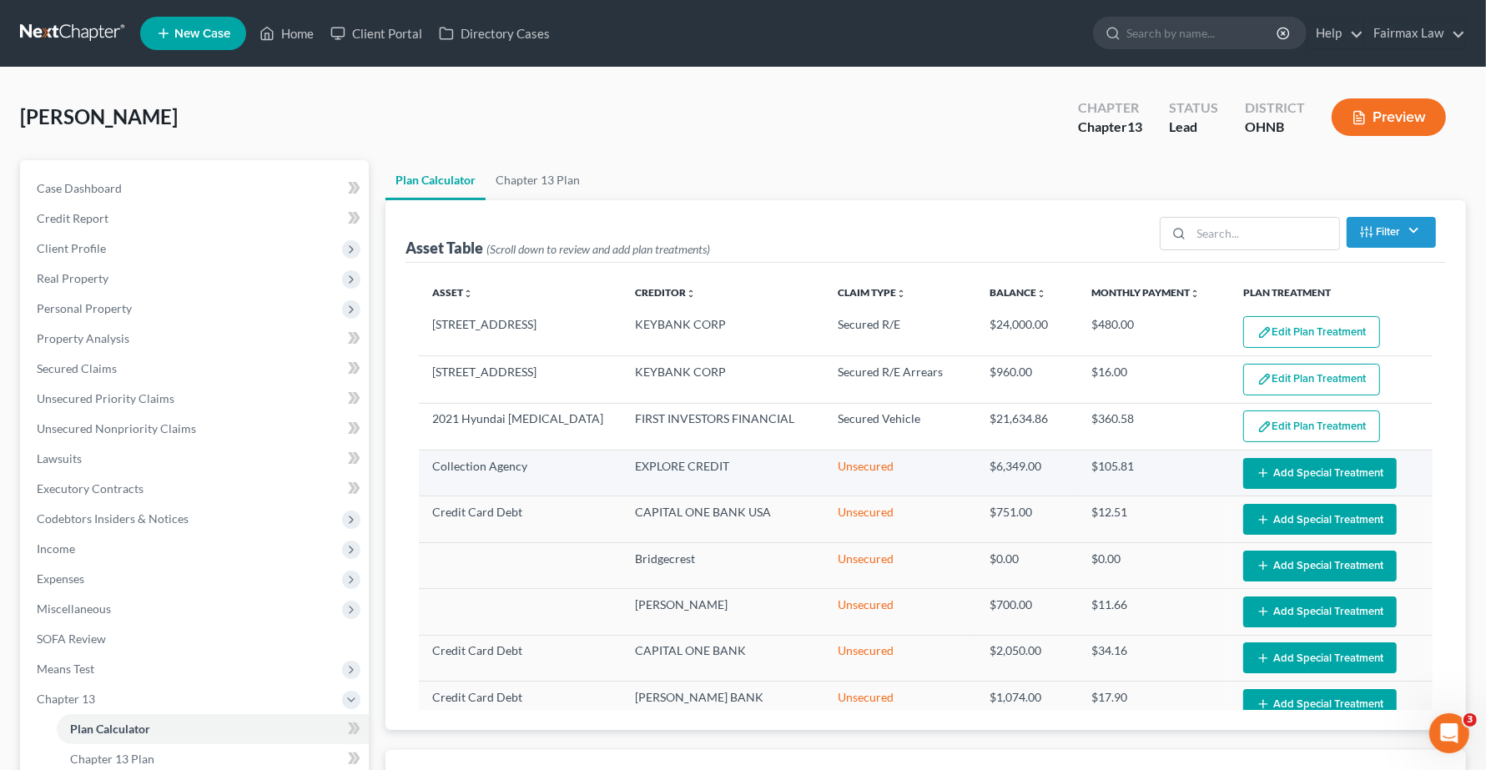
select select "59"
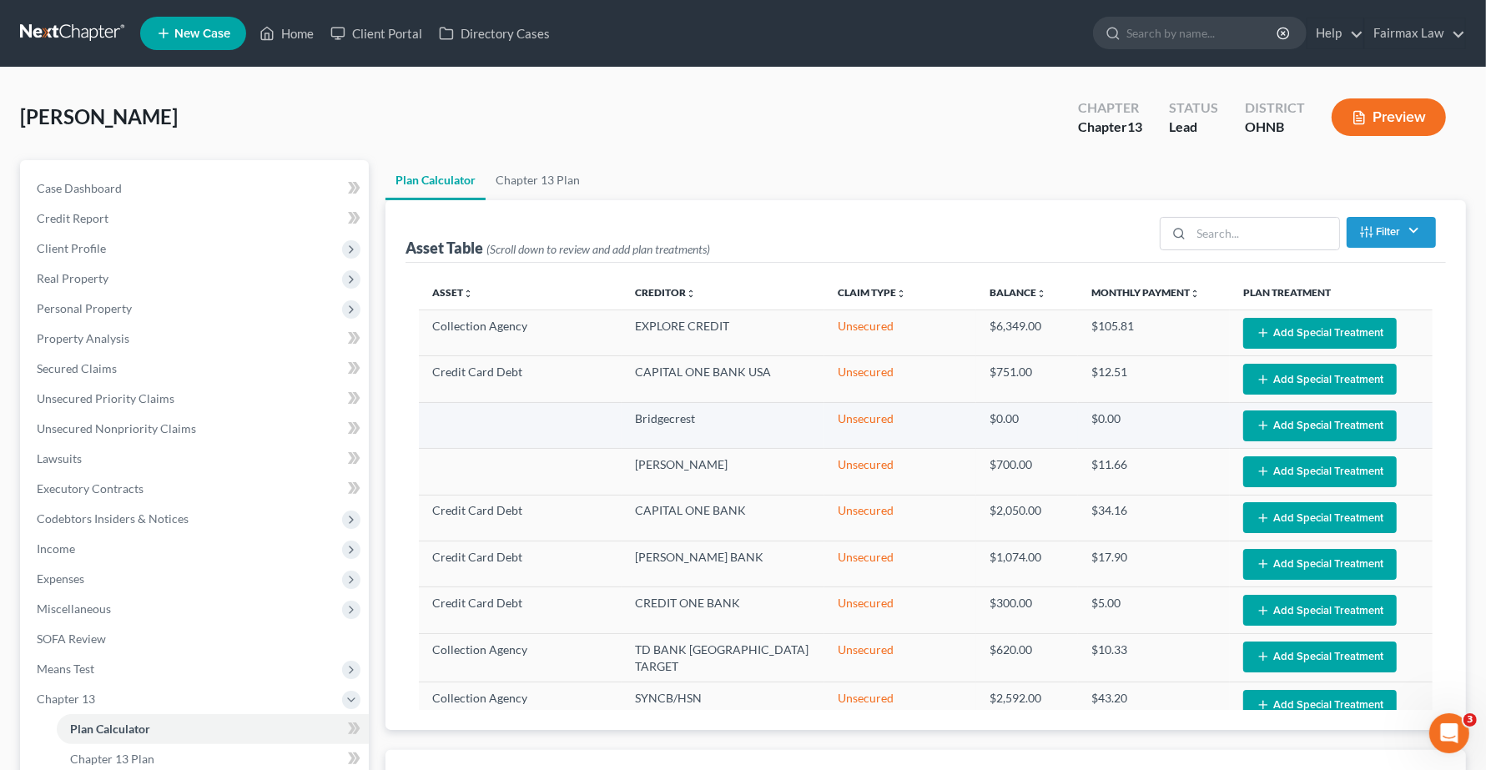
scroll to position [104, 0]
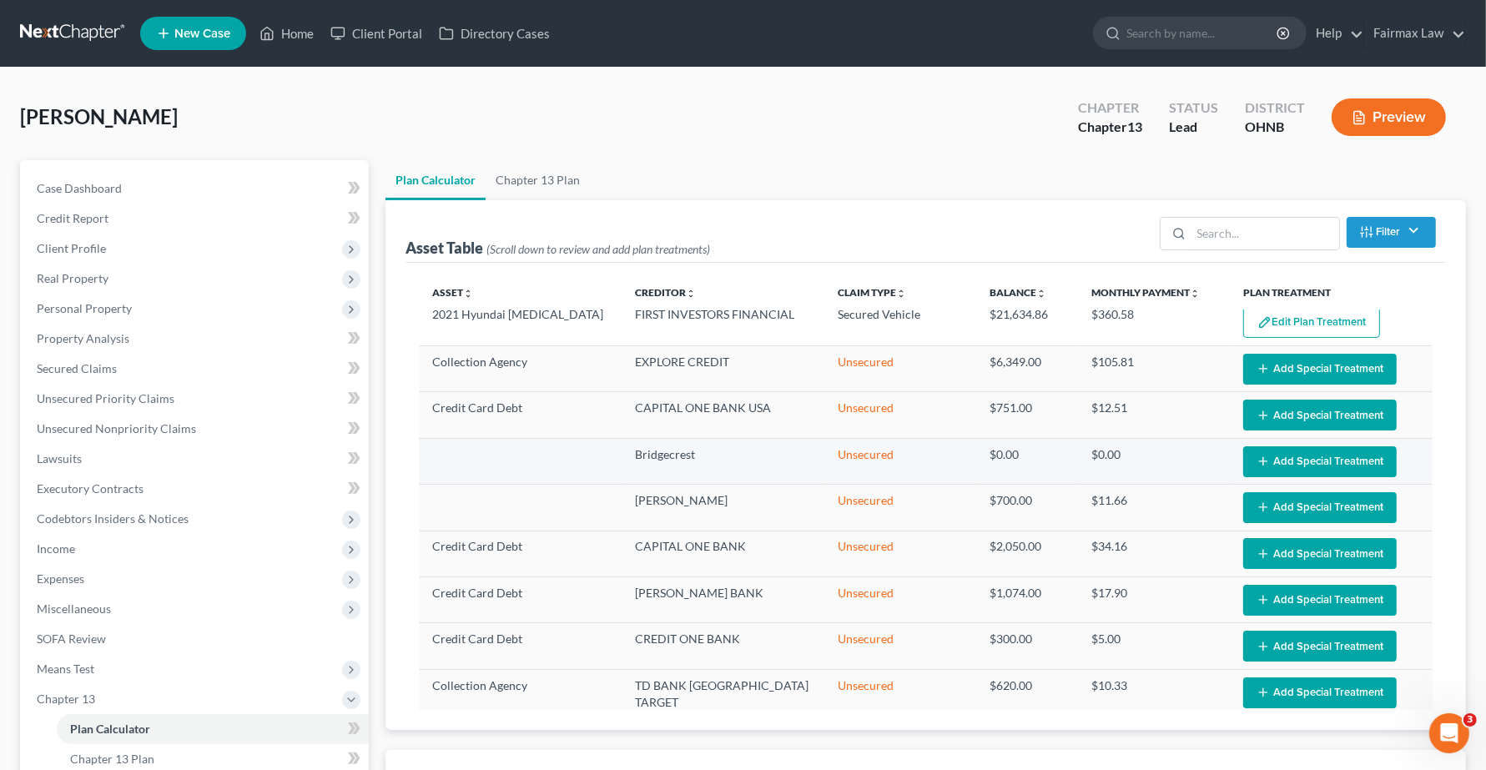
click at [499, 451] on td at bounding box center [520, 461] width 203 height 46
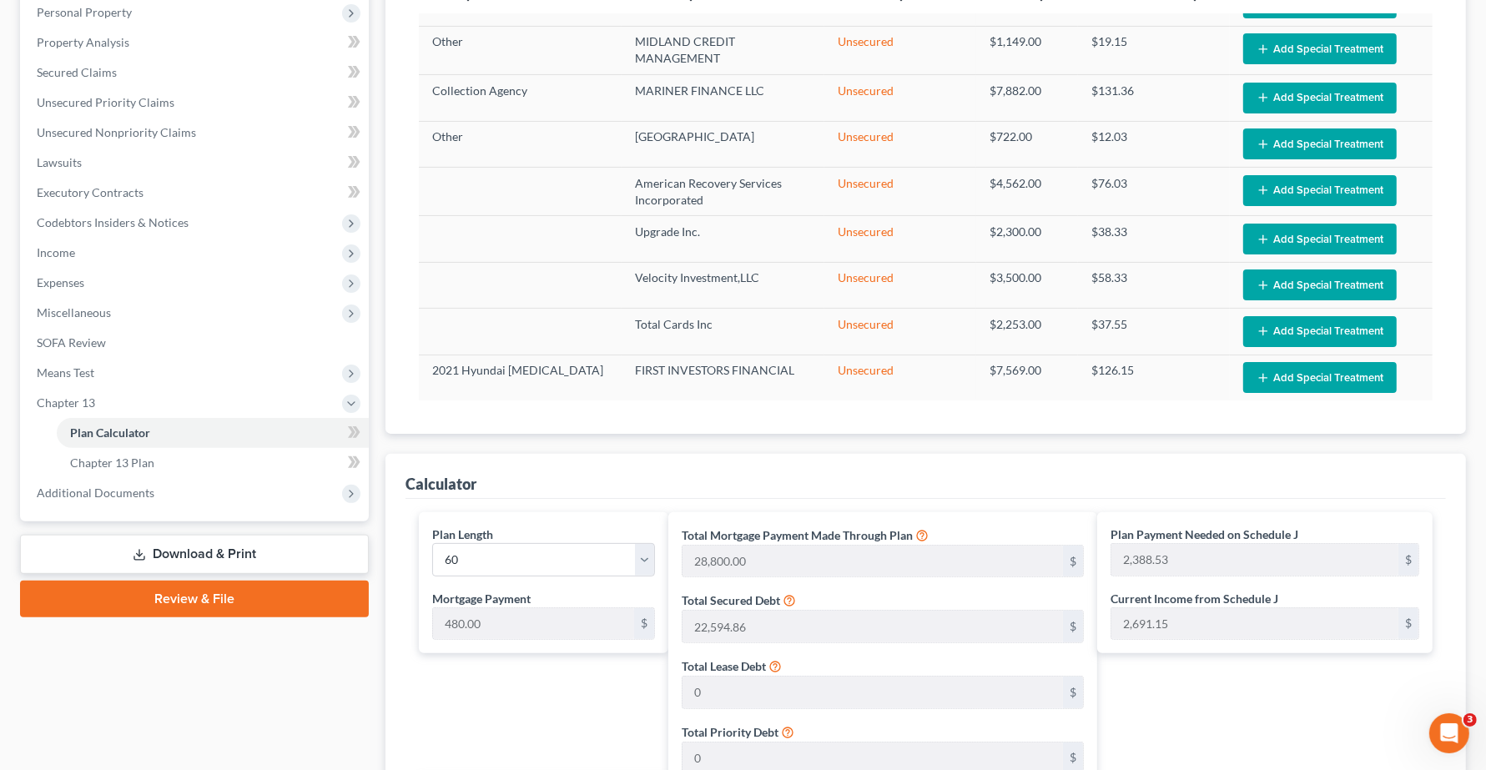
scroll to position [417, 0]
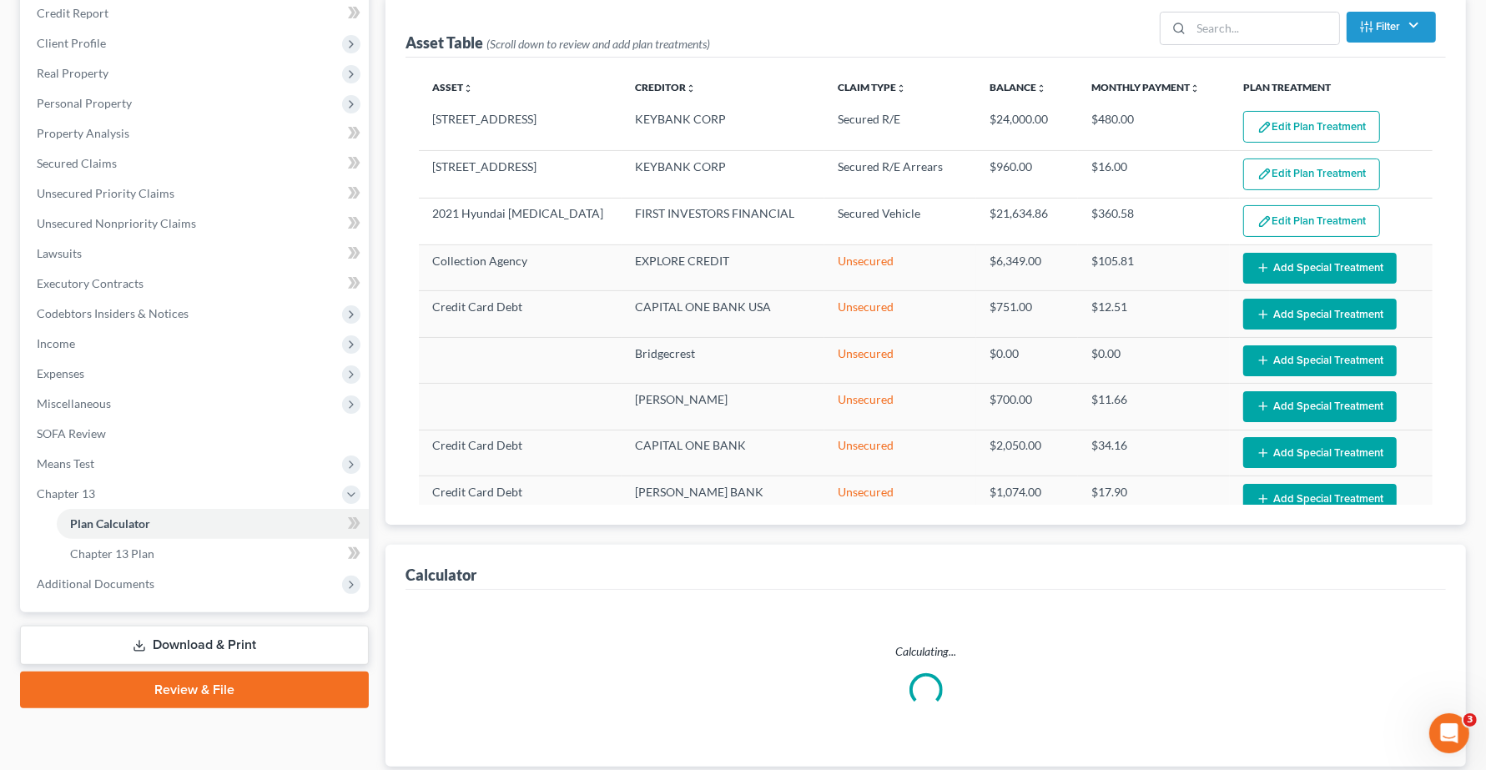
scroll to position [317, 0]
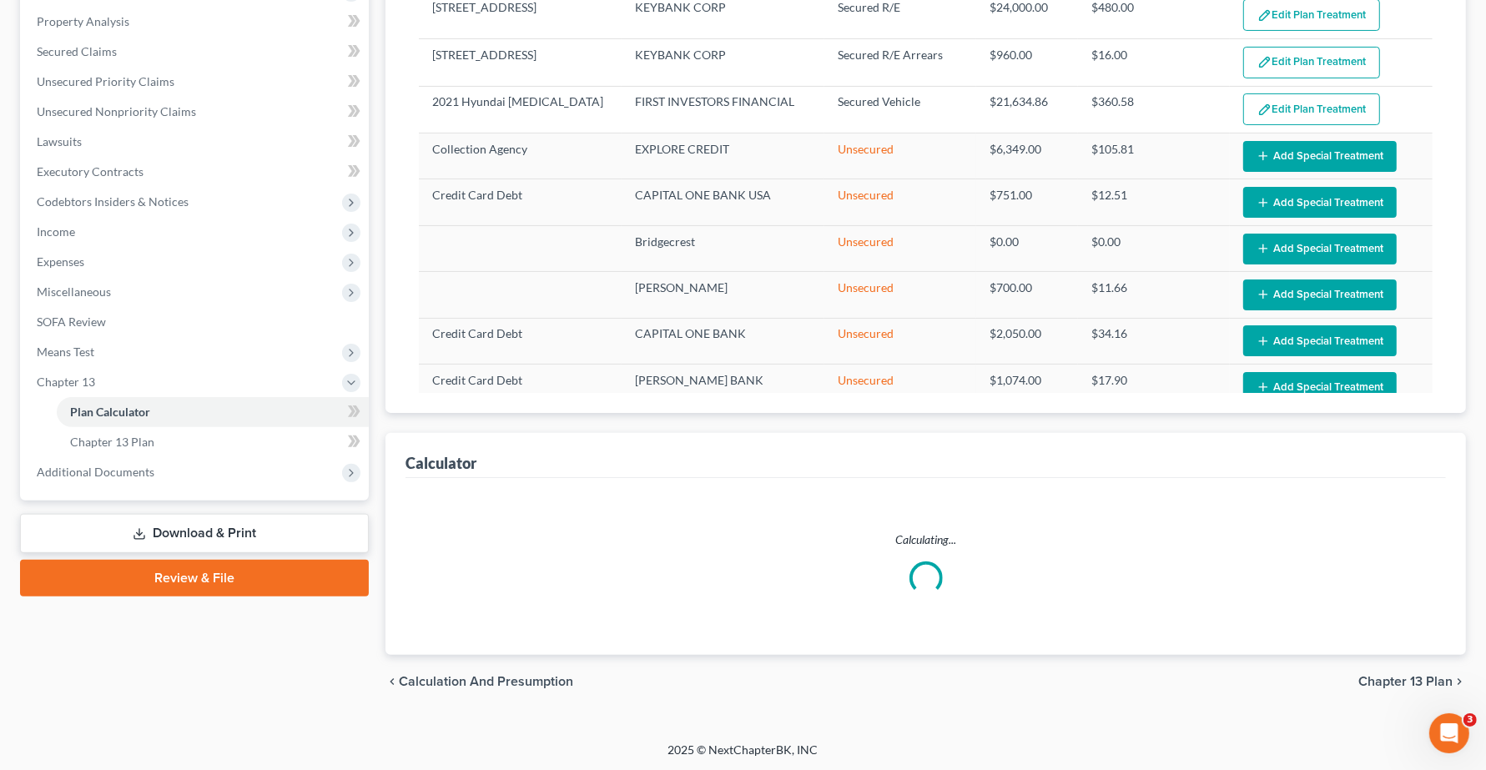
select select "59"
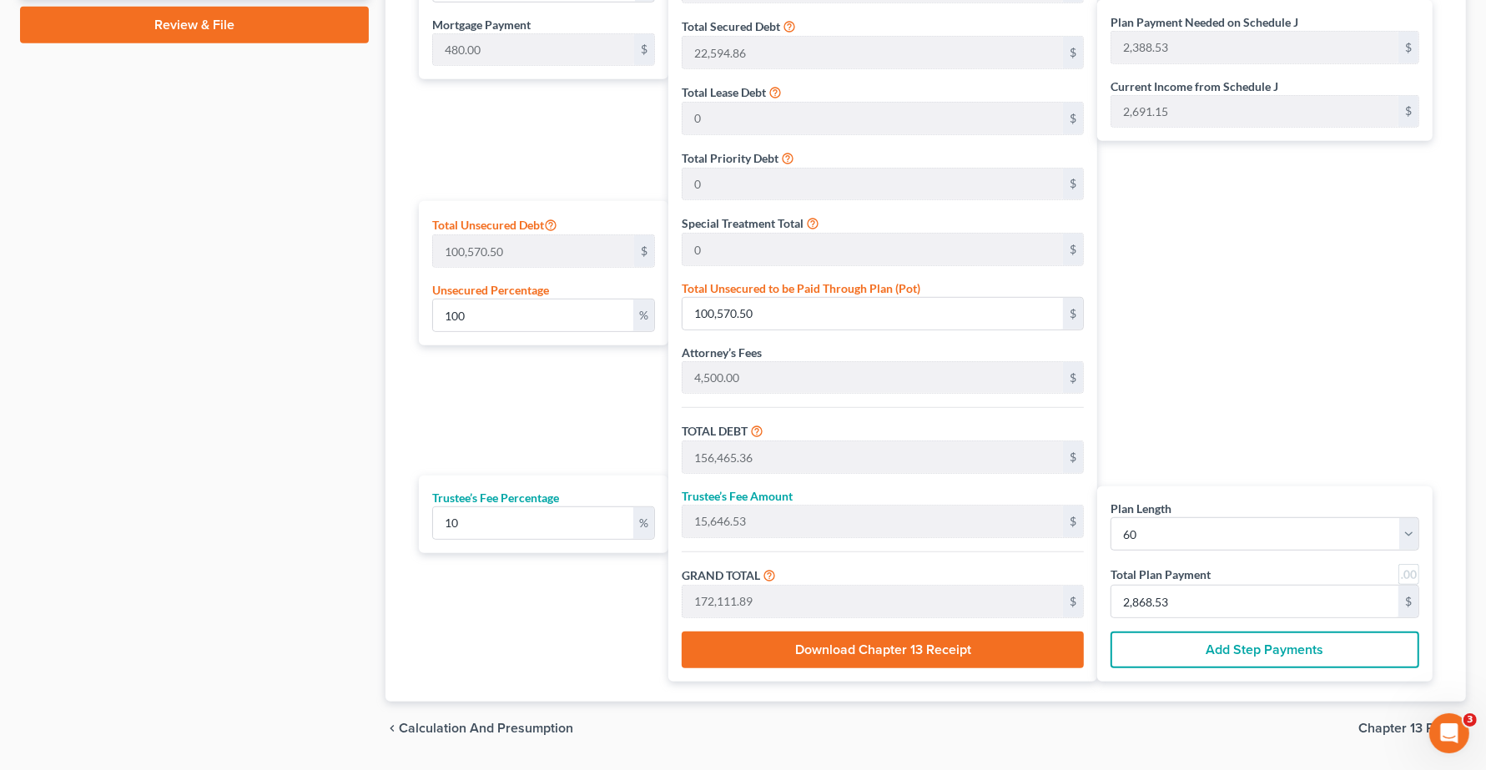
scroll to position [820, 0]
